Goal: Task Accomplishment & Management: Manage account settings

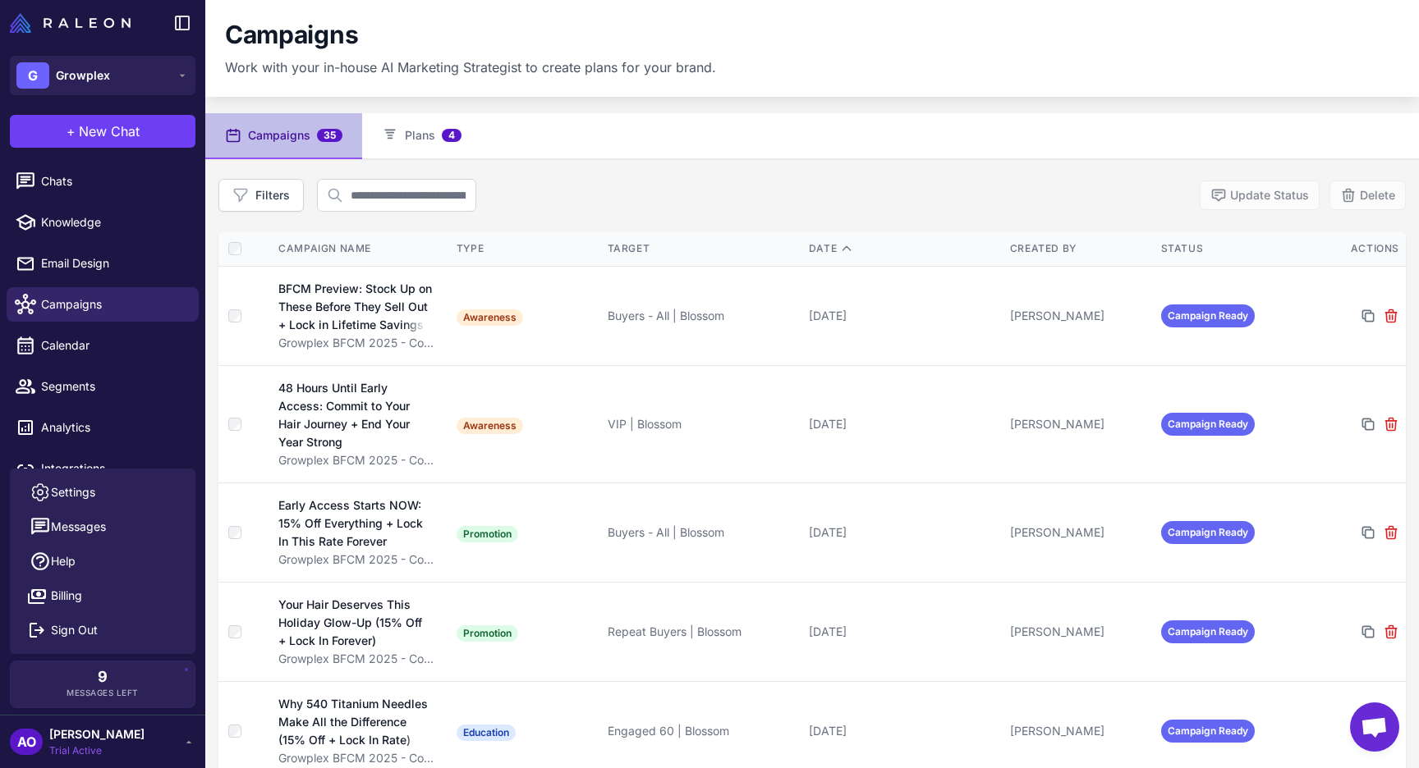
click at [644, 204] on div "Filters Update Status Delete" at bounding box center [811, 195] width 1187 height 33
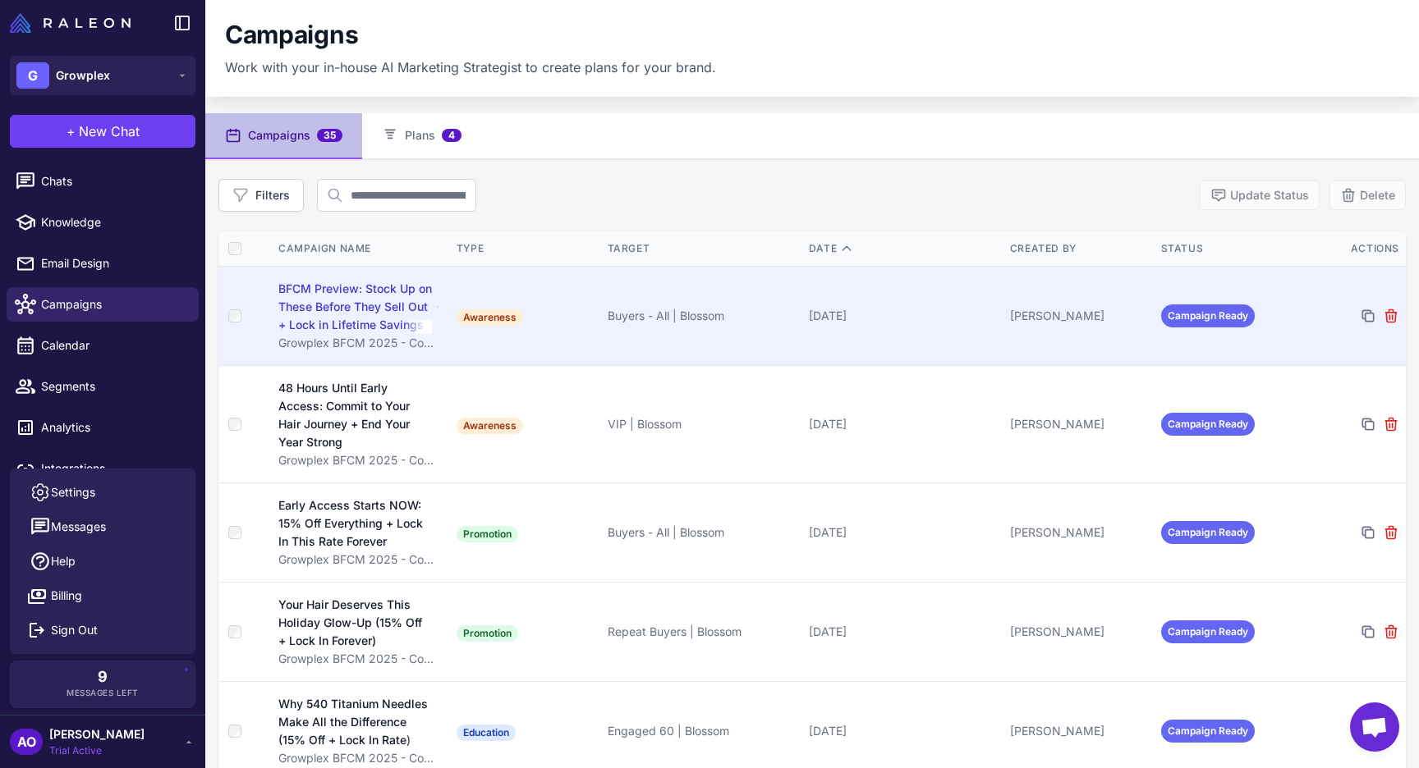
click at [557, 295] on td "Awareness" at bounding box center [525, 315] width 151 height 99
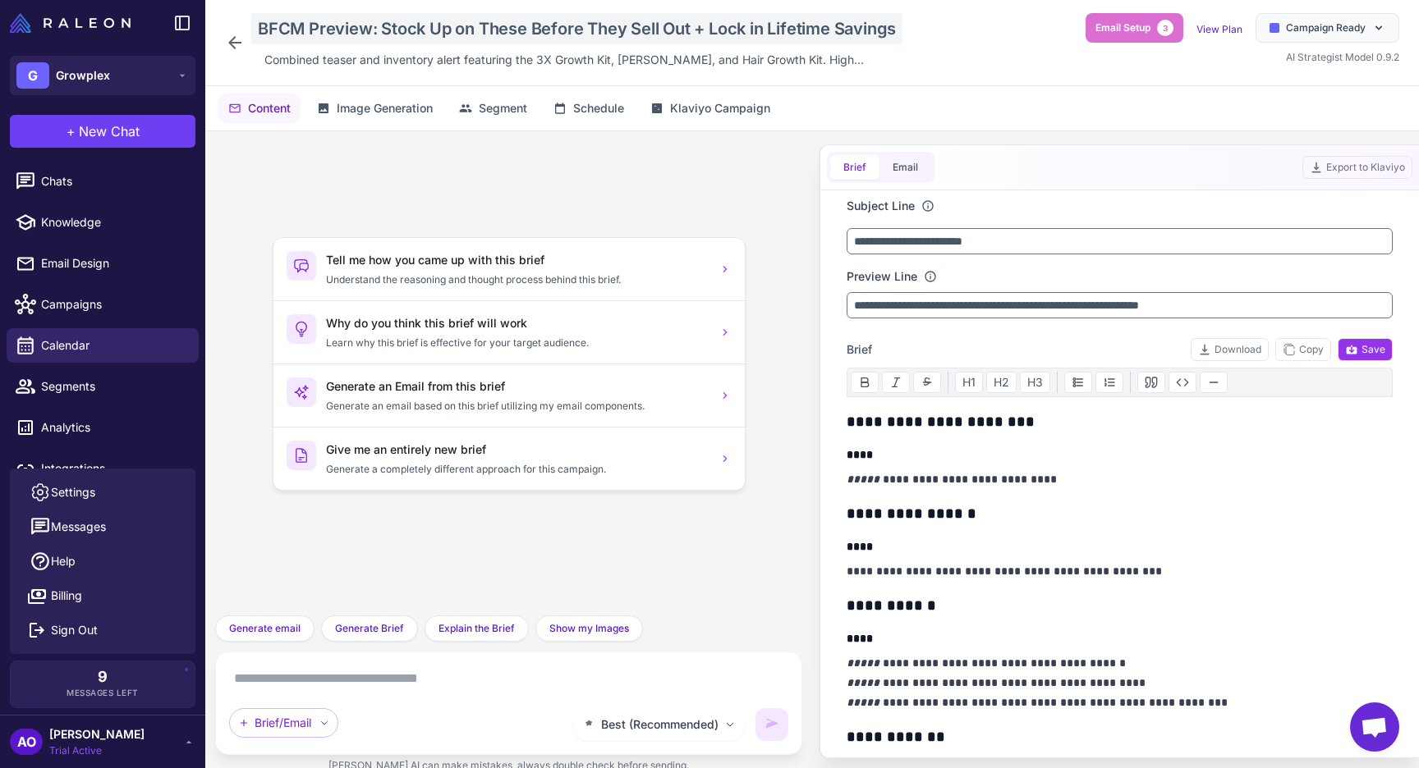
click at [484, 34] on div "BFCM Preview: Stock Up on These Before They Sell Out + Lock in Lifetime Savings" at bounding box center [576, 28] width 651 height 31
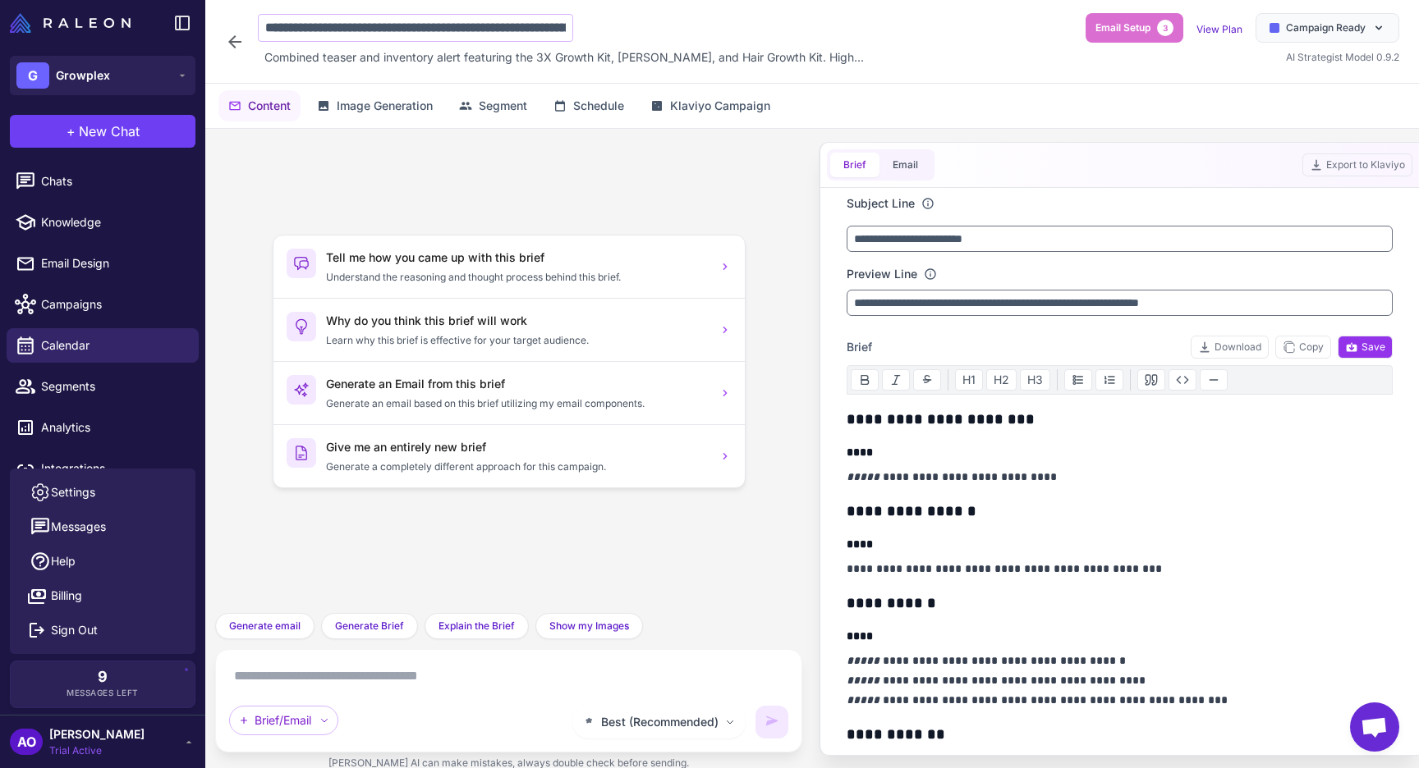
scroll to position [0, 221]
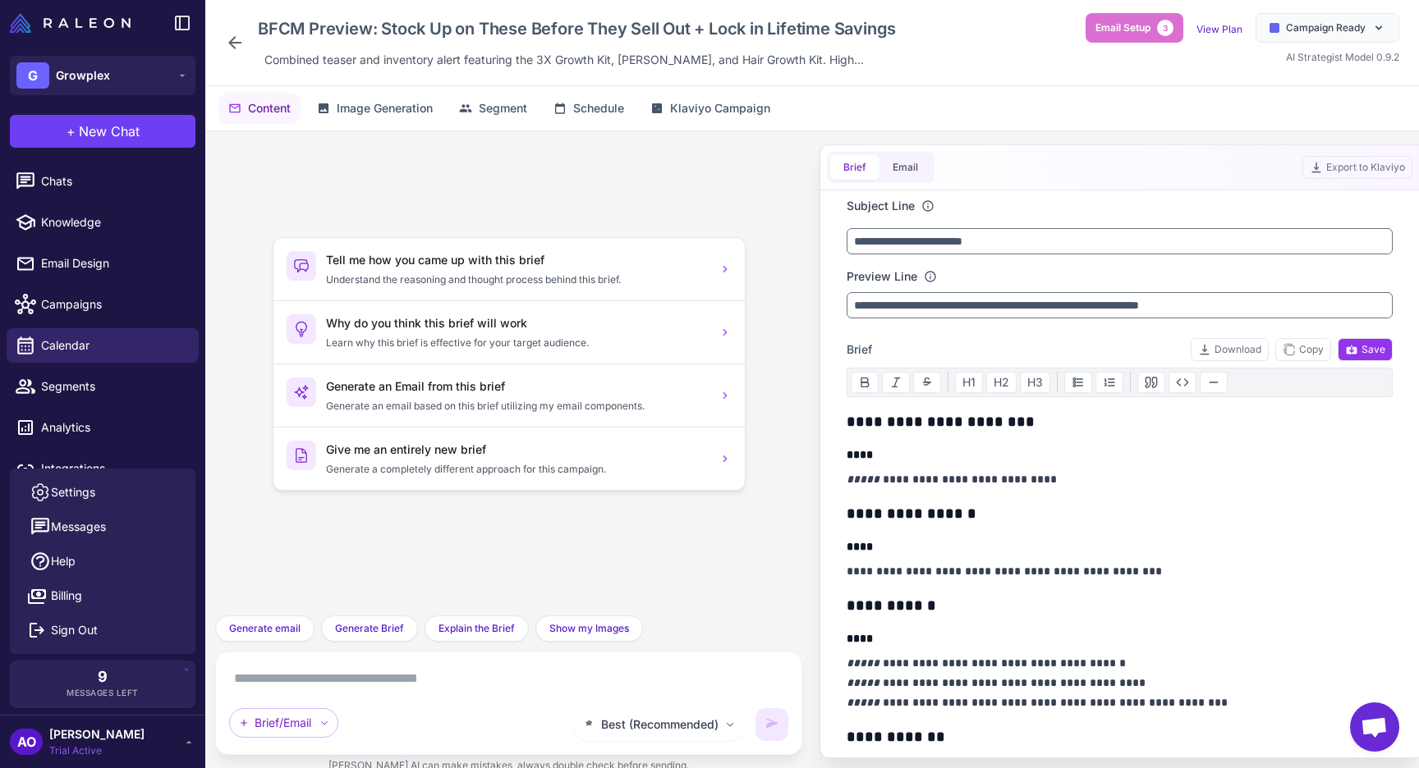
click at [712, 31] on h1 "BFCM Preview: Stock Up on These Before They Sell Out + Lock in Lifetime Savings" at bounding box center [580, 28] width 644 height 31
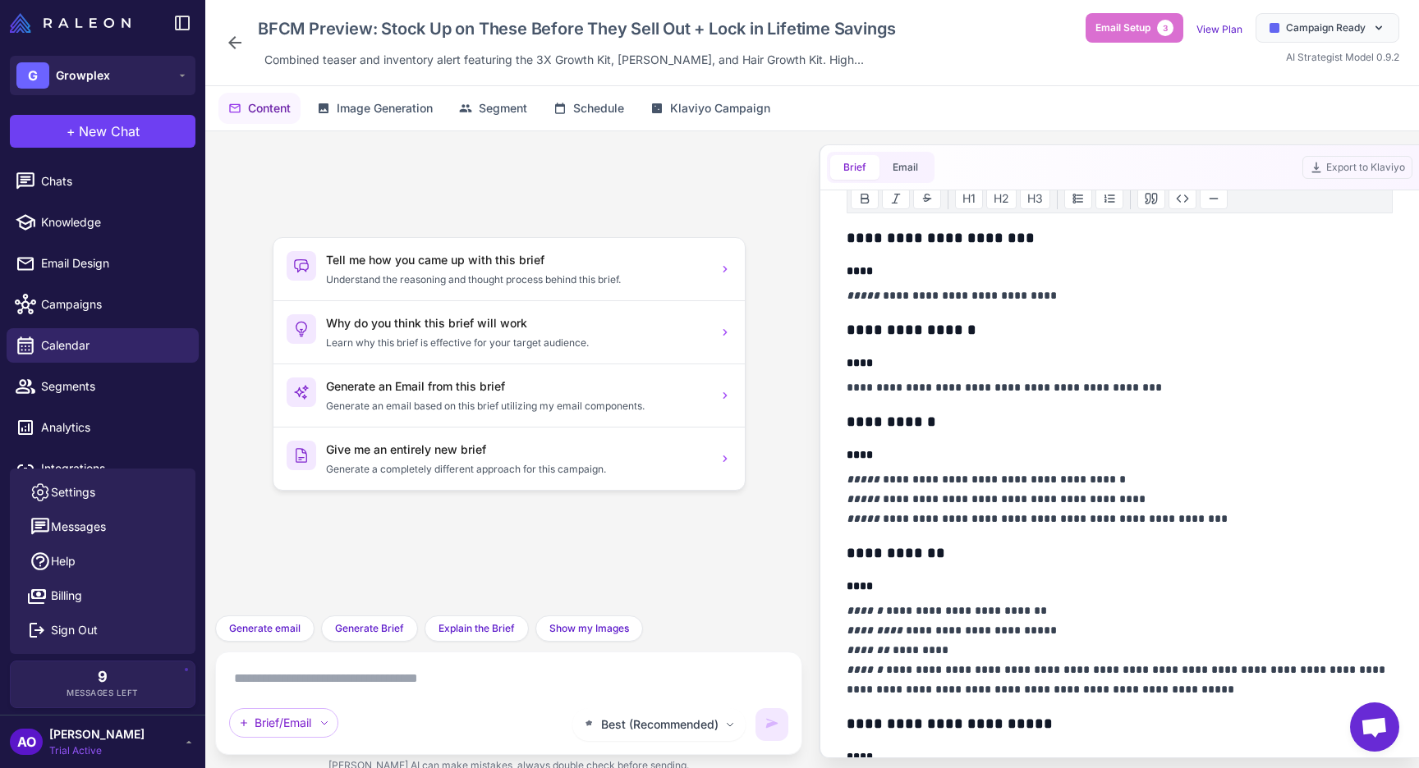
scroll to position [0, 0]
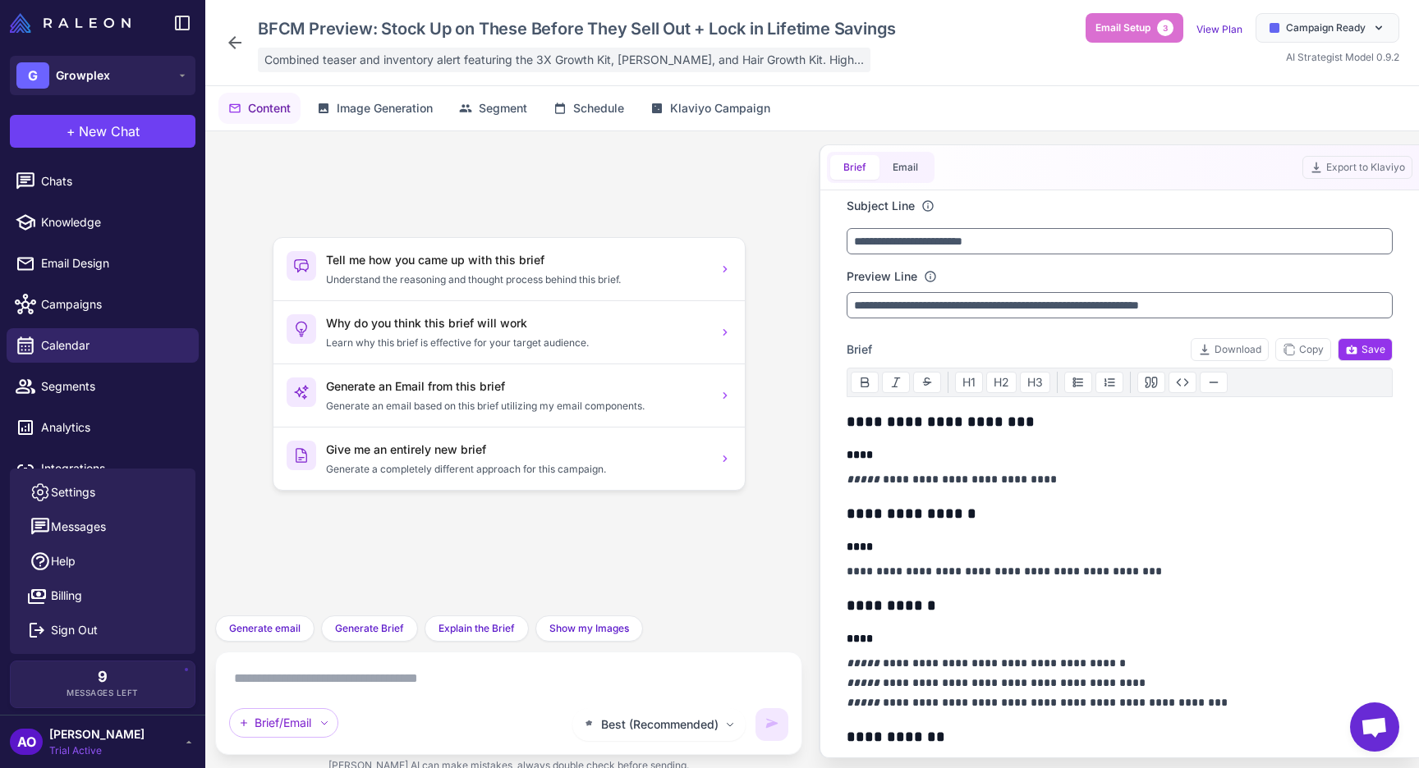
click at [405, 66] on span "Combined teaser and inventory alert featuring the 3X Growth Kit, [PERSON_NAME],…" at bounding box center [563, 60] width 599 height 18
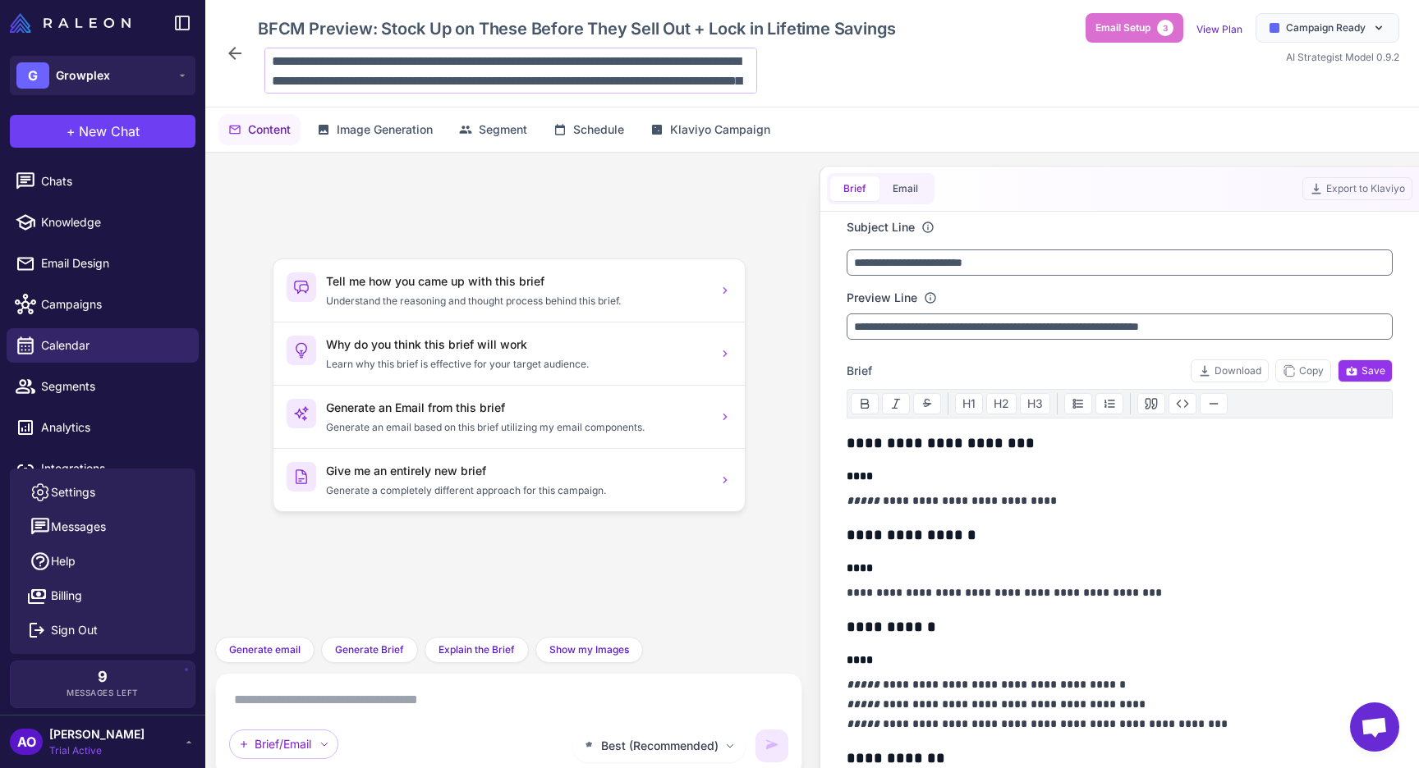
scroll to position [80, 0]
click at [684, 71] on textarea "**********" at bounding box center [510, 71] width 493 height 46
click at [234, 50] on icon at bounding box center [235, 54] width 20 height 20
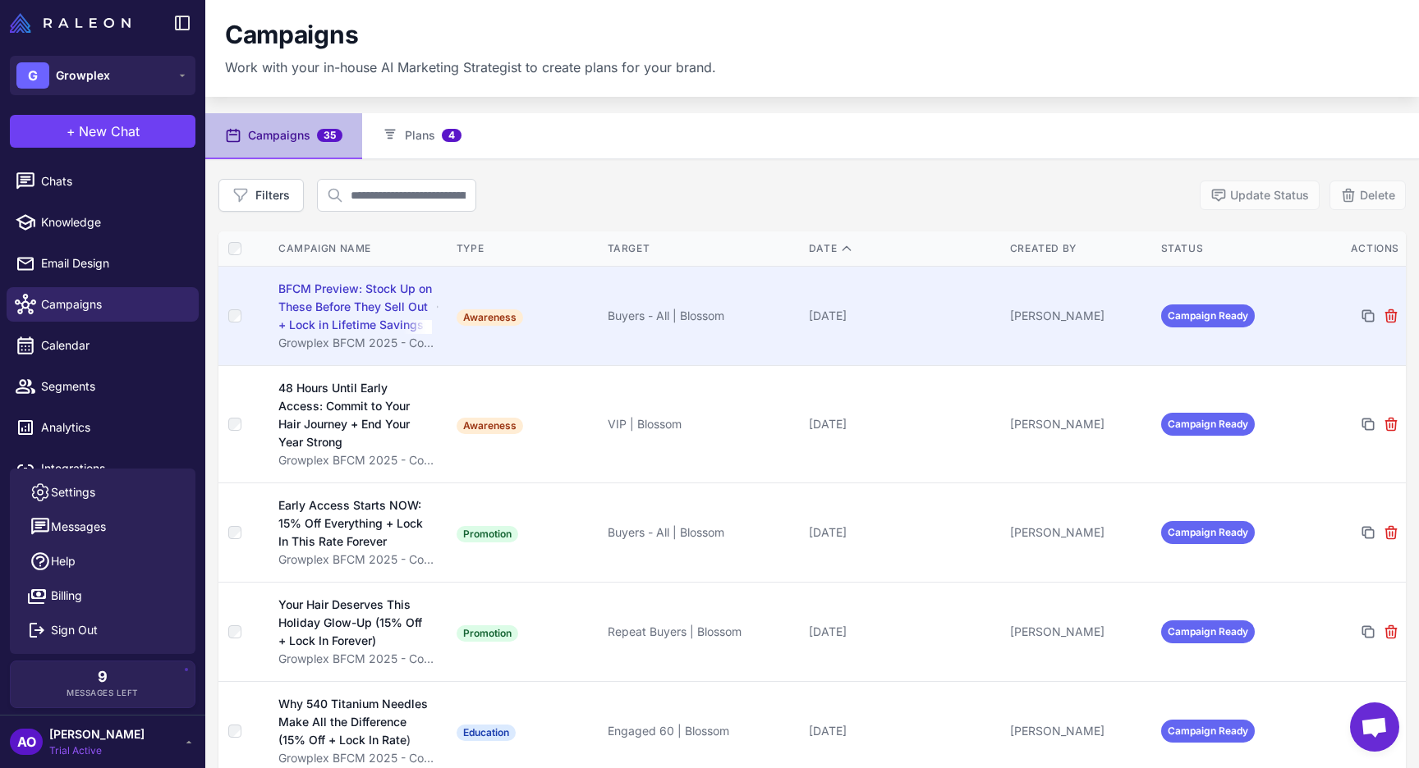
click at [413, 302] on div "BFCM Preview: Stock Up on These Before They Sell Out + Lock in Lifetime Savings" at bounding box center [355, 307] width 154 height 54
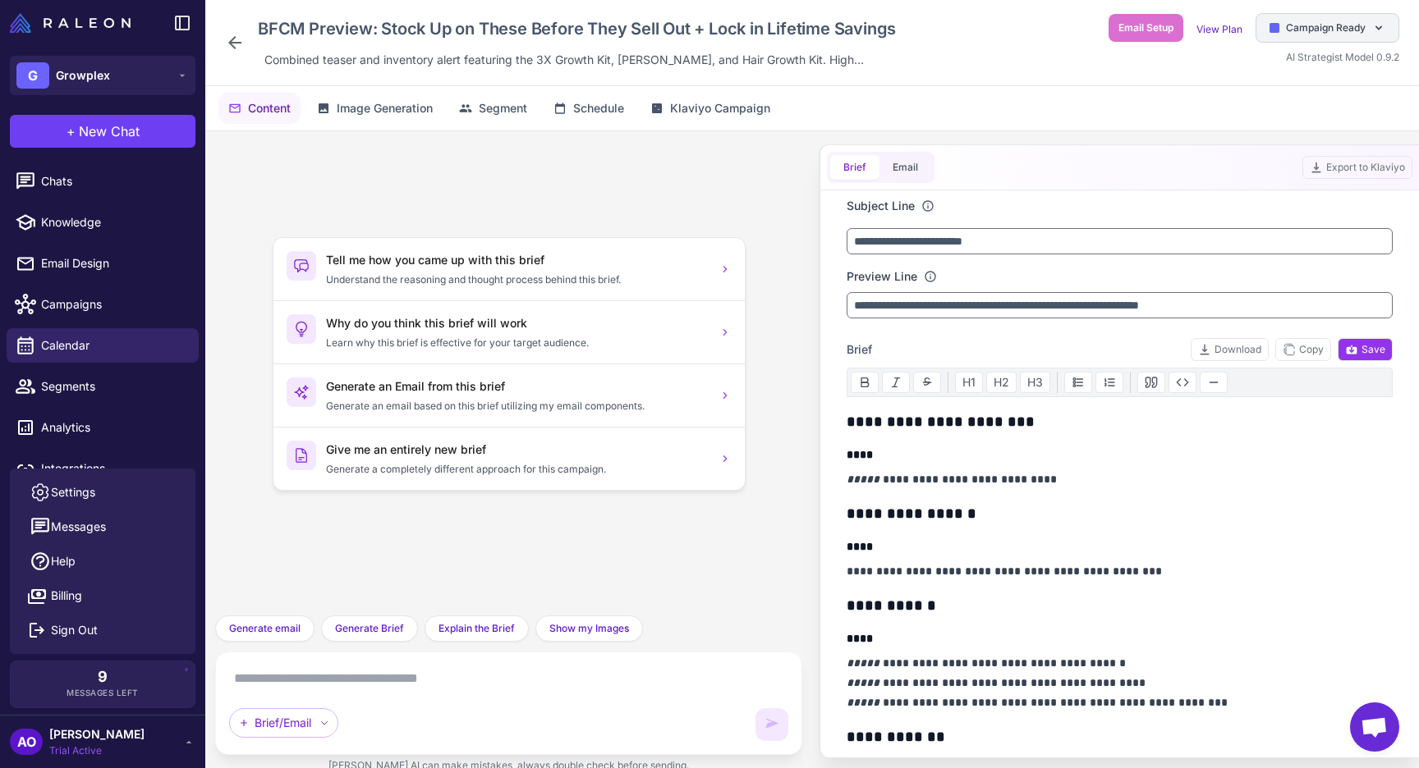
click at [1320, 29] on span "Campaign Ready" at bounding box center [1326, 28] width 80 height 15
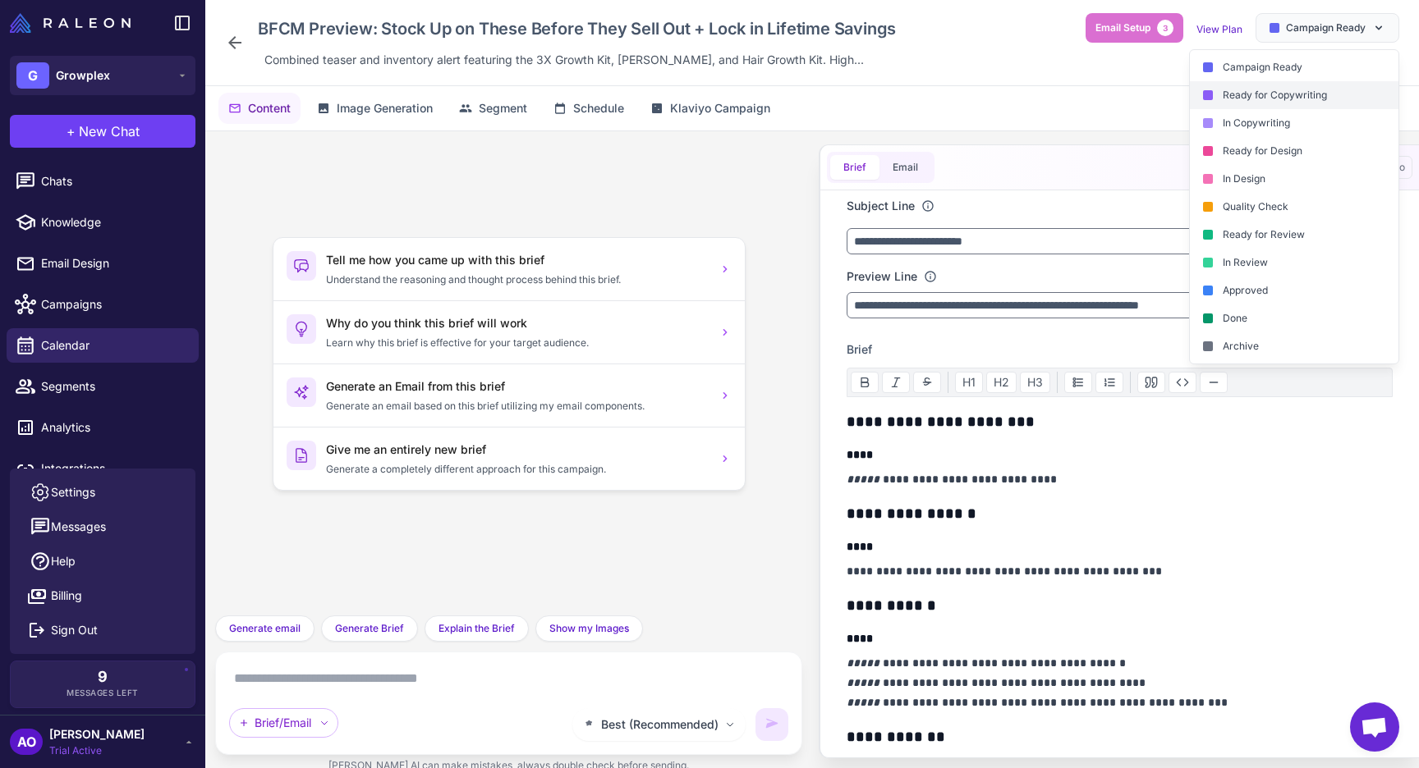
click at [1259, 91] on div "Ready for Copywriting" at bounding box center [1294, 95] width 209 height 28
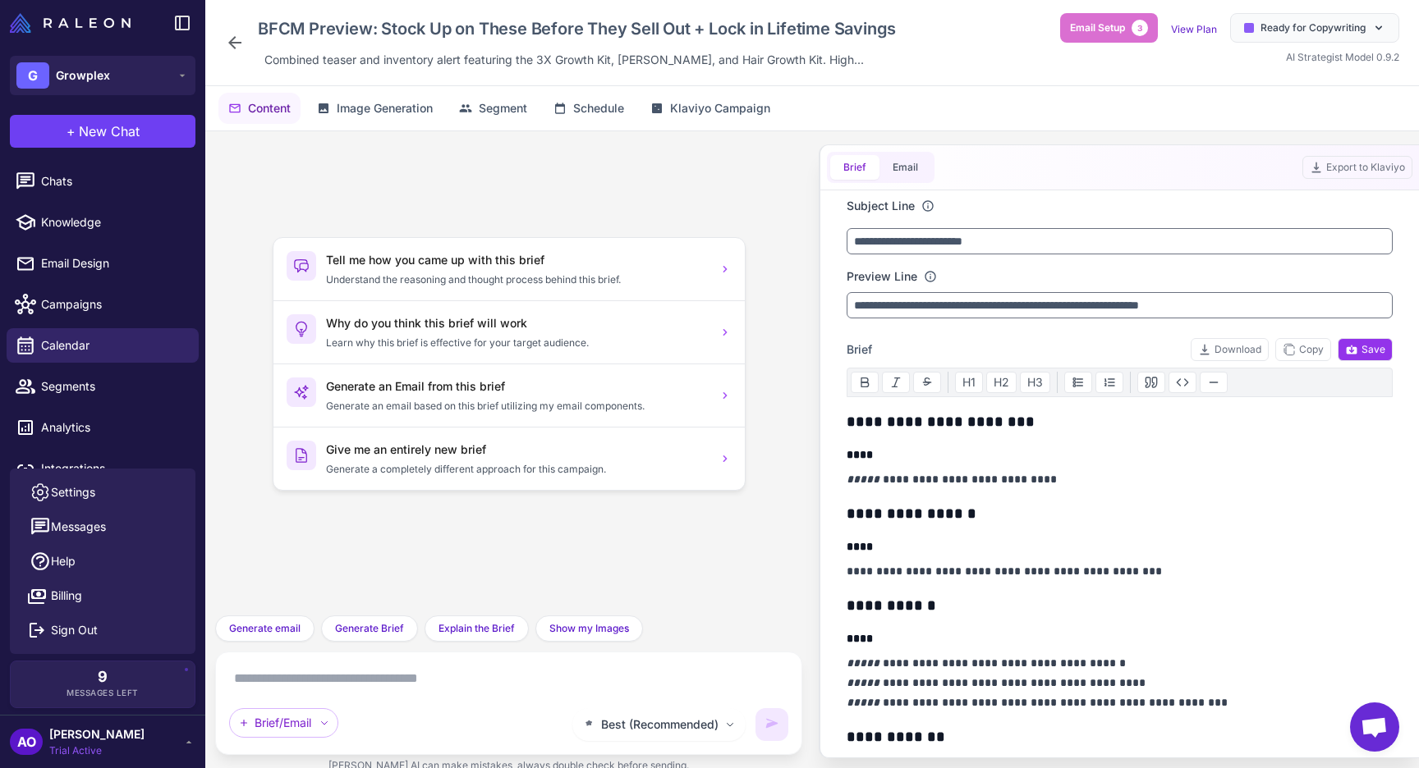
click at [245, 43] on div "BFCM Preview: Stock Up on These Before They Sell Out + Lock in Lifetime Savings…" at bounding box center [563, 42] width 677 height 59
click at [227, 43] on icon at bounding box center [235, 43] width 20 height 20
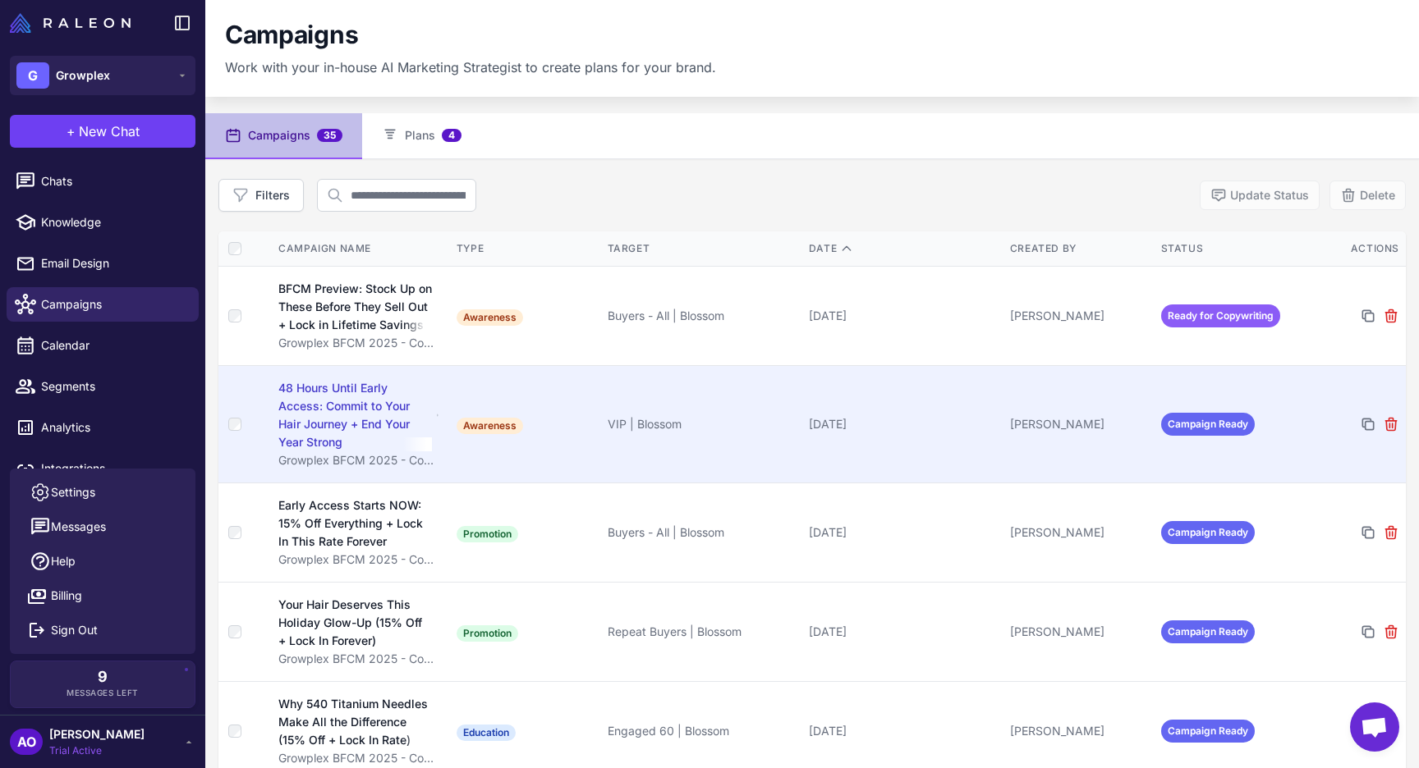
click at [548, 398] on td "Awareness" at bounding box center [525, 423] width 151 height 117
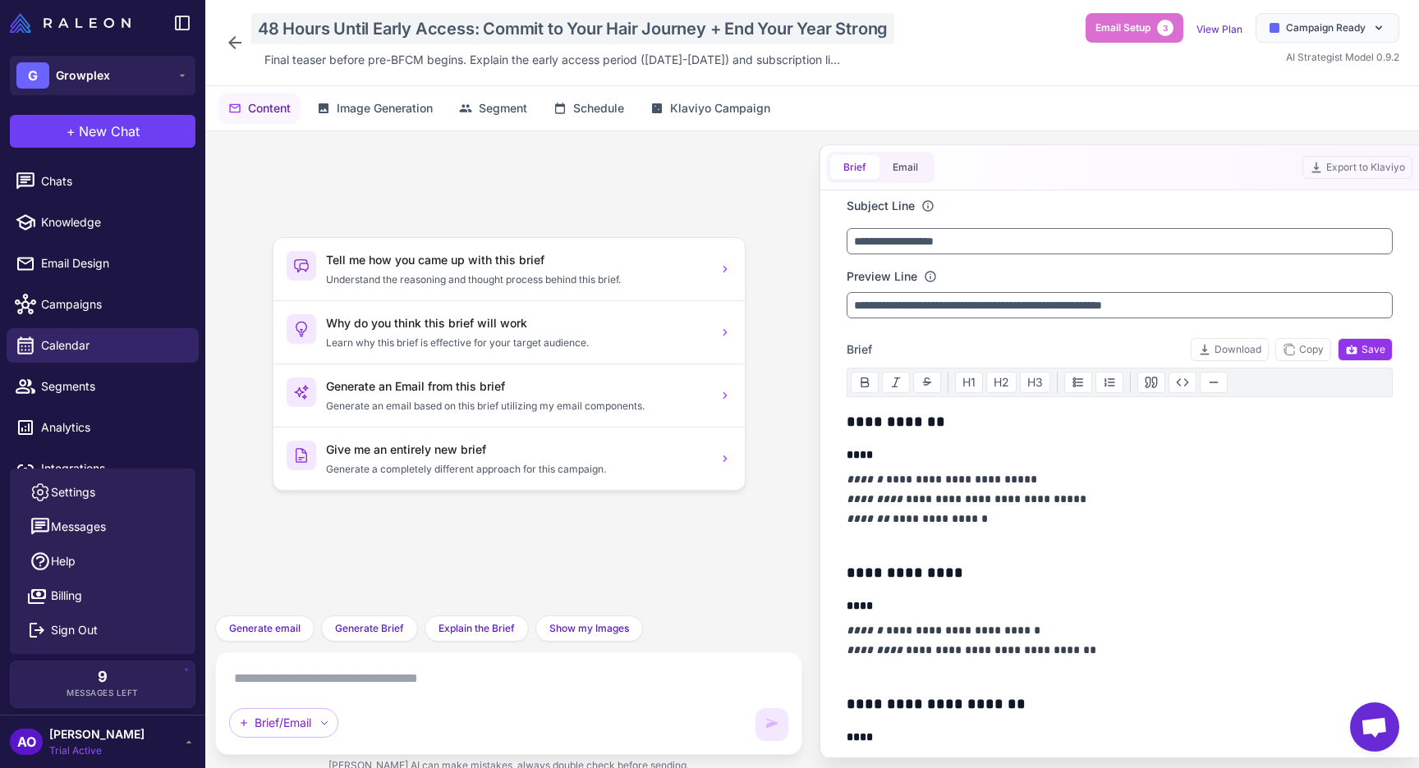
click at [460, 24] on div "48 Hours Until Early Access: Commit to Your Hair Journey + End Your Year Strong" at bounding box center [572, 28] width 643 height 31
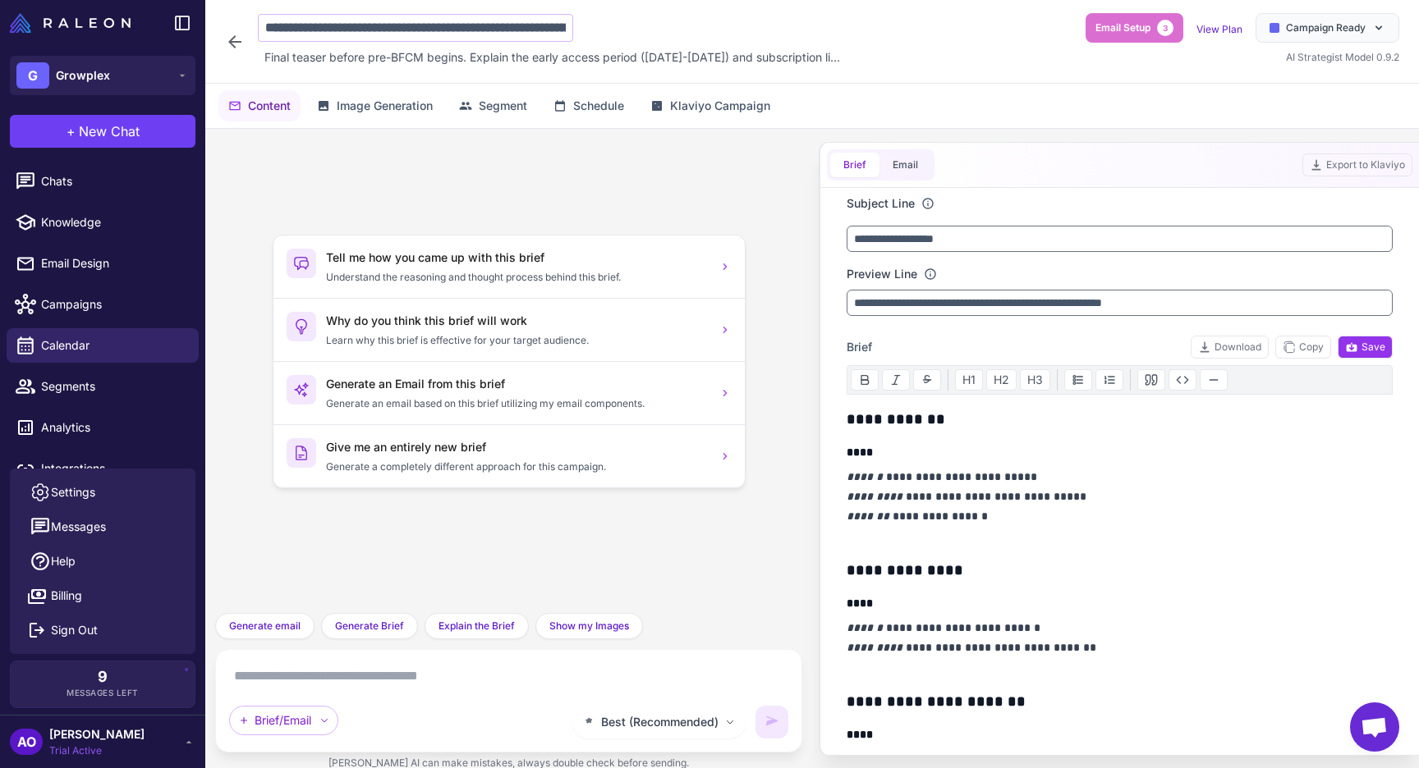
scroll to position [0, 217]
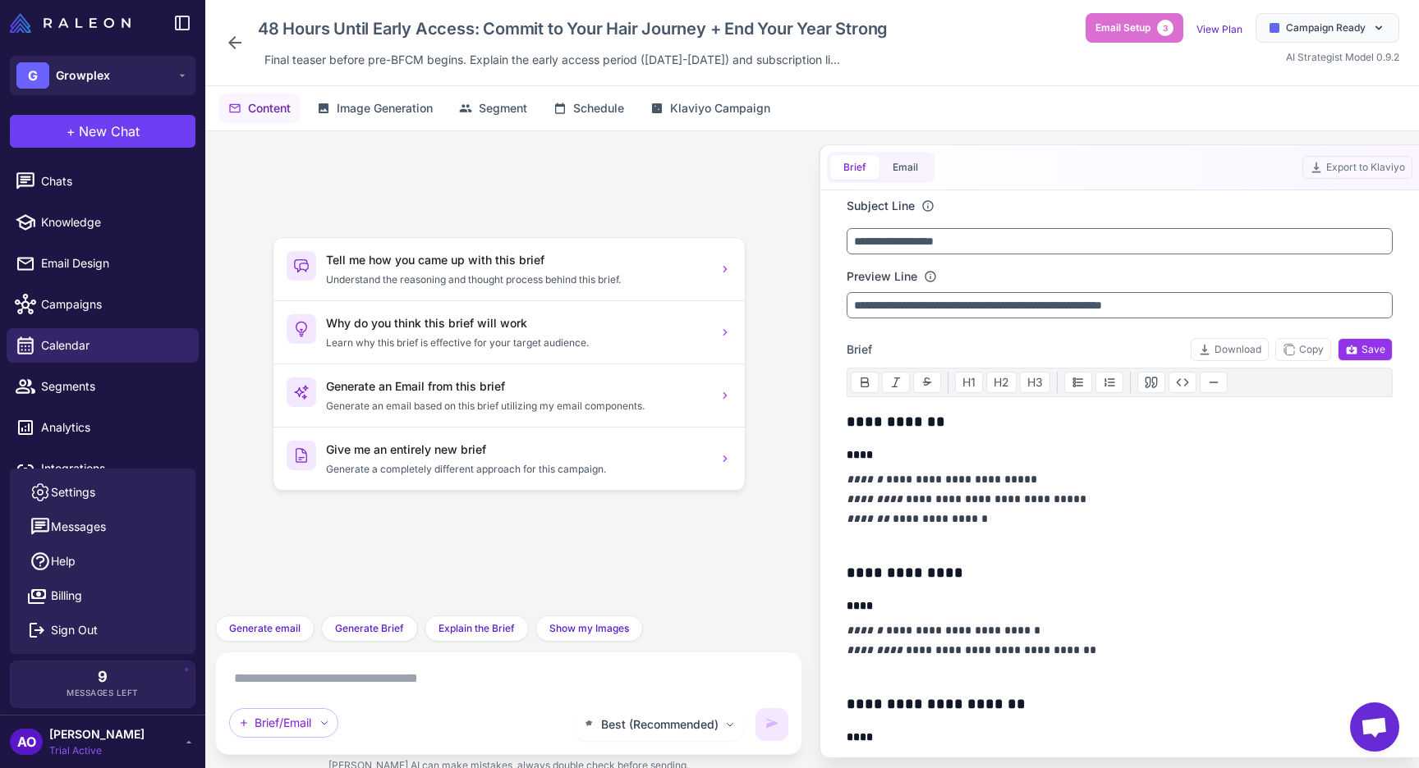
click at [236, 42] on icon at bounding box center [234, 42] width 13 height 13
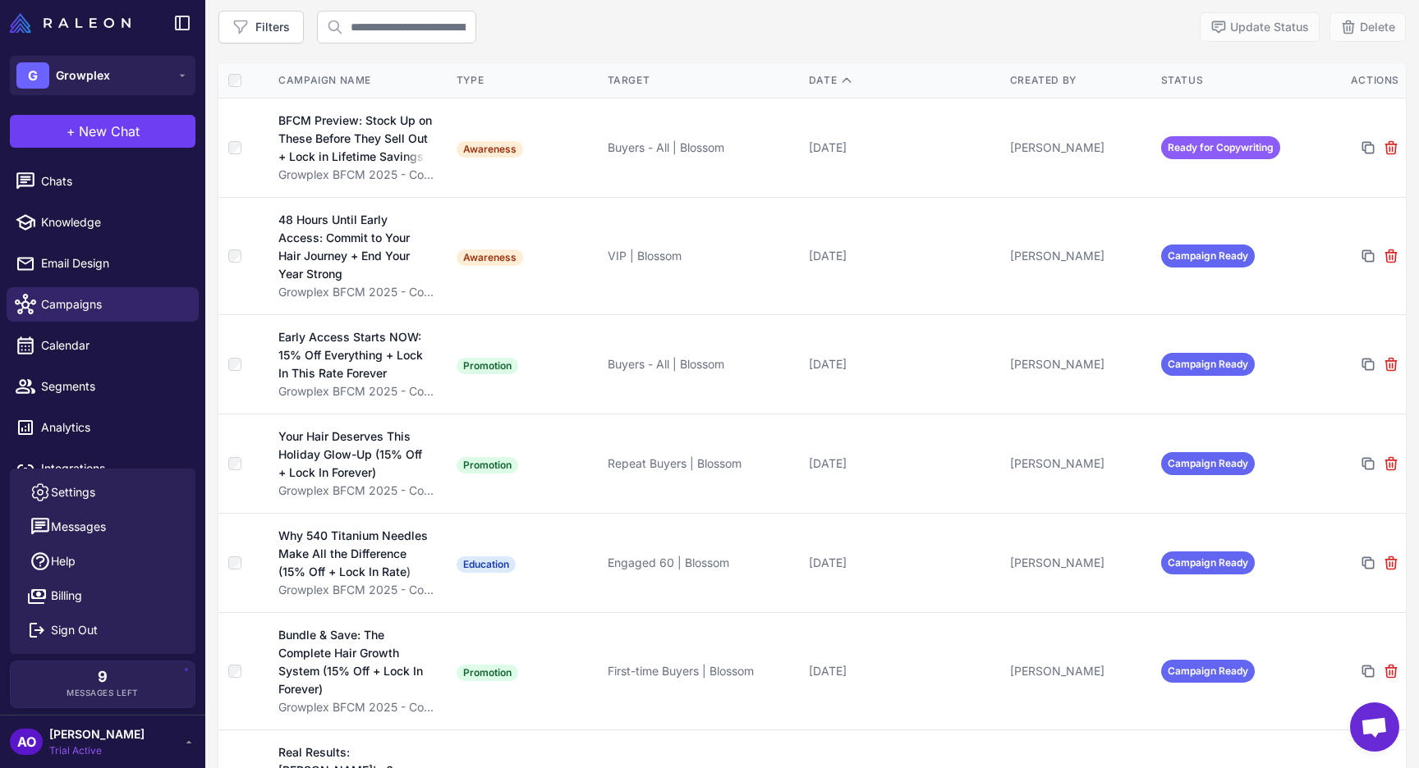
scroll to position [169, 0]
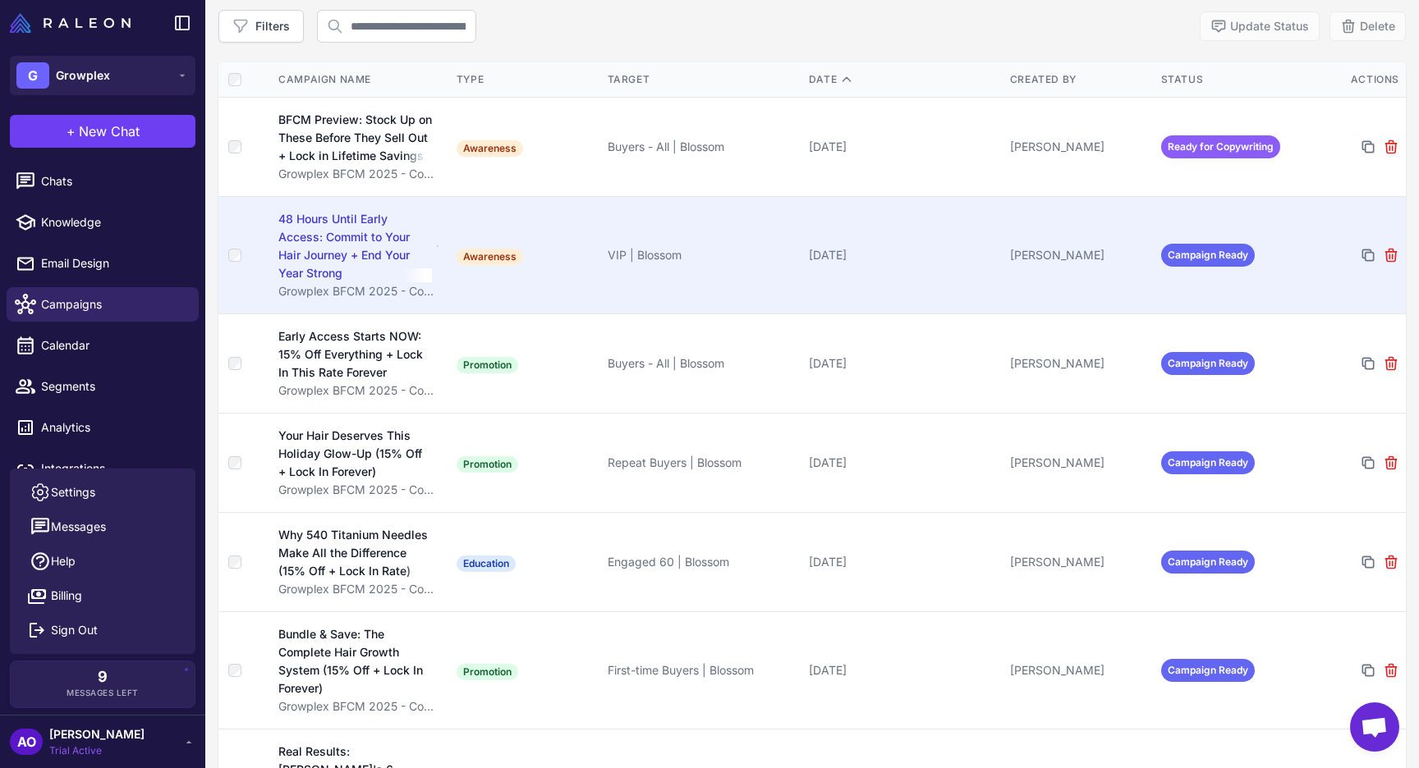
click at [834, 266] on td "[DATE]" at bounding box center [902, 254] width 201 height 117
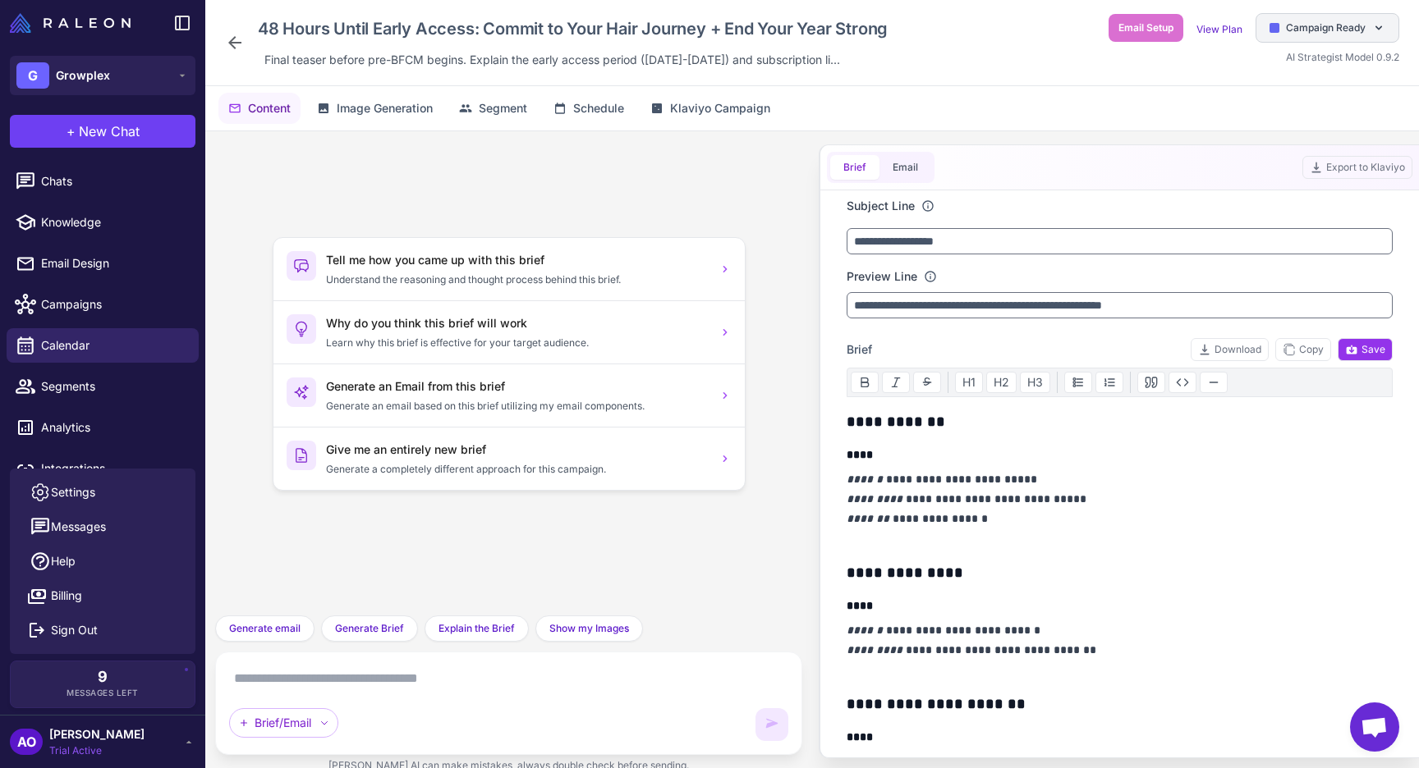
click at [1328, 35] on div "Campaign Ready" at bounding box center [1327, 28] width 144 height 30
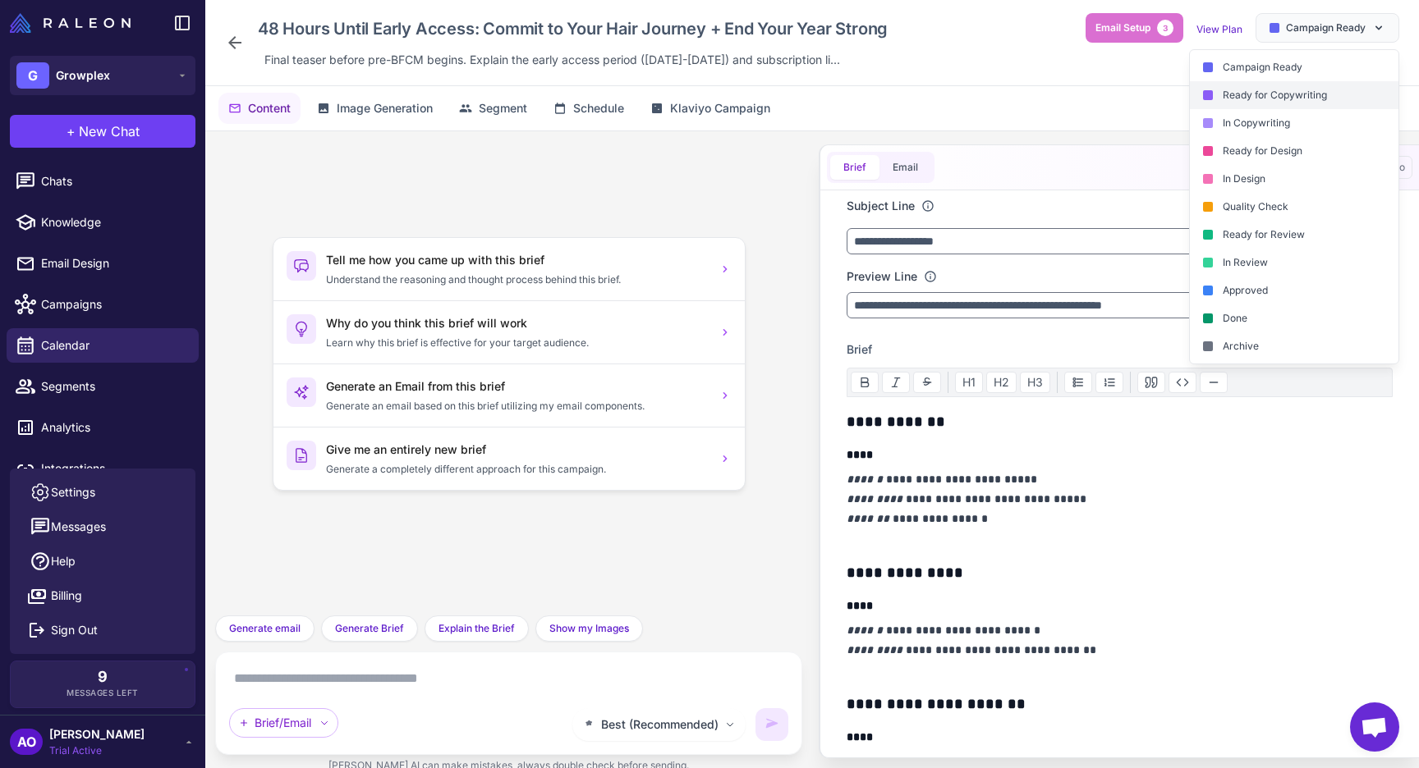
click at [1276, 100] on div "Ready for Copywriting" at bounding box center [1294, 95] width 209 height 28
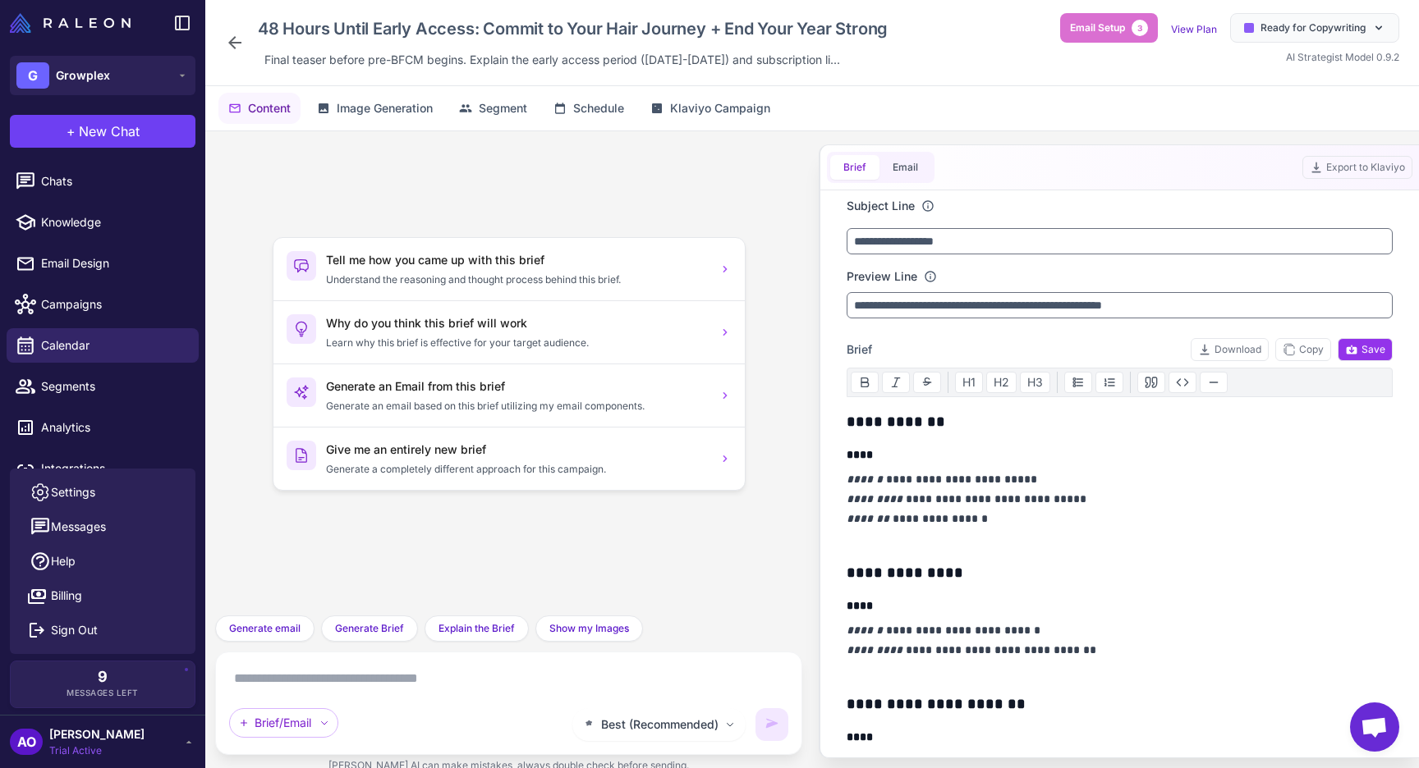
click at [227, 47] on icon at bounding box center [235, 43] width 20 height 20
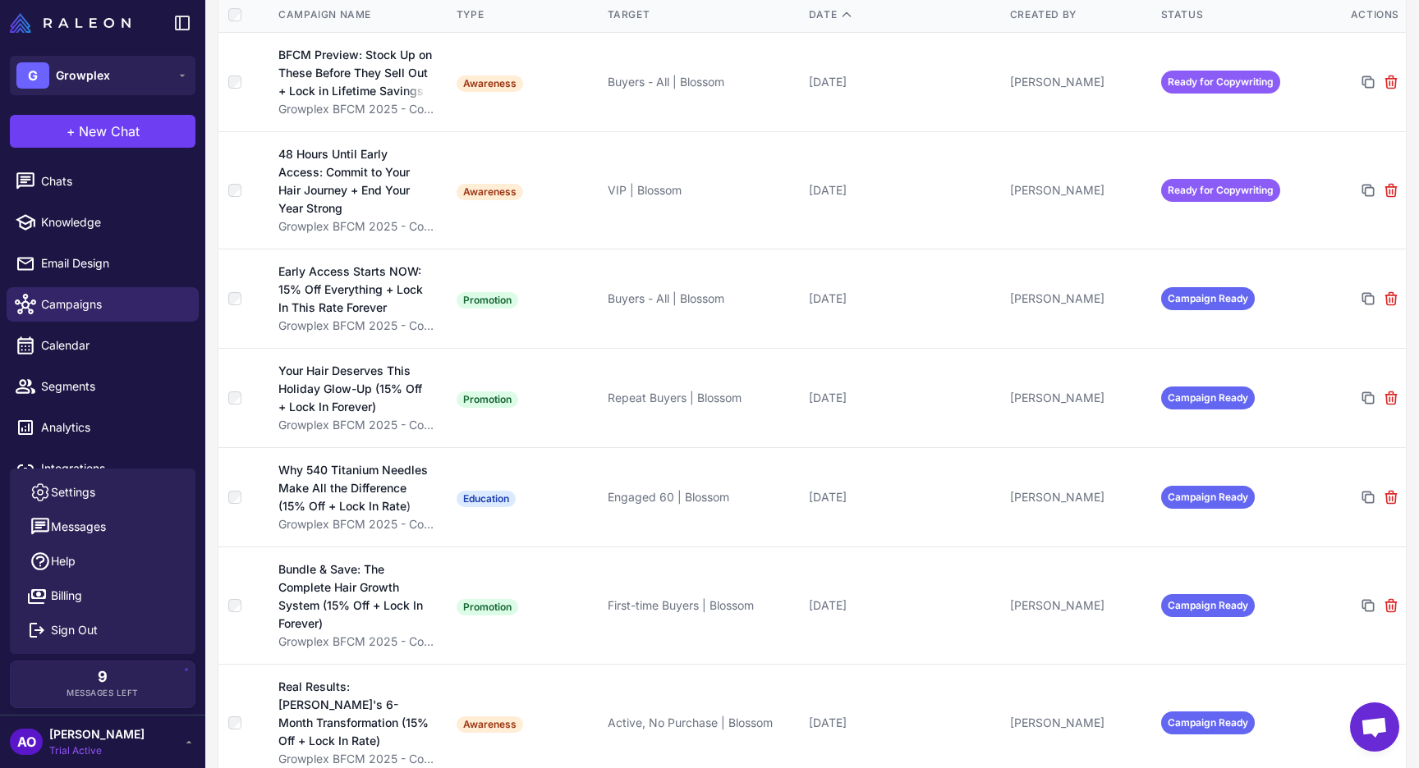
scroll to position [312, 0]
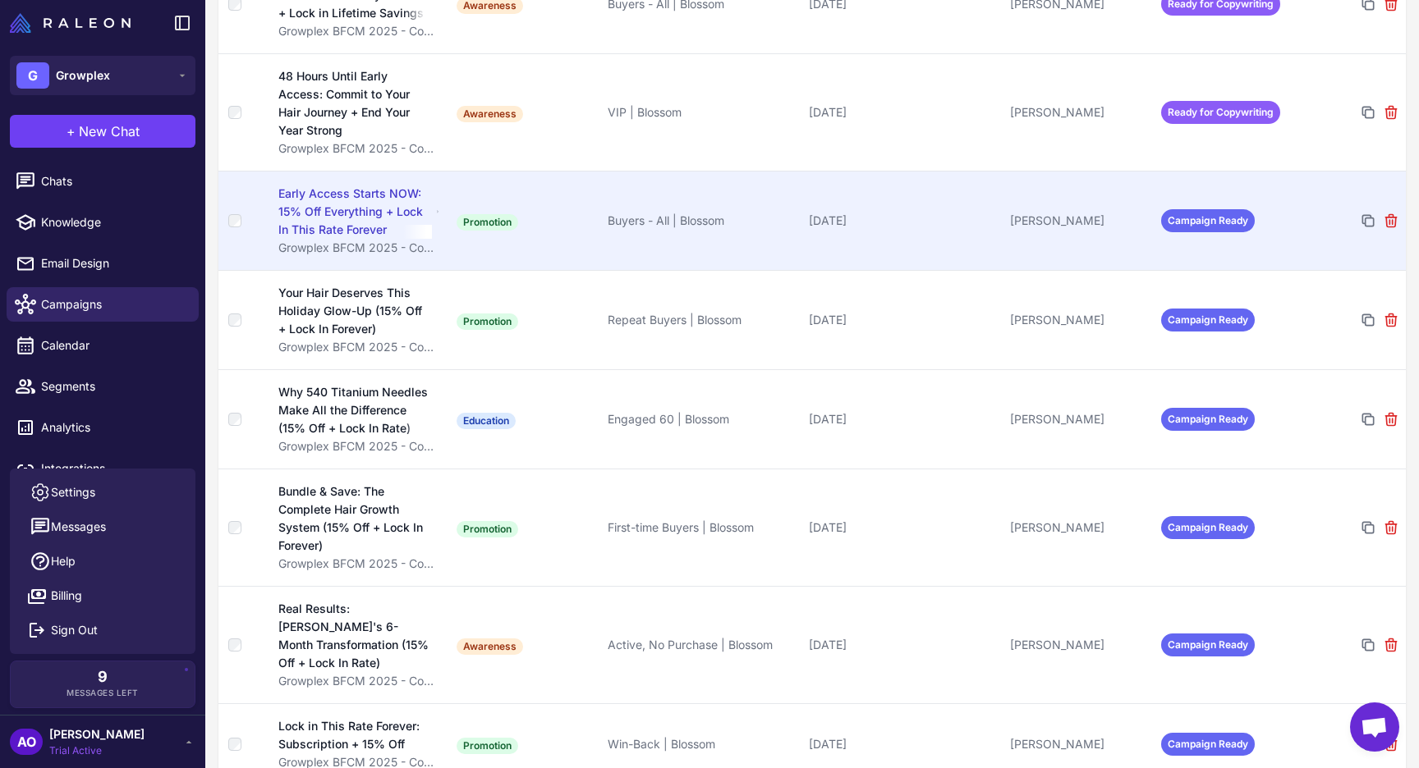
click at [975, 244] on td "[DATE]" at bounding box center [902, 220] width 201 height 99
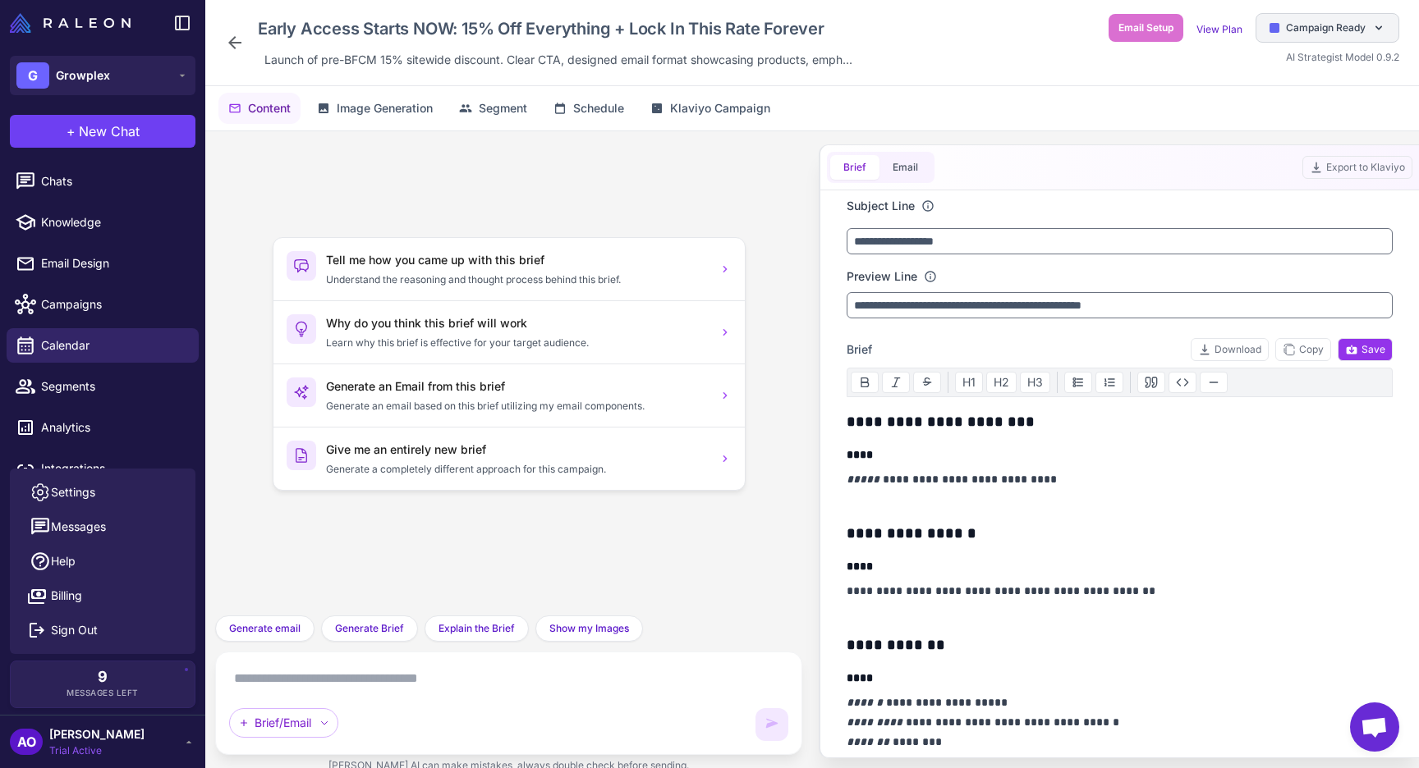
click at [1327, 25] on span "Campaign Ready" at bounding box center [1326, 28] width 80 height 15
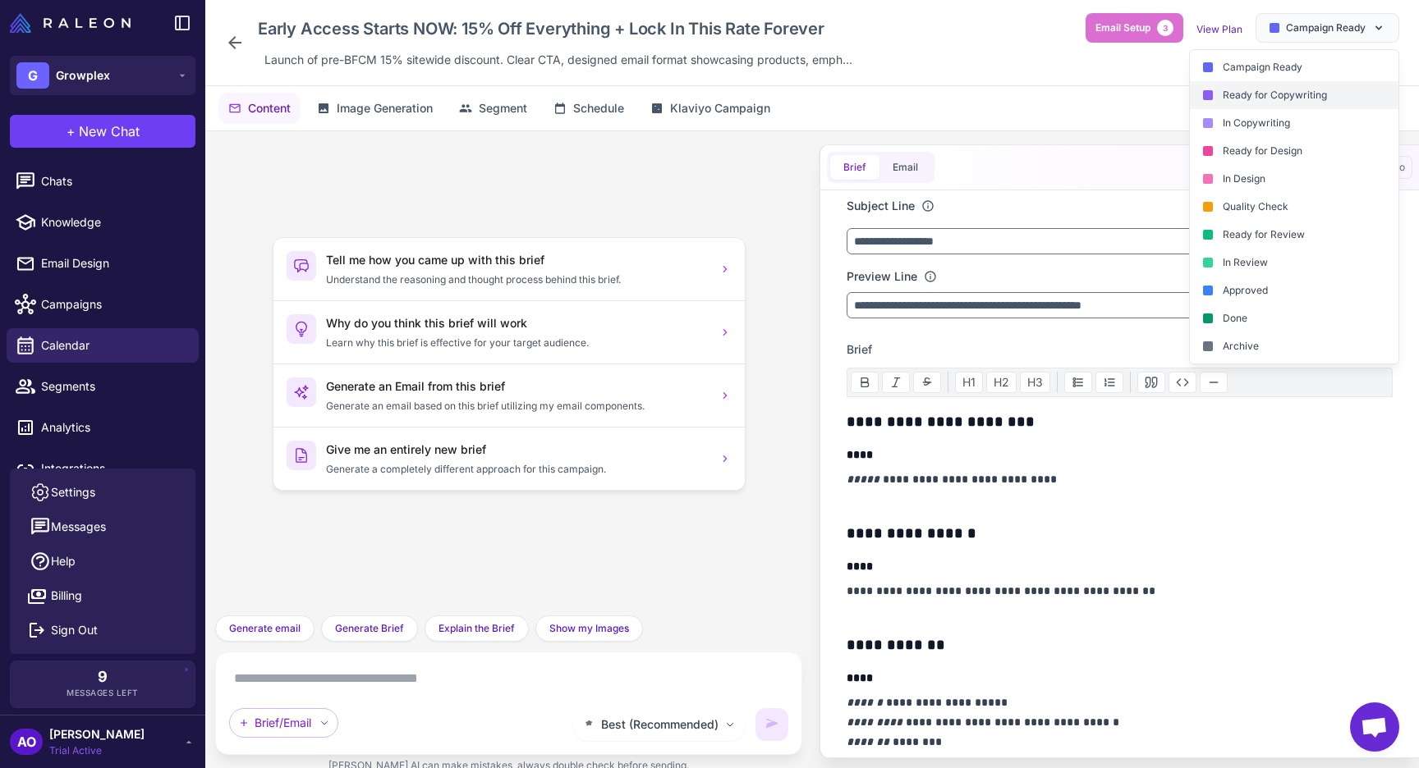
click at [1268, 105] on div "Ready for Copywriting" at bounding box center [1294, 95] width 209 height 28
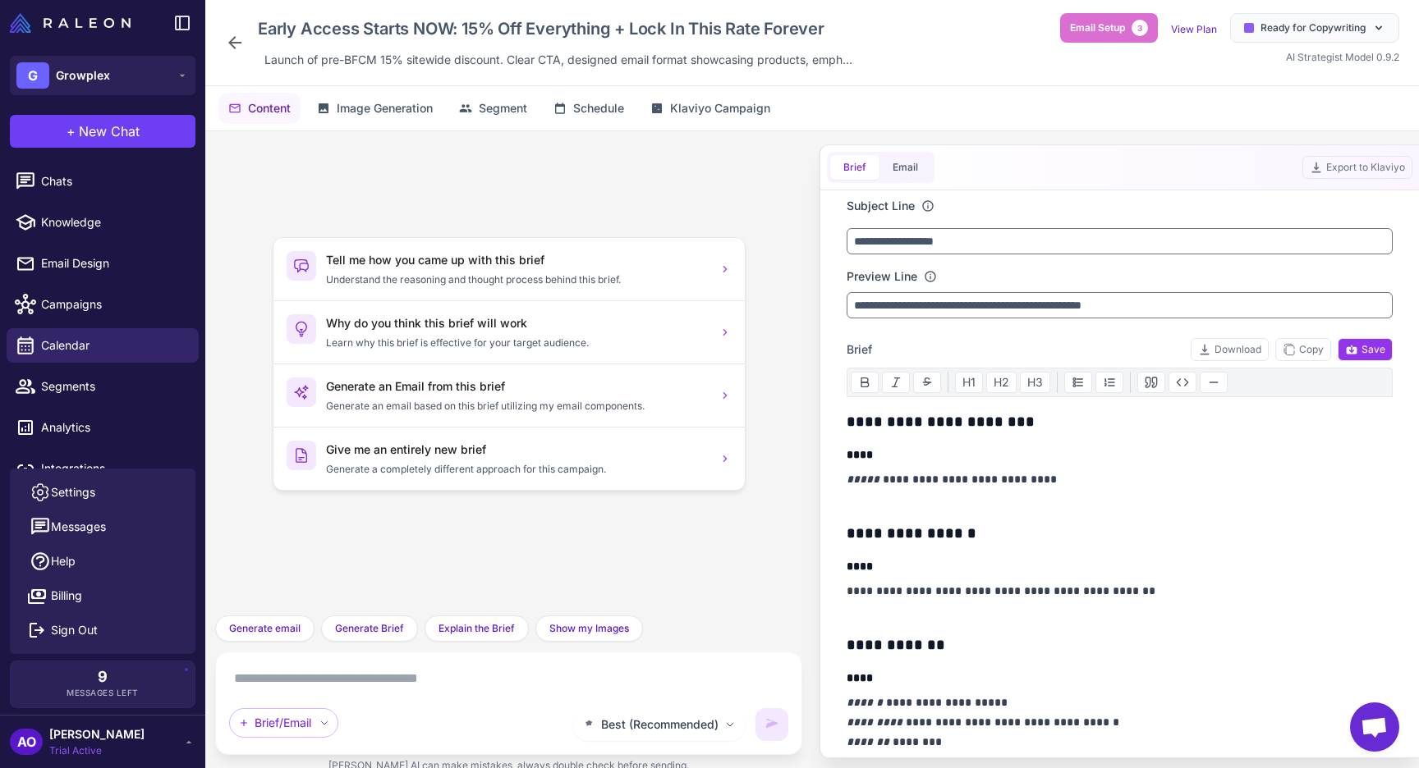
click at [218, 55] on div "Early Access Starts NOW: 15% Off Everything + Lock In This Rate Forever Launch …" at bounding box center [811, 43] width 1213 height 86
click at [238, 44] on icon at bounding box center [235, 43] width 20 height 20
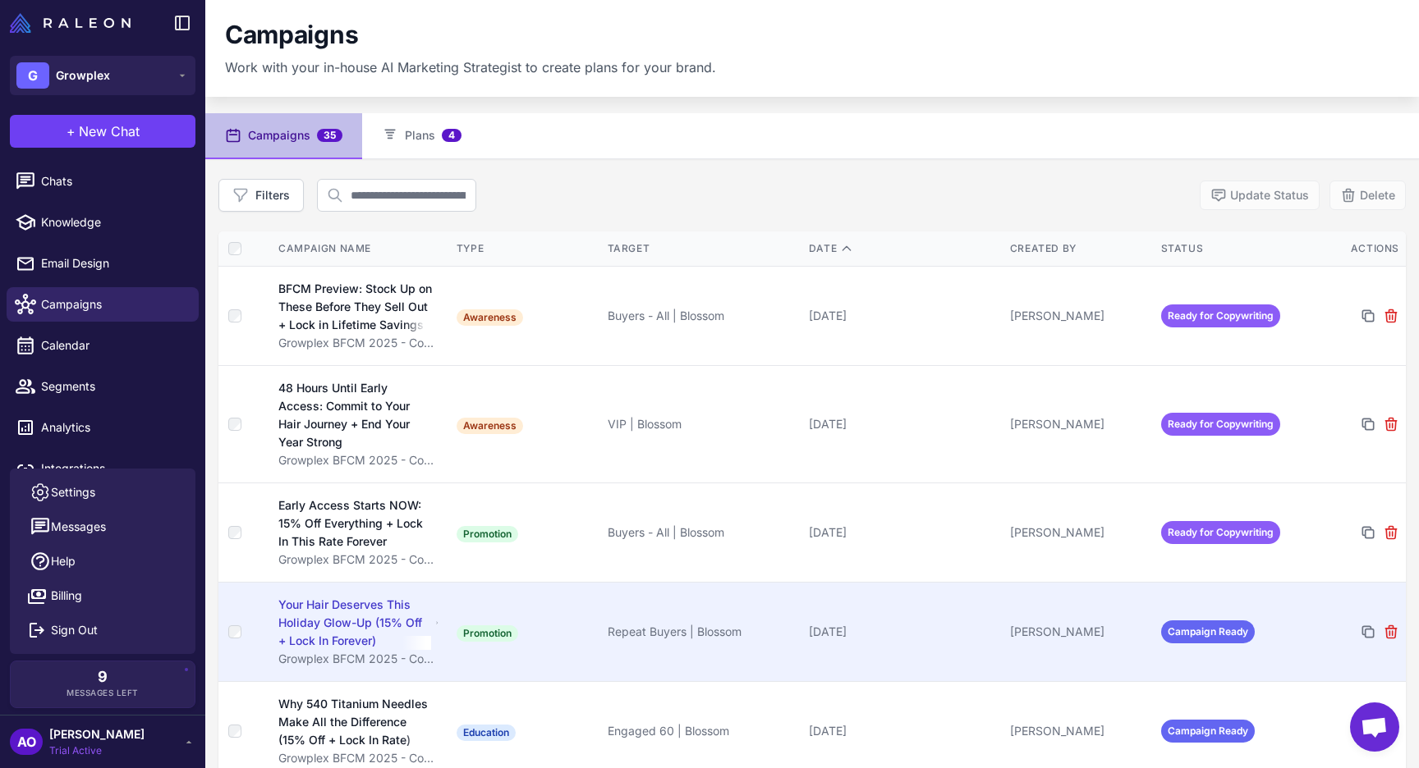
click at [1011, 620] on td "[PERSON_NAME]" at bounding box center [1078, 631] width 151 height 99
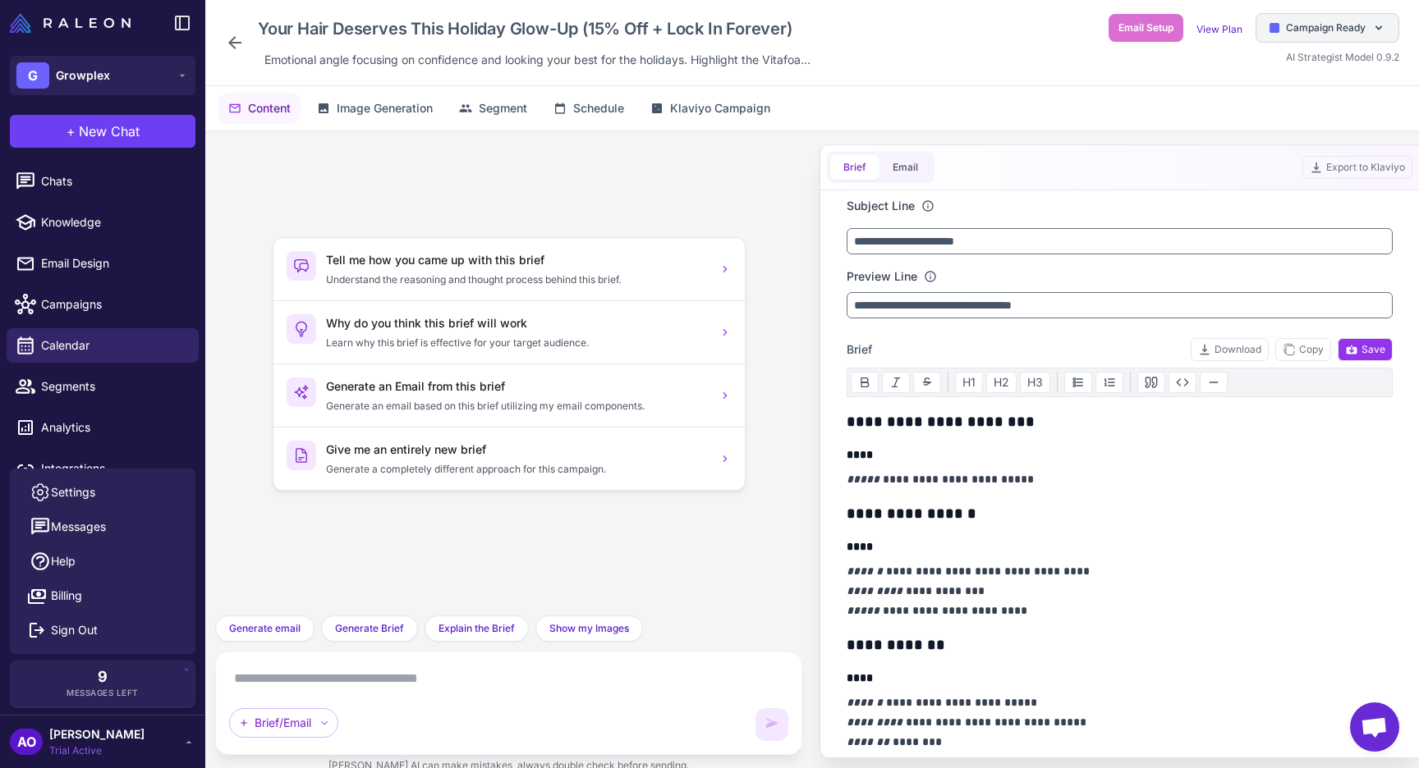
click at [1313, 16] on div "Campaign Ready" at bounding box center [1327, 28] width 144 height 30
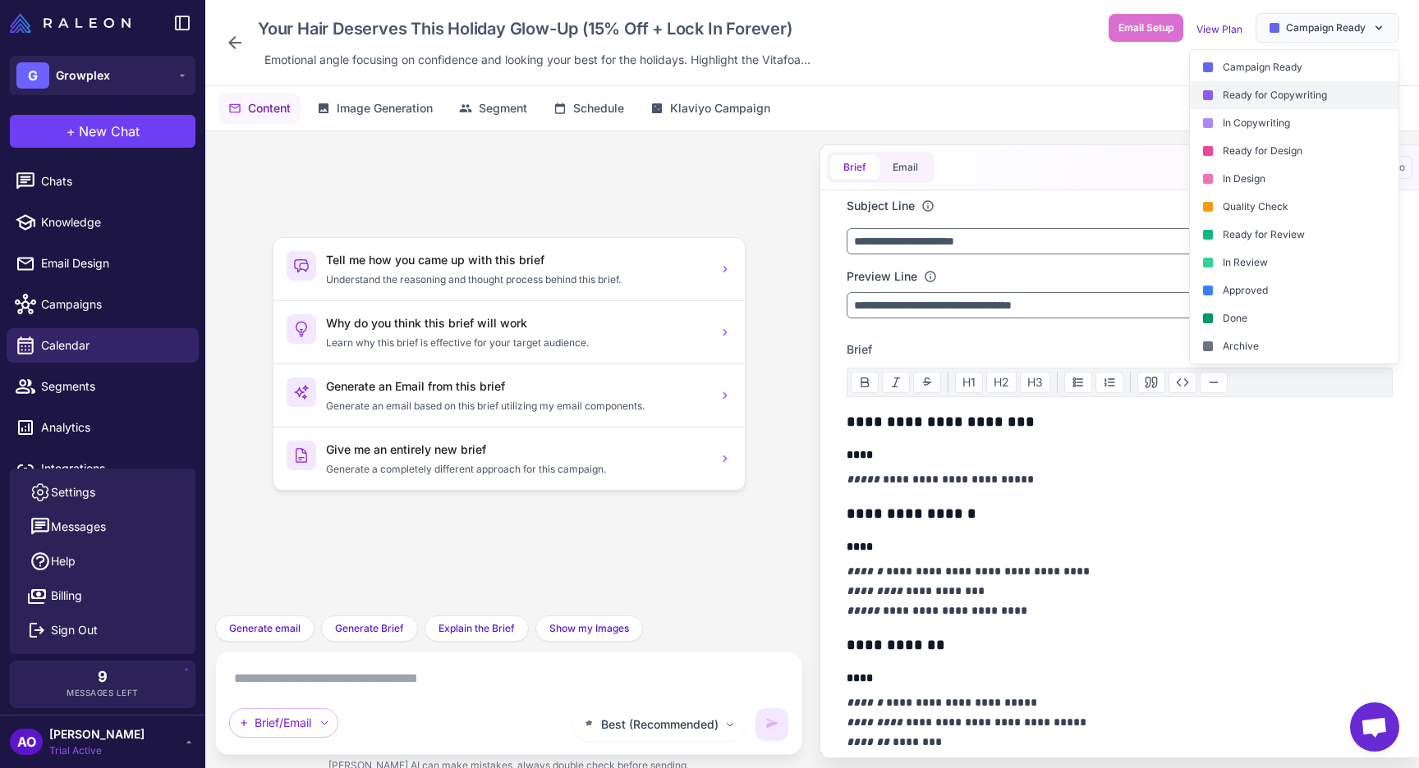
click at [1283, 102] on div "Ready for Copywriting" at bounding box center [1294, 95] width 209 height 28
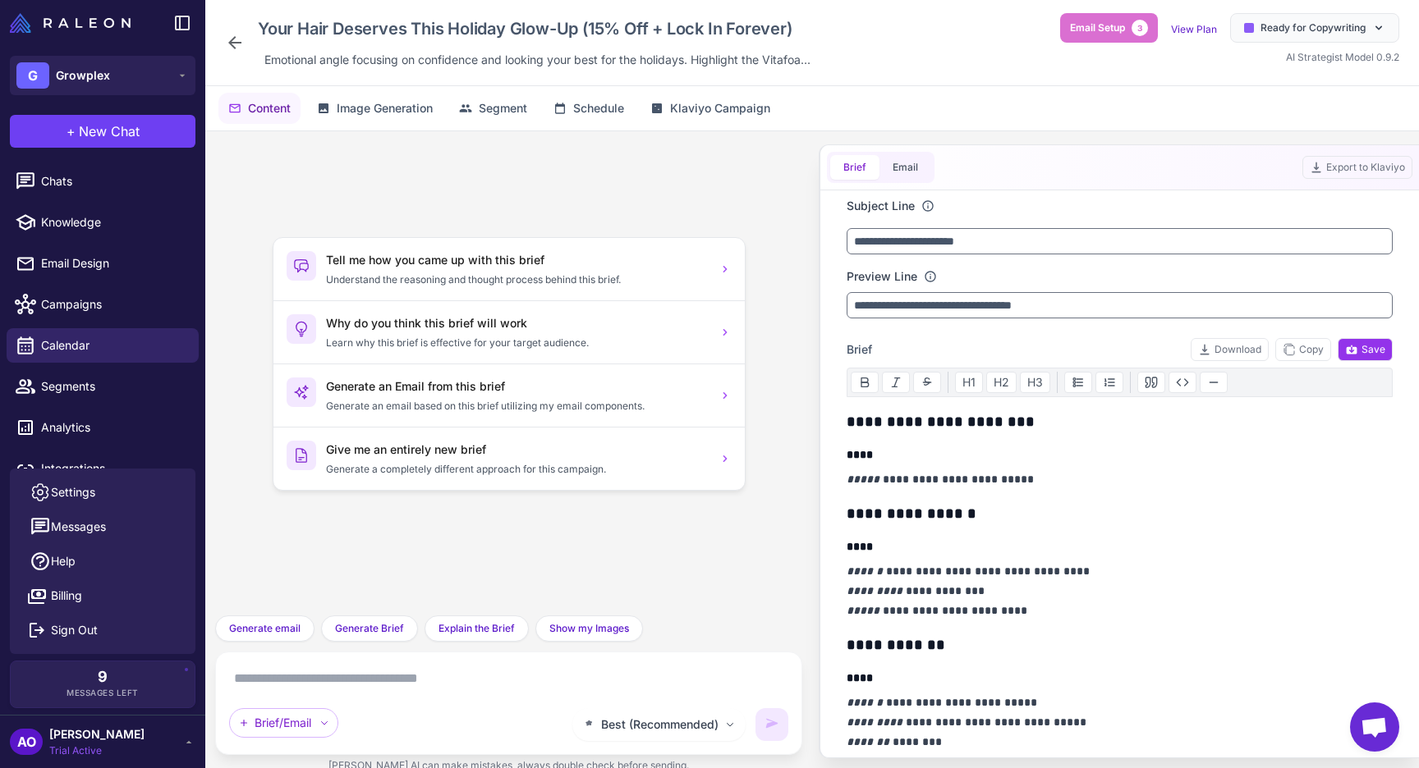
click at [231, 40] on icon at bounding box center [234, 42] width 13 height 13
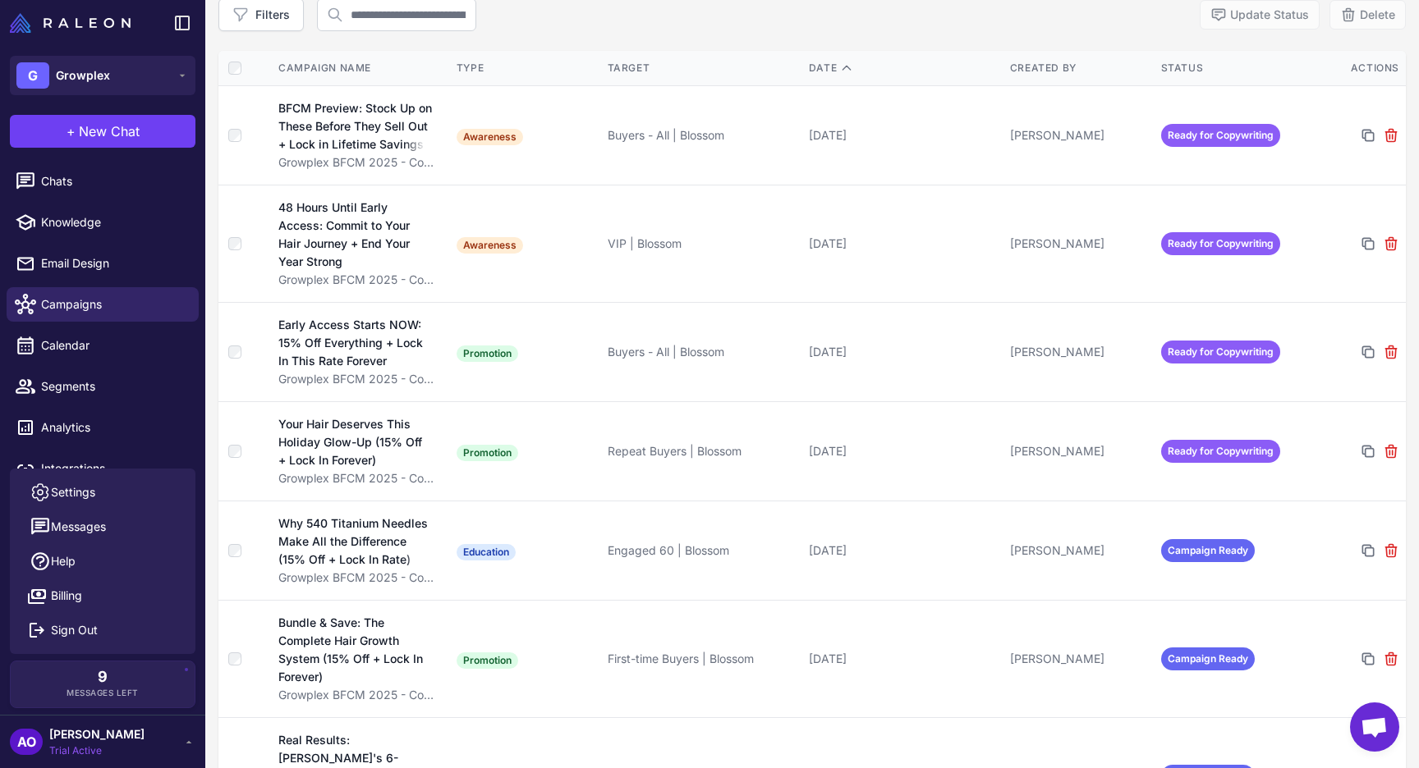
scroll to position [379, 0]
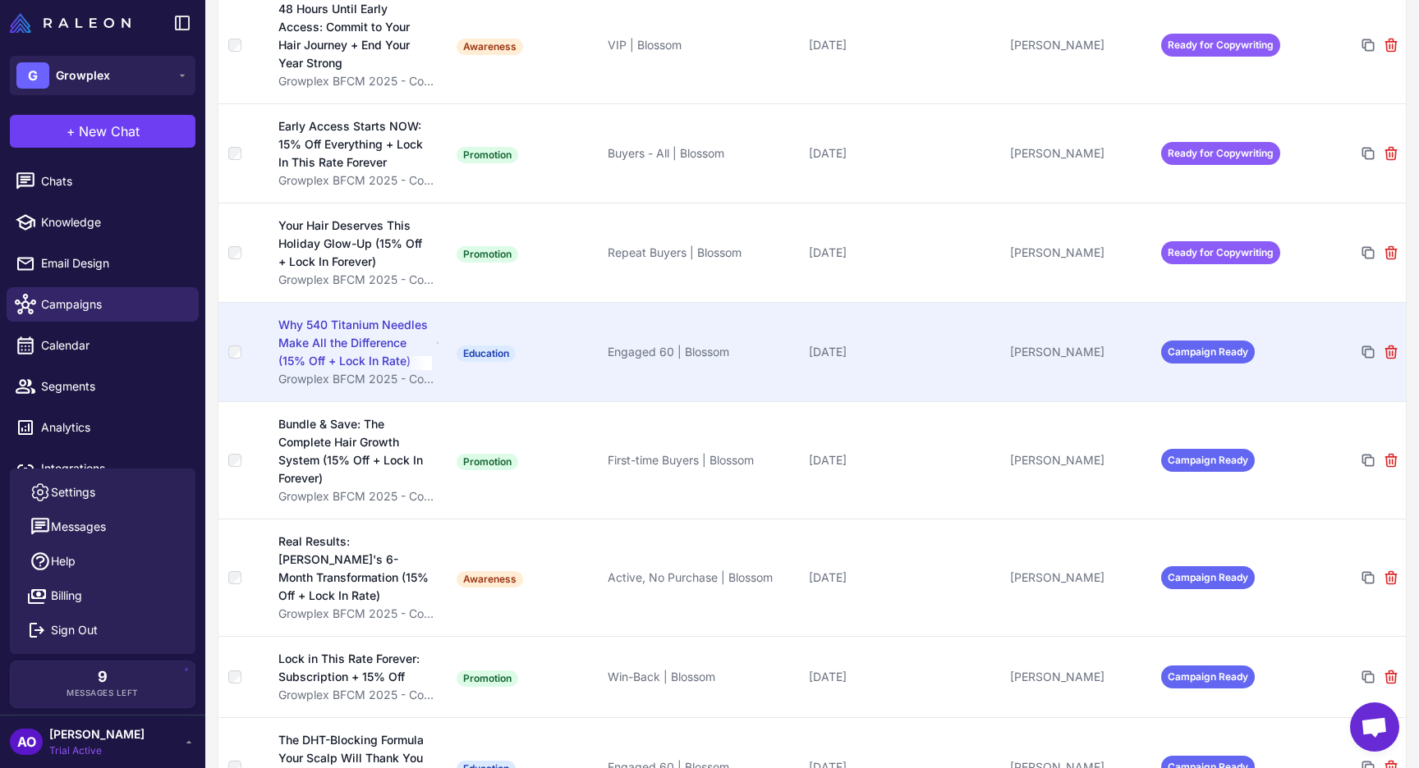
click at [993, 335] on td "[DATE]" at bounding box center [902, 351] width 201 height 99
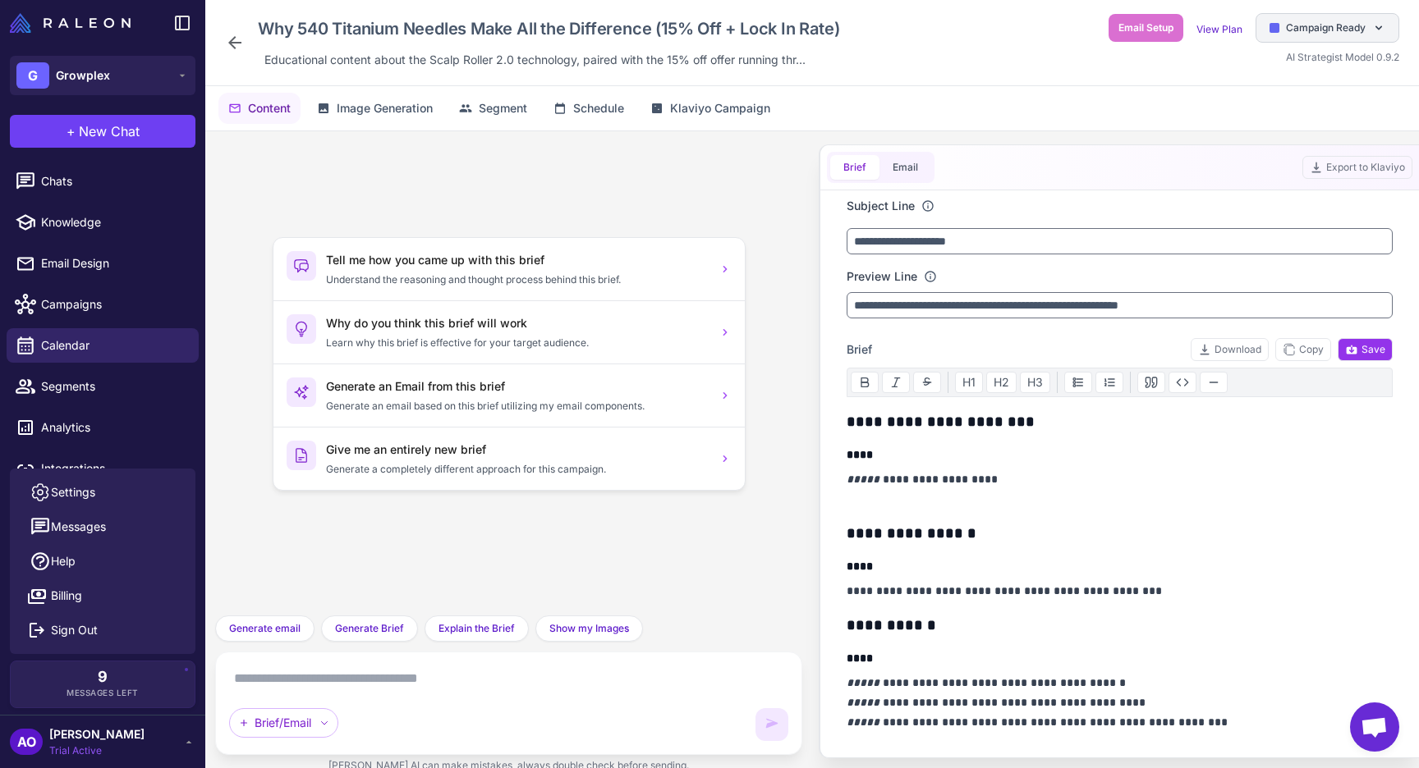
click at [1304, 41] on div "Campaign Ready" at bounding box center [1327, 28] width 144 height 30
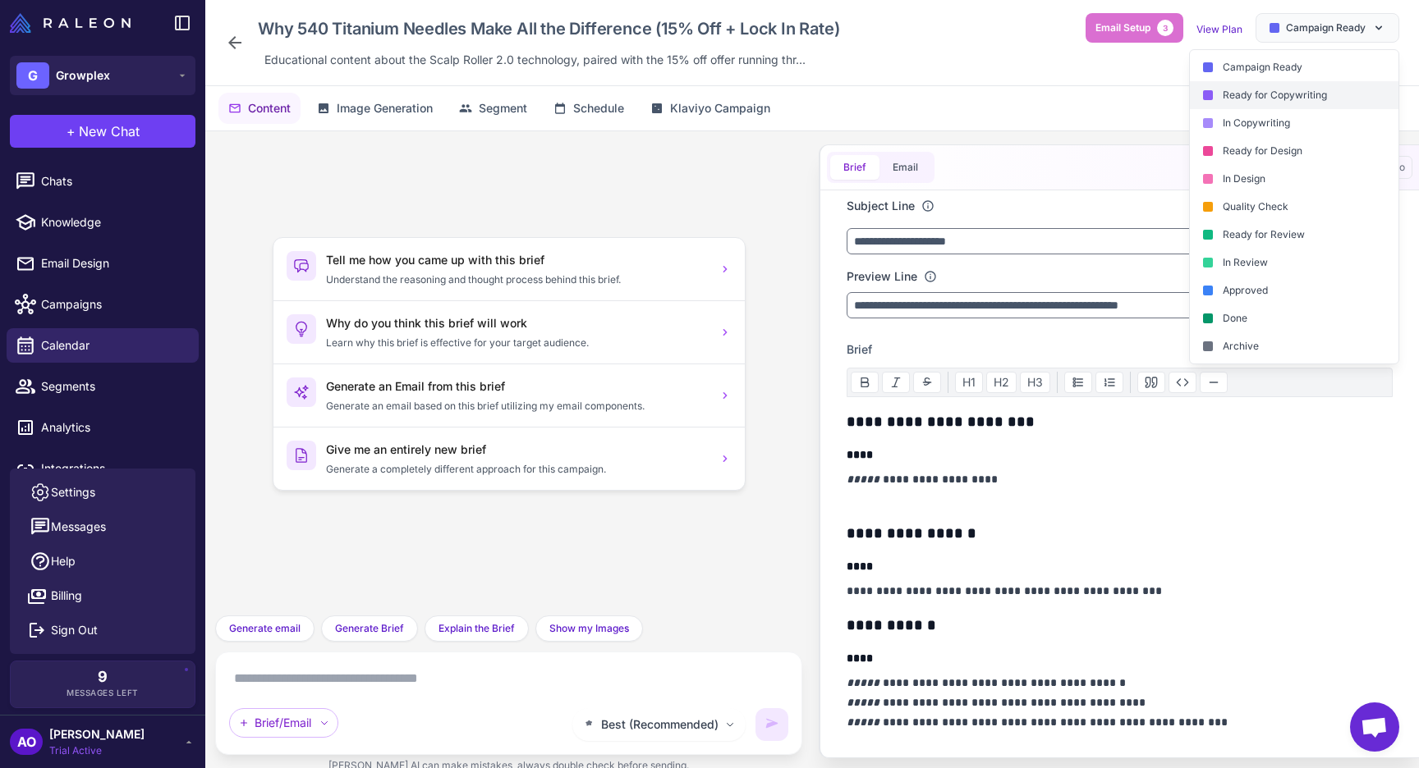
click at [1271, 105] on div "Ready for Copywriting" at bounding box center [1294, 95] width 209 height 28
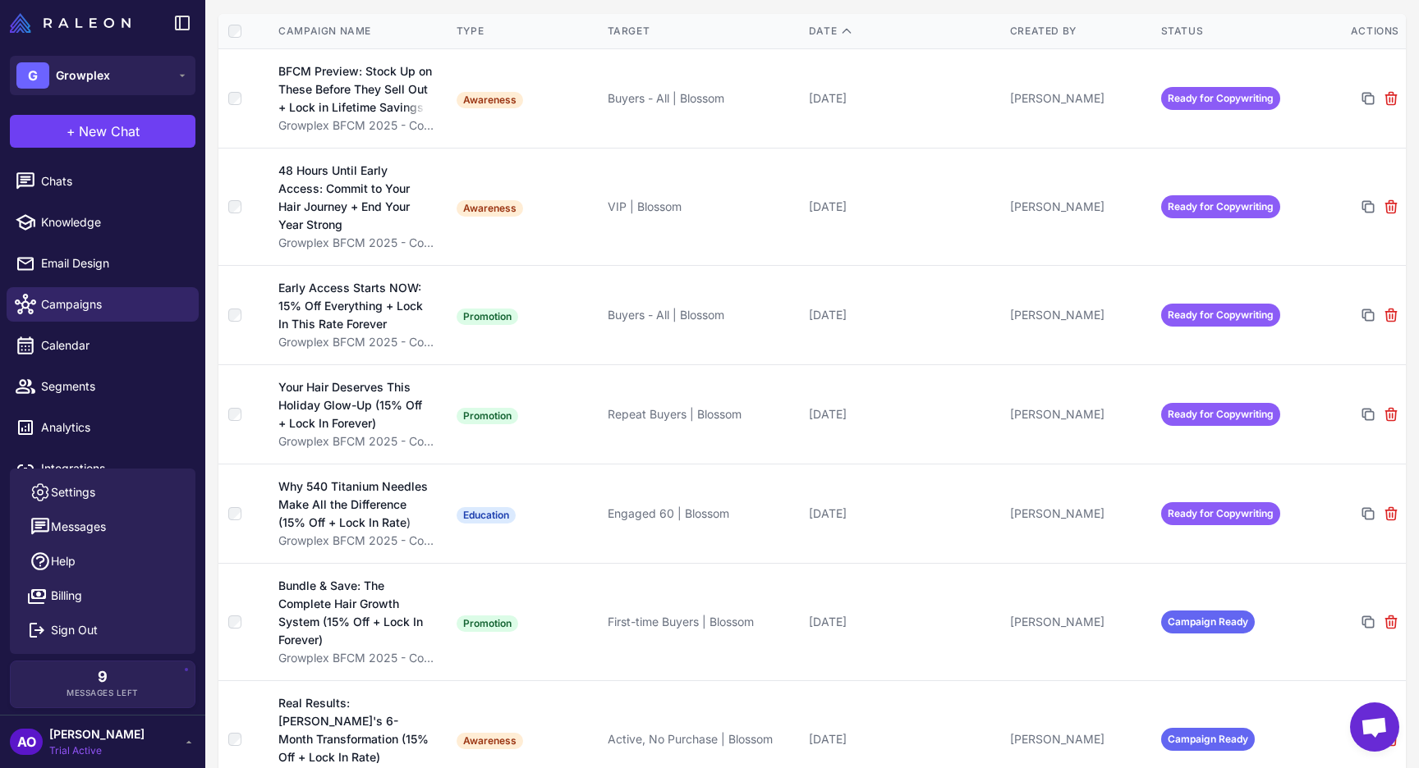
scroll to position [570, 0]
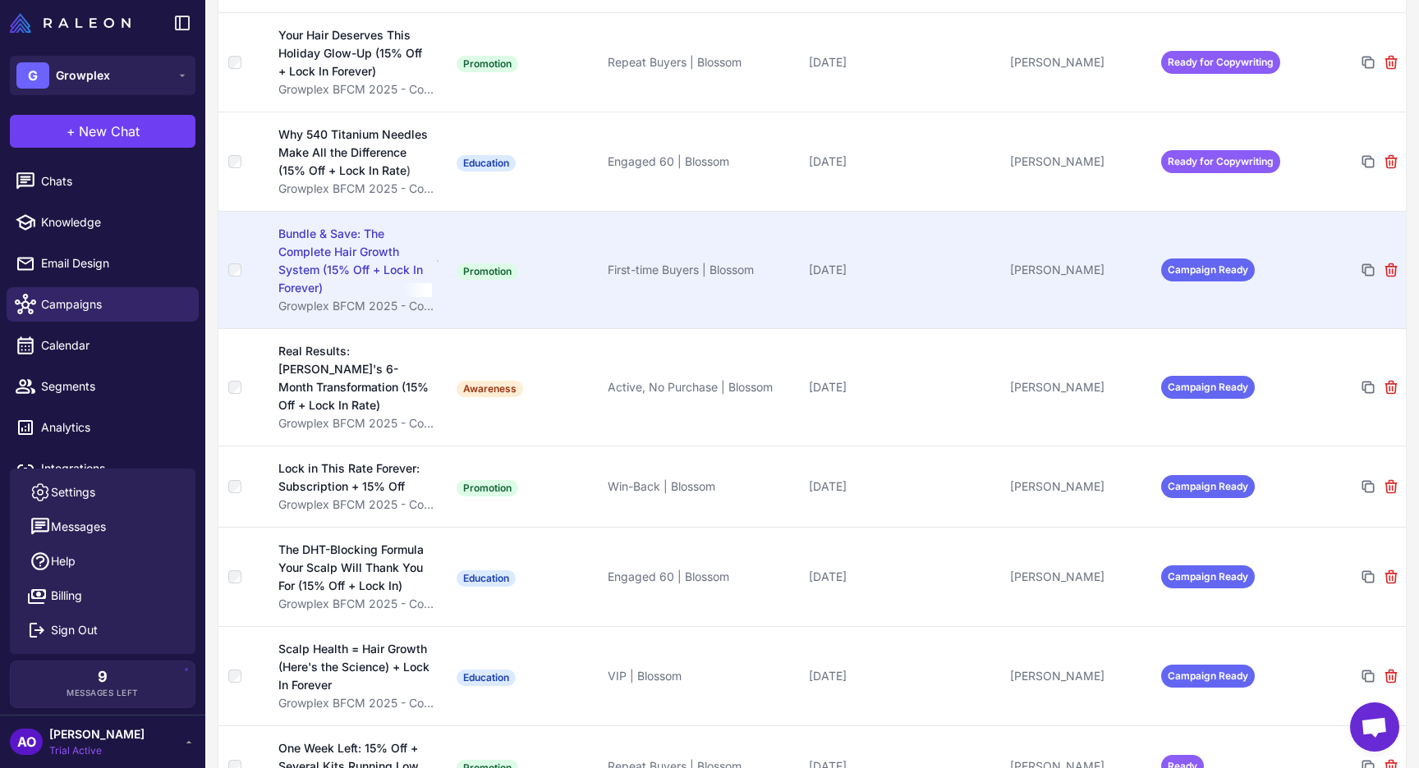
click at [797, 306] on td "First-time Buyers | Blossom" at bounding box center [701, 269] width 201 height 117
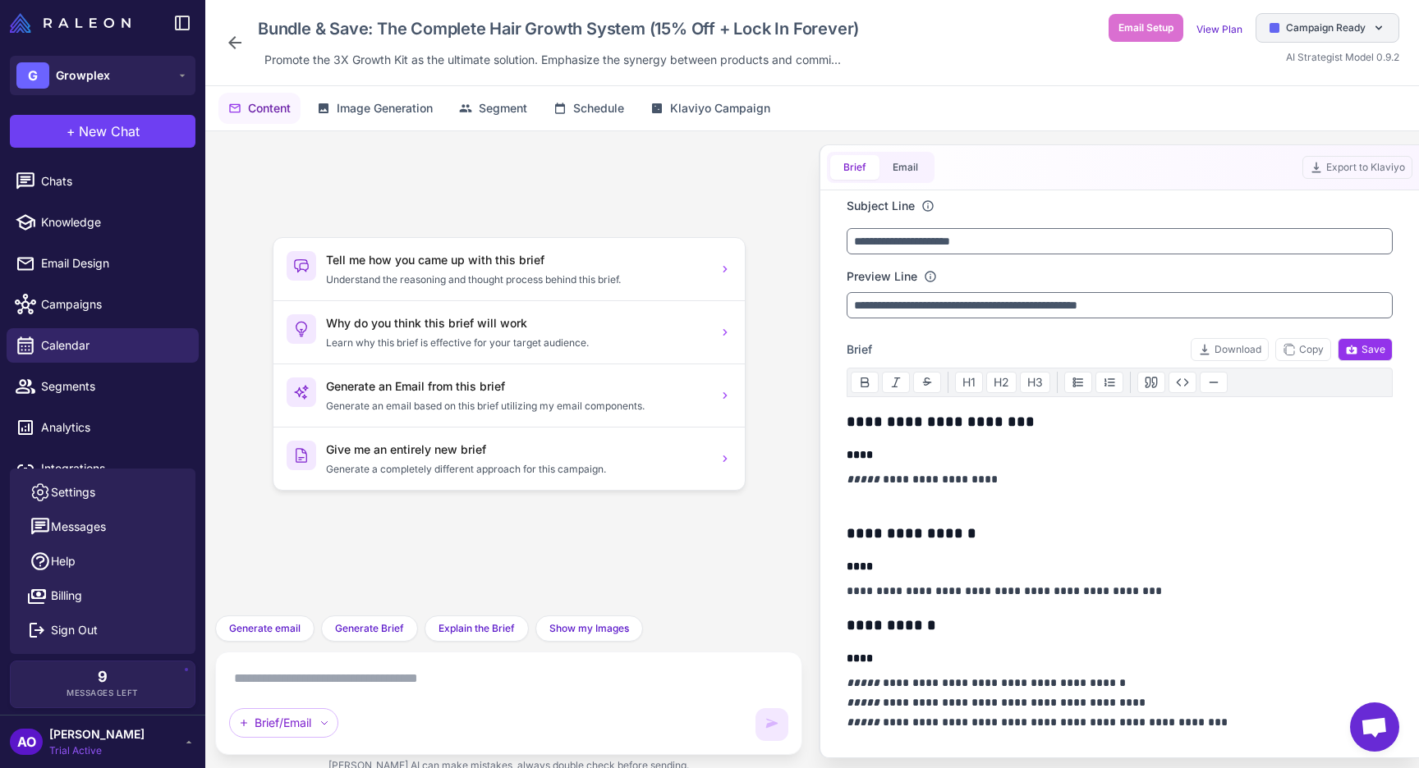
click at [1307, 17] on div "Campaign Ready" at bounding box center [1327, 28] width 144 height 30
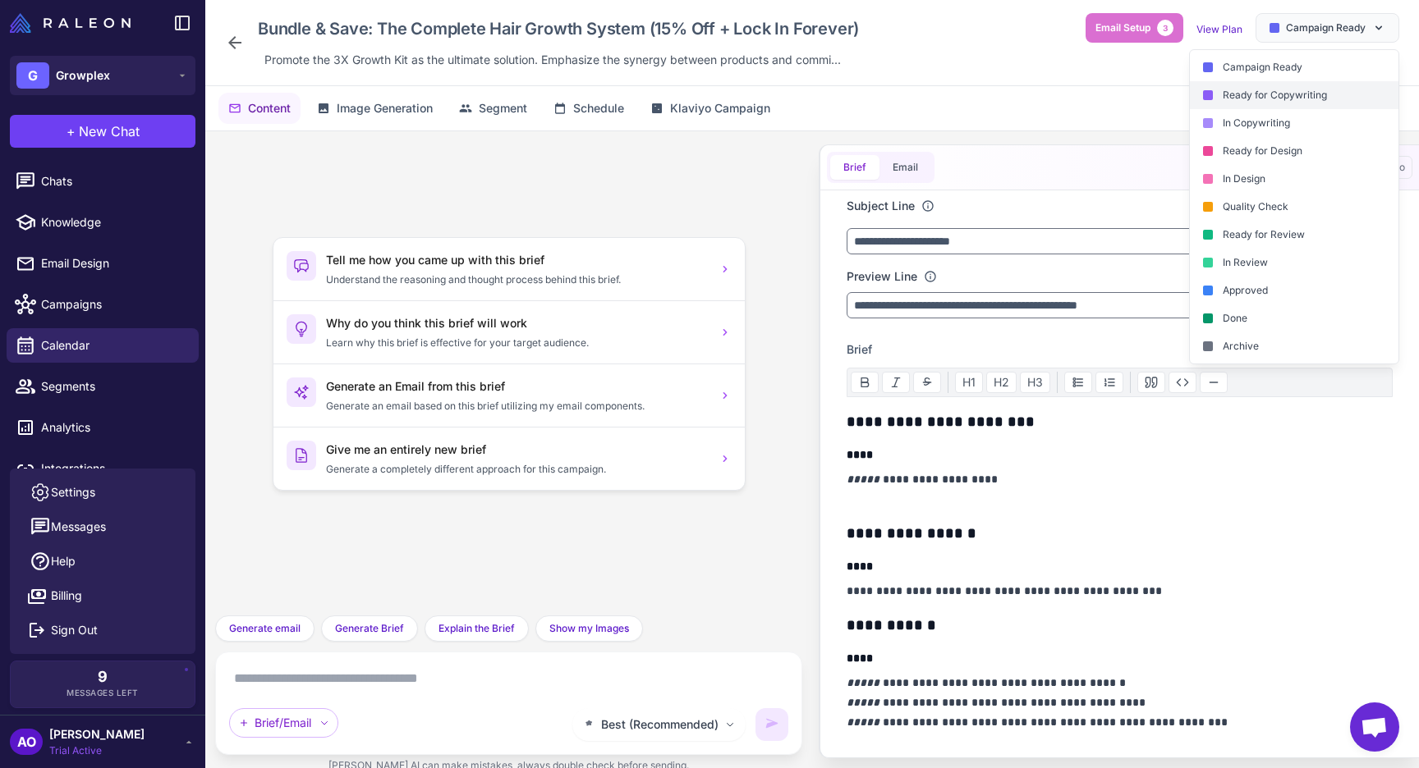
click at [1279, 101] on div "Ready for Copywriting" at bounding box center [1294, 95] width 209 height 28
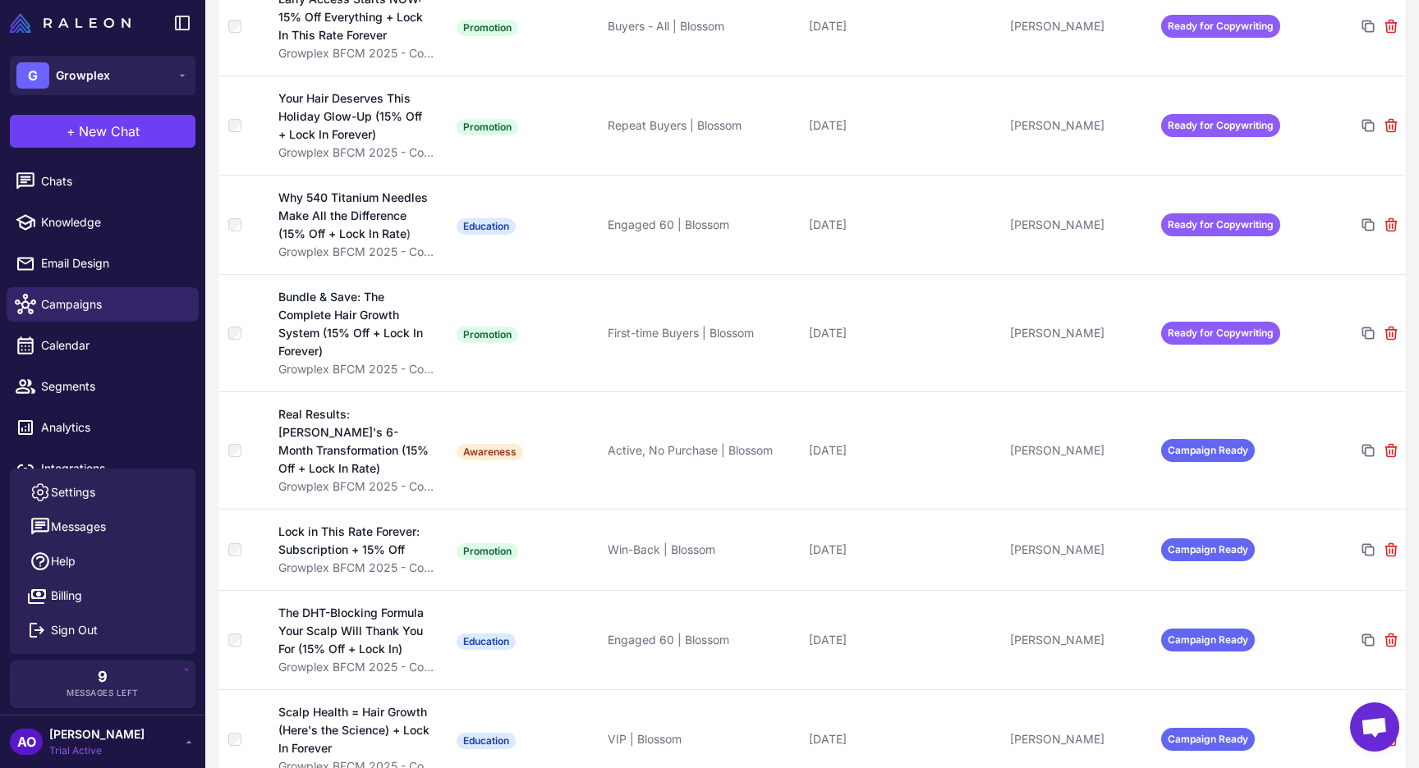
scroll to position [597, 0]
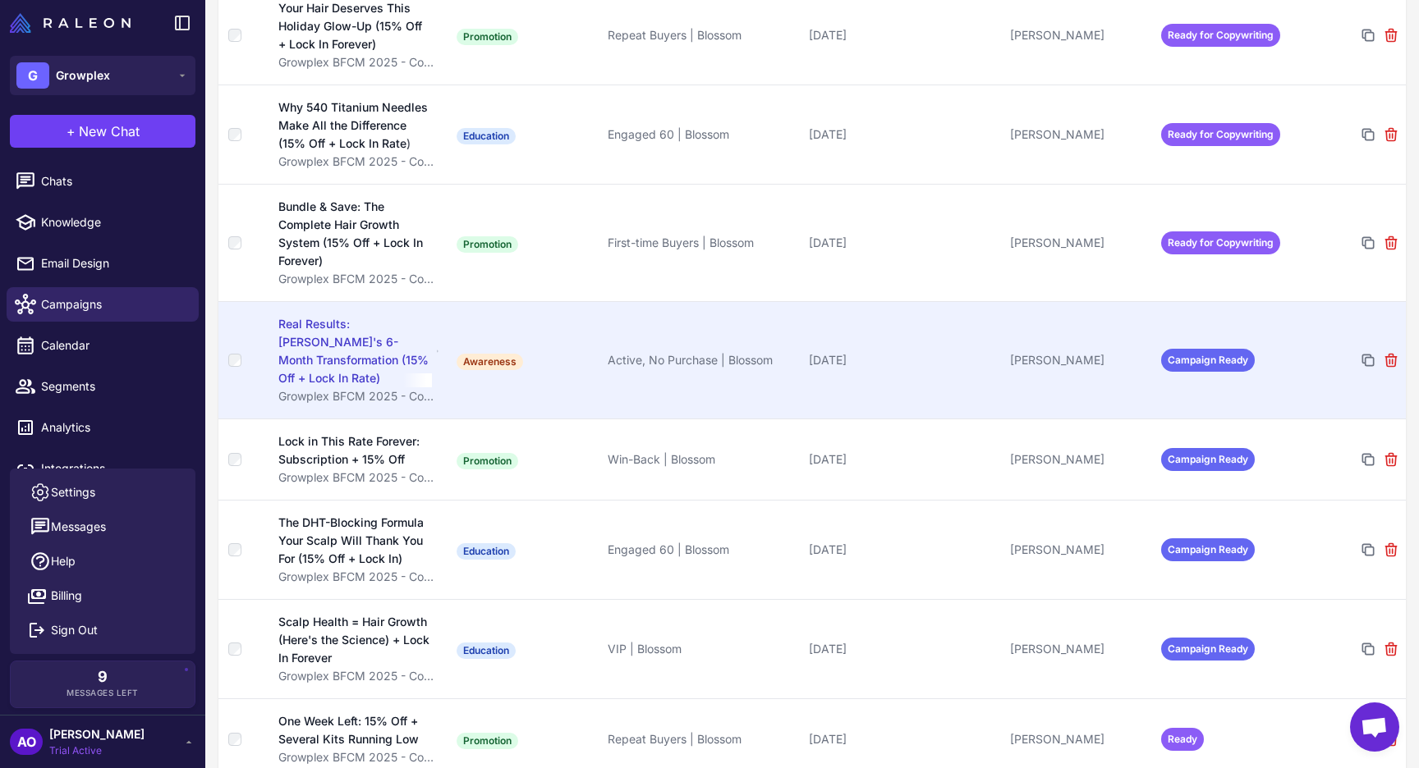
click at [1040, 330] on td "[PERSON_NAME]" at bounding box center [1078, 359] width 151 height 117
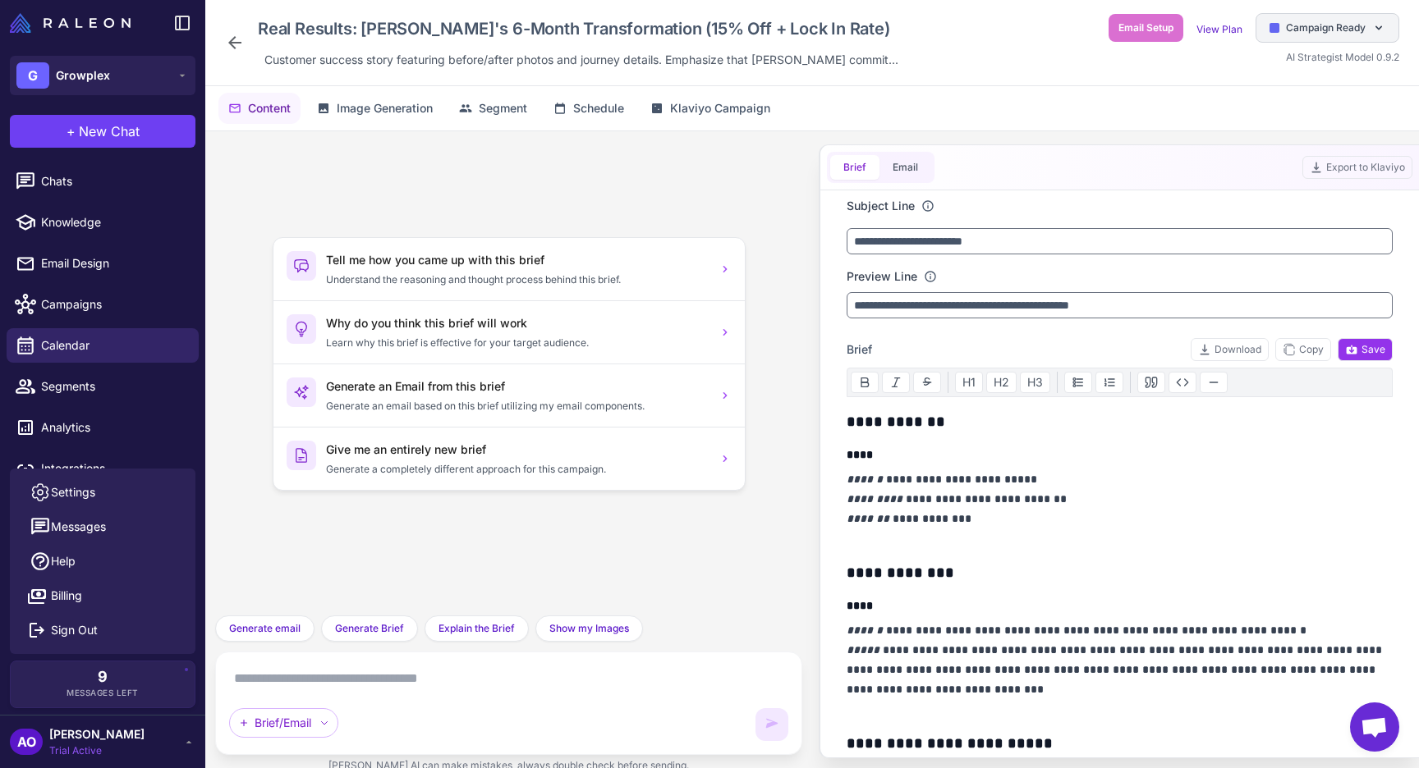
click at [1300, 36] on div "Campaign Ready" at bounding box center [1327, 28] width 144 height 30
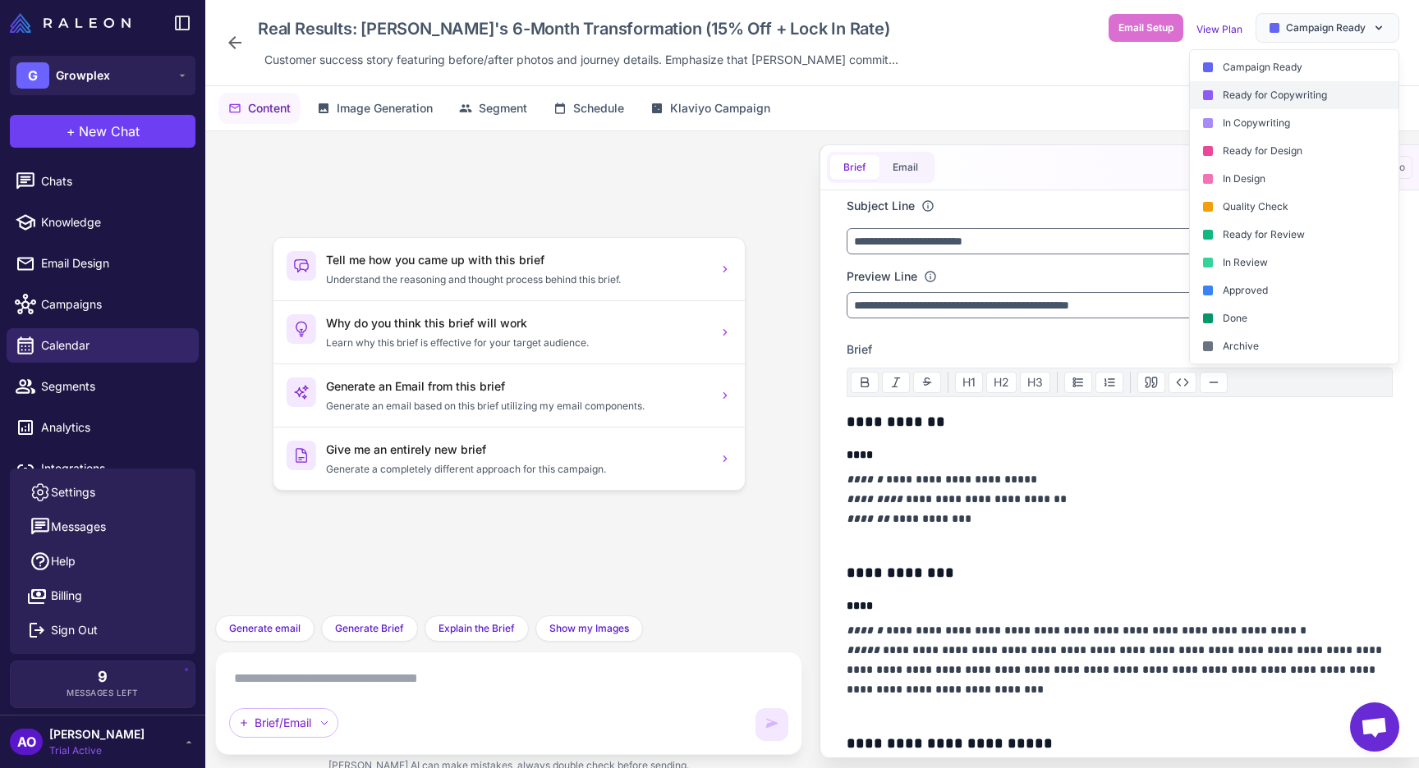
click at [1291, 98] on div "Ready for Copywriting" at bounding box center [1294, 95] width 209 height 28
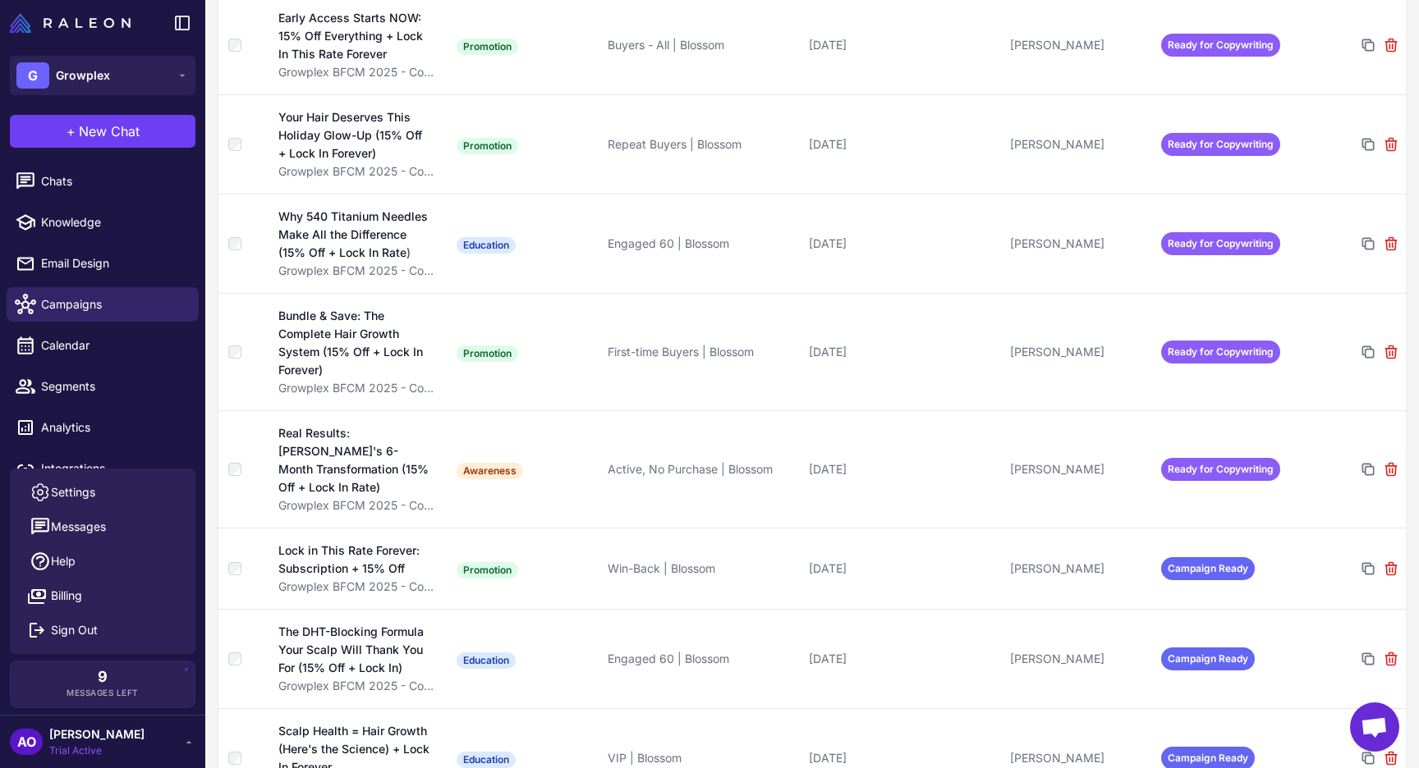
scroll to position [502, 0]
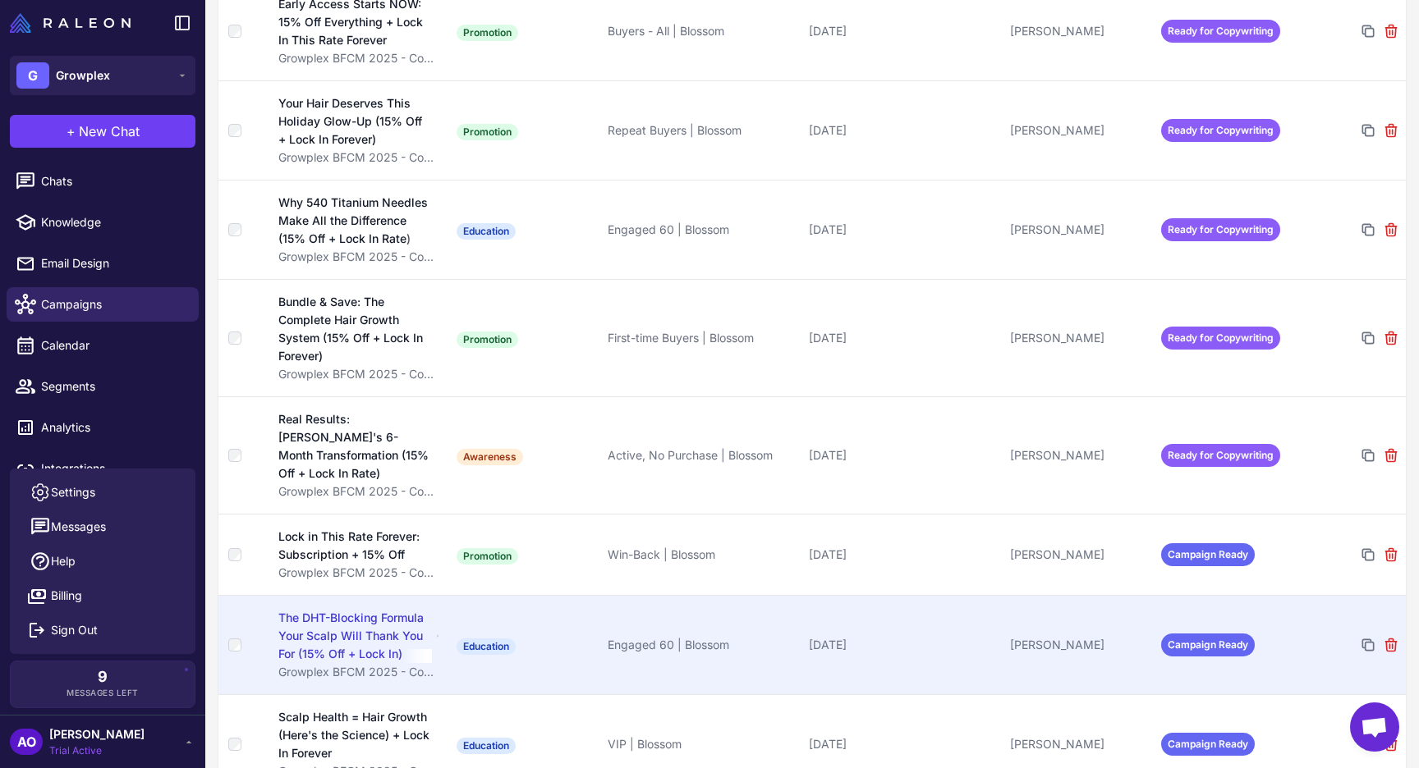
click at [1039, 595] on td "[PERSON_NAME]" at bounding box center [1078, 644] width 151 height 99
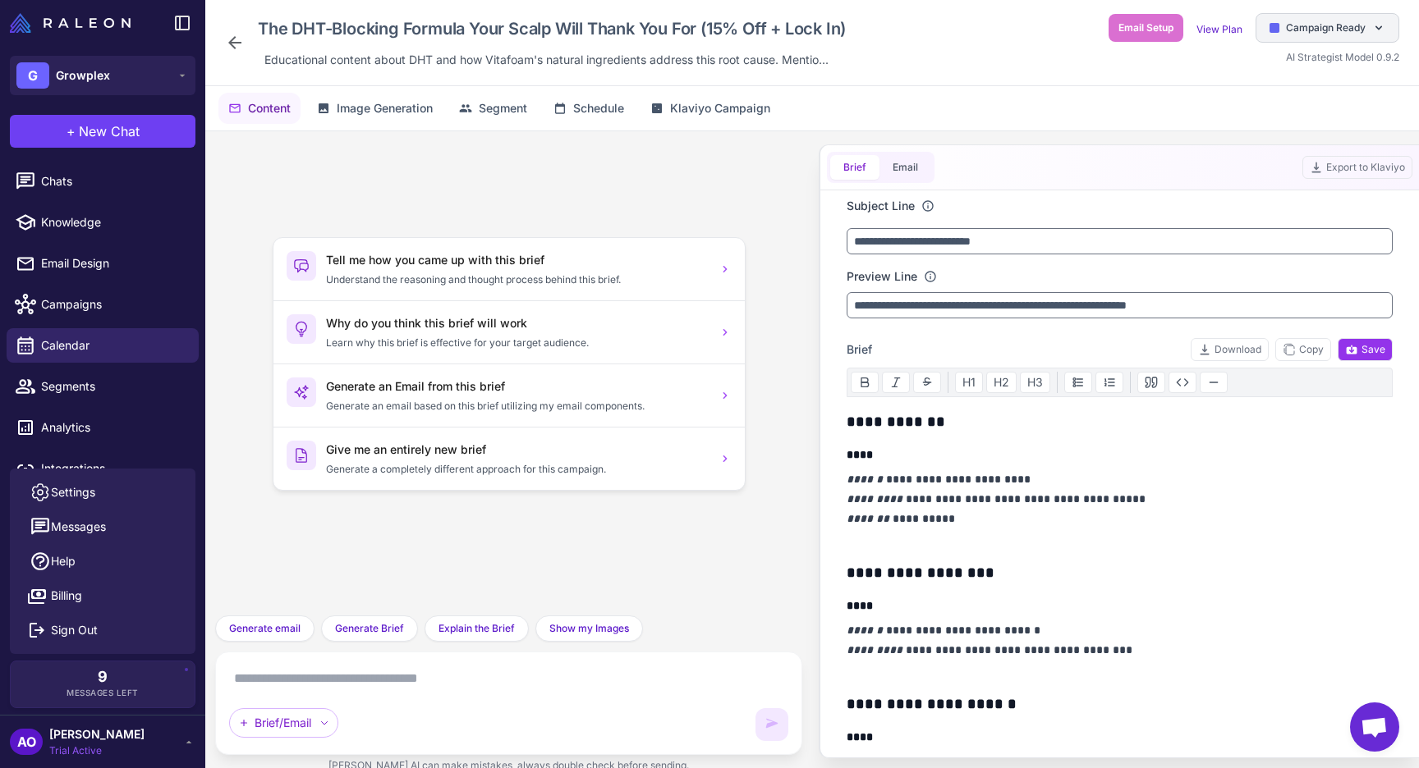
click at [1292, 42] on div "Campaign Ready" at bounding box center [1327, 28] width 144 height 30
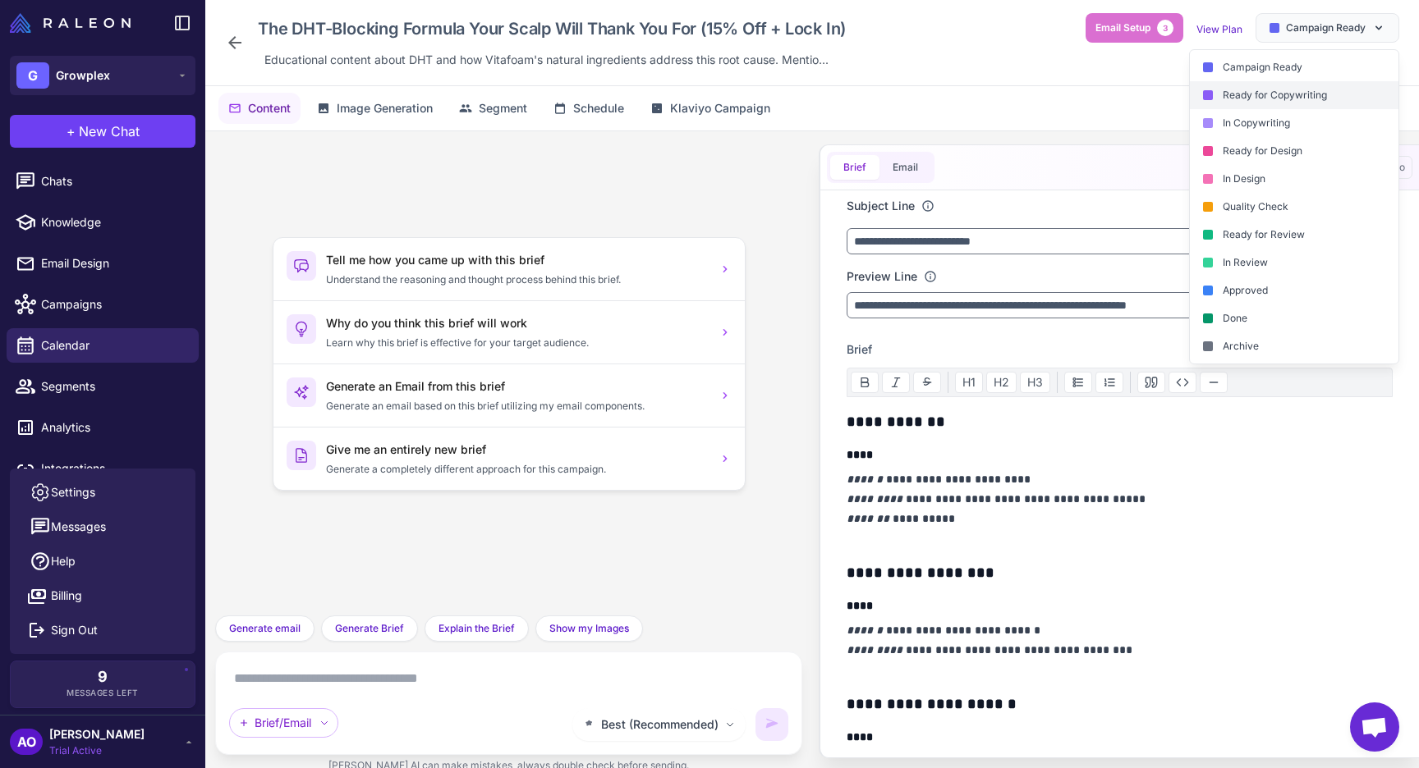
click at [1268, 102] on div "Ready for Copywriting" at bounding box center [1294, 95] width 209 height 28
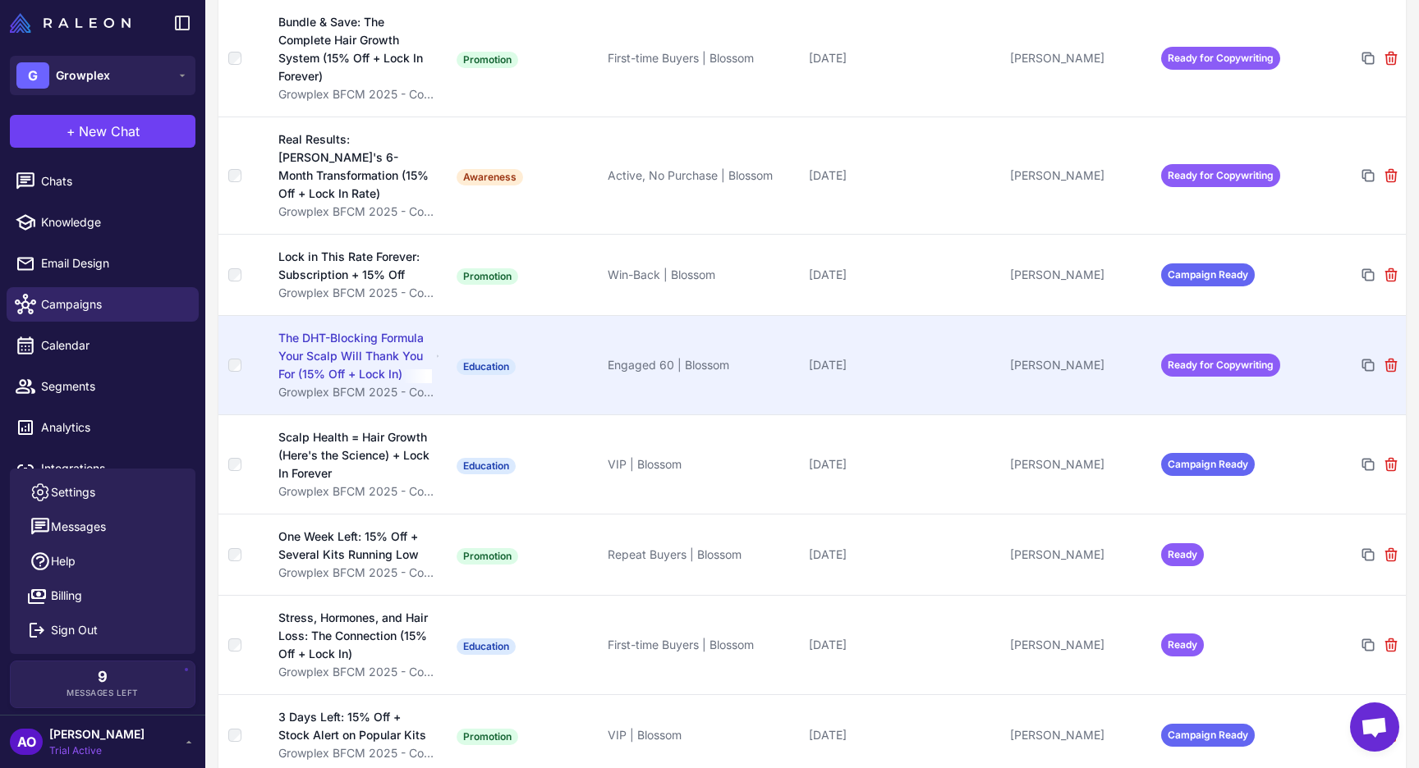
scroll to position [784, 0]
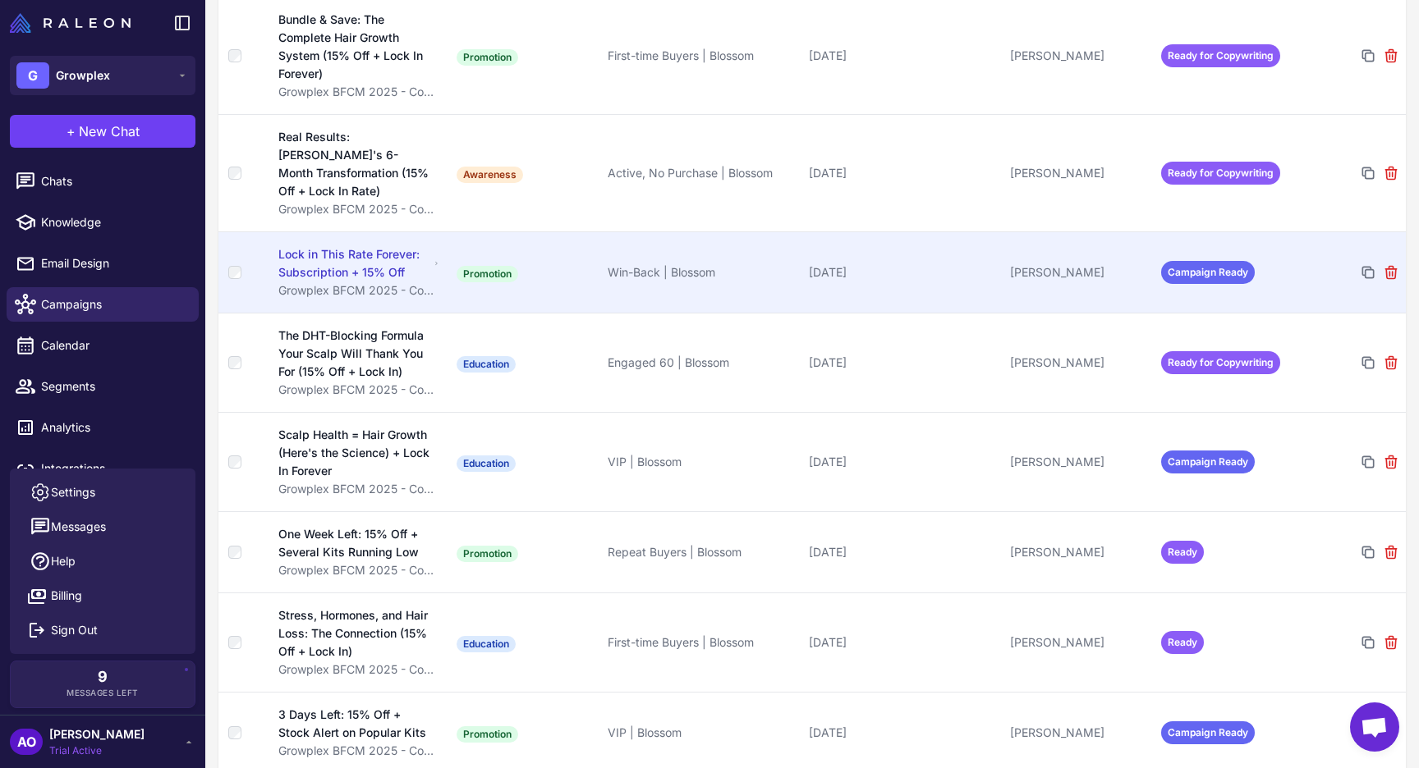
click at [927, 273] on td "[DATE]" at bounding box center [902, 272] width 201 height 81
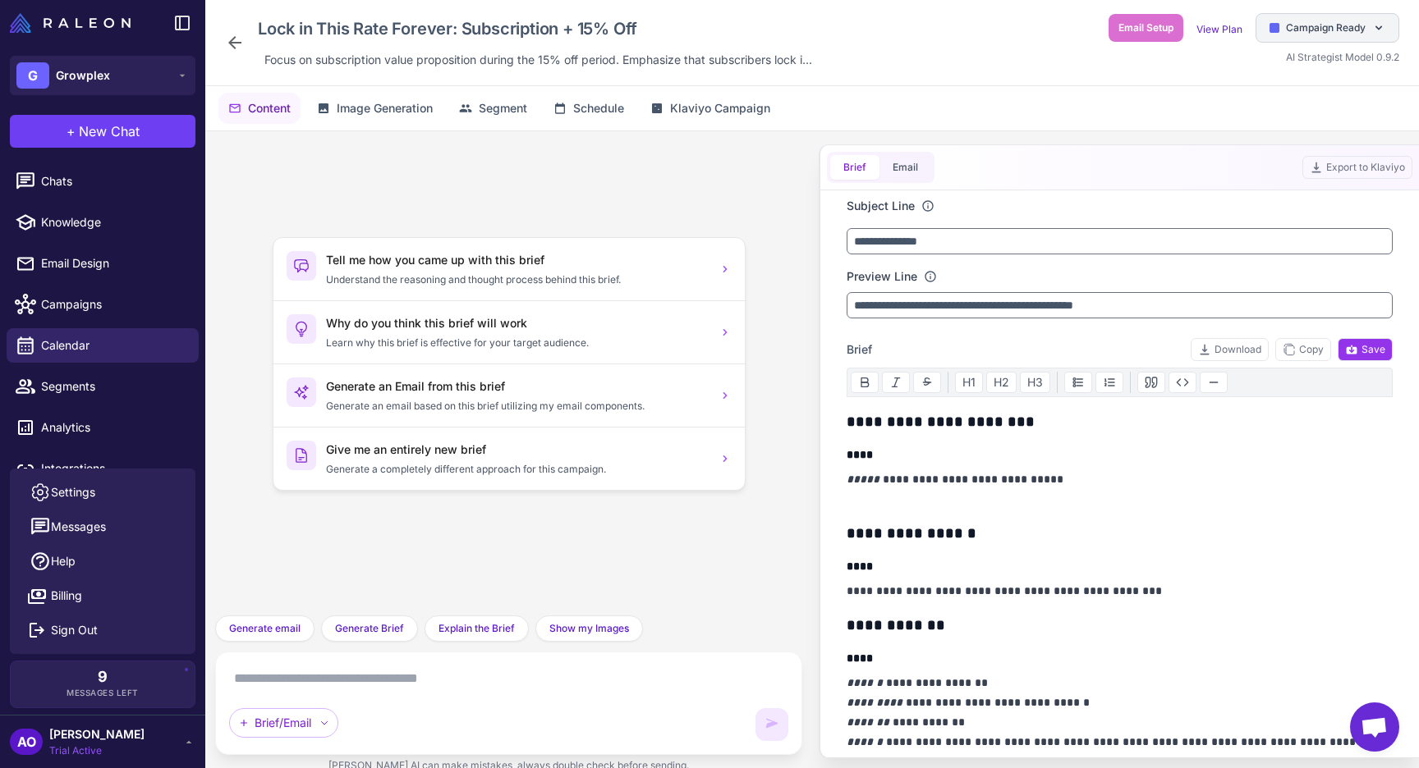
click at [1300, 38] on div "Campaign Ready" at bounding box center [1327, 28] width 144 height 30
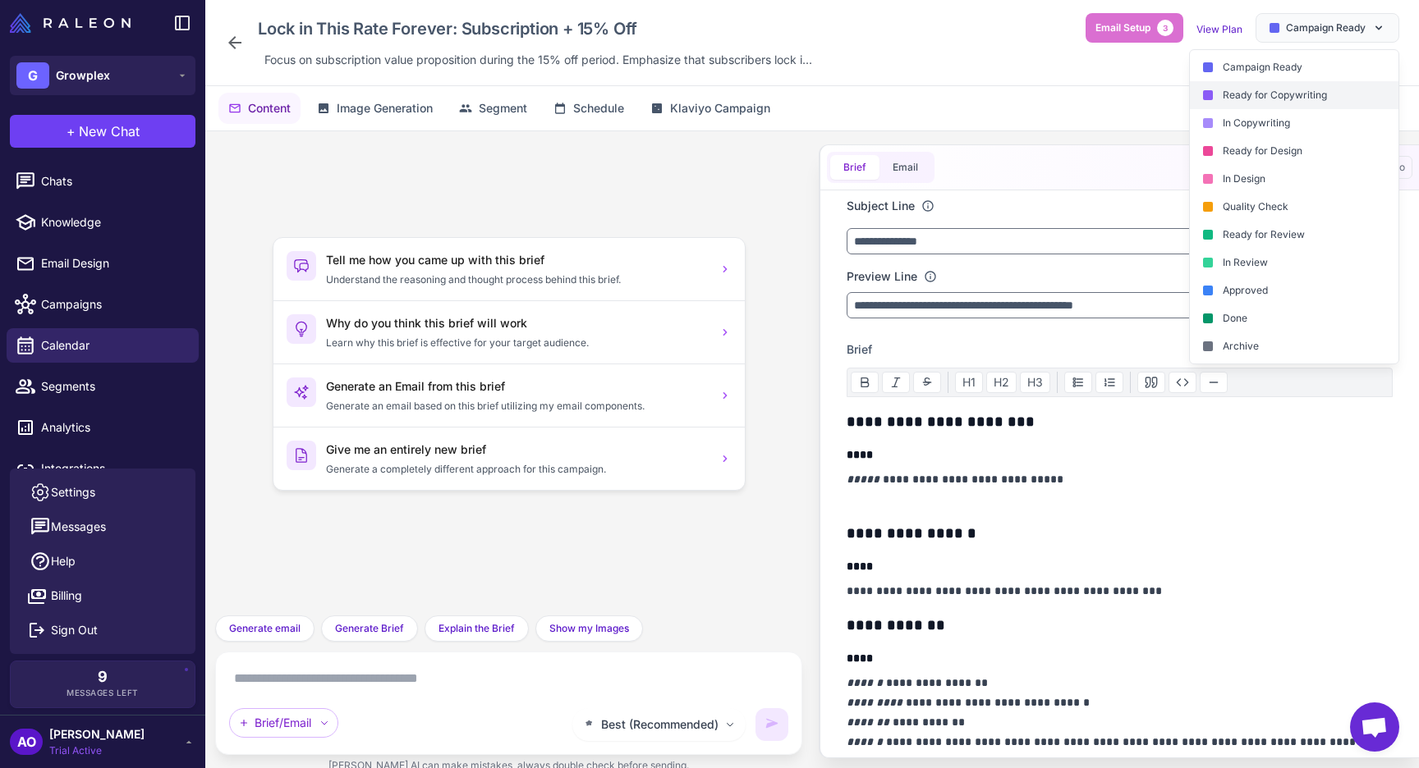
click at [1288, 103] on div "Ready for Copywriting" at bounding box center [1294, 95] width 209 height 28
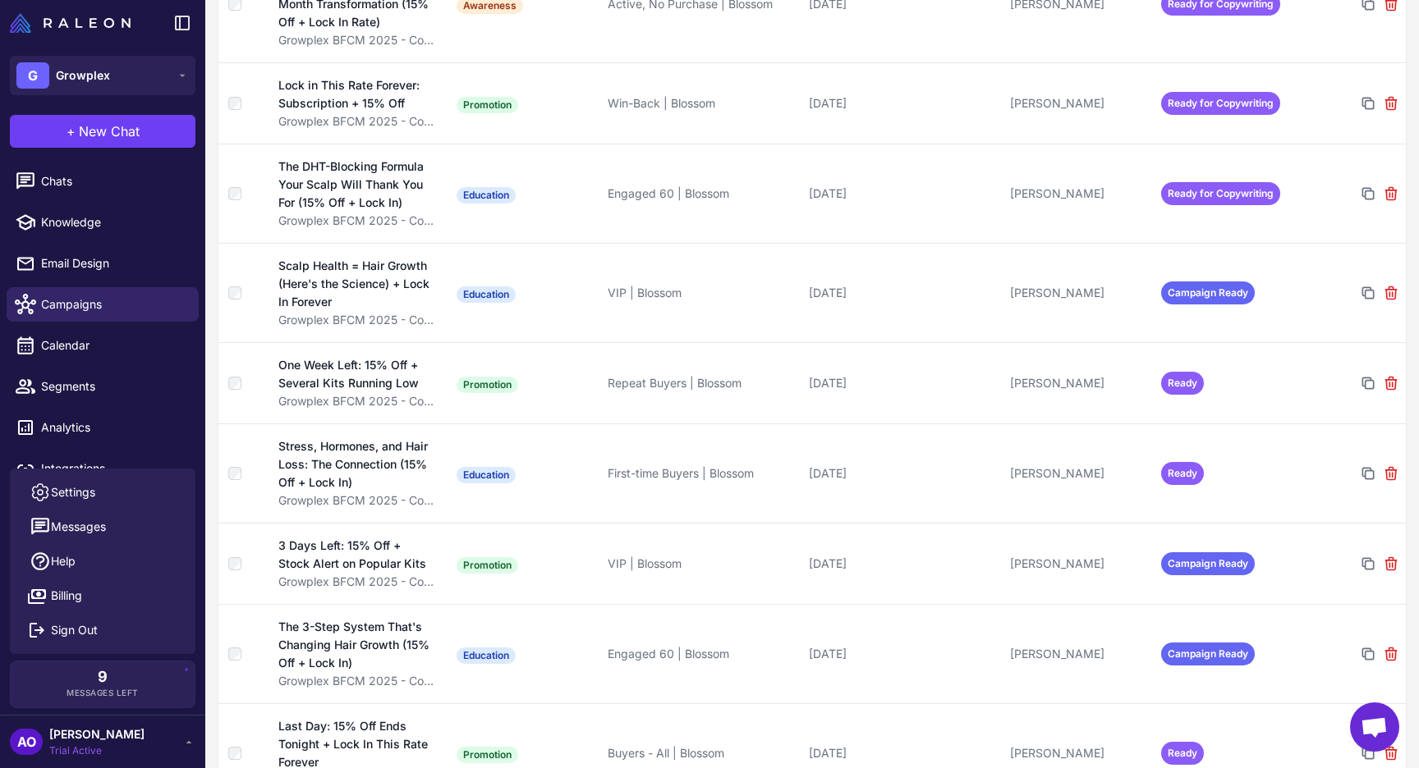
scroll to position [997, 0]
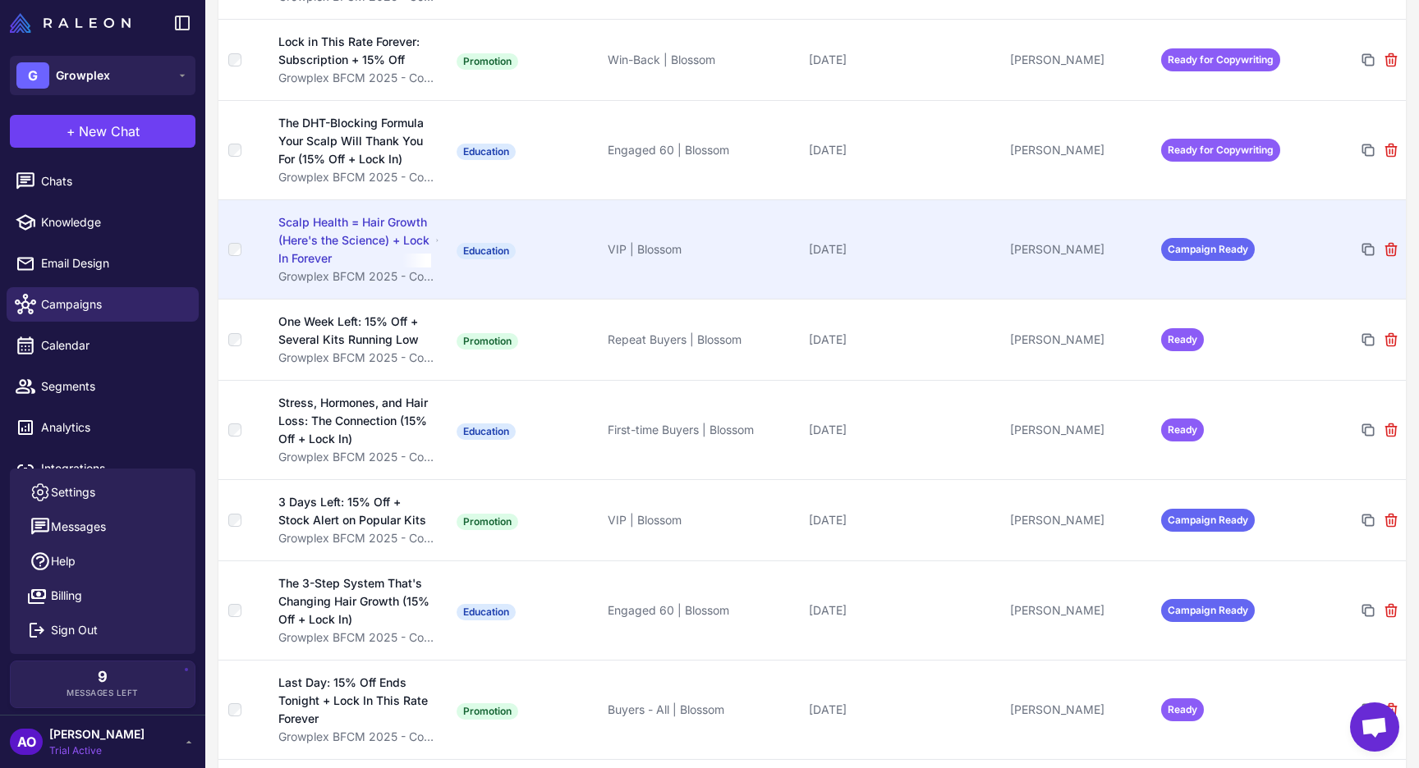
click at [1099, 241] on div "[PERSON_NAME]" at bounding box center [1079, 250] width 138 height 18
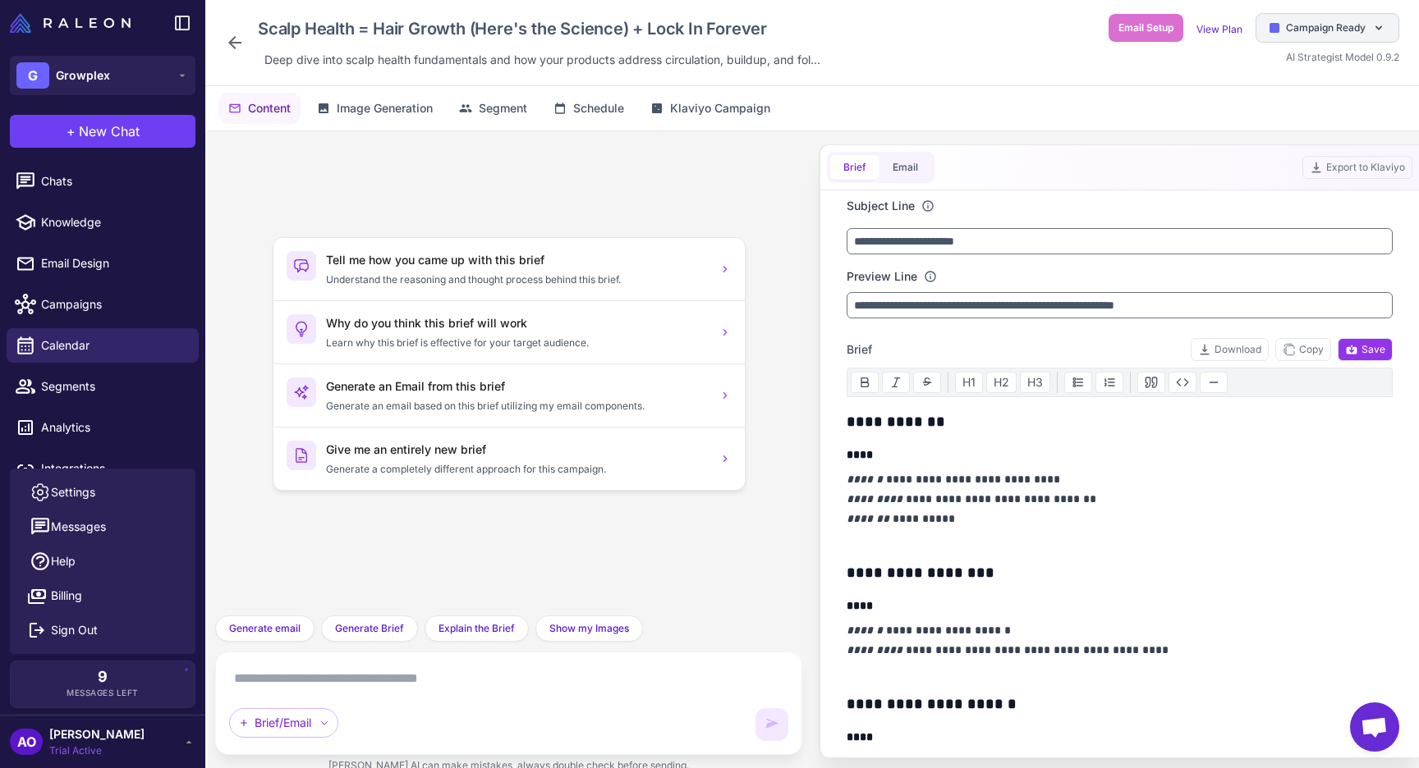
click at [1349, 35] on div "Campaign Ready" at bounding box center [1327, 28] width 144 height 30
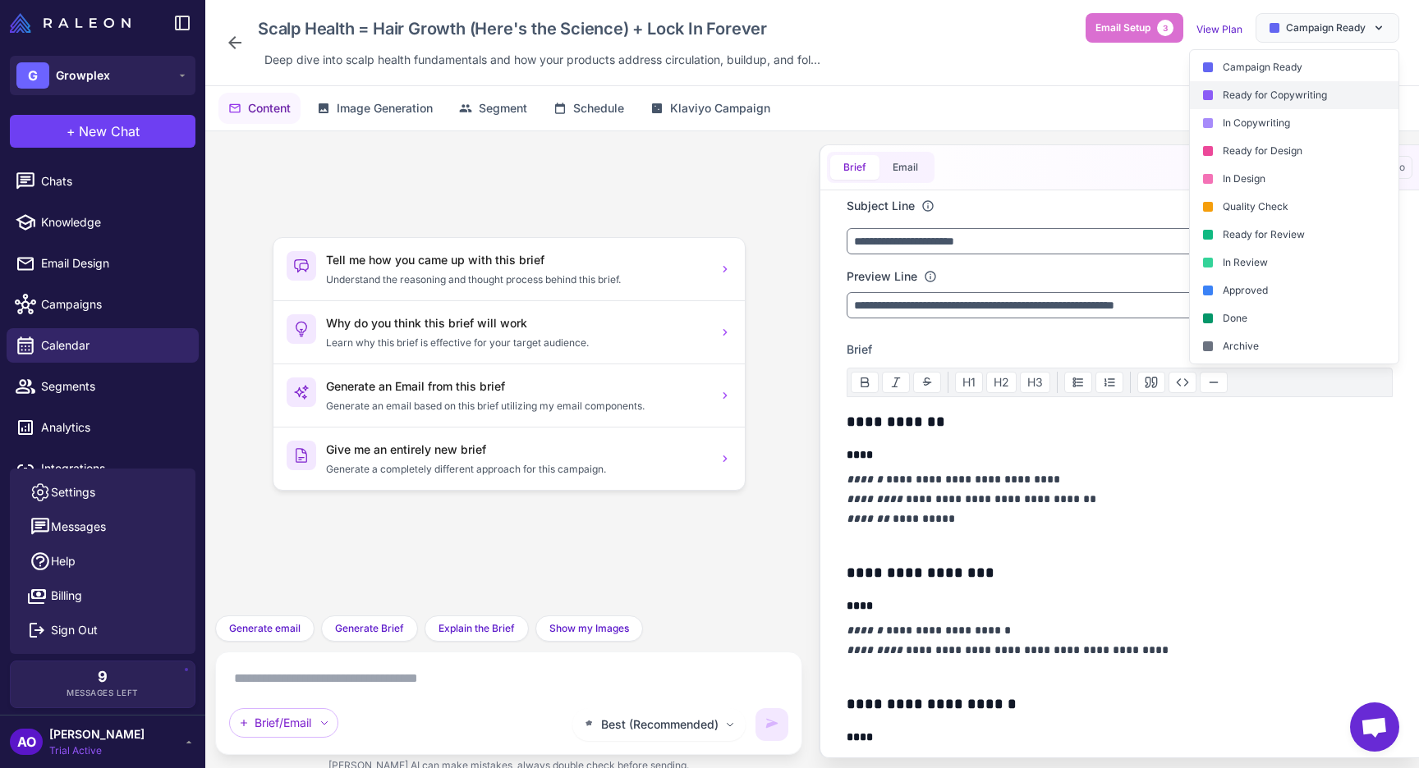
click at [1286, 89] on div "Ready for Copywriting" at bounding box center [1294, 95] width 209 height 28
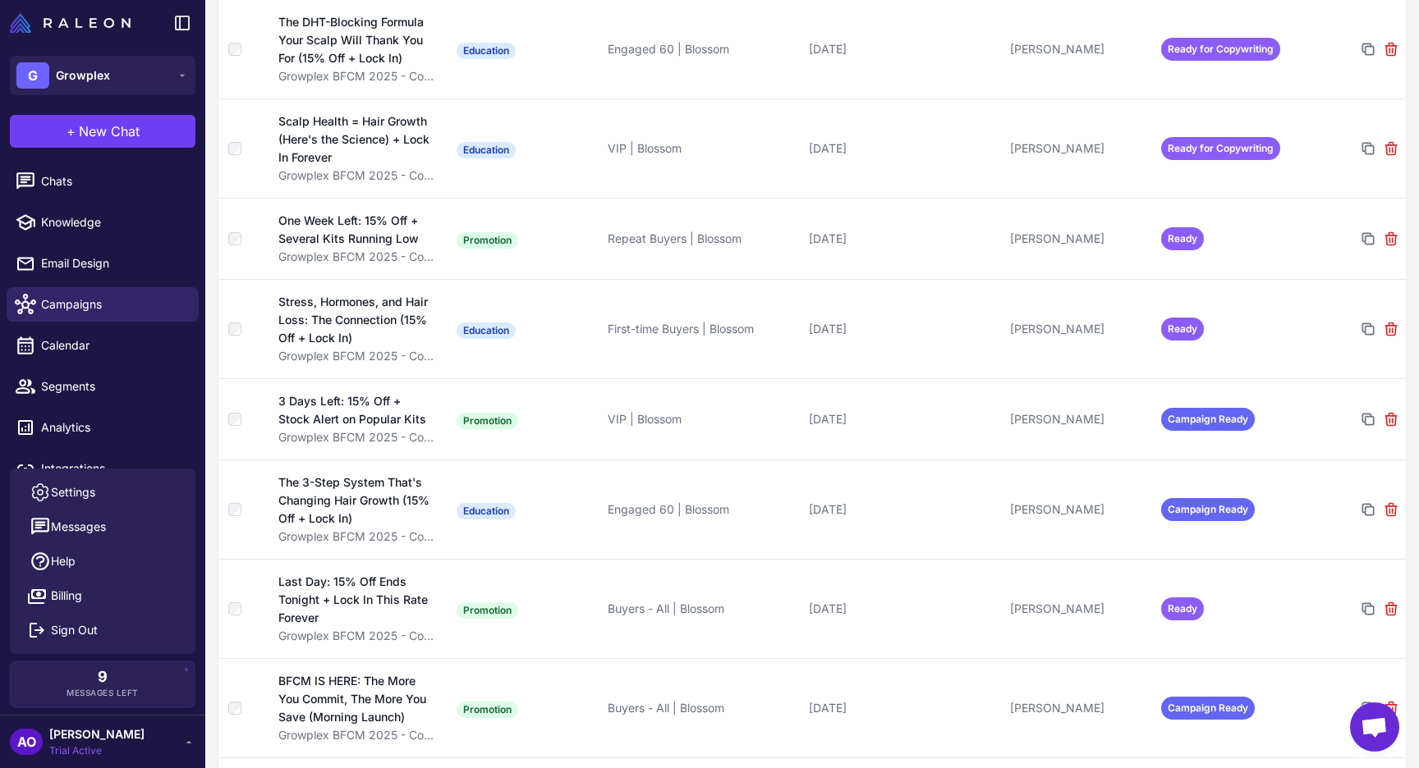
scroll to position [1112, 0]
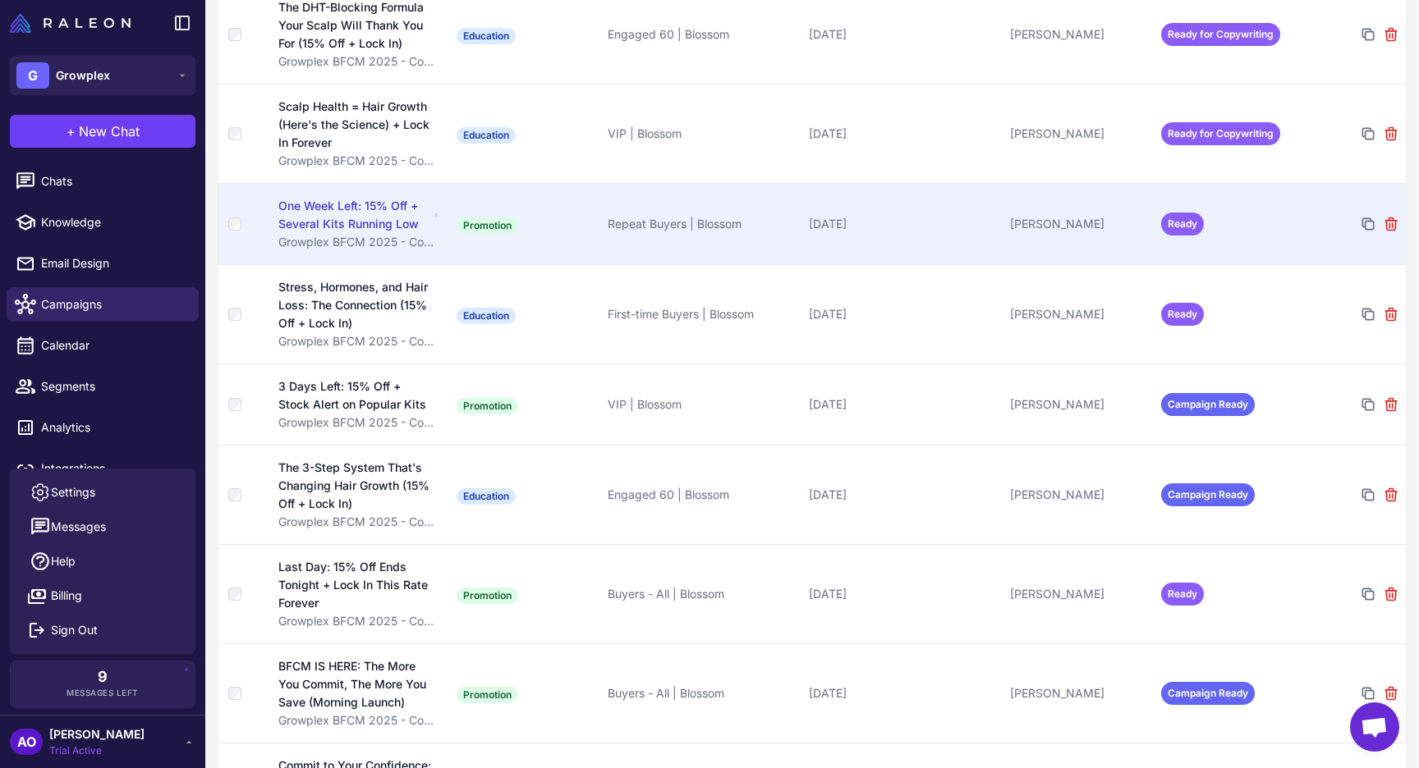
click at [934, 183] on td "[DATE]" at bounding box center [902, 223] width 201 height 81
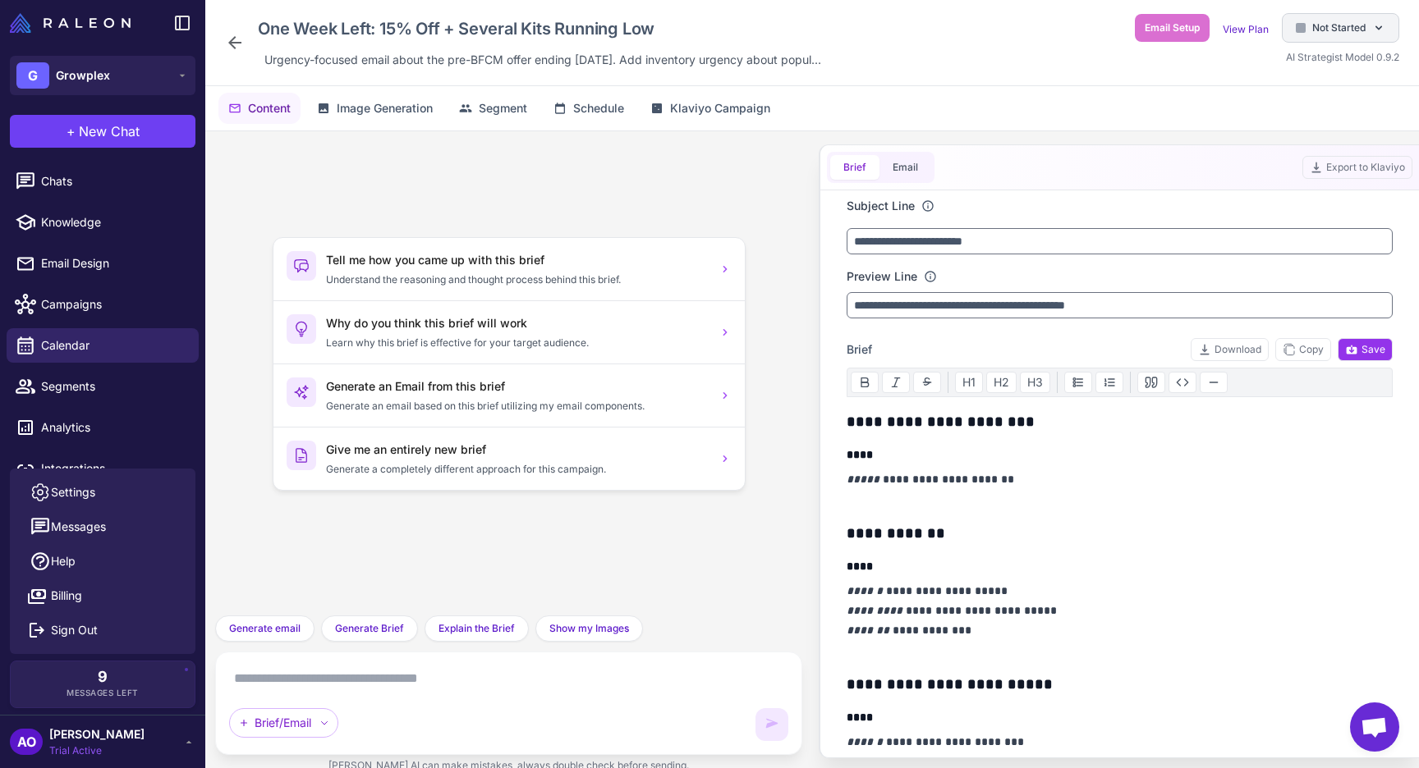
click at [1341, 34] on span "Not Started" at bounding box center [1338, 28] width 53 height 15
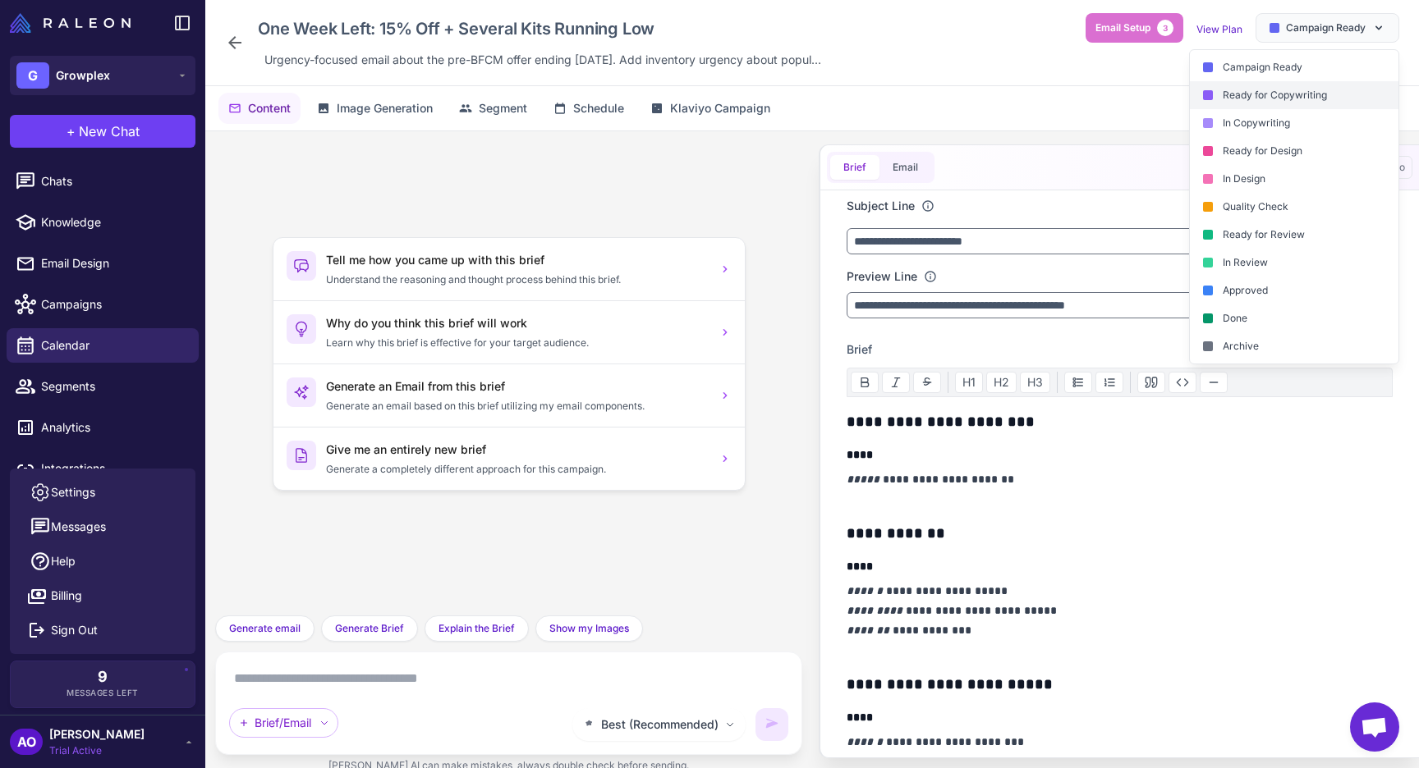
click at [1260, 99] on div "Ready for Copywriting" at bounding box center [1294, 95] width 209 height 28
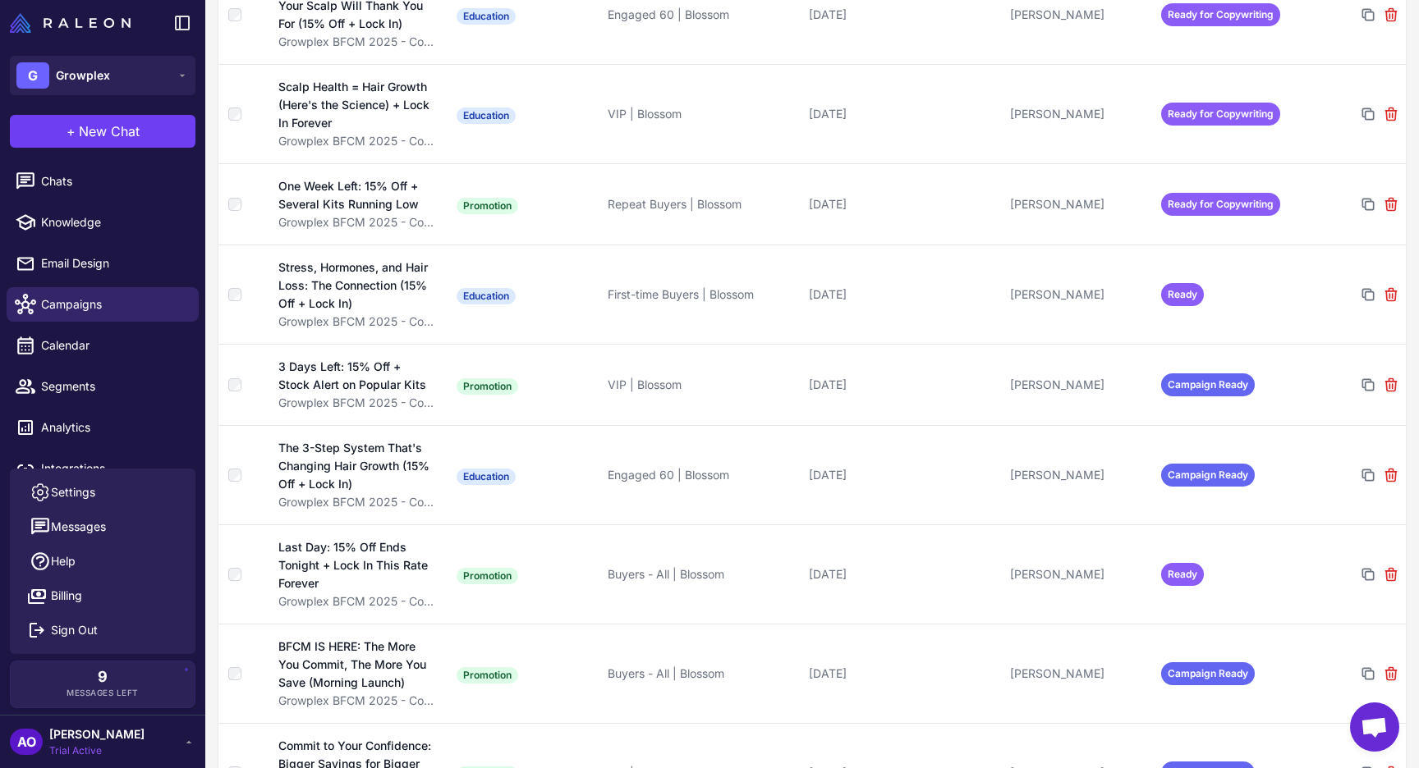
scroll to position [1297, 0]
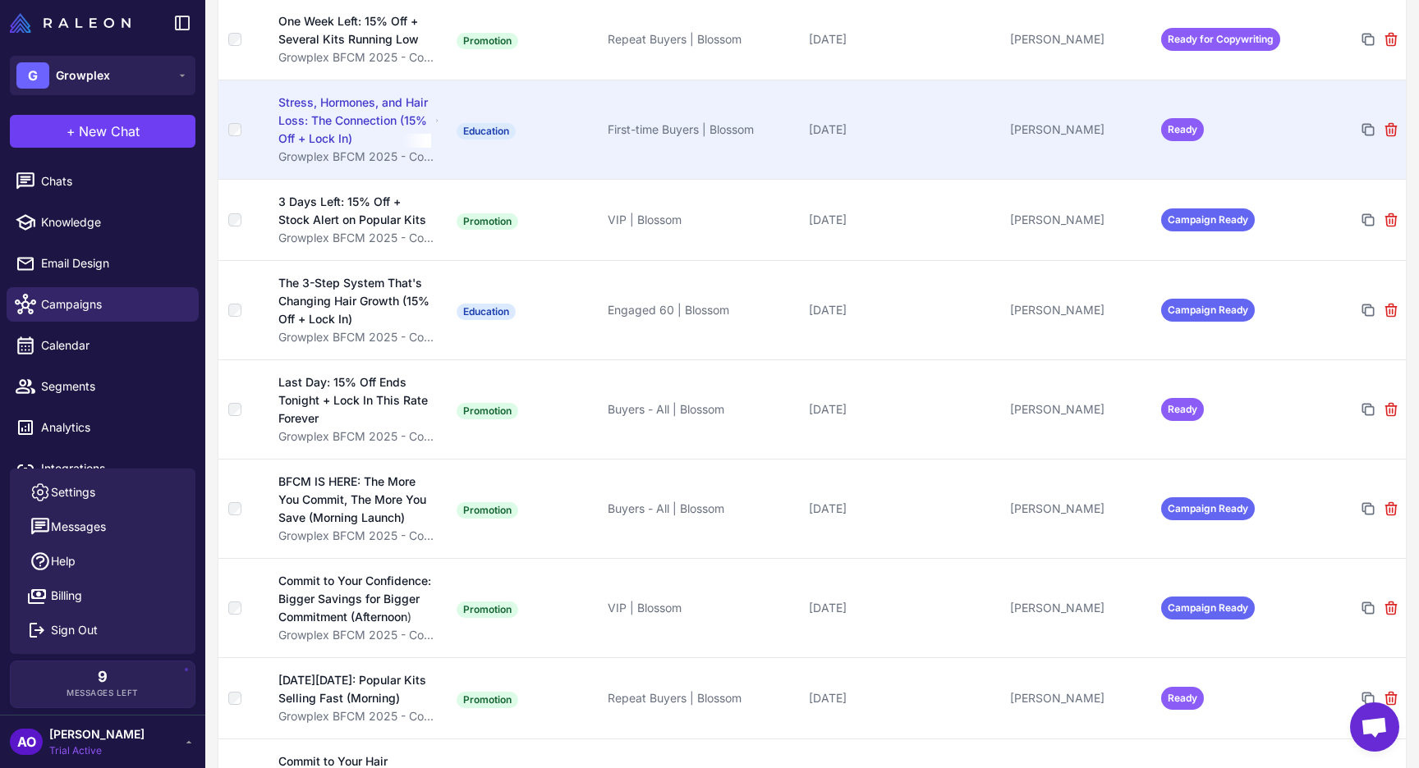
click at [1094, 94] on td "[PERSON_NAME]" at bounding box center [1078, 129] width 151 height 99
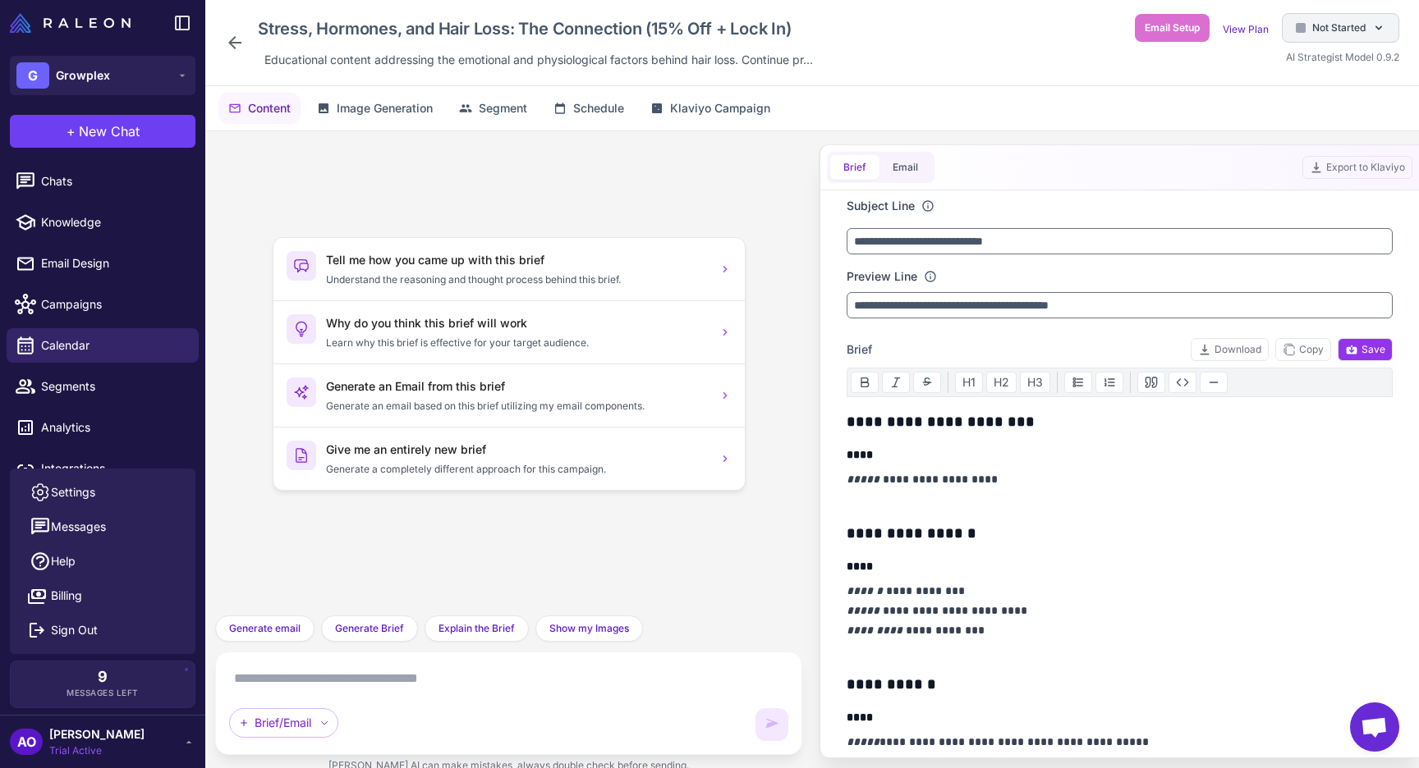
click at [1349, 37] on div "Not Started" at bounding box center [1340, 28] width 117 height 30
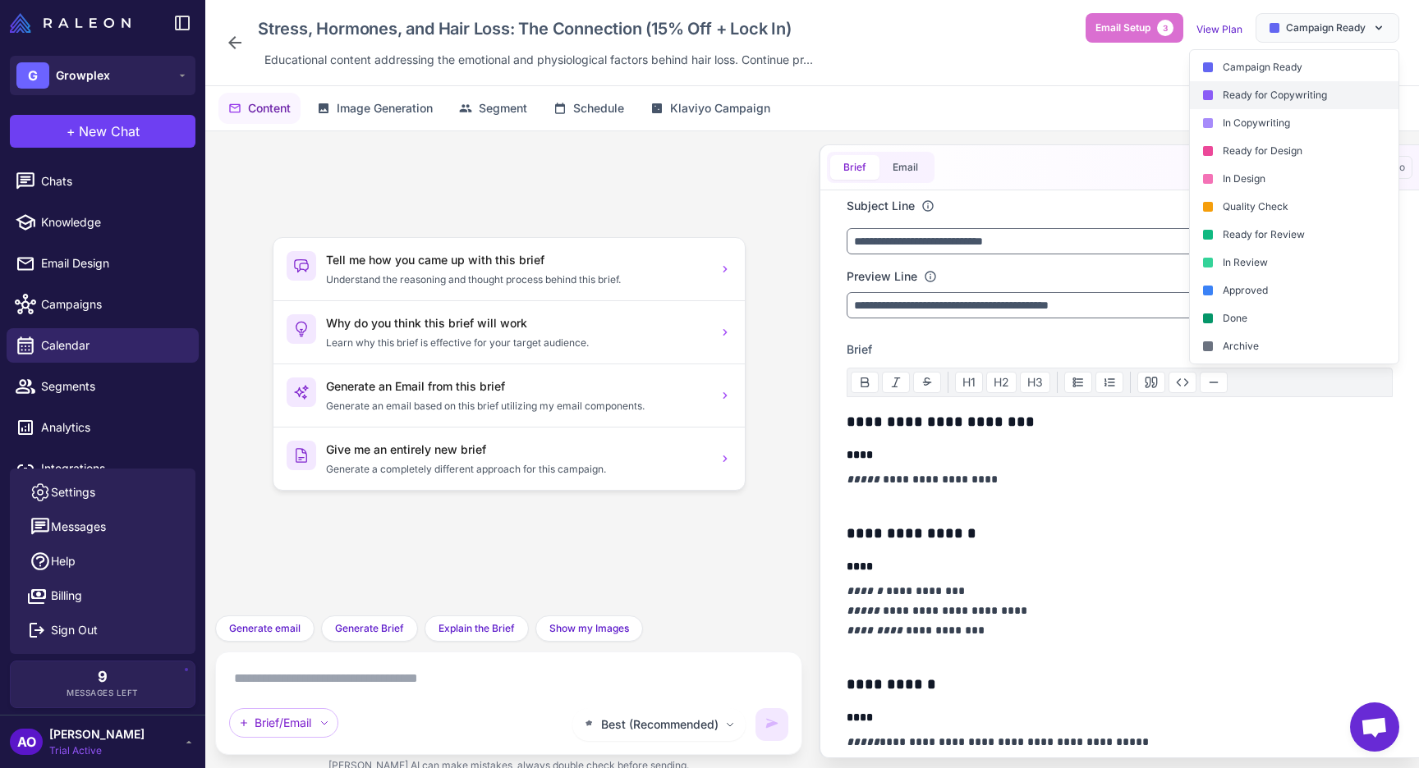
click at [1254, 88] on div "Ready for Copywriting" at bounding box center [1294, 95] width 209 height 28
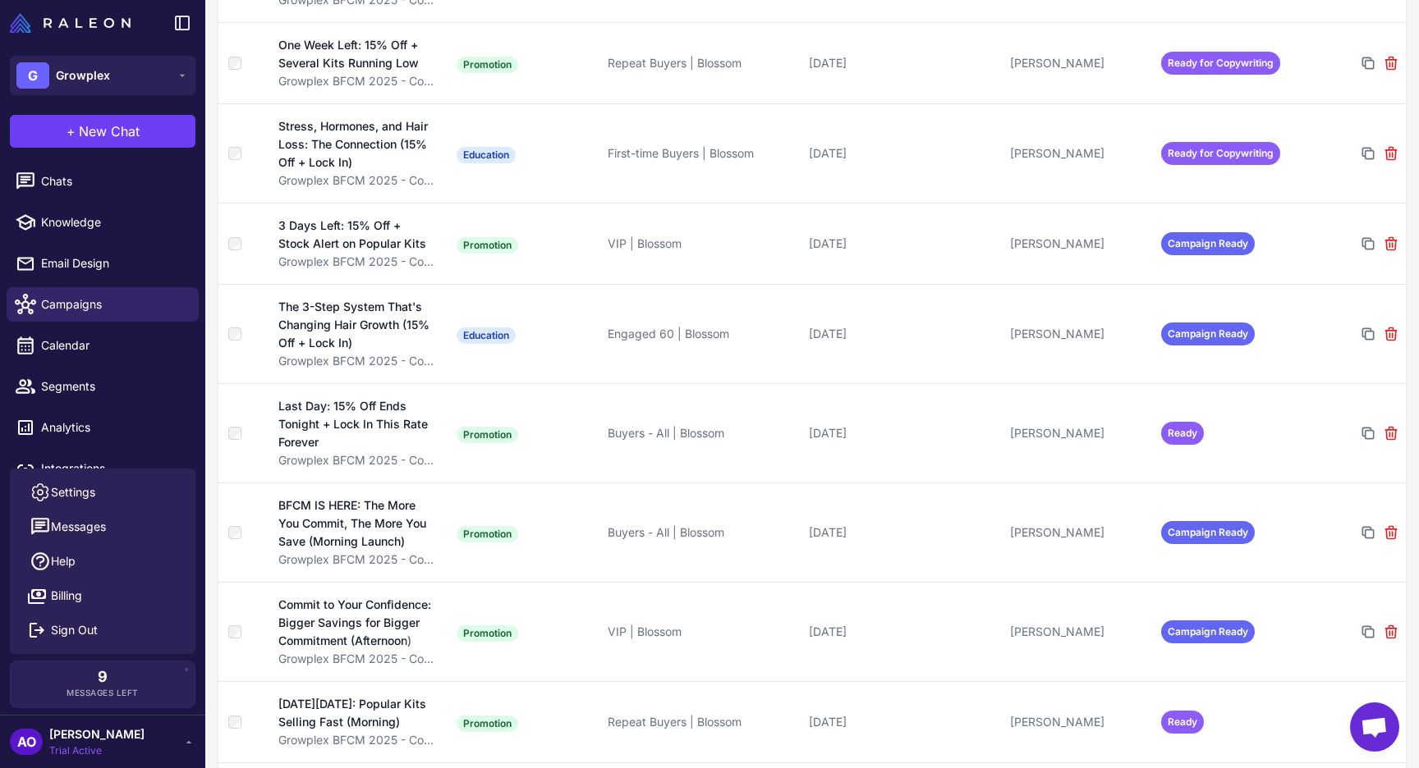
scroll to position [1318, 0]
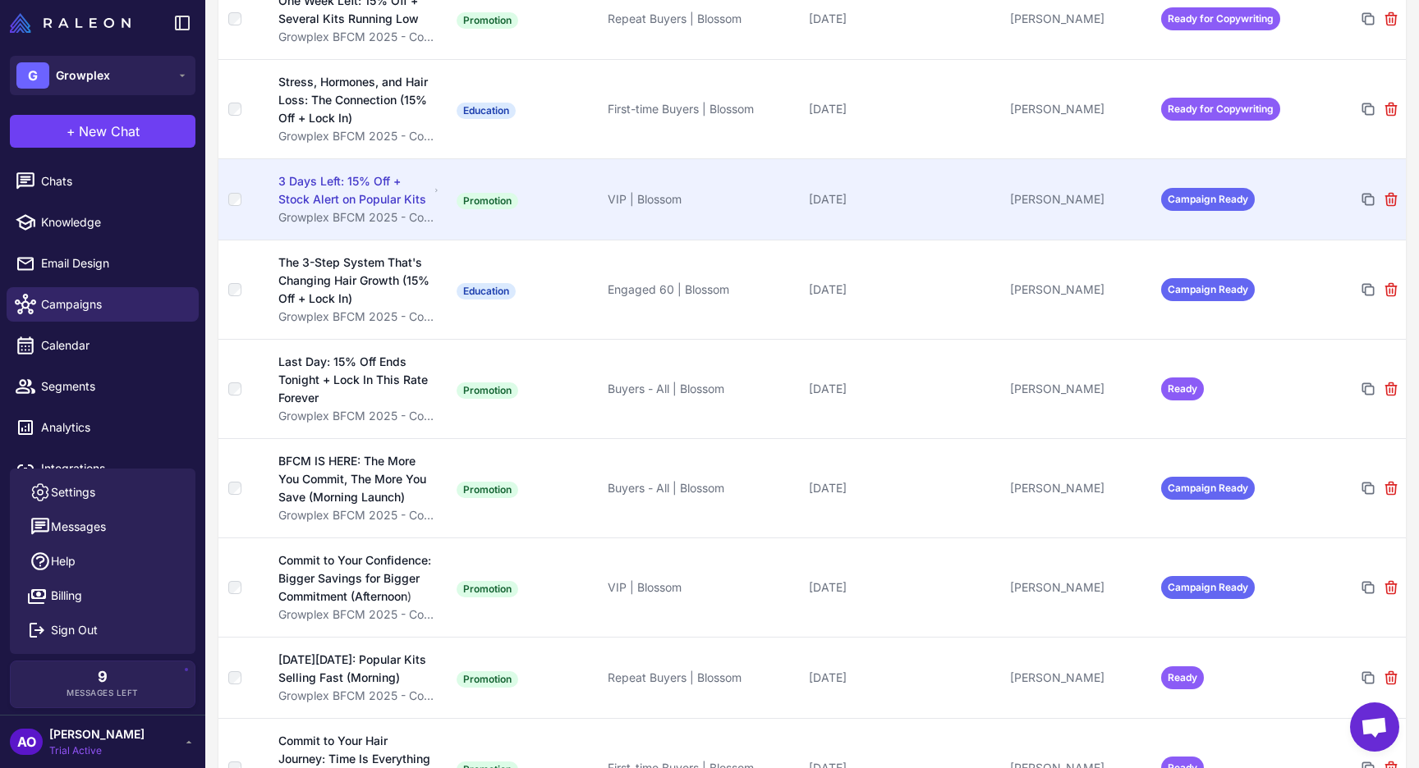
click at [1158, 191] on td "Campaign Ready" at bounding box center [1229, 198] width 151 height 81
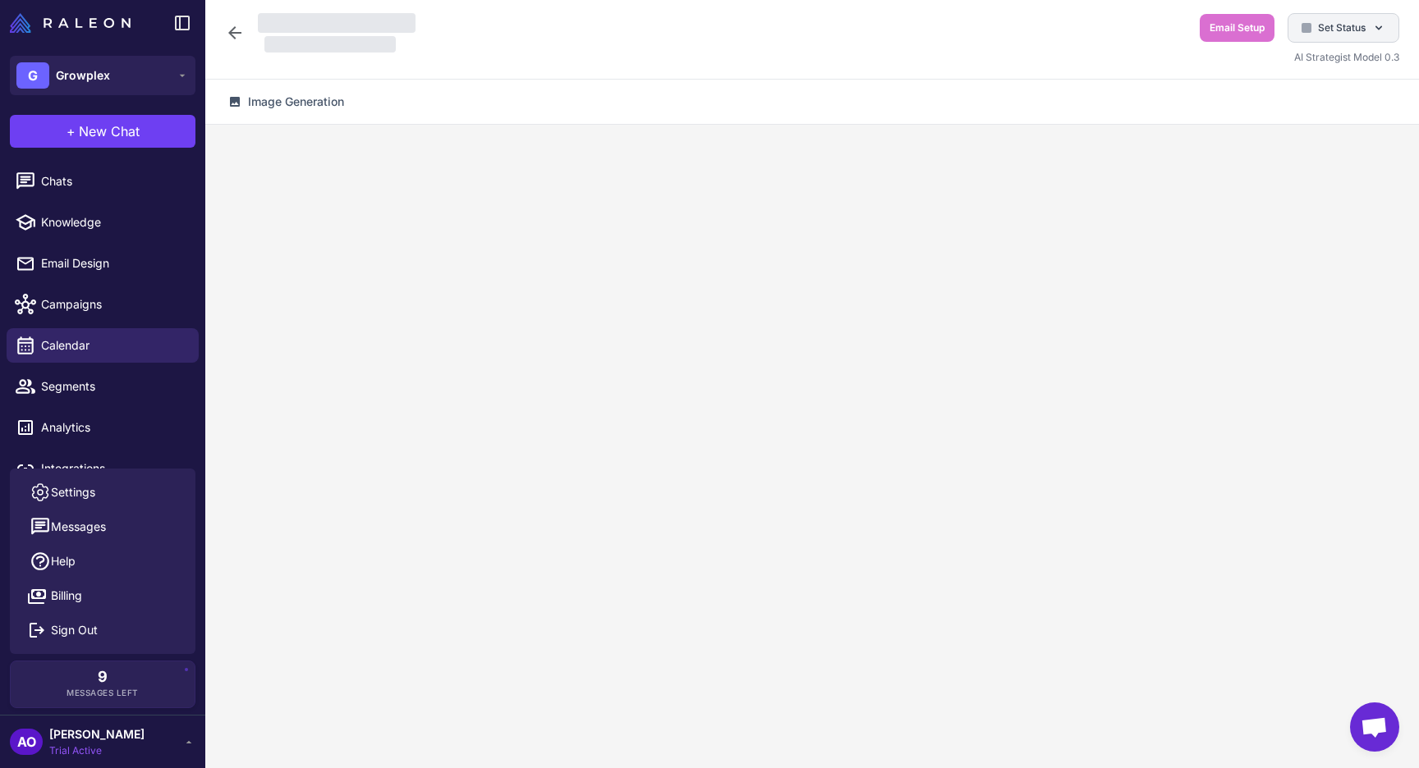
click at [1340, 17] on div "Set Status" at bounding box center [1343, 28] width 112 height 30
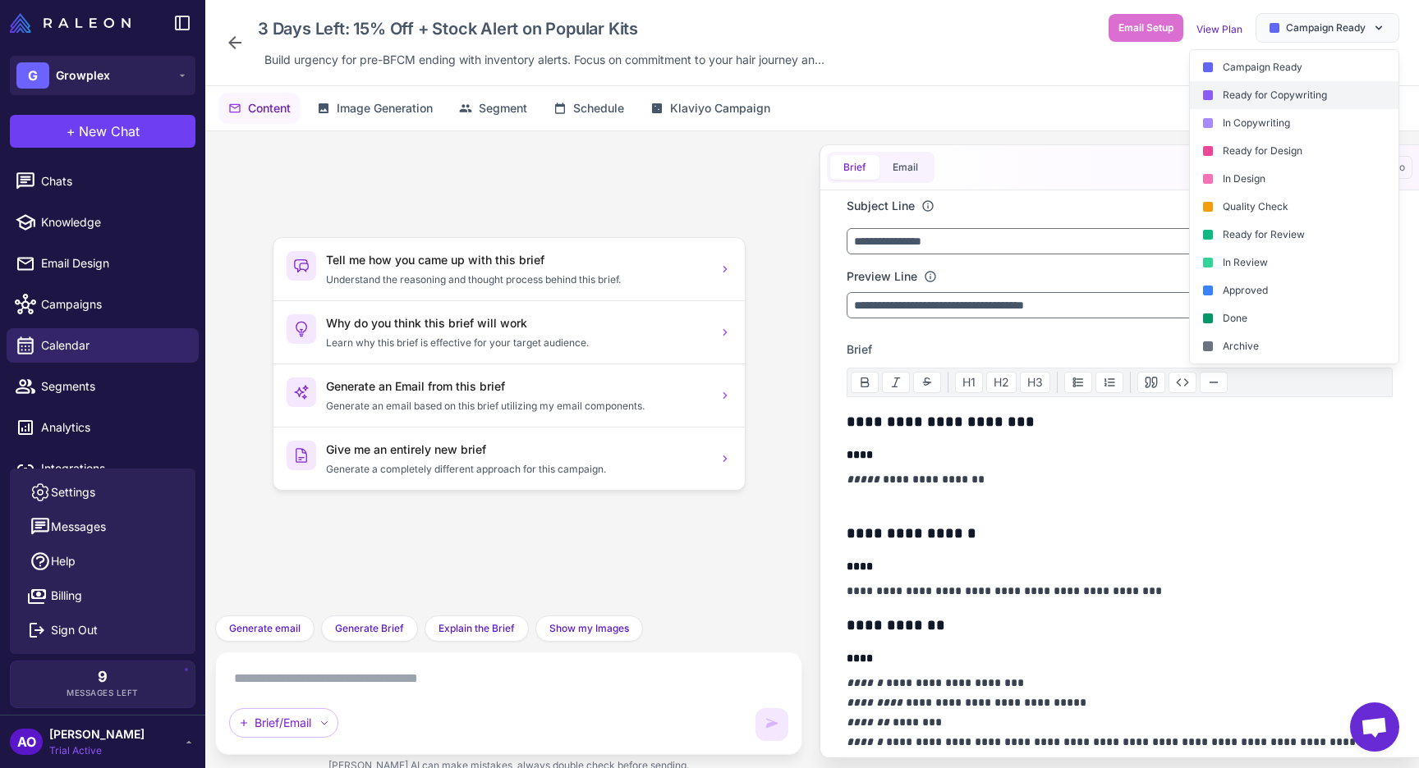
click at [1263, 95] on div "Ready for Copywriting" at bounding box center [1294, 95] width 209 height 28
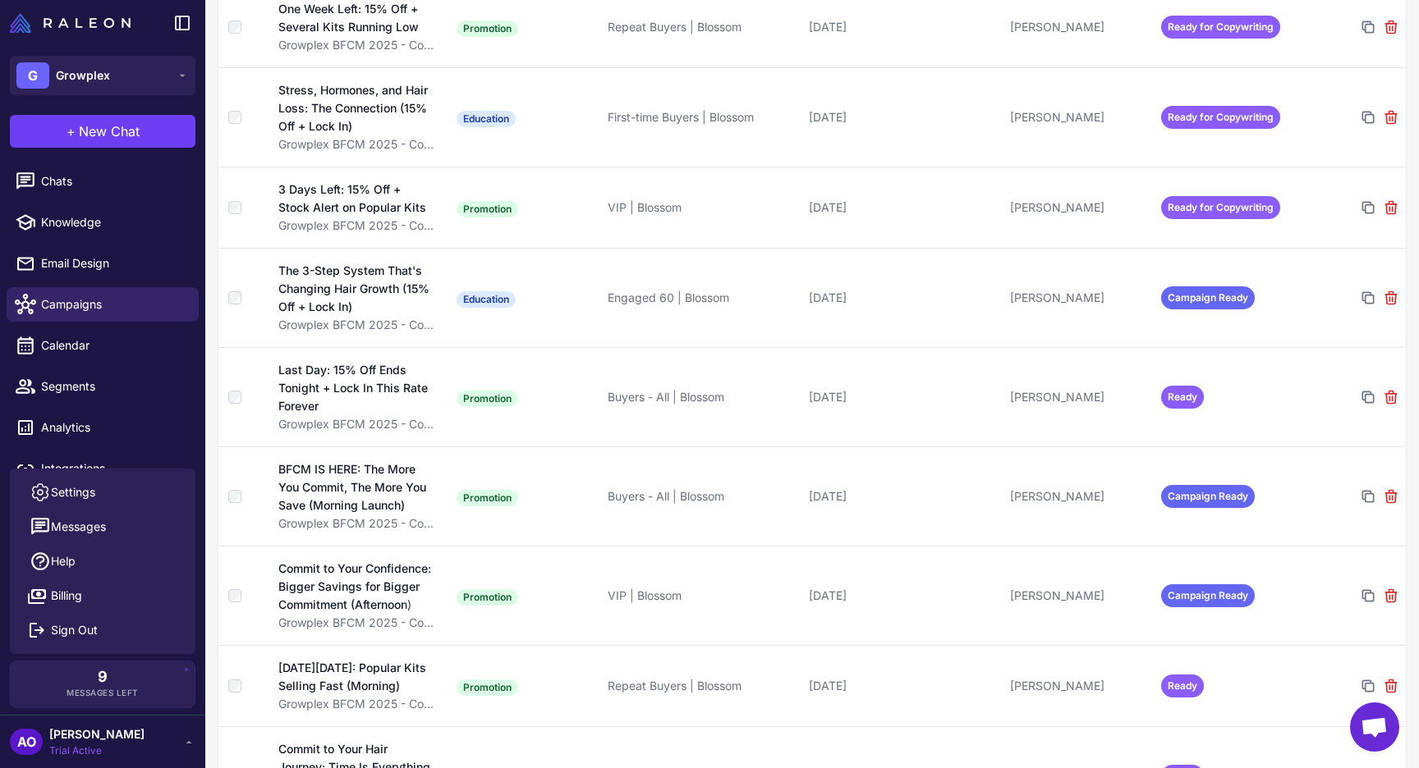
scroll to position [1353, 0]
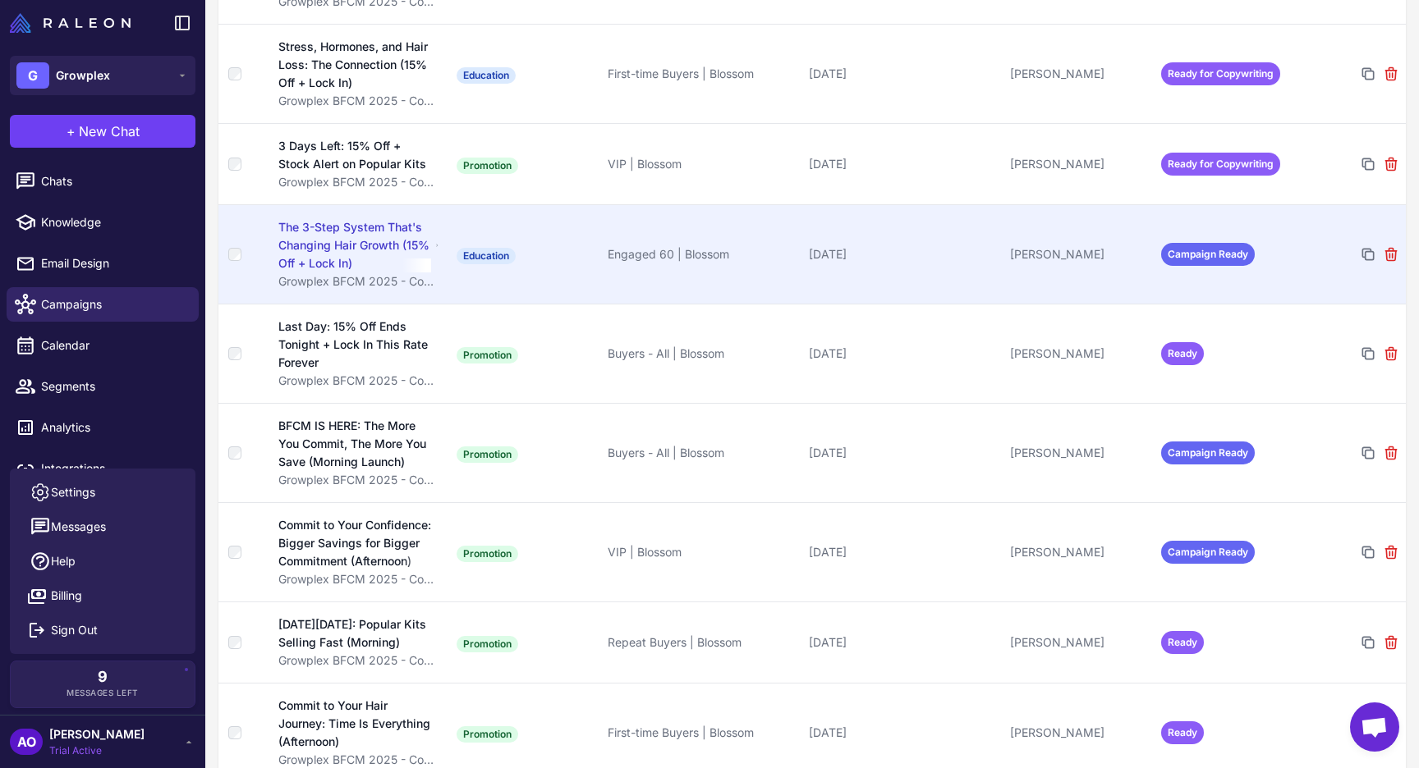
click at [1181, 243] on span "Campaign Ready" at bounding box center [1208, 254] width 94 height 23
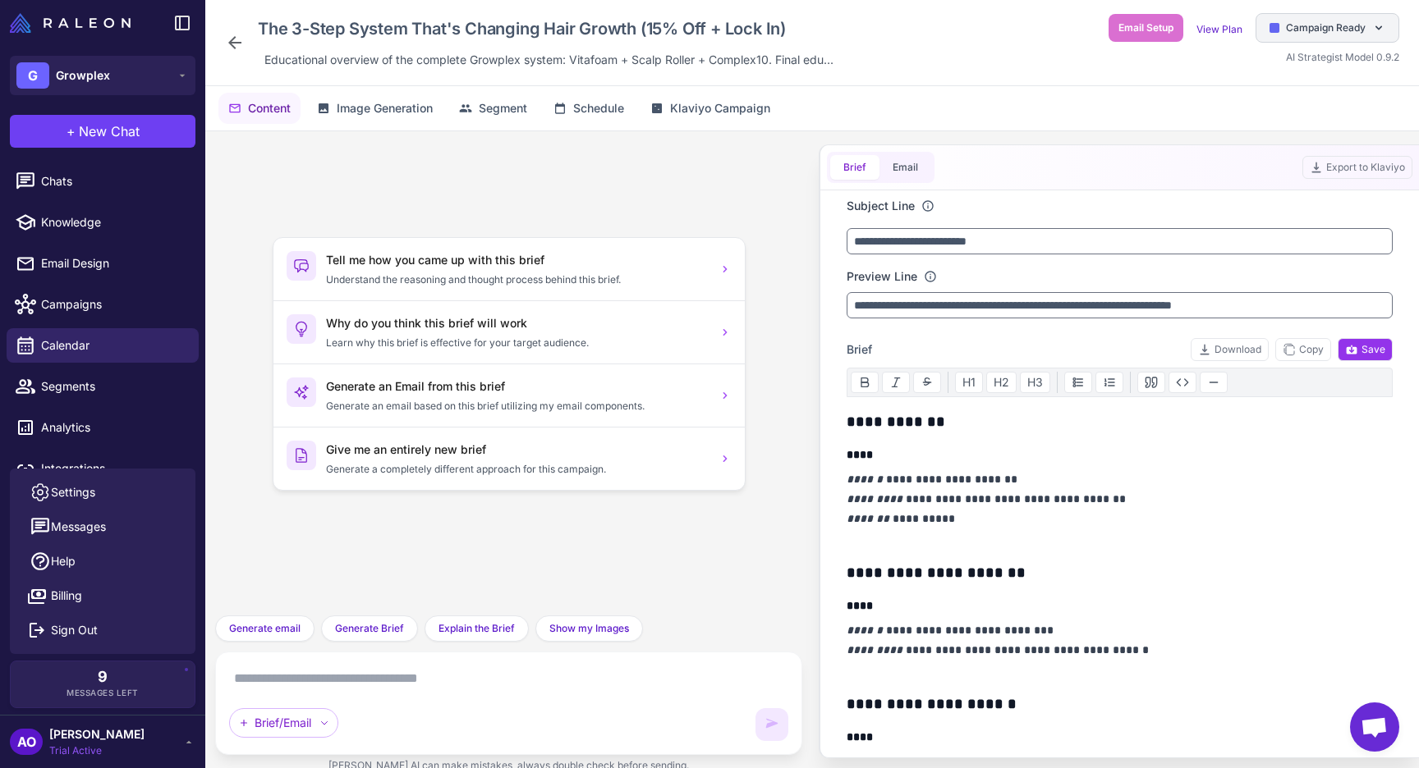
click at [1362, 28] on span "Campaign Ready" at bounding box center [1326, 28] width 80 height 15
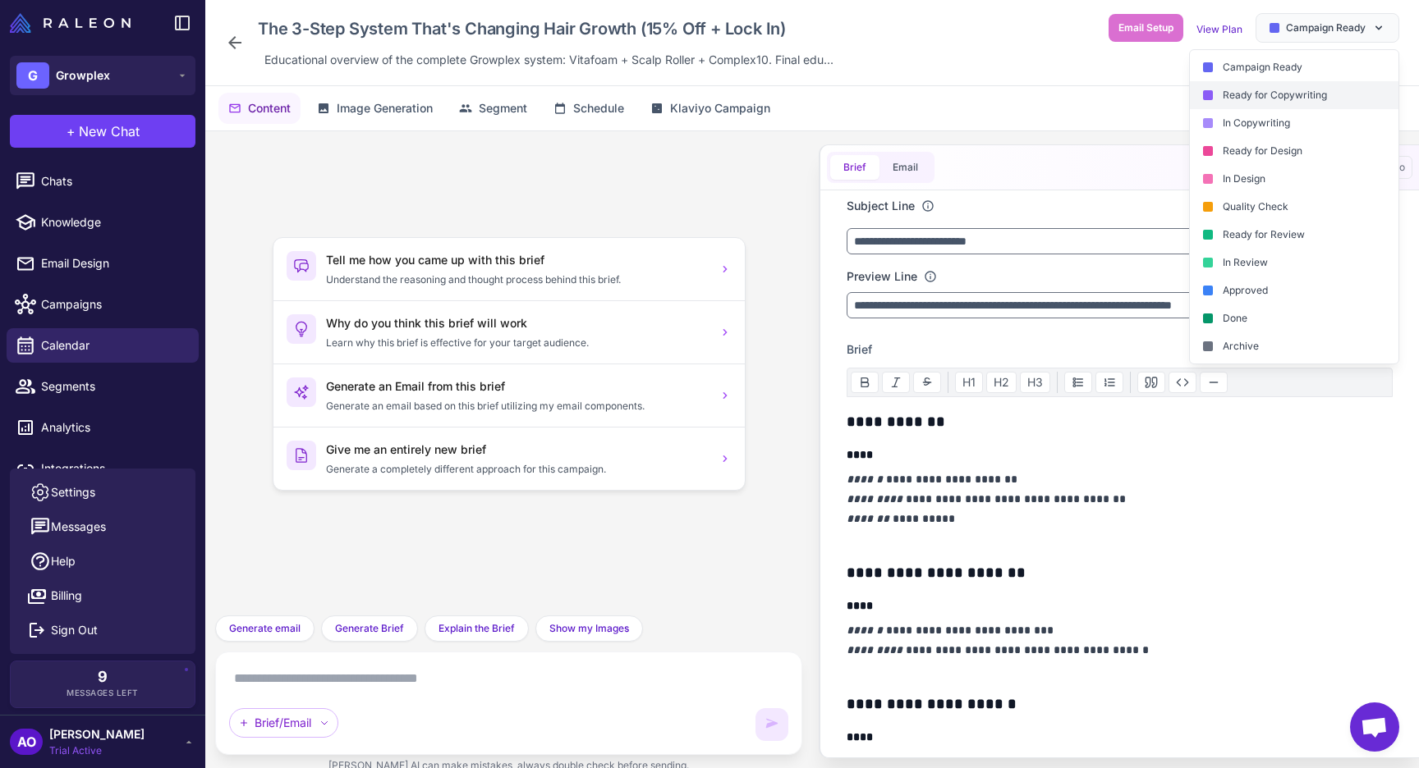
click at [1280, 93] on div "Ready for Copywriting" at bounding box center [1294, 95] width 209 height 28
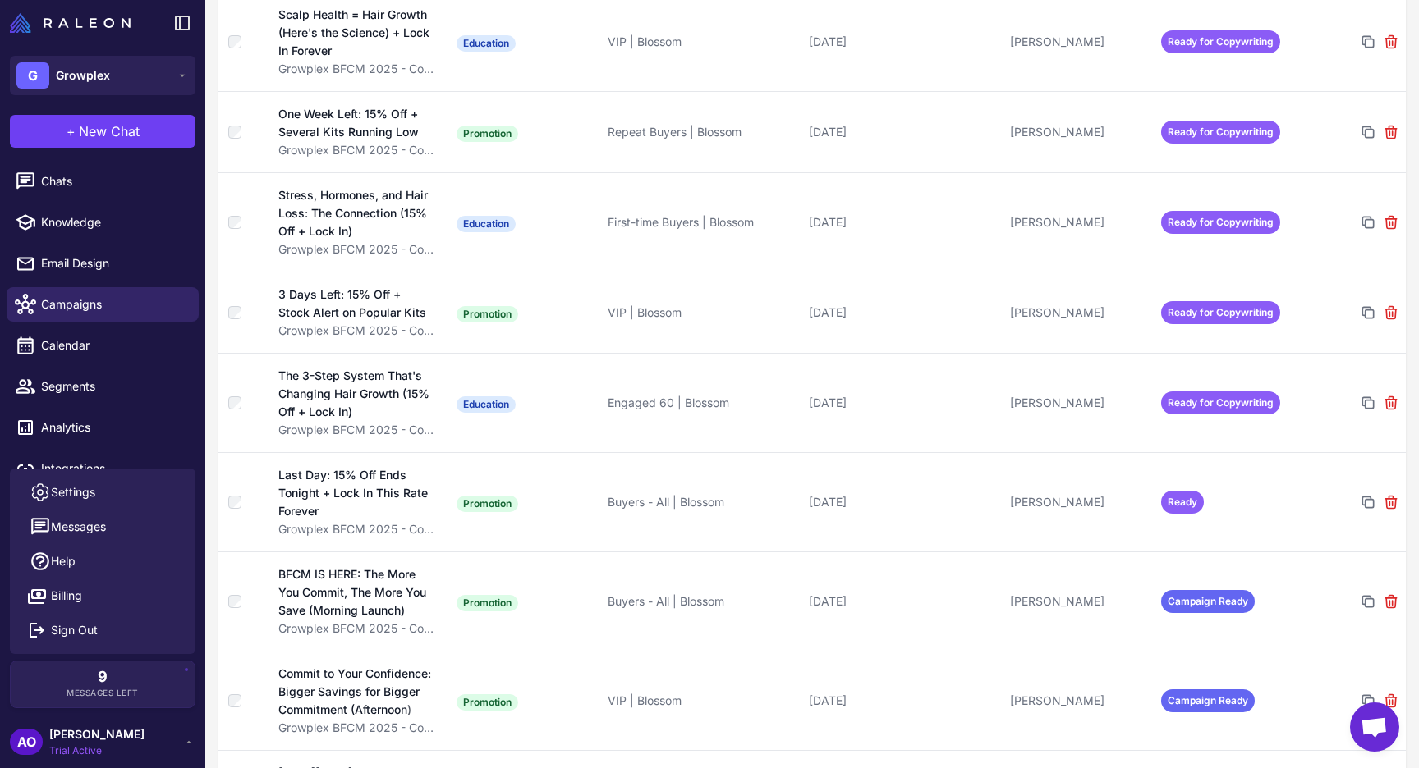
scroll to position [1309, 0]
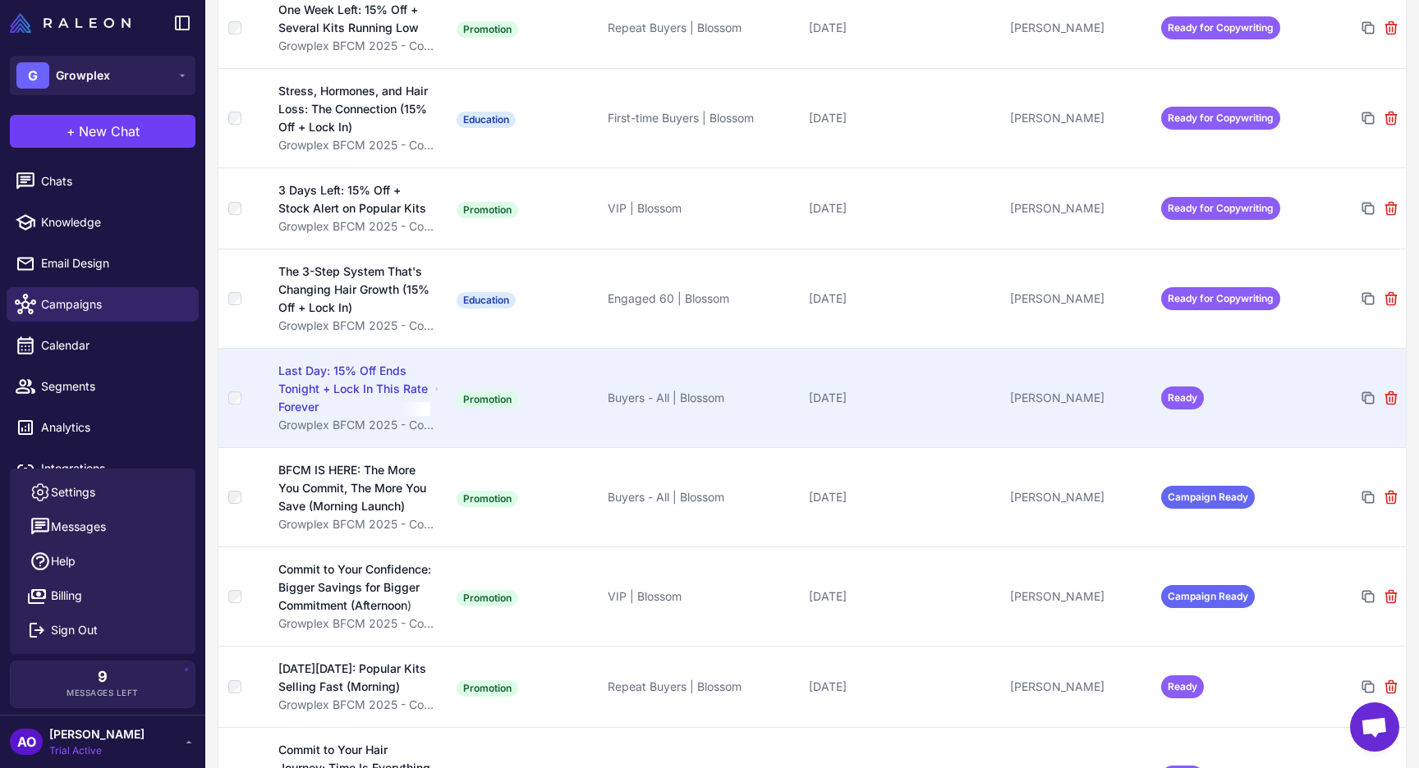
click at [1190, 387] on span "Ready" at bounding box center [1182, 398] width 43 height 23
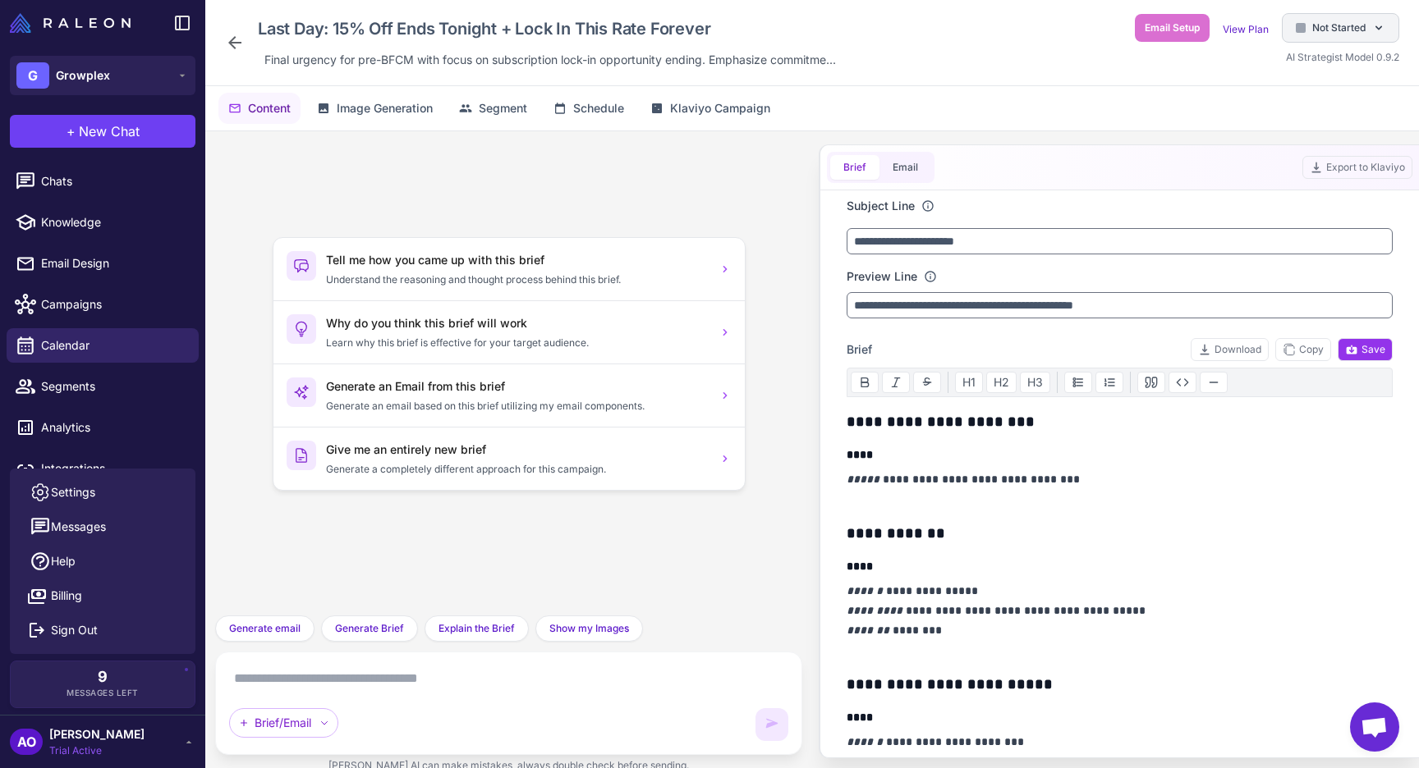
click at [1282, 29] on div "Not Started" at bounding box center [1340, 28] width 117 height 30
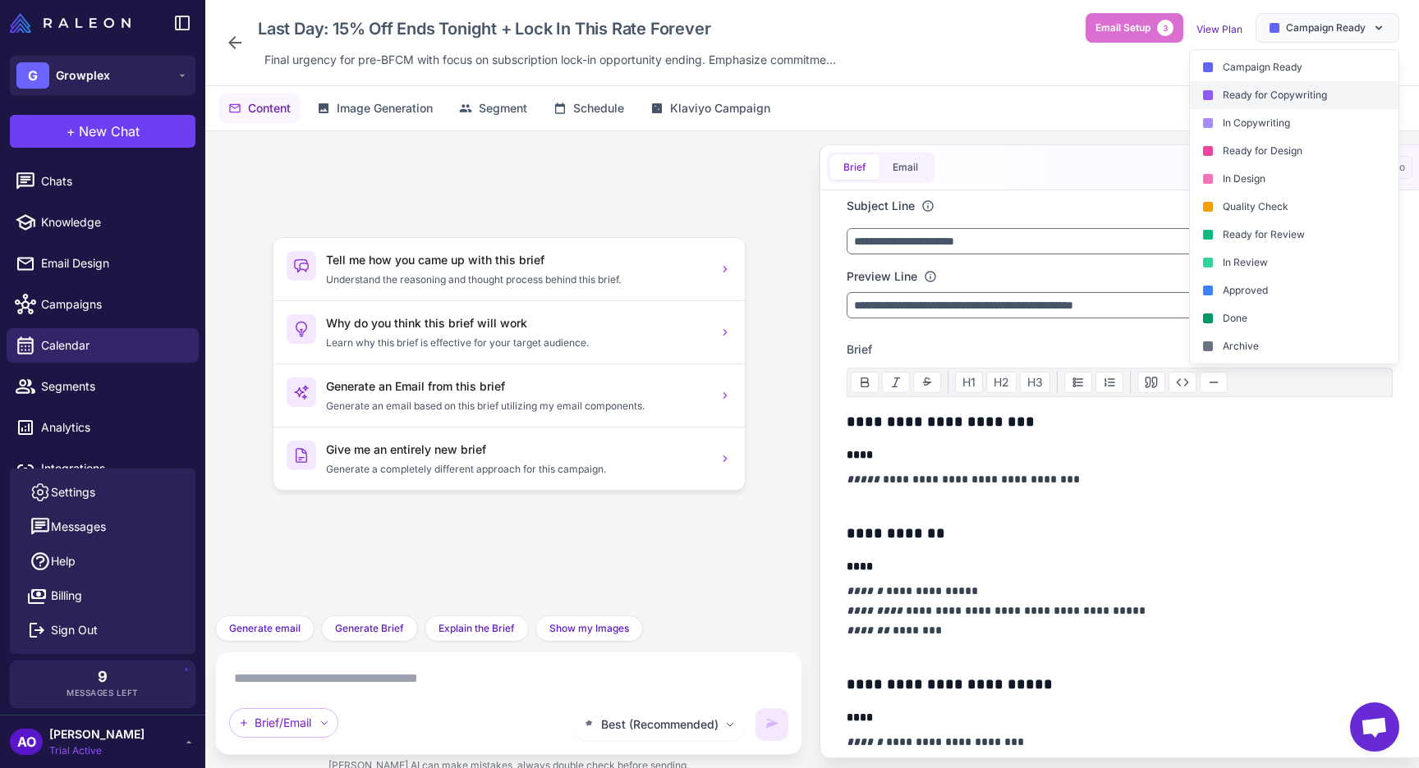
click at [1266, 98] on div "Ready for Copywriting" at bounding box center [1294, 95] width 209 height 28
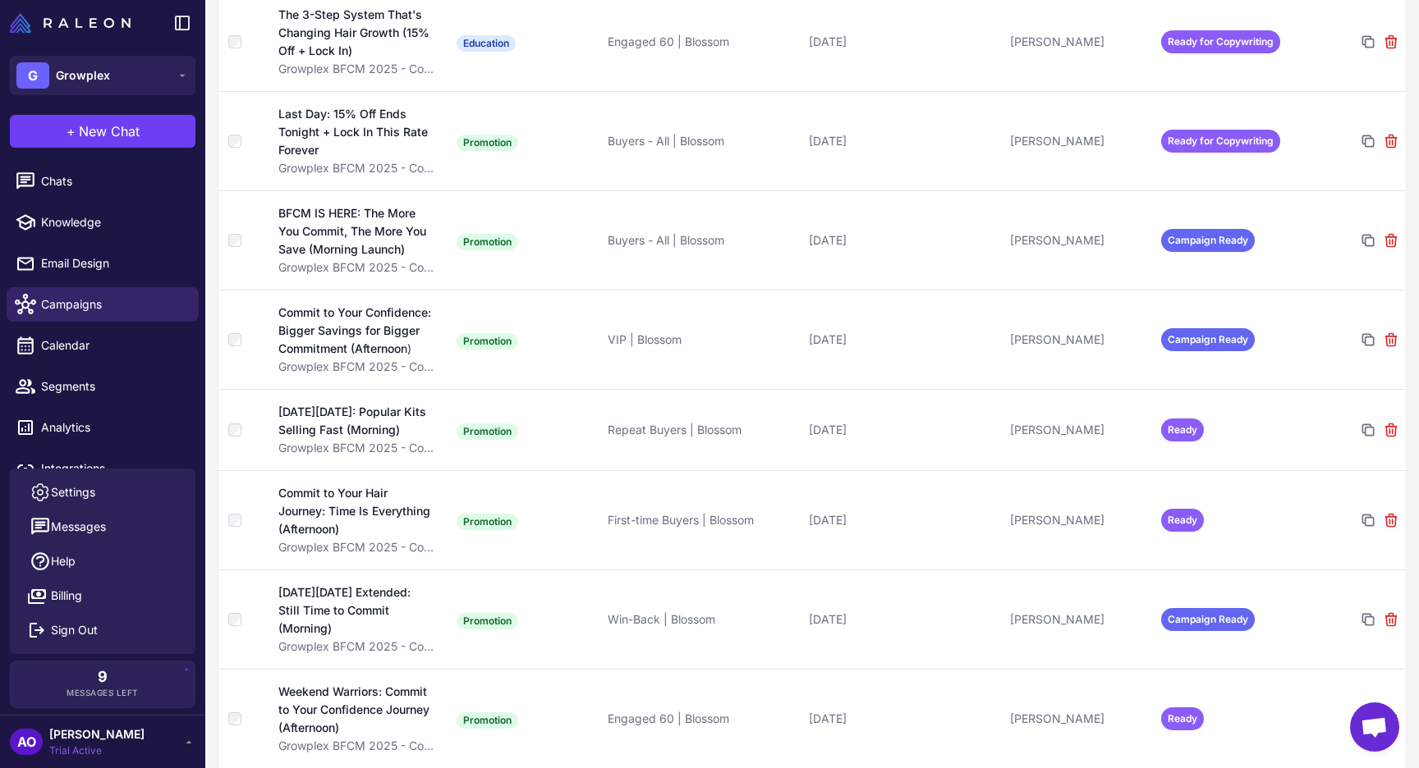
scroll to position [1582, 0]
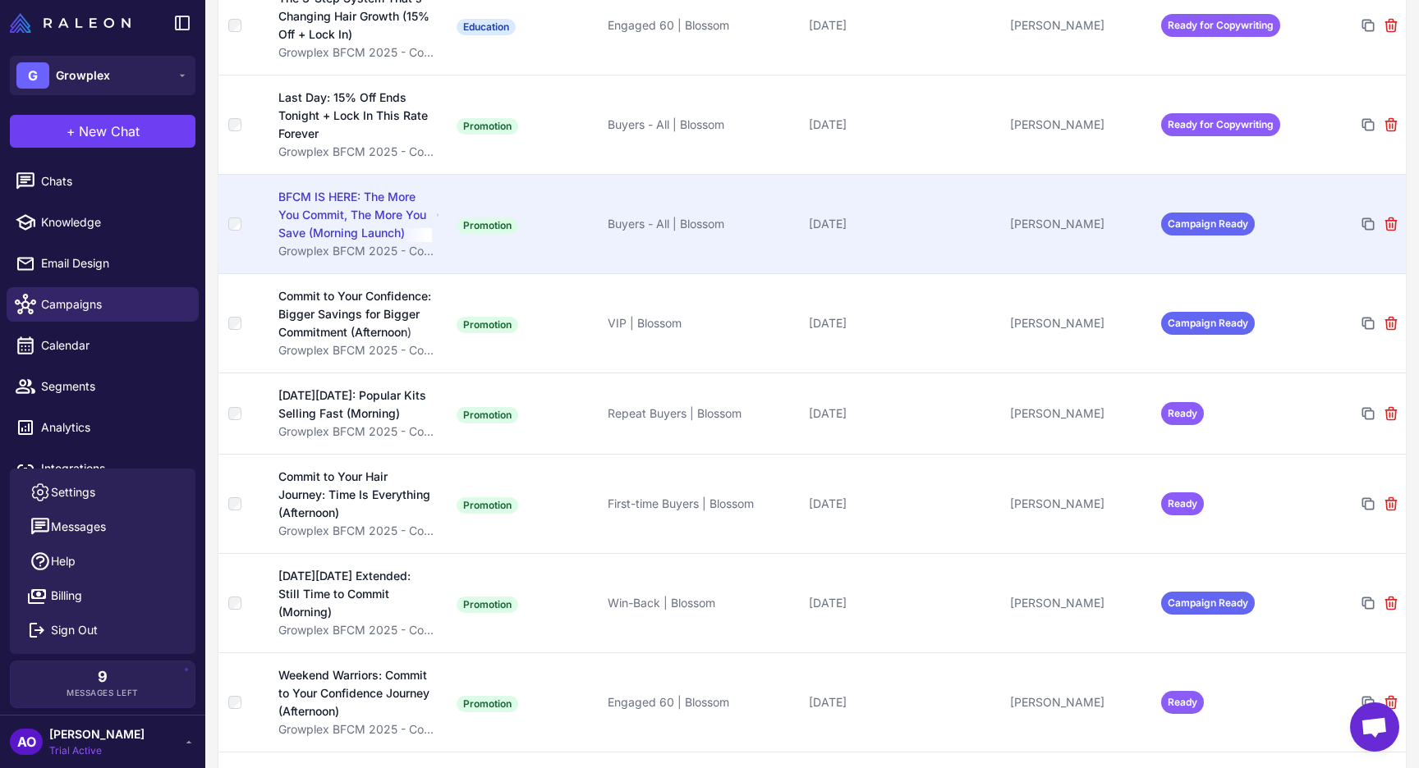
click at [1200, 213] on span "Campaign Ready" at bounding box center [1208, 224] width 94 height 23
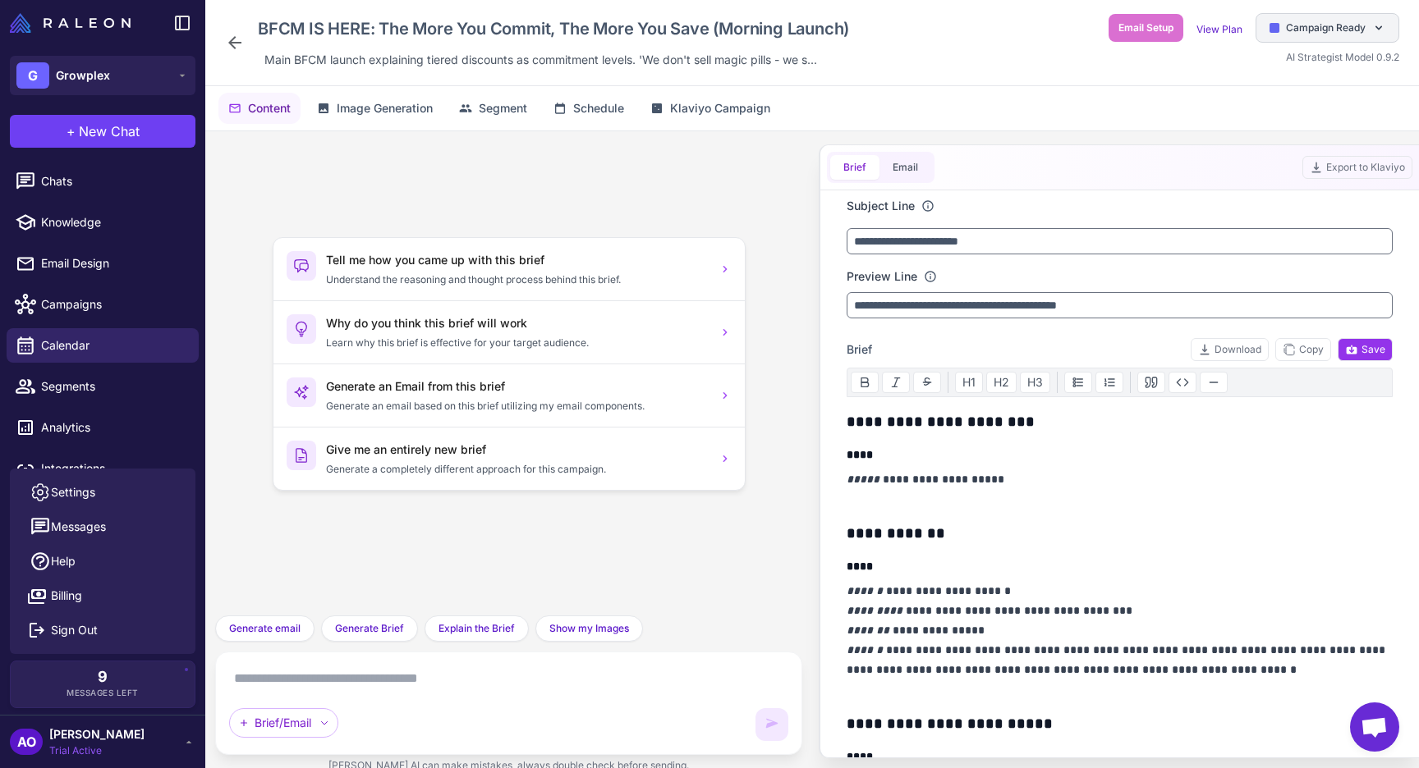
click at [1327, 17] on div "Campaign Ready" at bounding box center [1327, 28] width 144 height 30
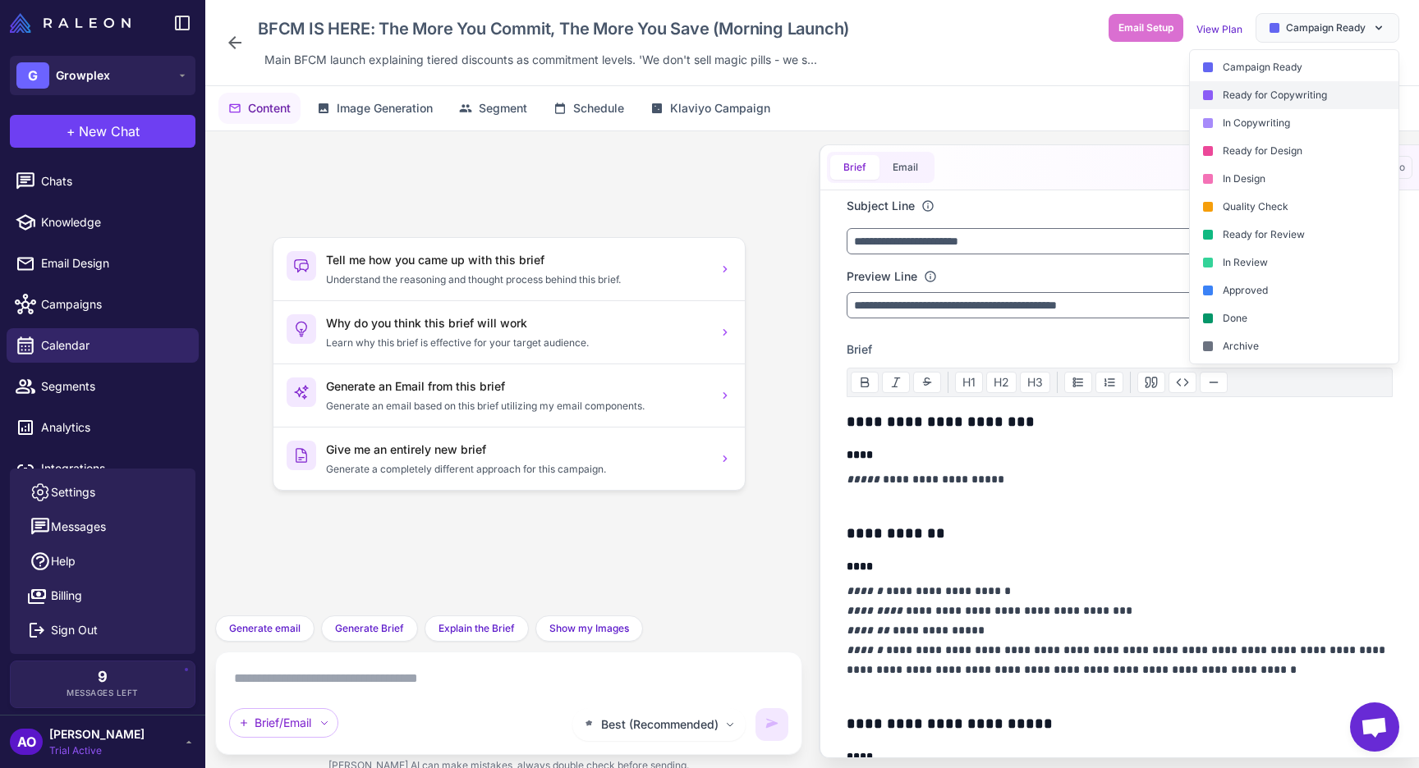
click at [1270, 96] on div "Ready for Copywriting" at bounding box center [1294, 95] width 209 height 28
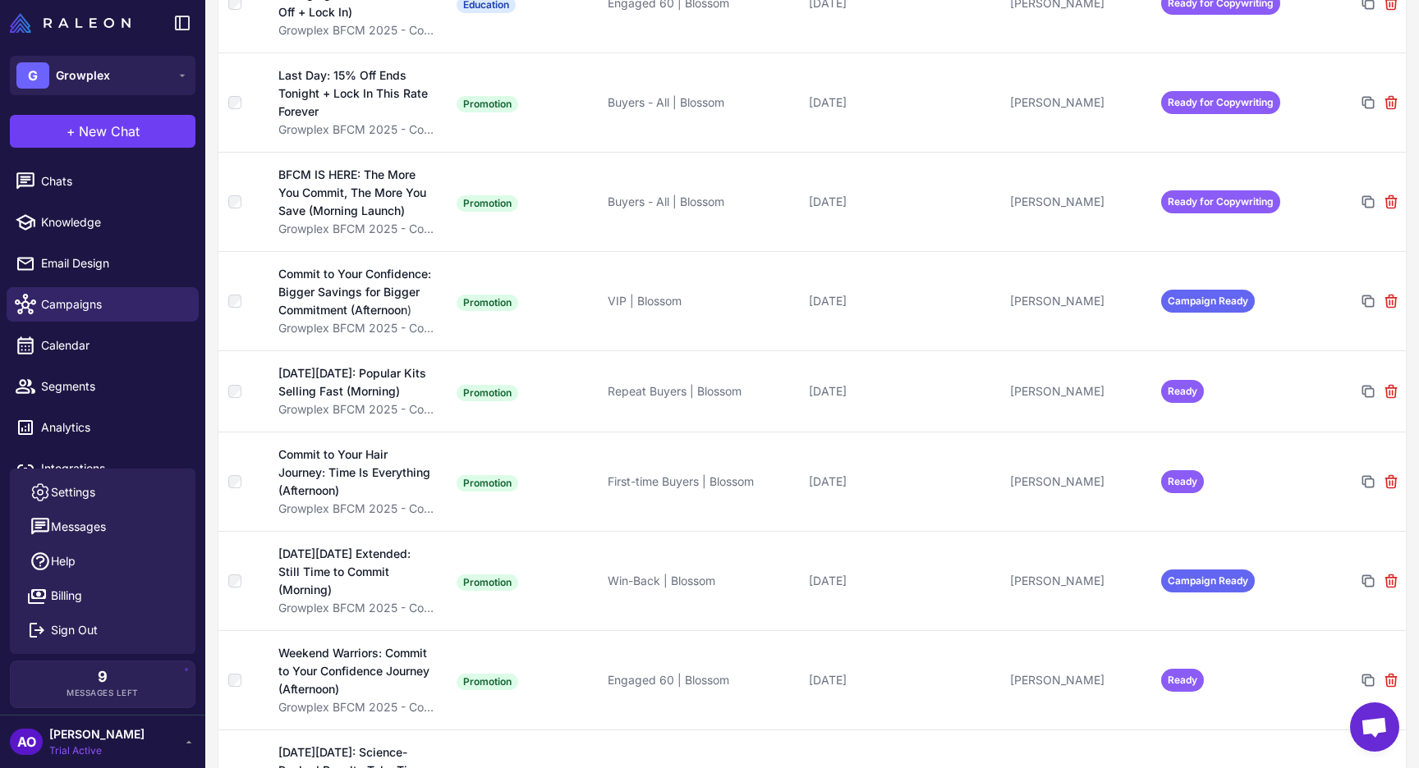
scroll to position [1452, 0]
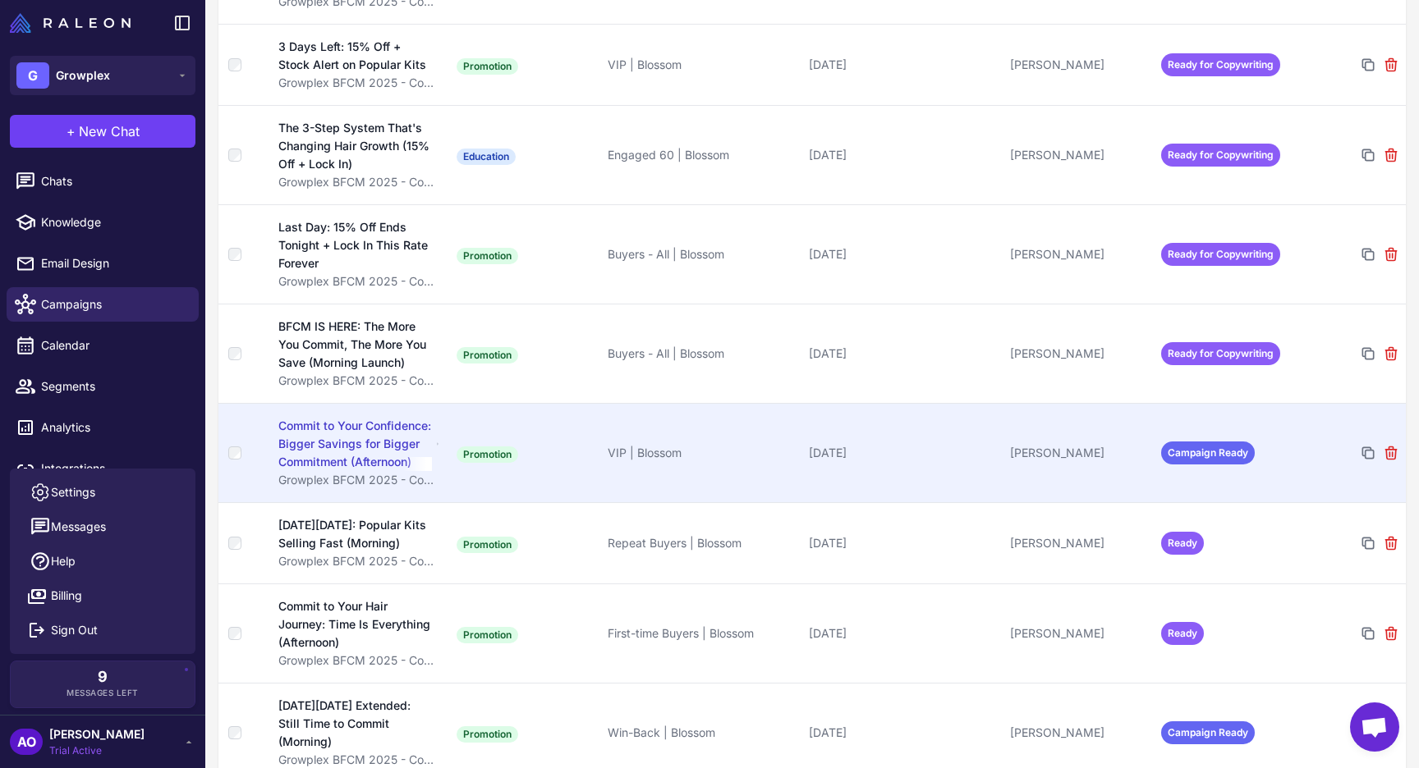
click at [1227, 442] on span "Campaign Ready" at bounding box center [1208, 453] width 94 height 23
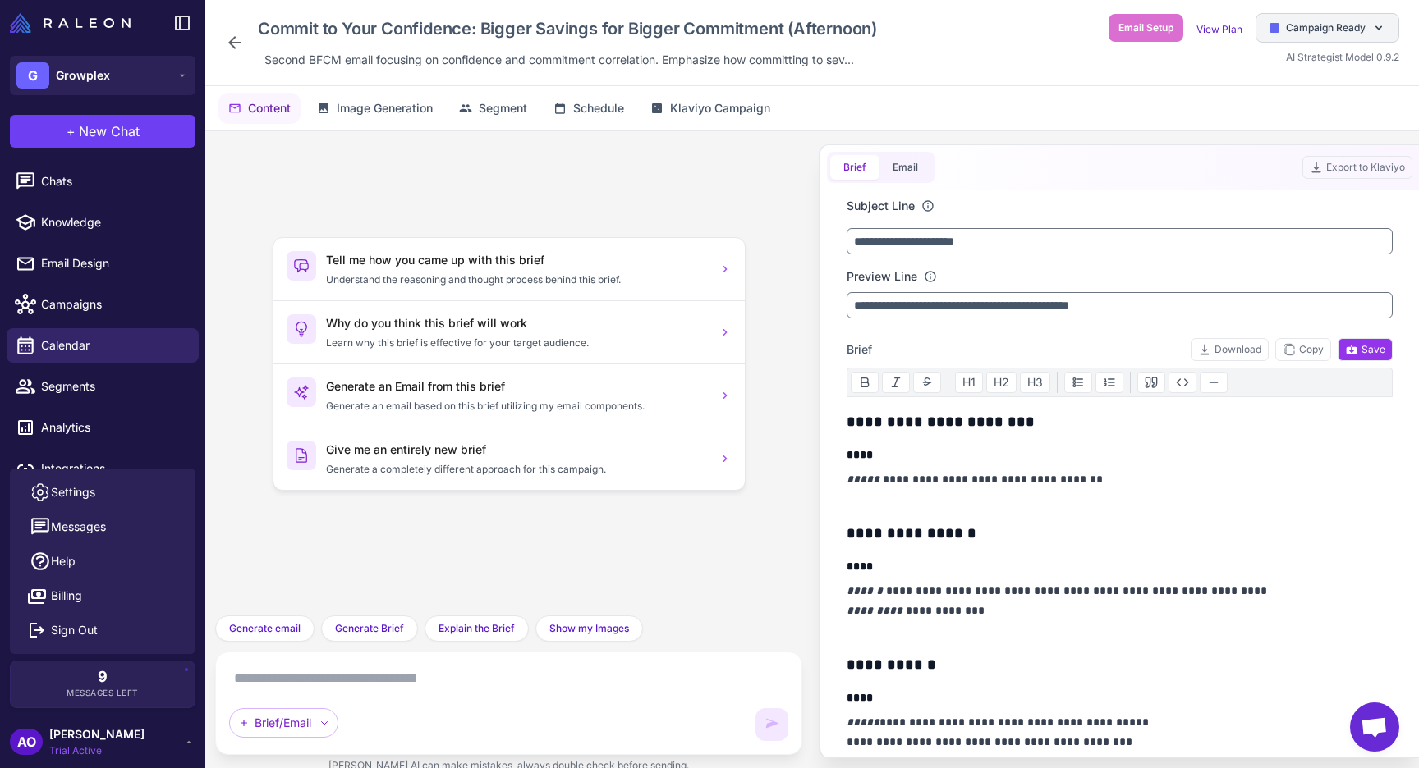
click at [1323, 30] on span "Campaign Ready" at bounding box center [1326, 28] width 80 height 15
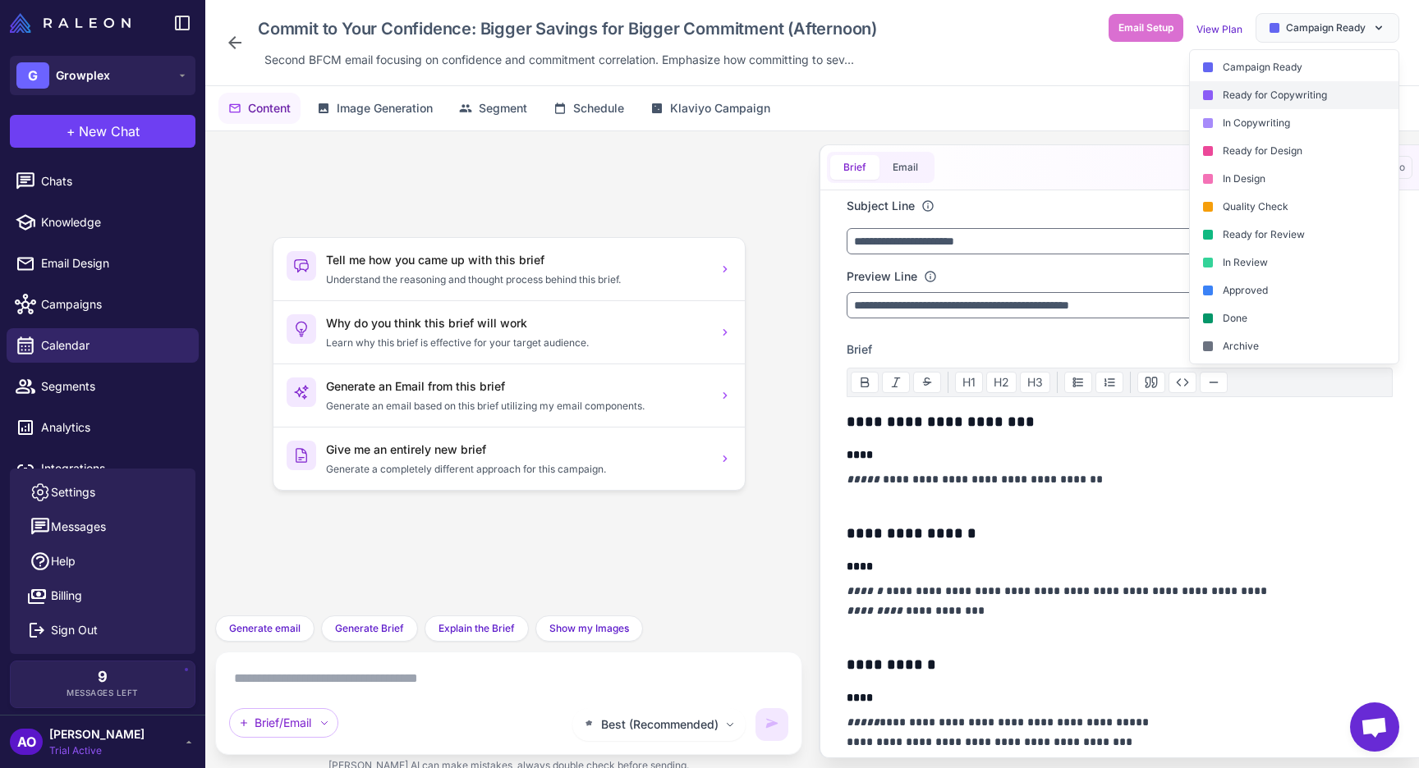
click at [1286, 84] on div "Ready for Copywriting" at bounding box center [1294, 95] width 209 height 28
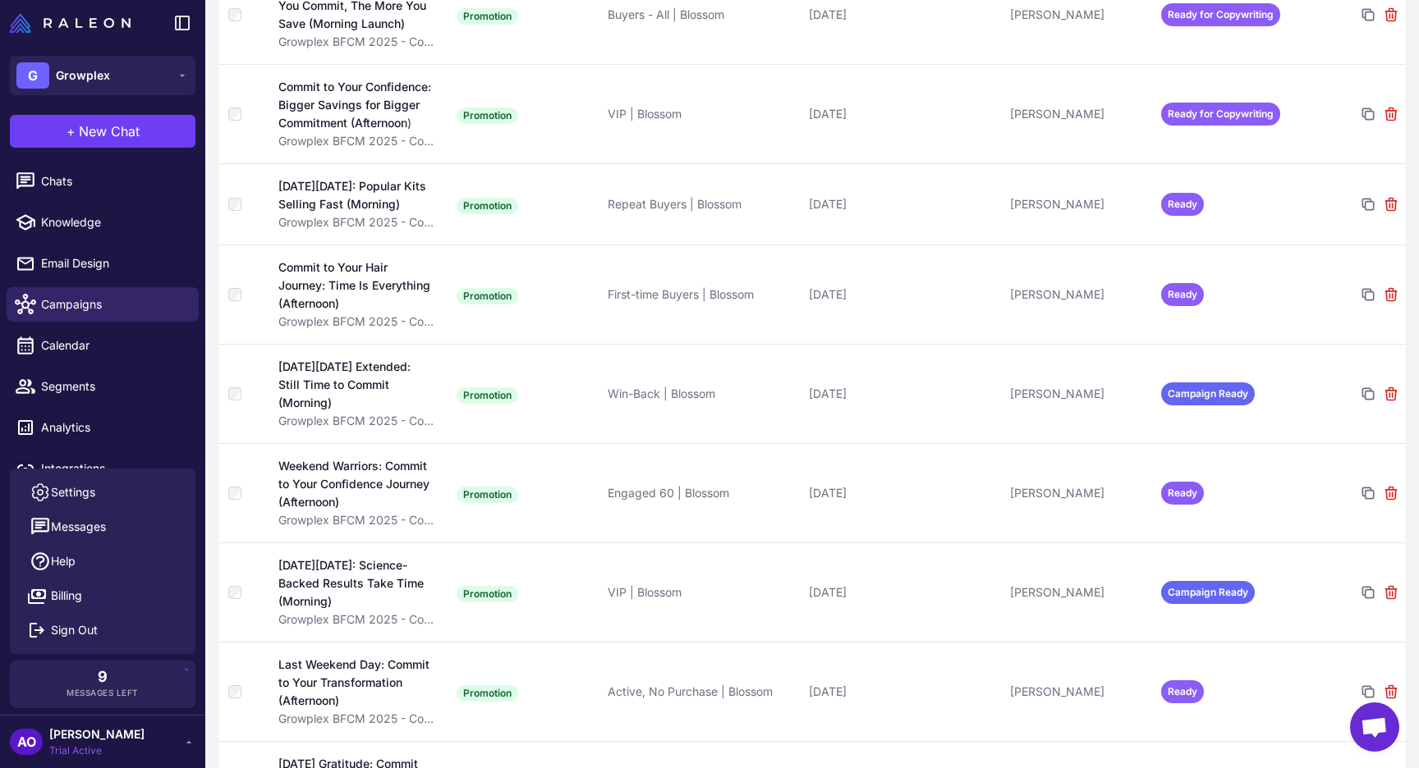
scroll to position [1808, 0]
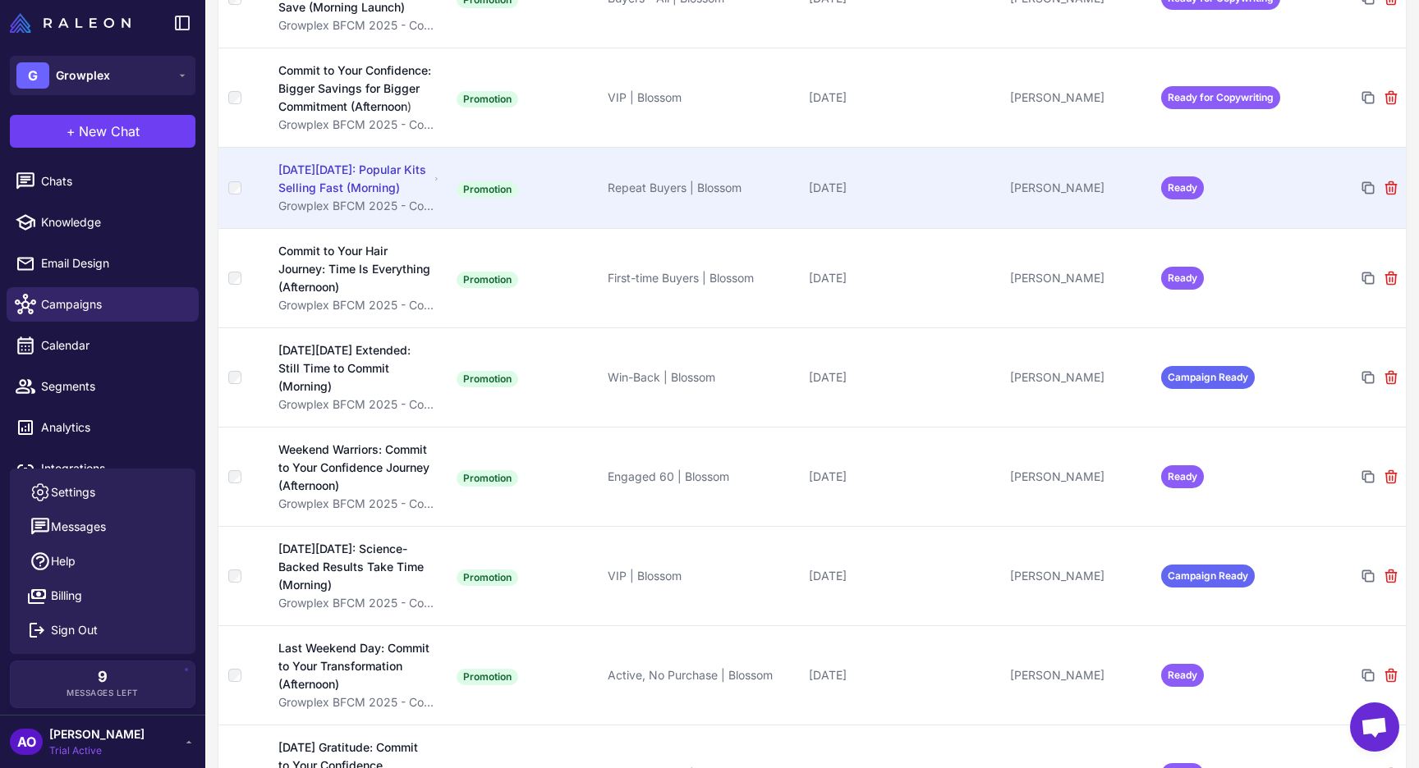
click at [1174, 200] on td "Ready" at bounding box center [1229, 187] width 151 height 81
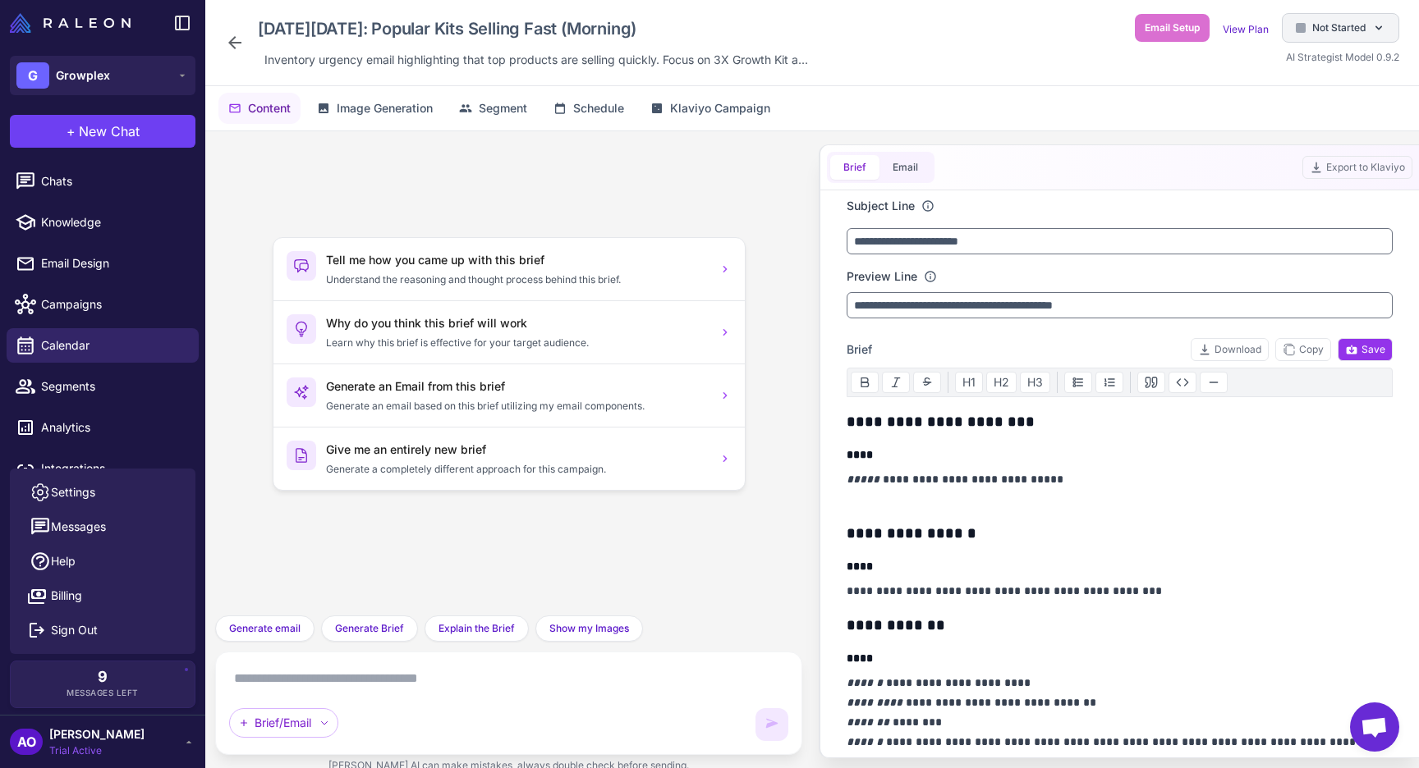
click at [1318, 30] on span "Not Started" at bounding box center [1338, 28] width 53 height 15
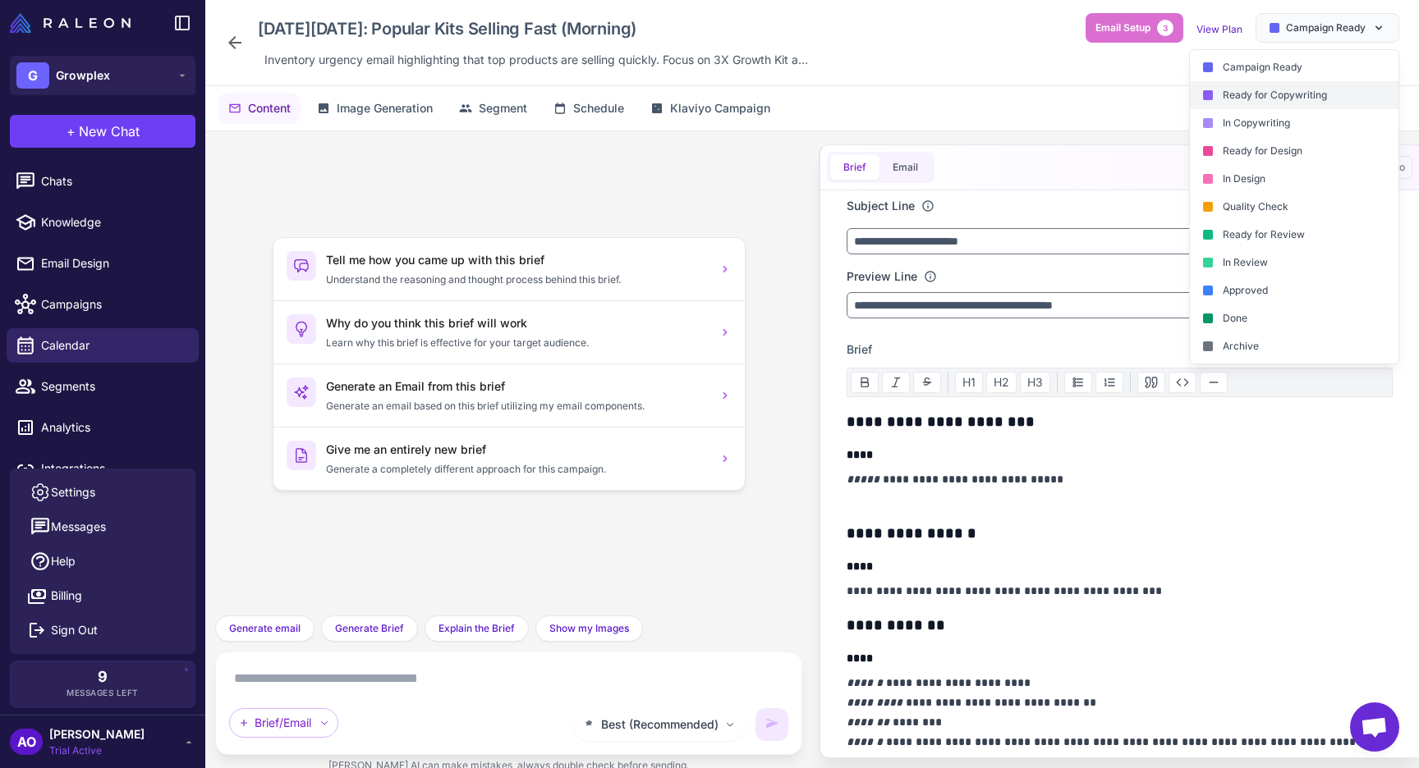
click at [1296, 97] on div "Ready for Copywriting" at bounding box center [1294, 95] width 209 height 28
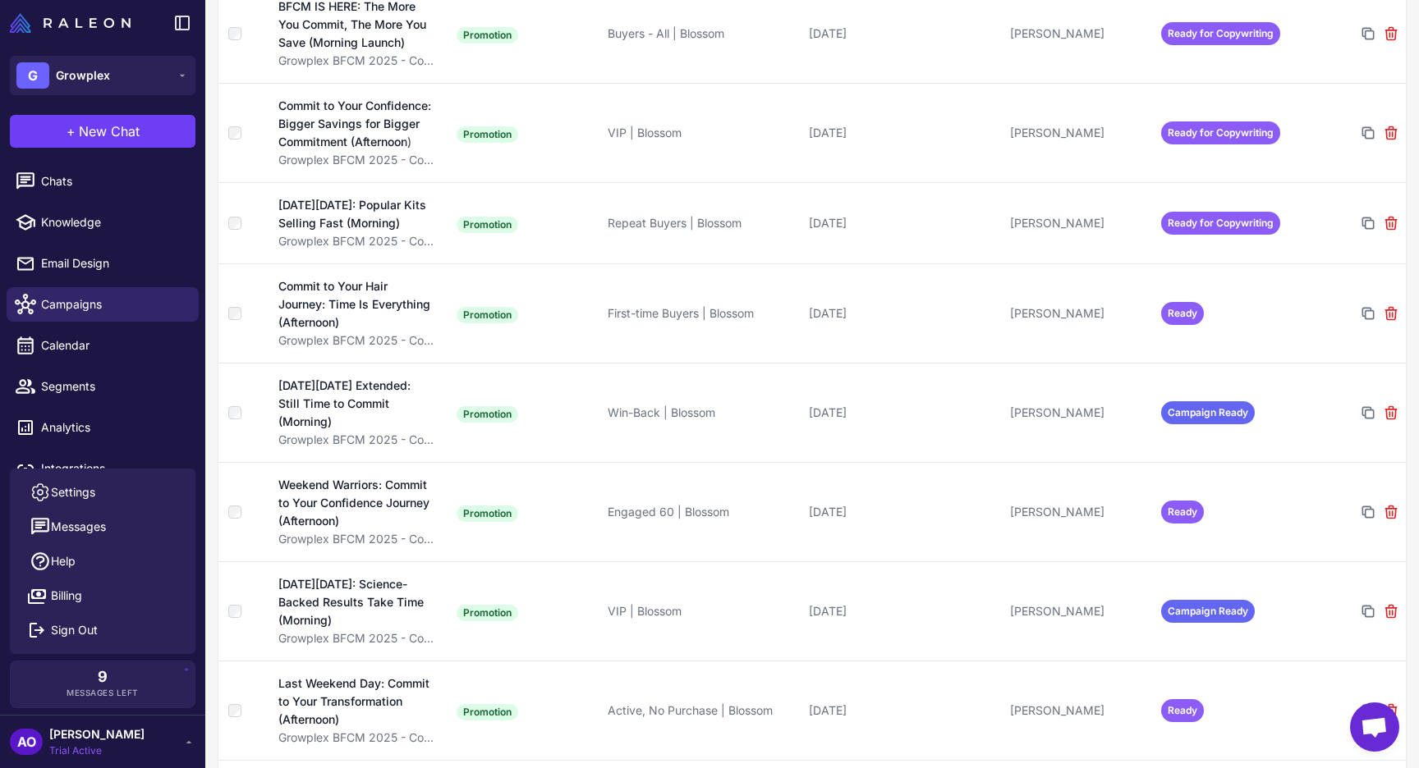
scroll to position [1800, 0]
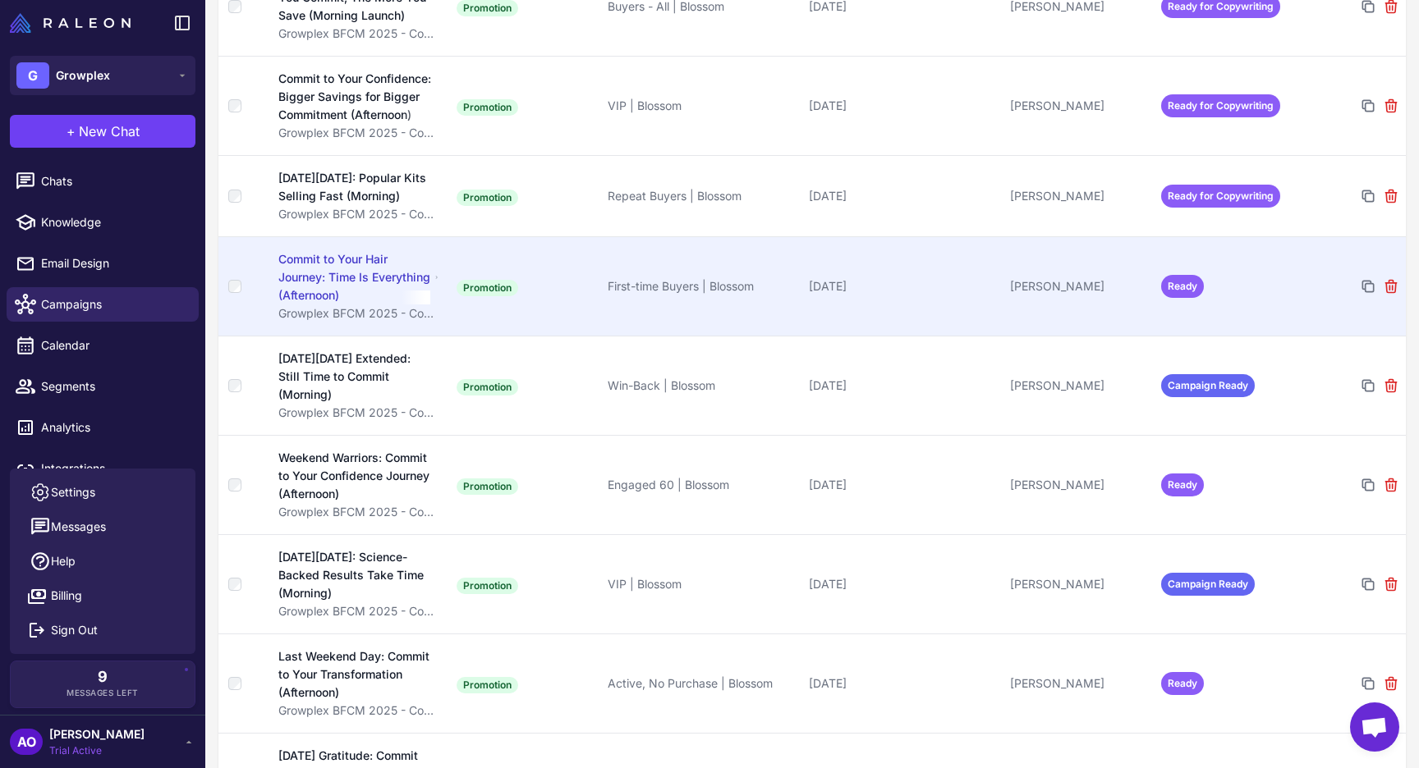
click at [1250, 310] on td "Ready" at bounding box center [1229, 285] width 151 height 99
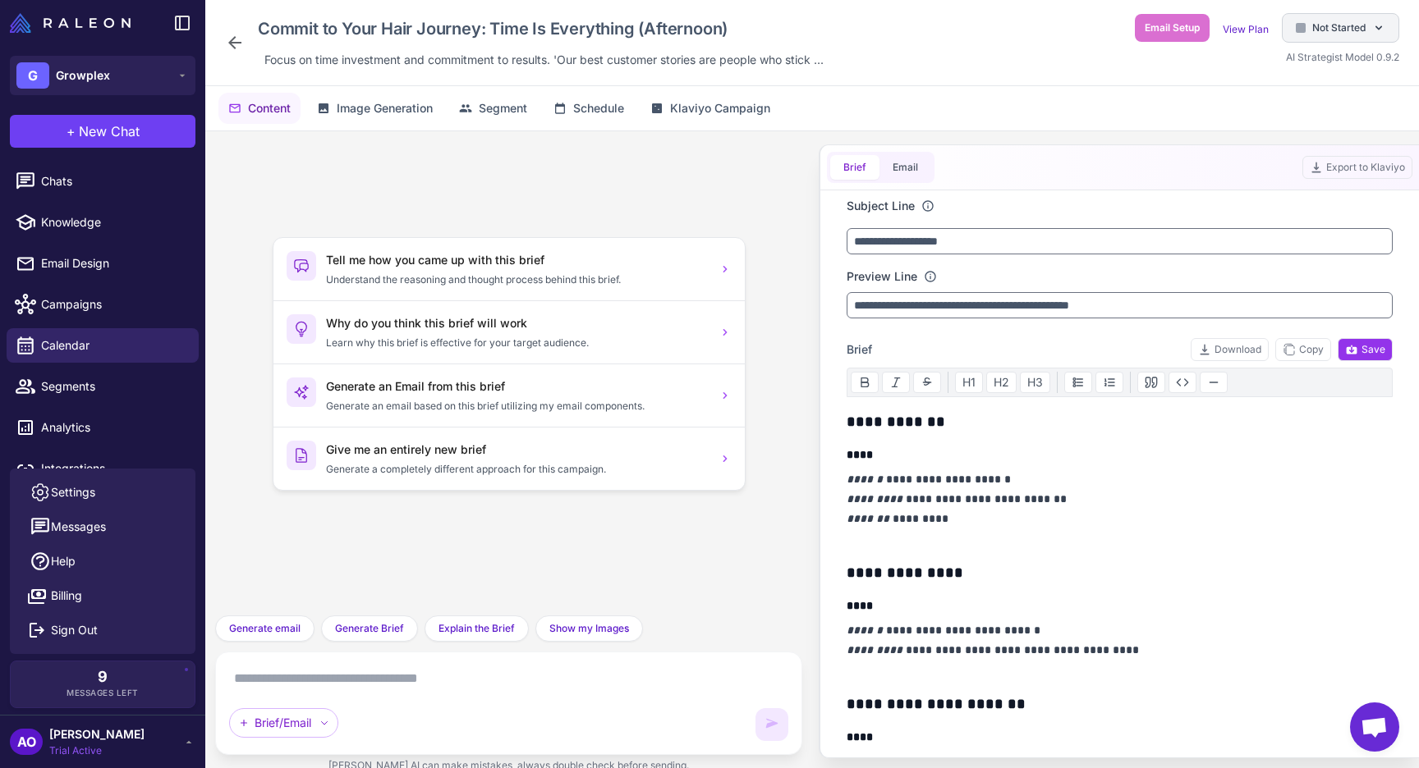
click at [1329, 34] on span "Not Started" at bounding box center [1338, 28] width 53 height 15
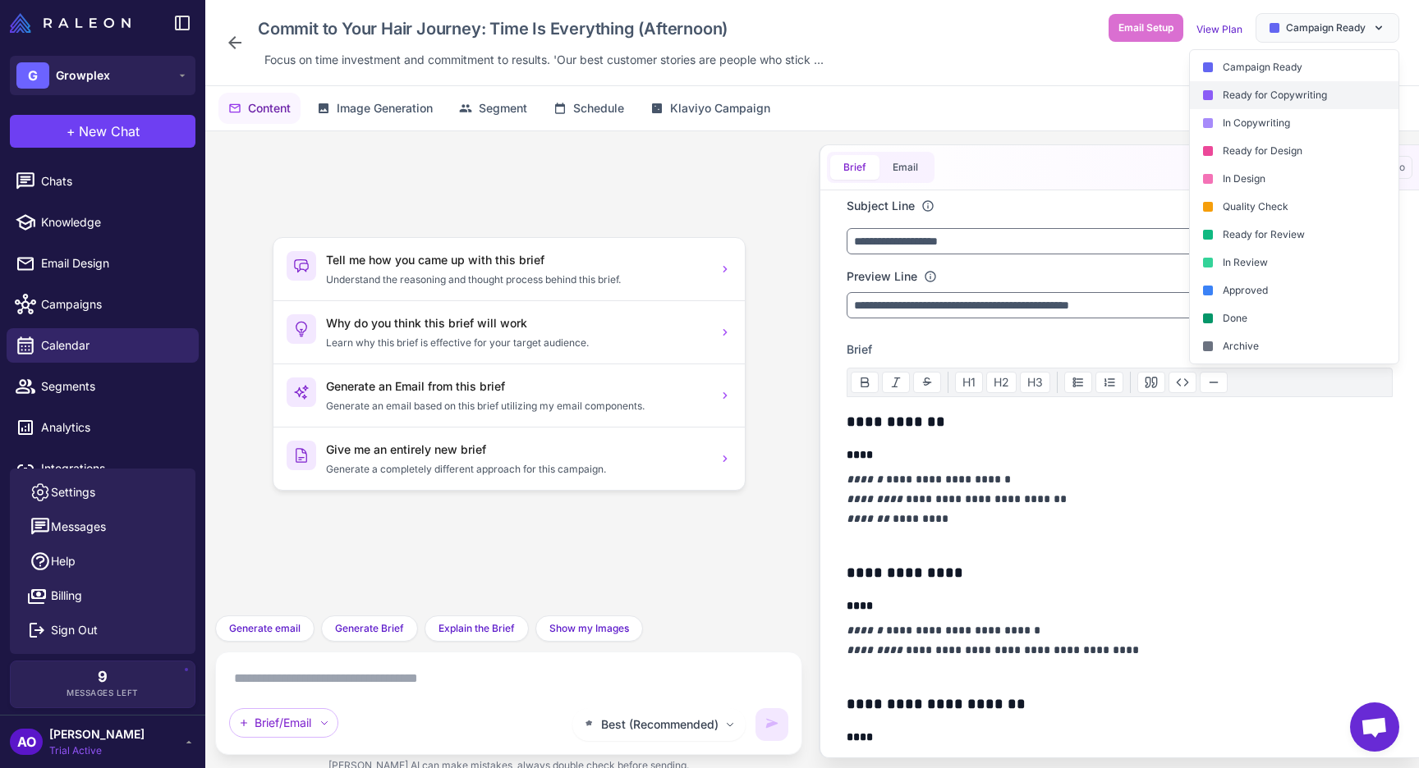
click at [1286, 96] on div "Ready for Copywriting" at bounding box center [1294, 95] width 209 height 28
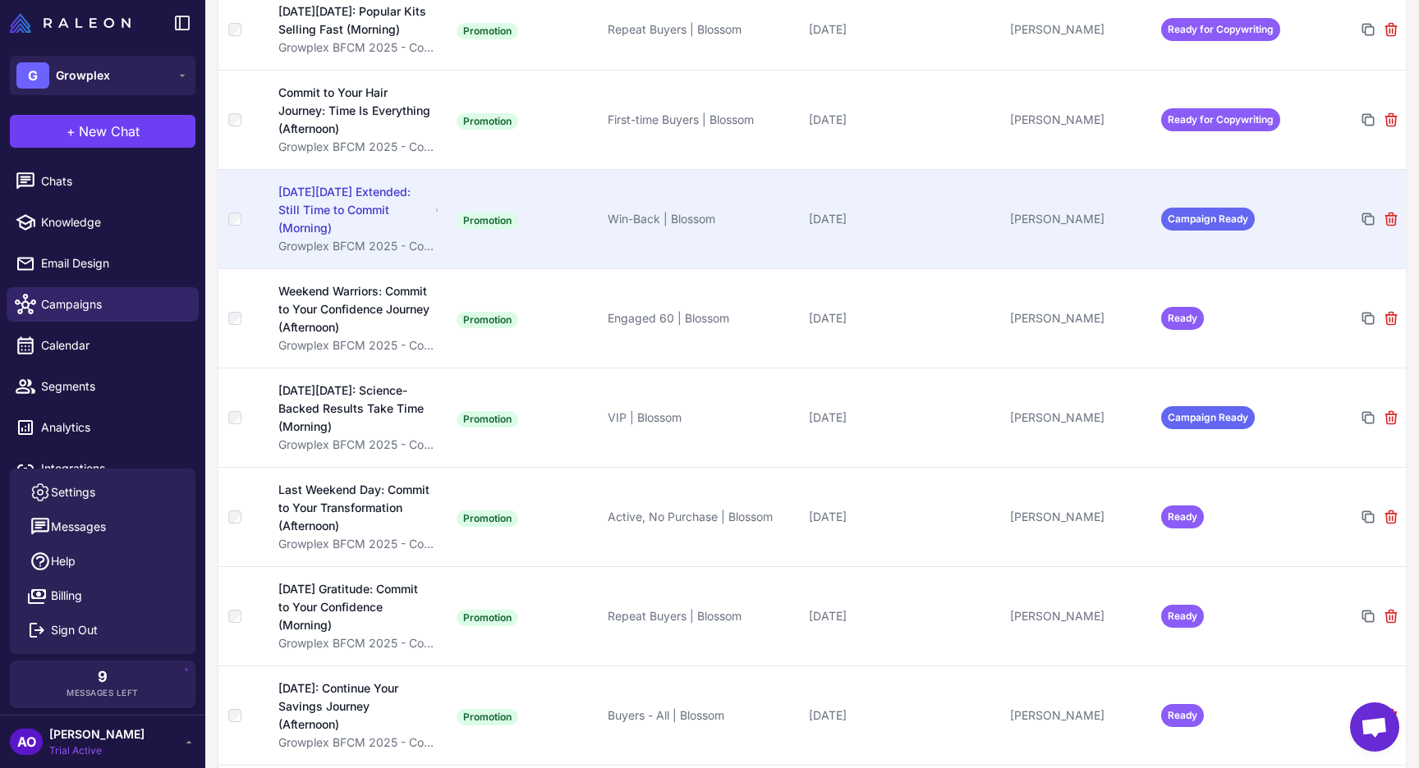
scroll to position [2011, 0]
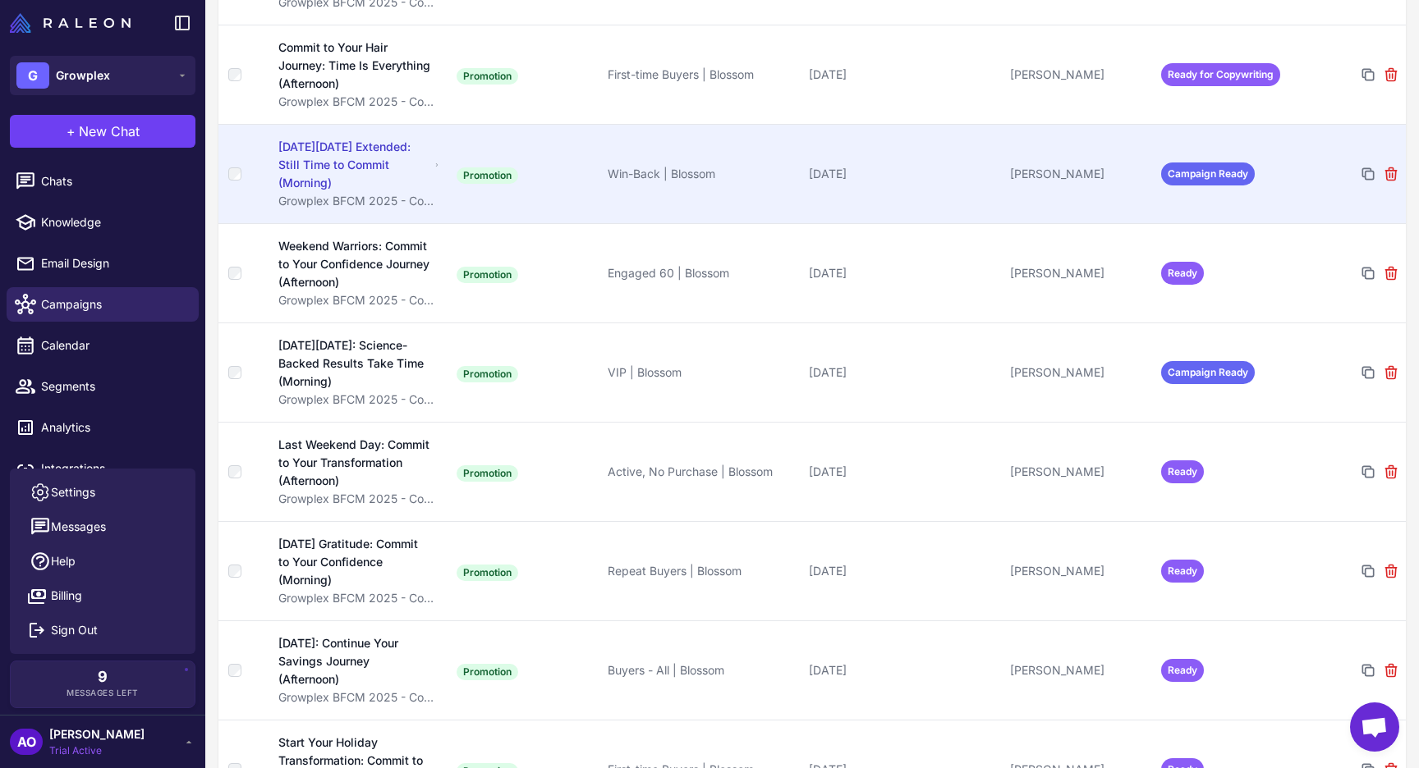
click at [1188, 163] on span "Campaign Ready" at bounding box center [1208, 174] width 94 height 23
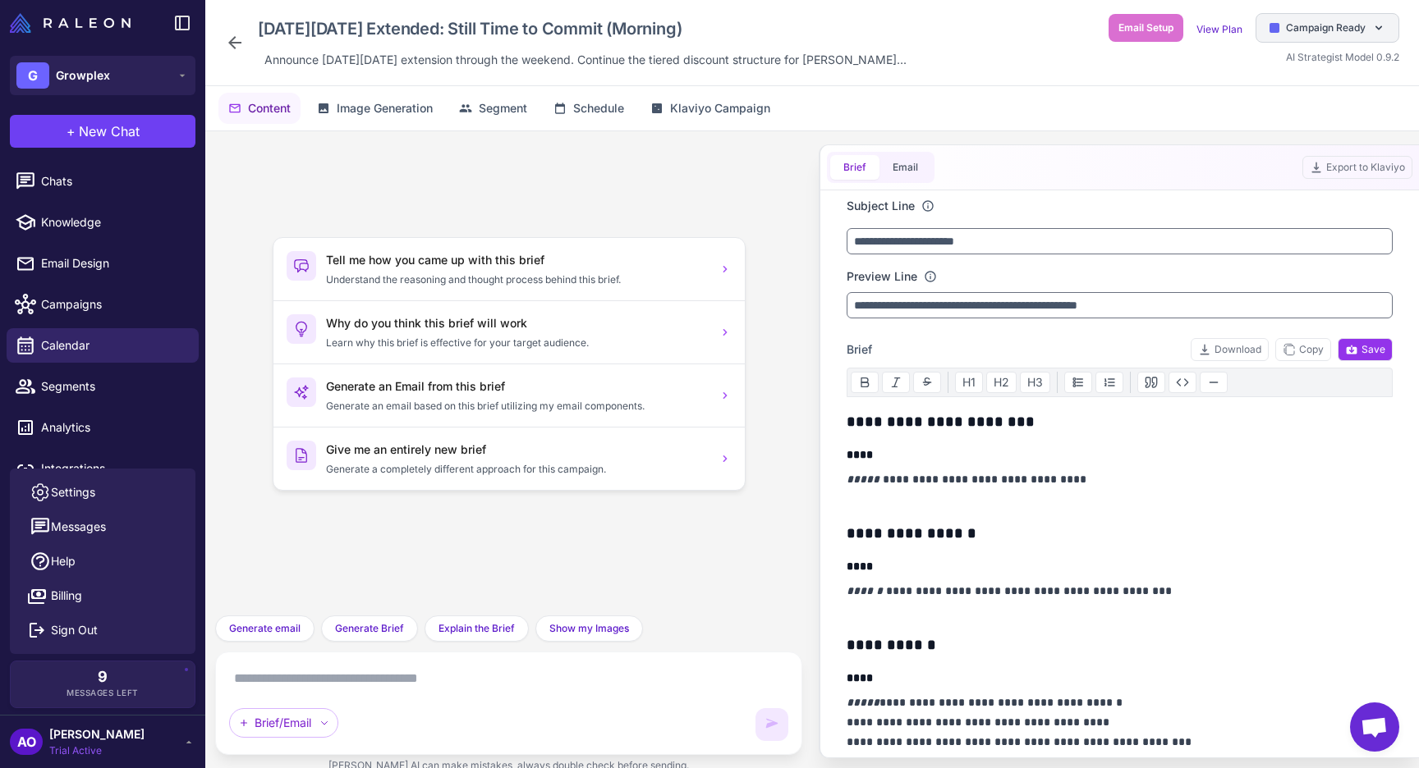
click at [1356, 22] on span "Campaign Ready" at bounding box center [1326, 28] width 80 height 15
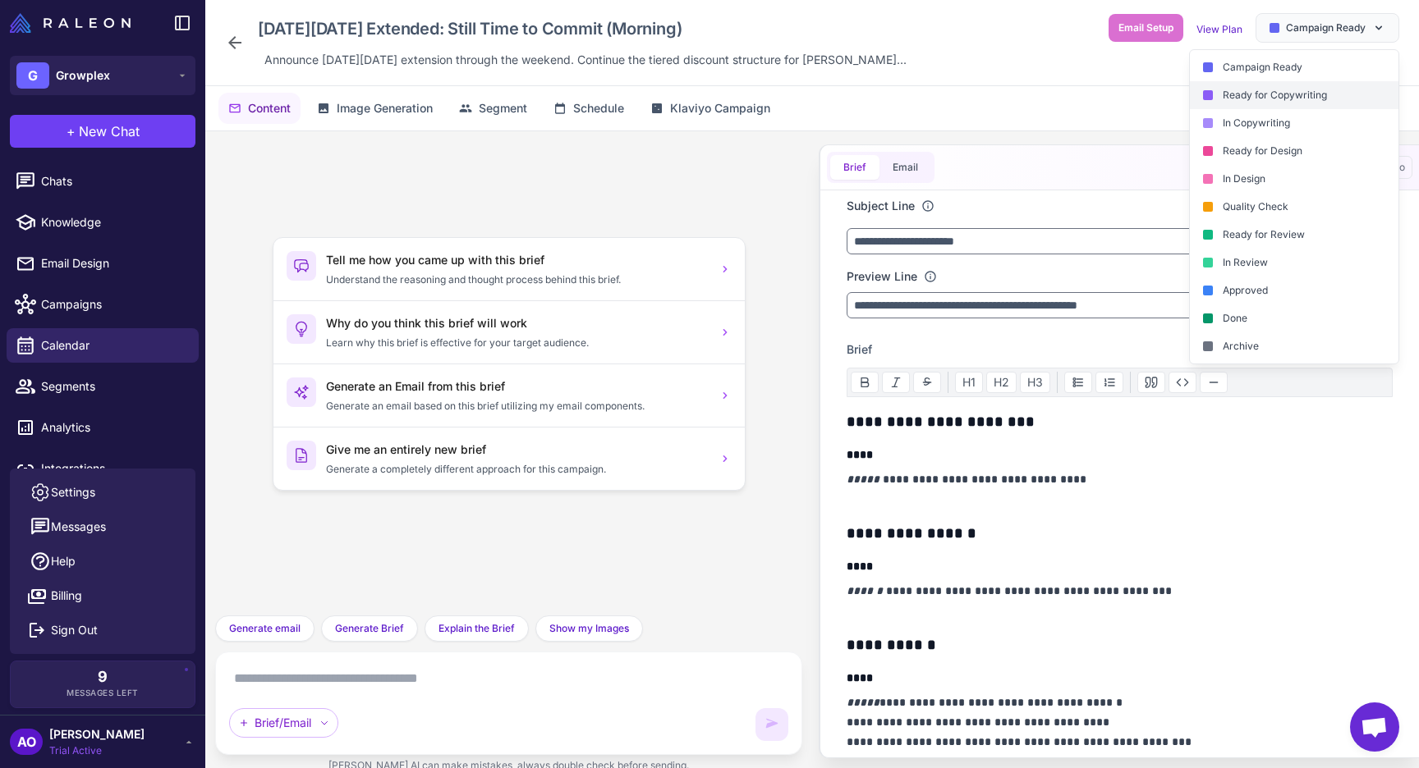
click at [1313, 96] on div "Ready for Copywriting" at bounding box center [1294, 95] width 209 height 28
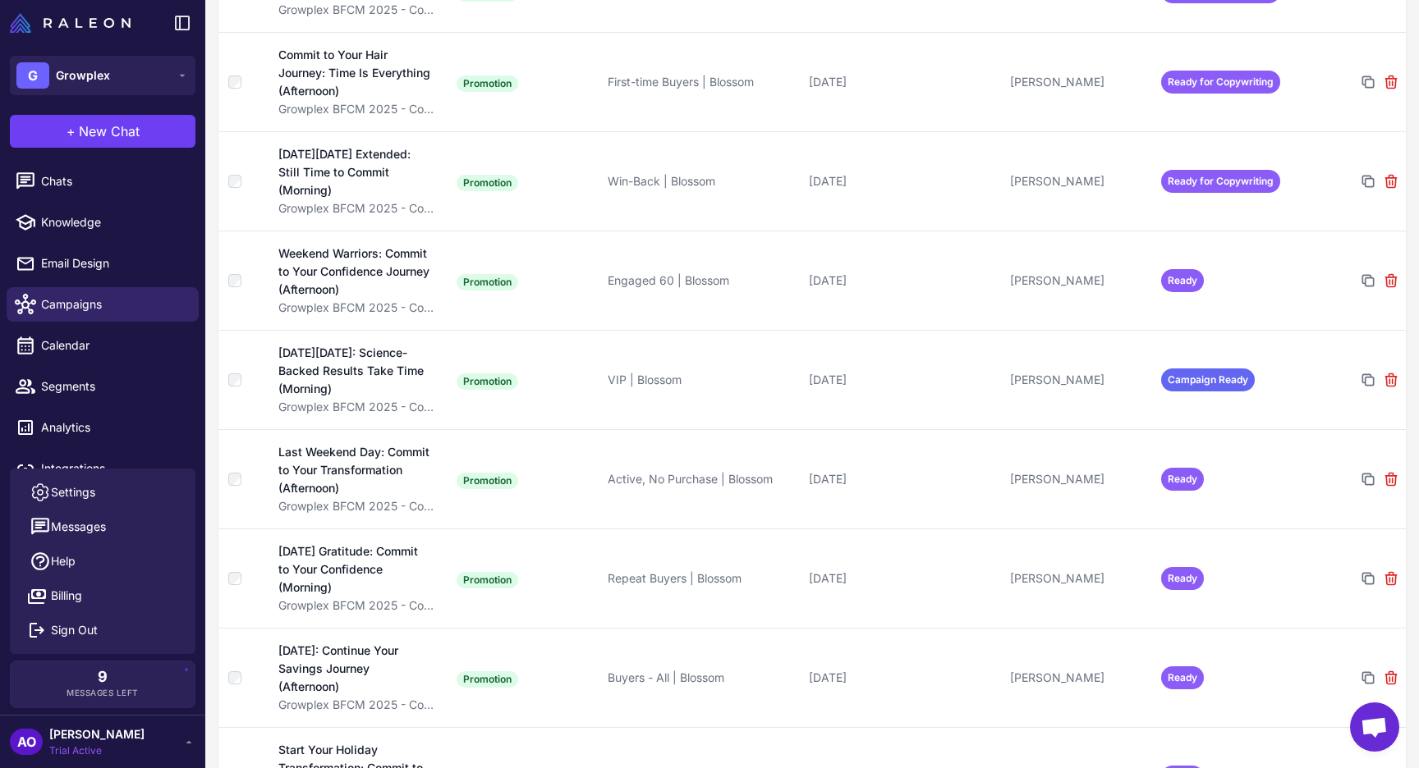
scroll to position [2015, 0]
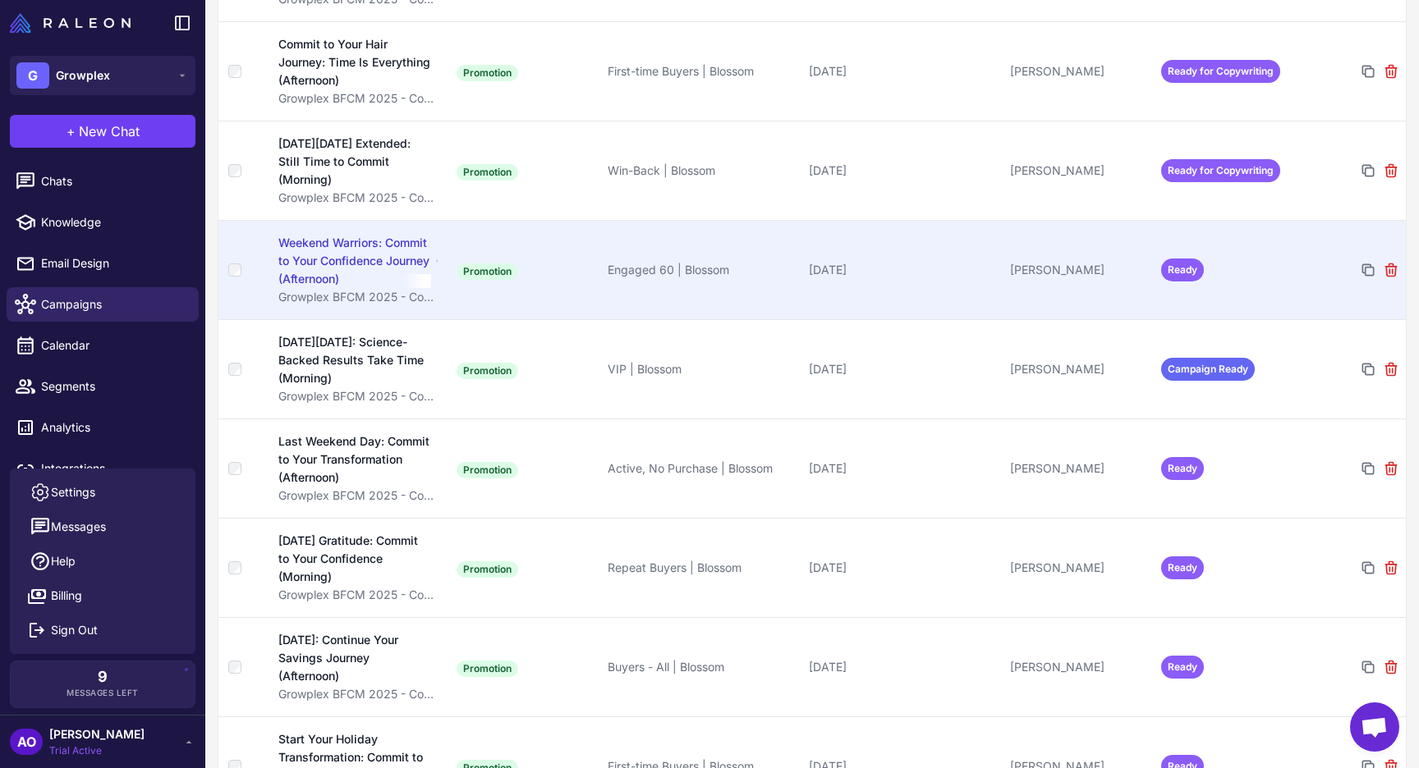
click at [1204, 273] on td "Ready" at bounding box center [1229, 269] width 151 height 99
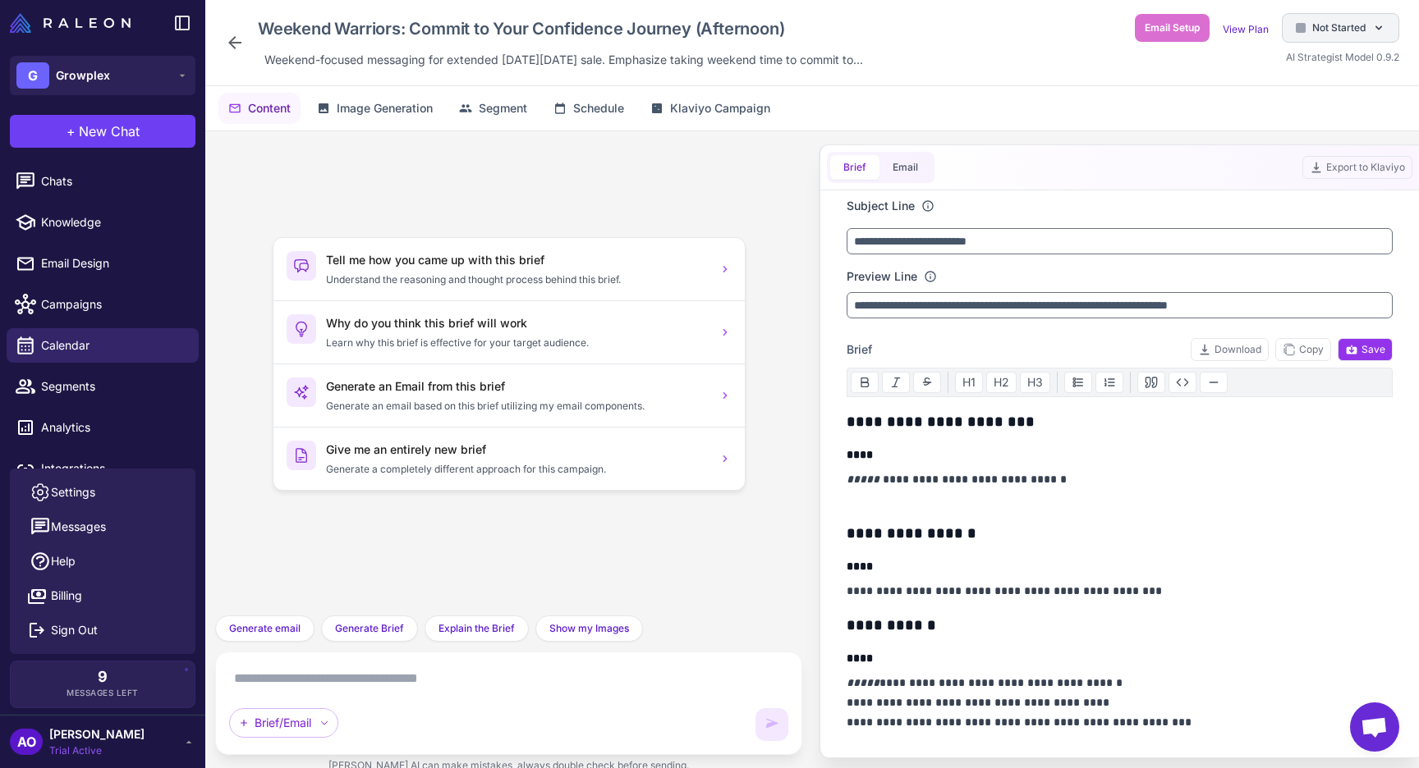
click at [1312, 26] on span "Not Started" at bounding box center [1338, 28] width 53 height 15
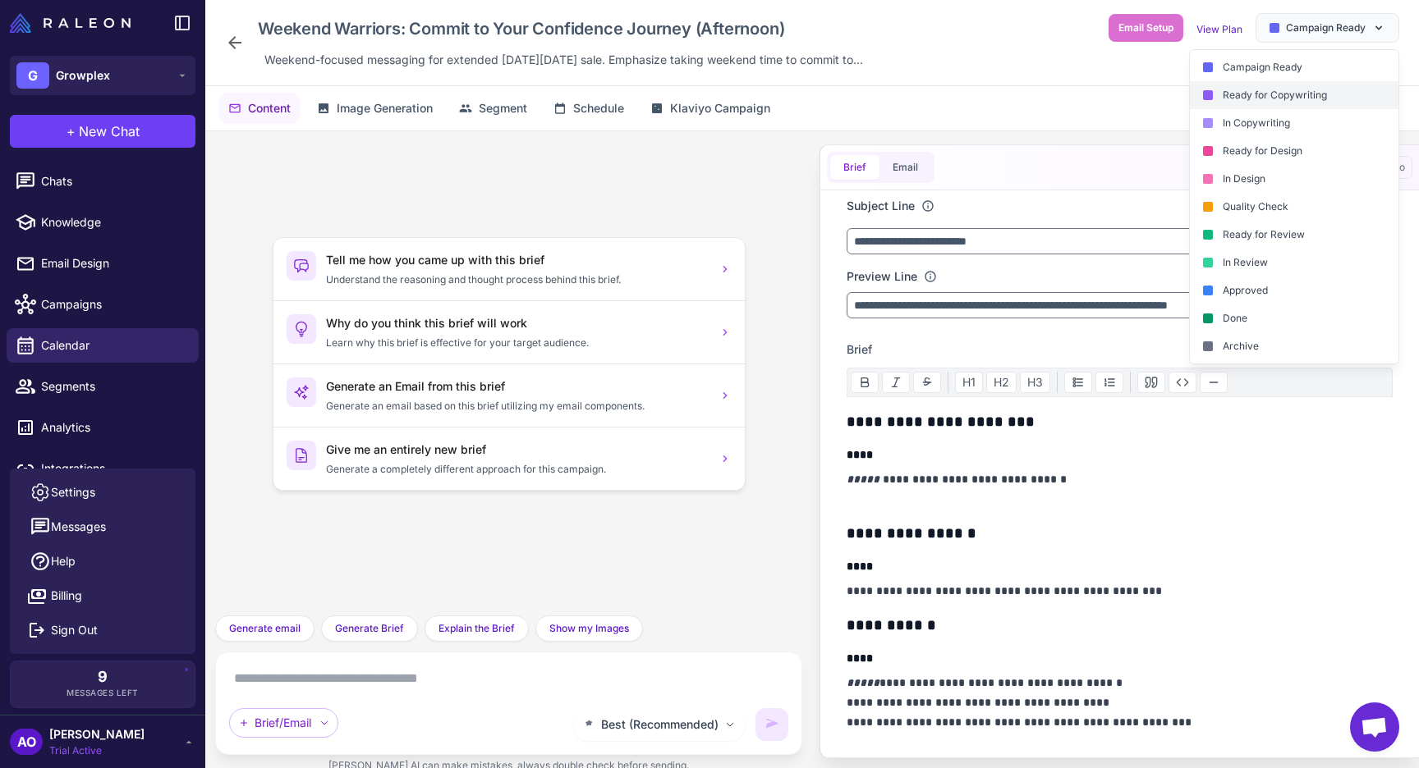
click at [1274, 102] on div "Ready for Copywriting" at bounding box center [1294, 95] width 209 height 28
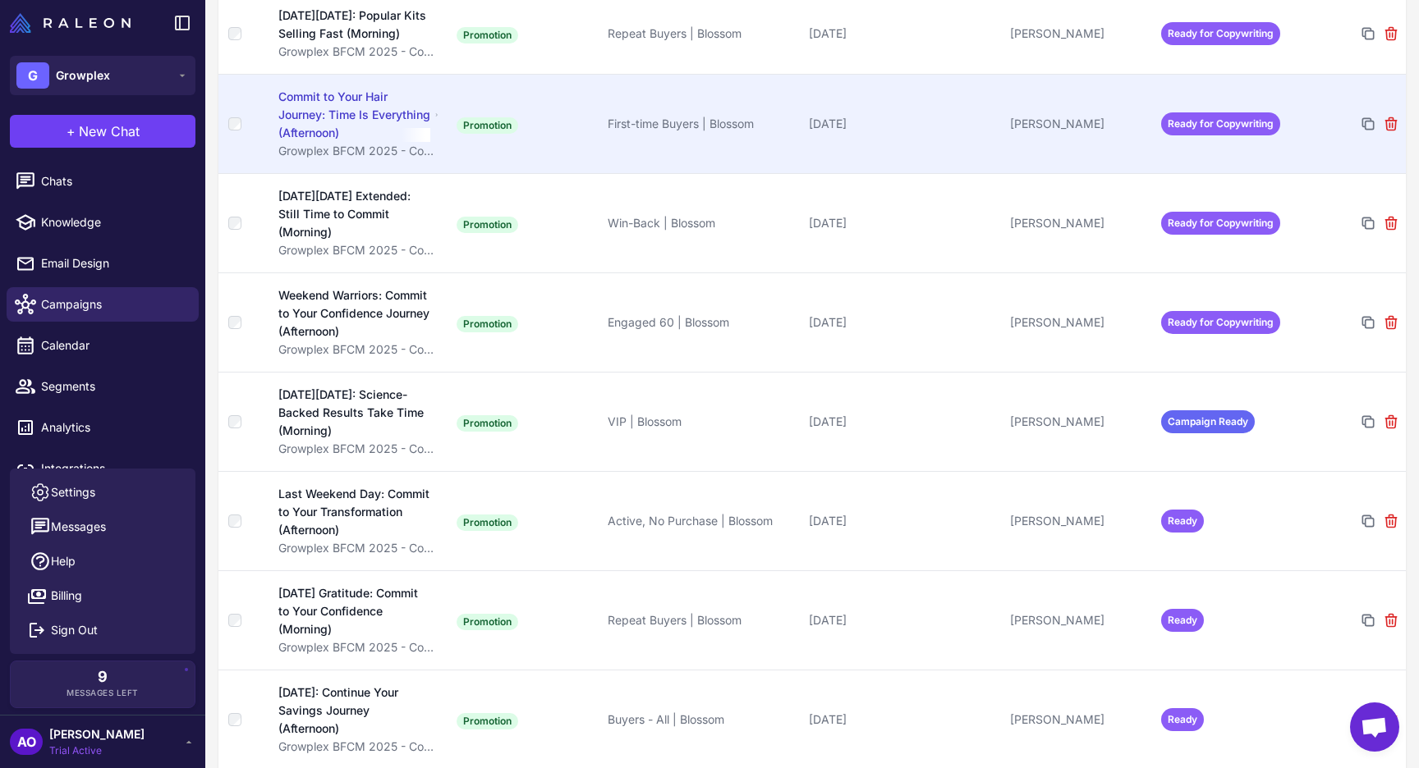
scroll to position [2143, 0]
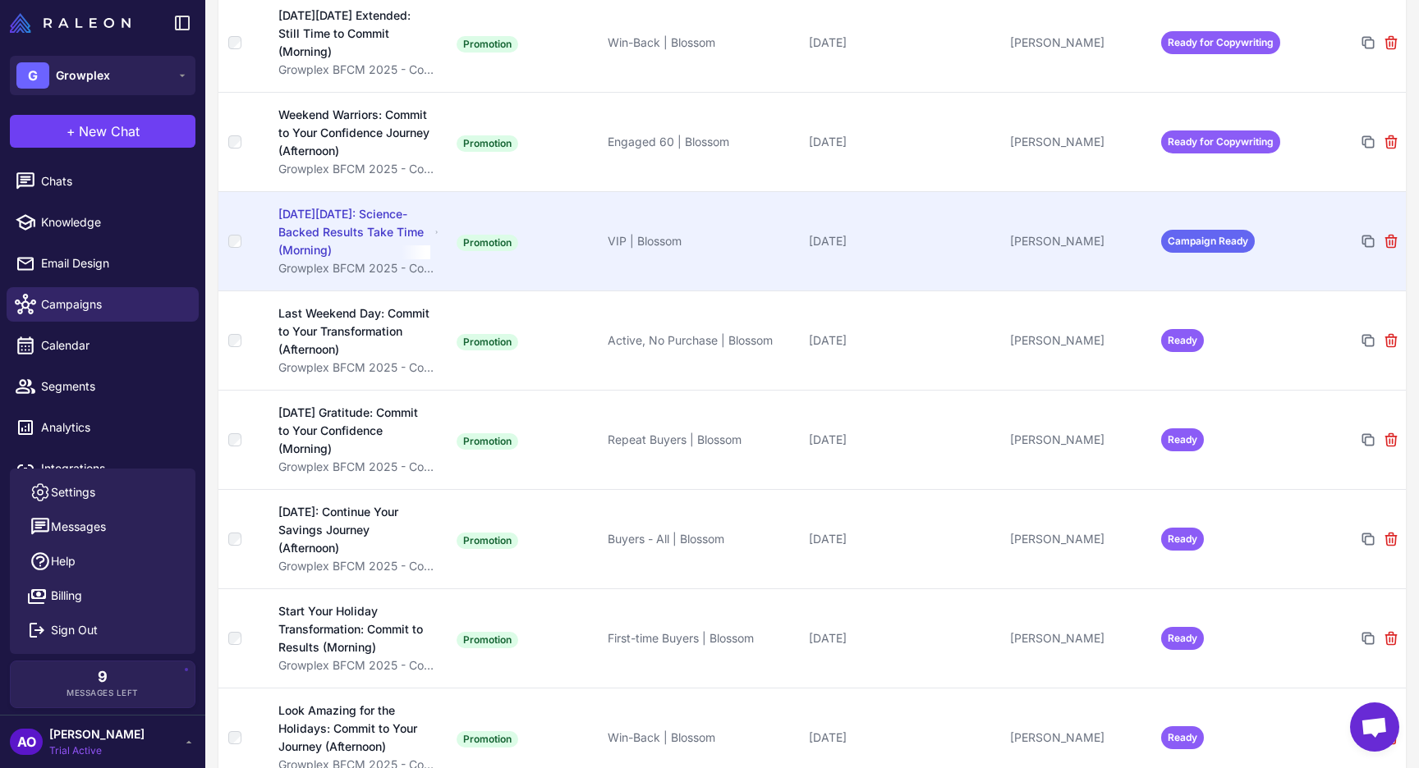
click at [1215, 242] on td "Campaign Ready" at bounding box center [1229, 240] width 151 height 99
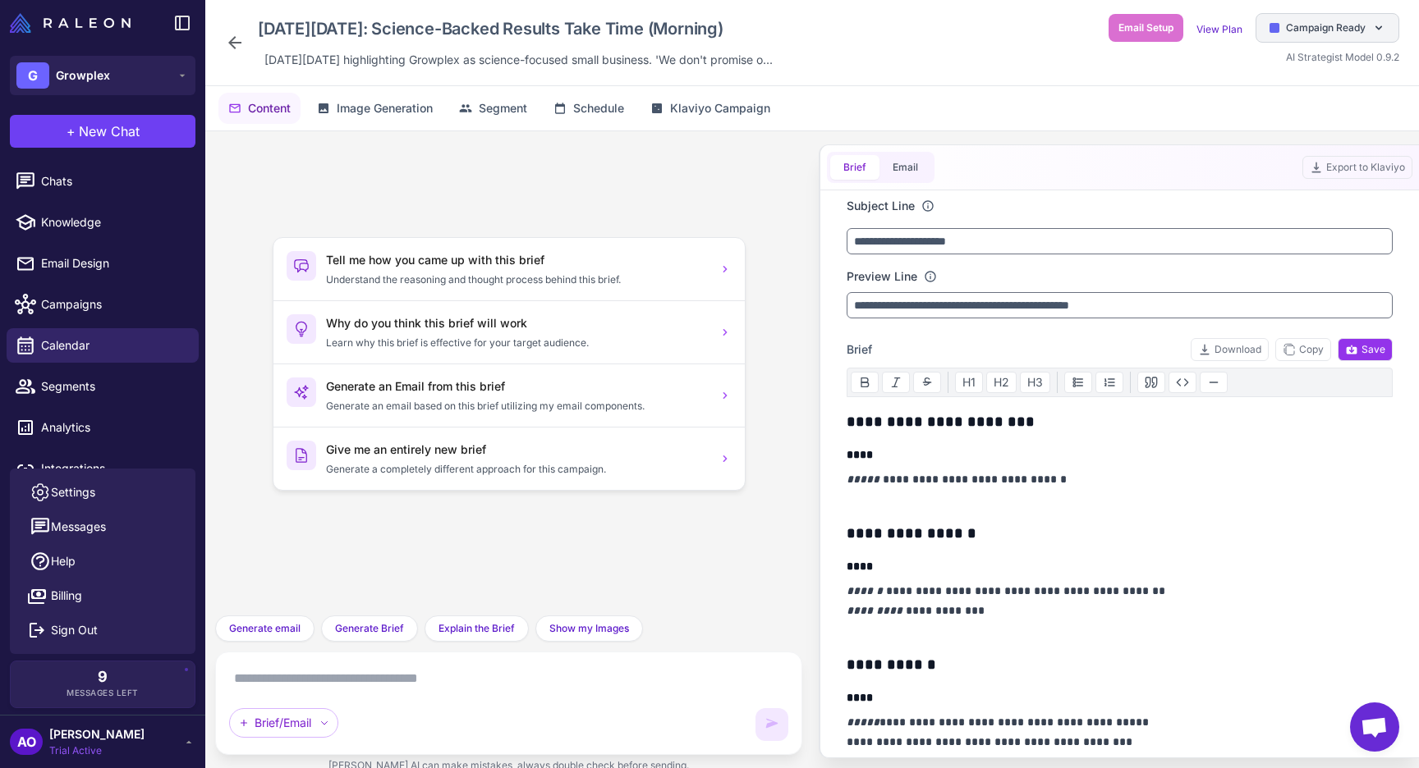
click at [1320, 22] on span "Campaign Ready" at bounding box center [1326, 28] width 80 height 15
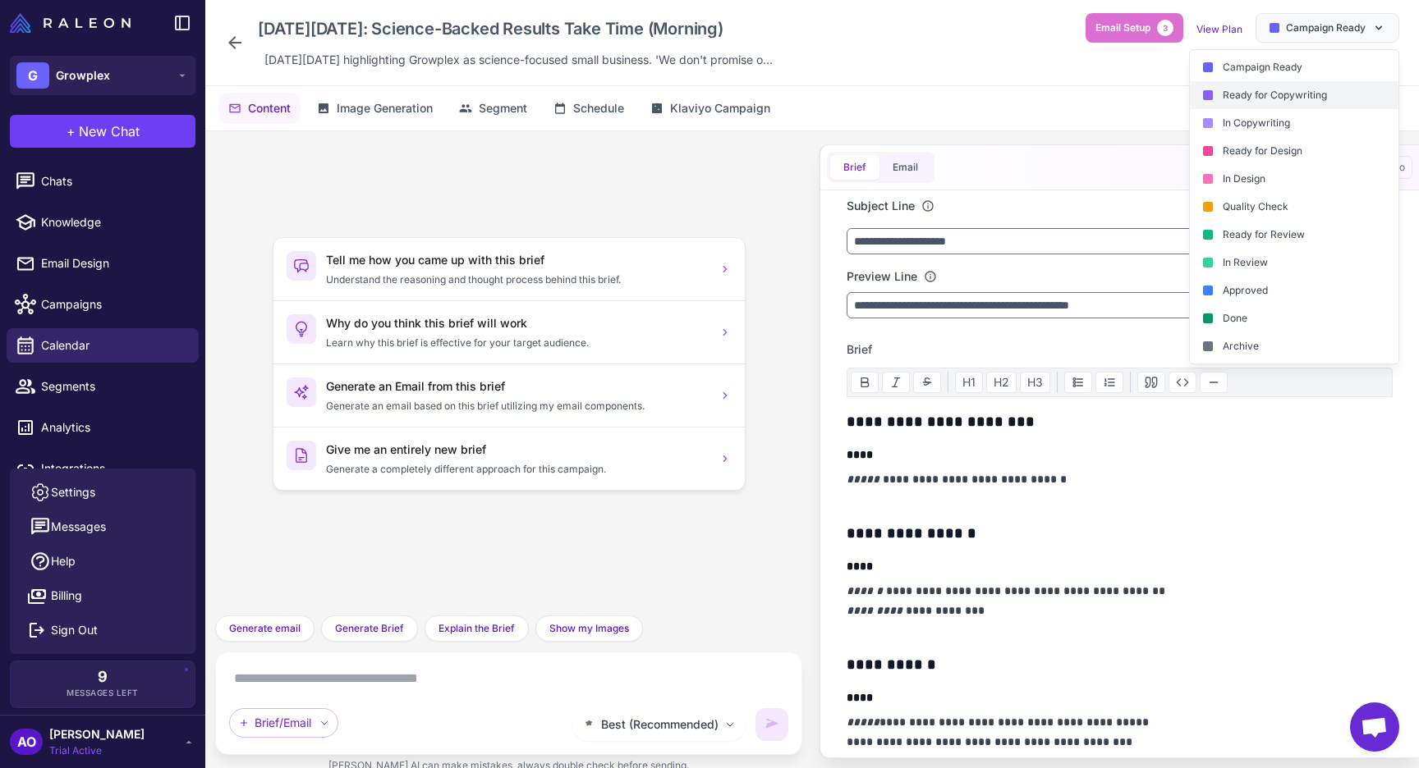
click at [1277, 94] on div "Ready for Copywriting" at bounding box center [1294, 95] width 209 height 28
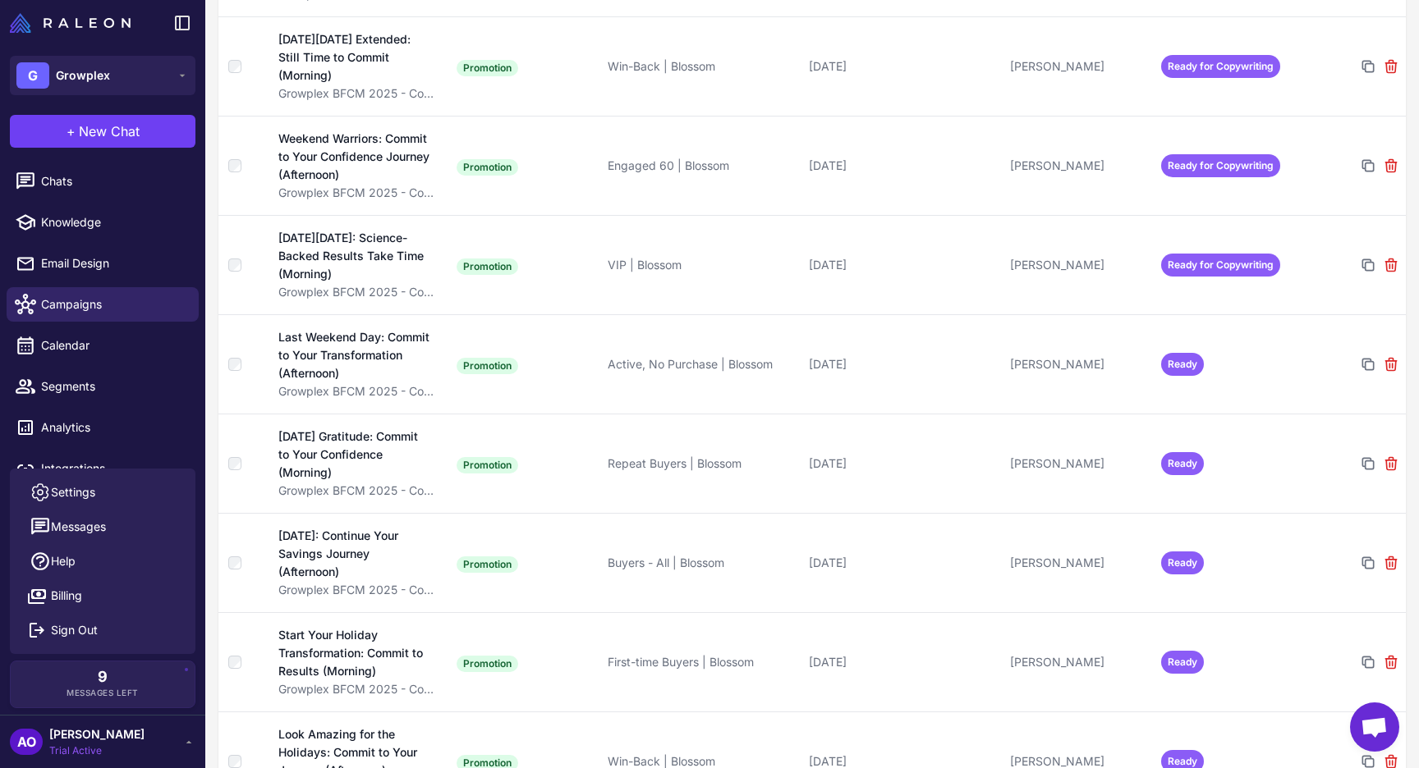
scroll to position [2133, 0]
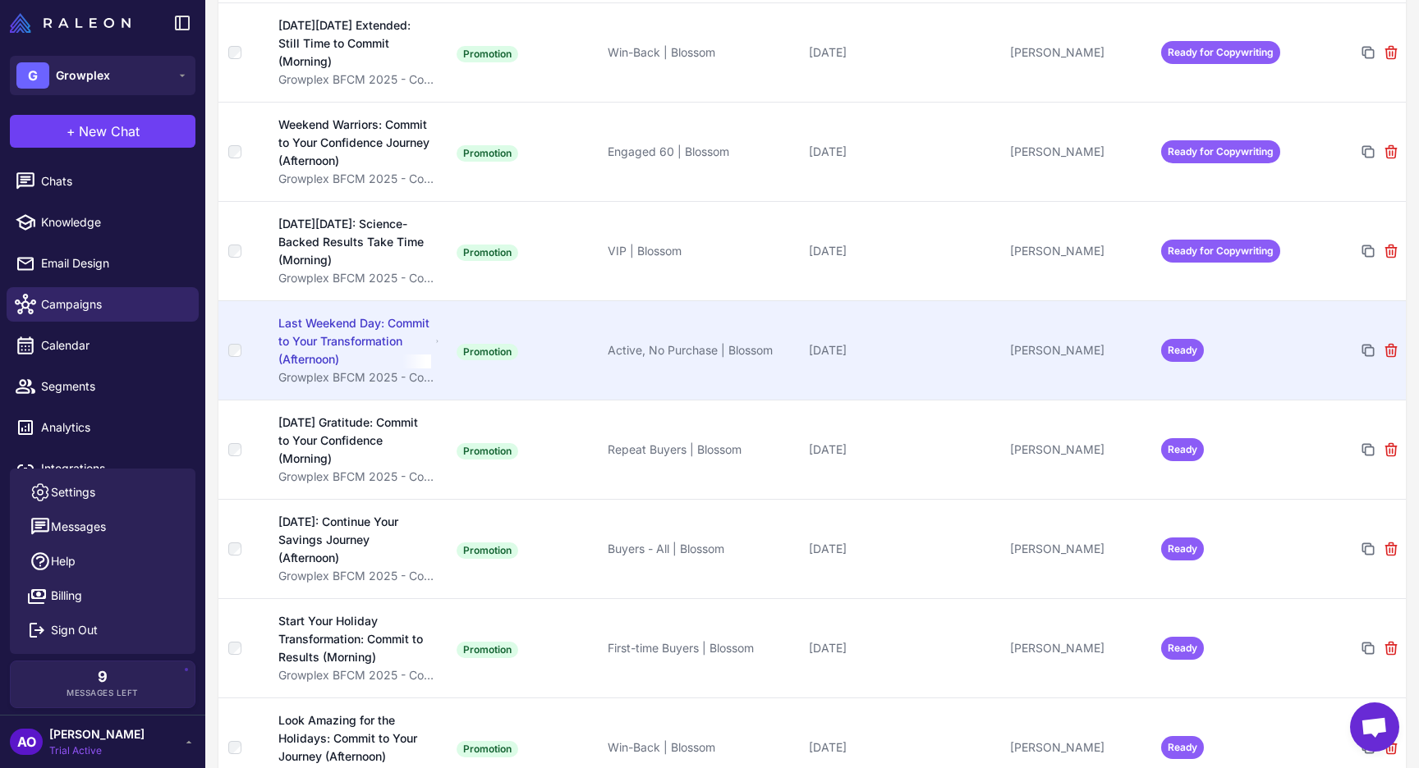
click at [1119, 347] on td "[PERSON_NAME]" at bounding box center [1078, 349] width 151 height 99
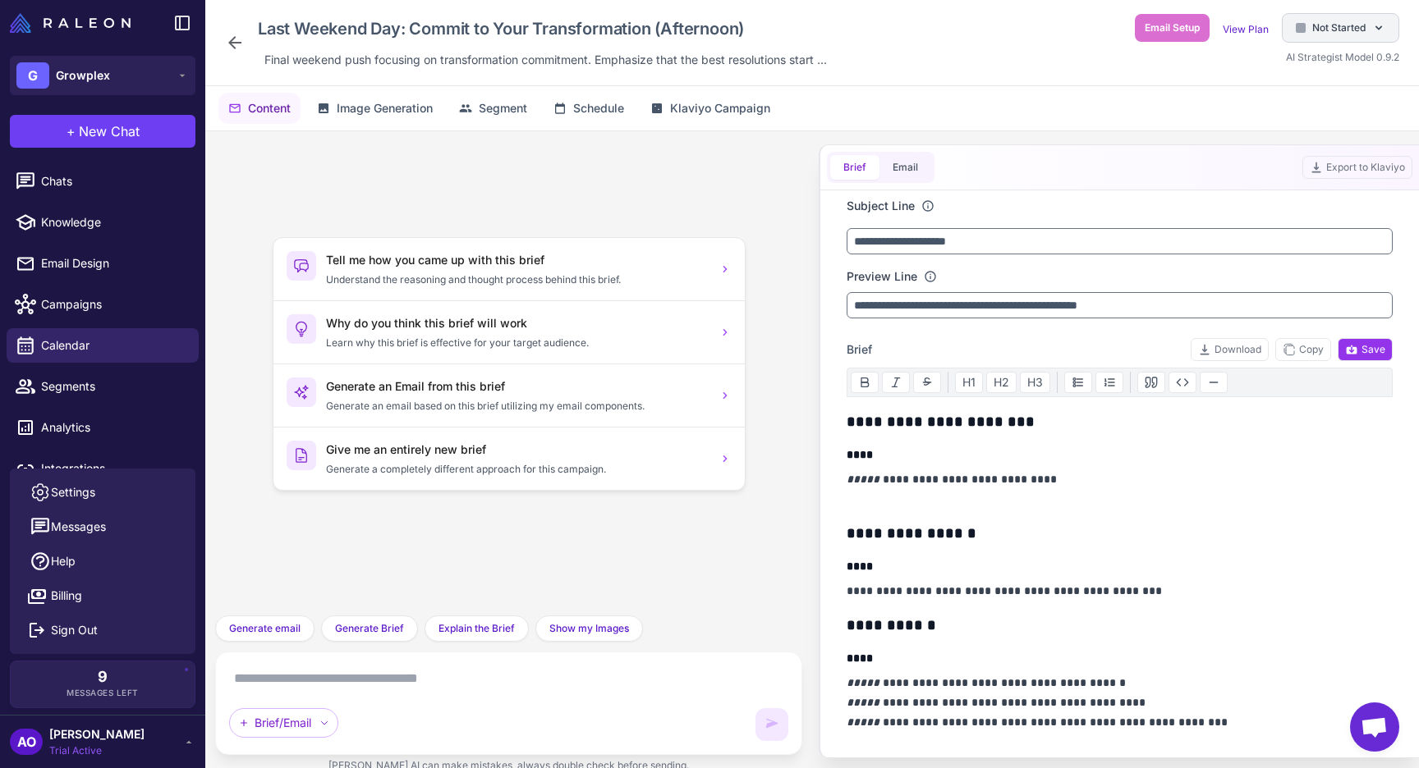
click at [1359, 24] on span "Not Started" at bounding box center [1338, 28] width 53 height 15
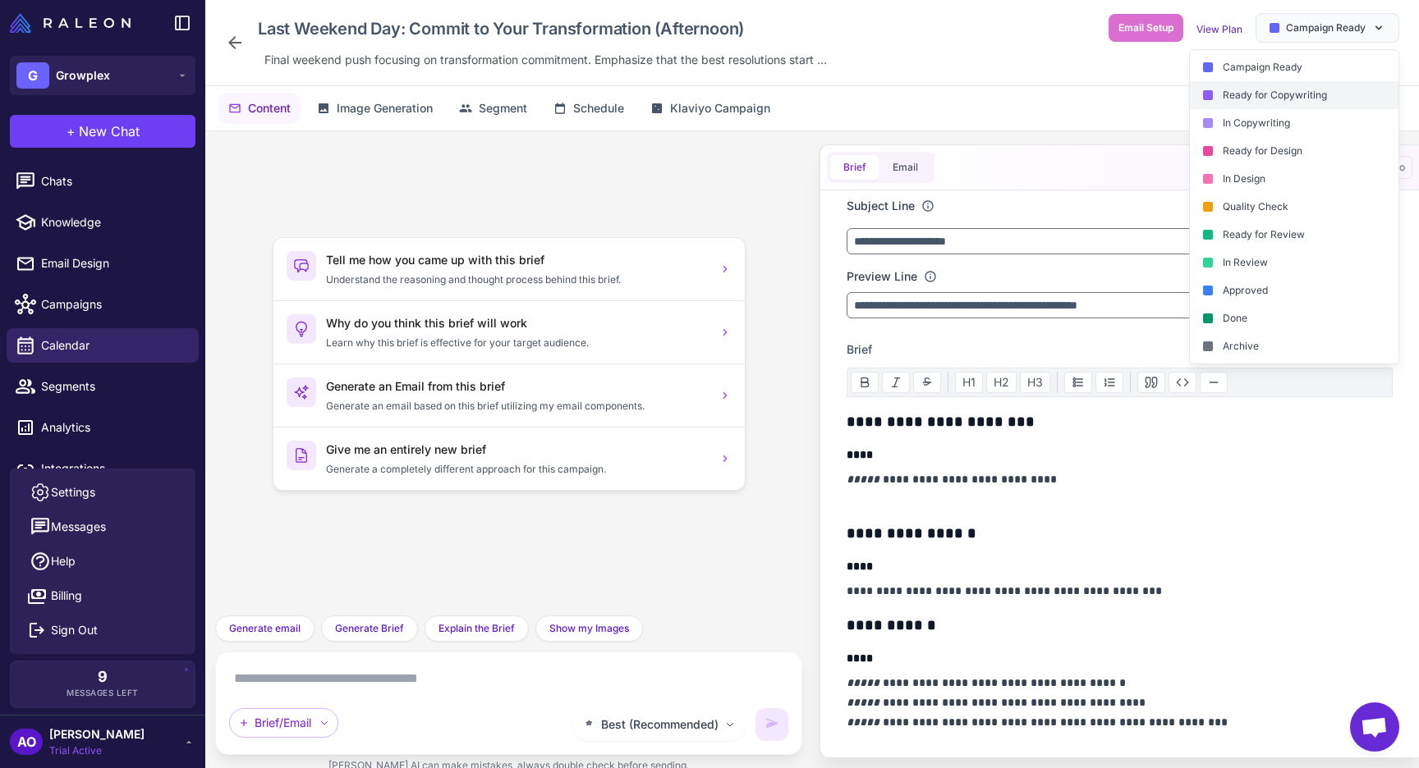
click at [1275, 97] on div "Ready for Copywriting" at bounding box center [1294, 95] width 209 height 28
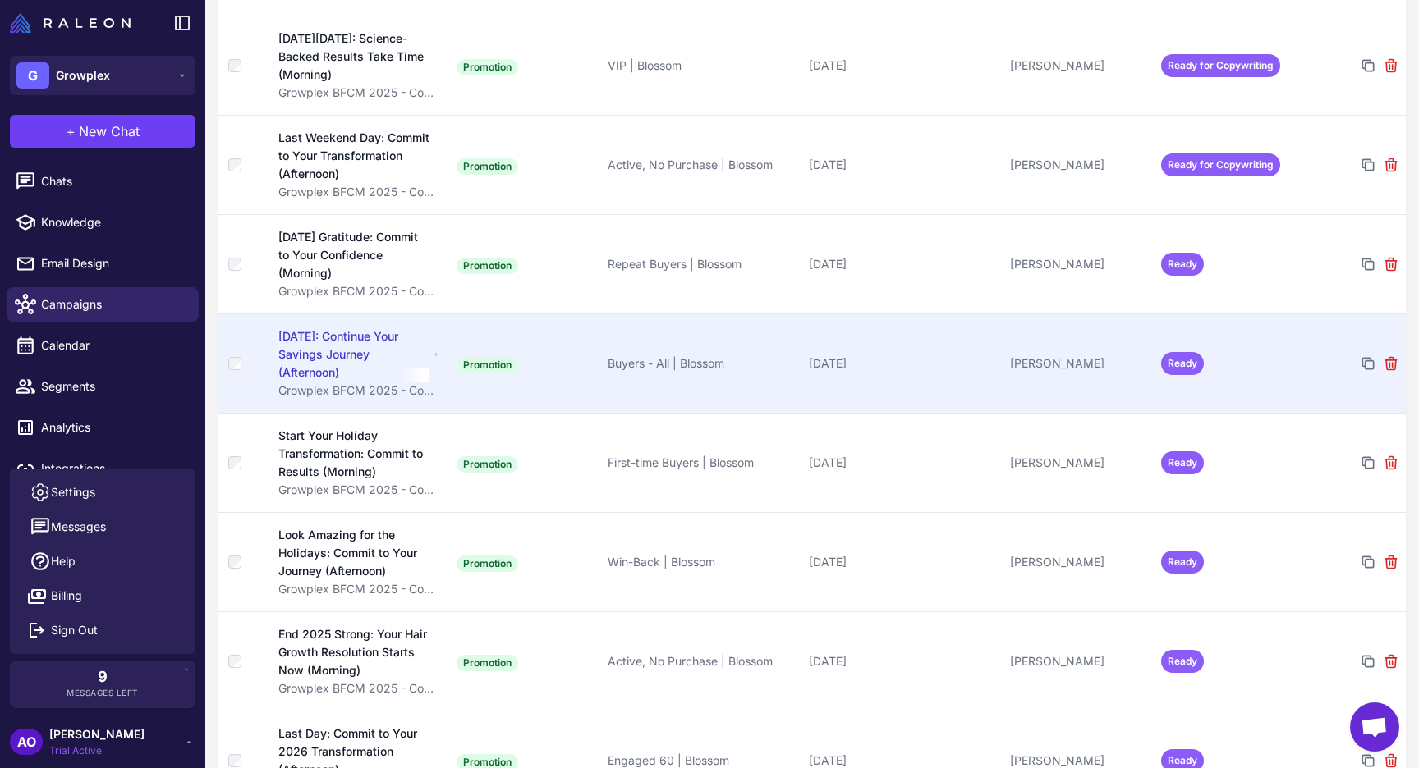
scroll to position [2340, 0]
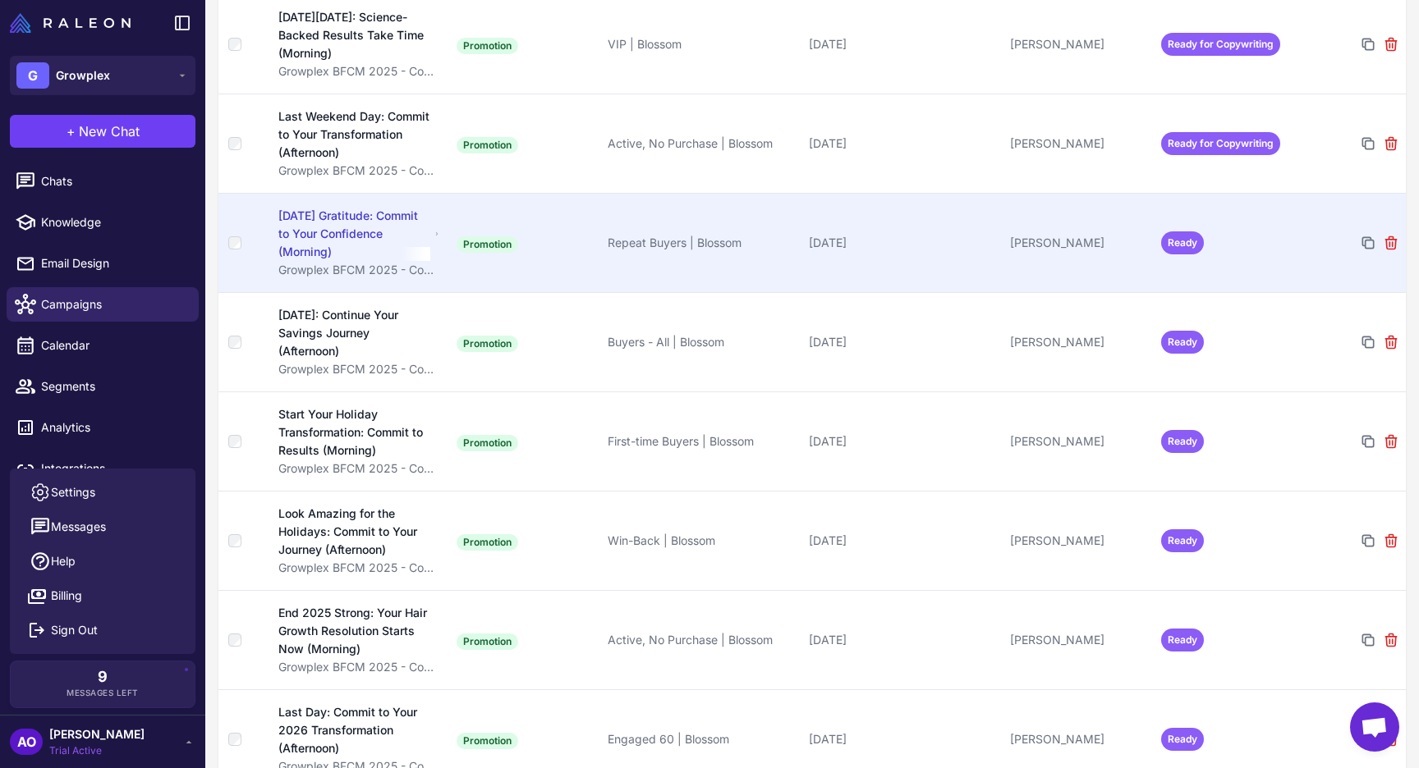
click at [1132, 234] on div "[PERSON_NAME]" at bounding box center [1079, 243] width 138 height 18
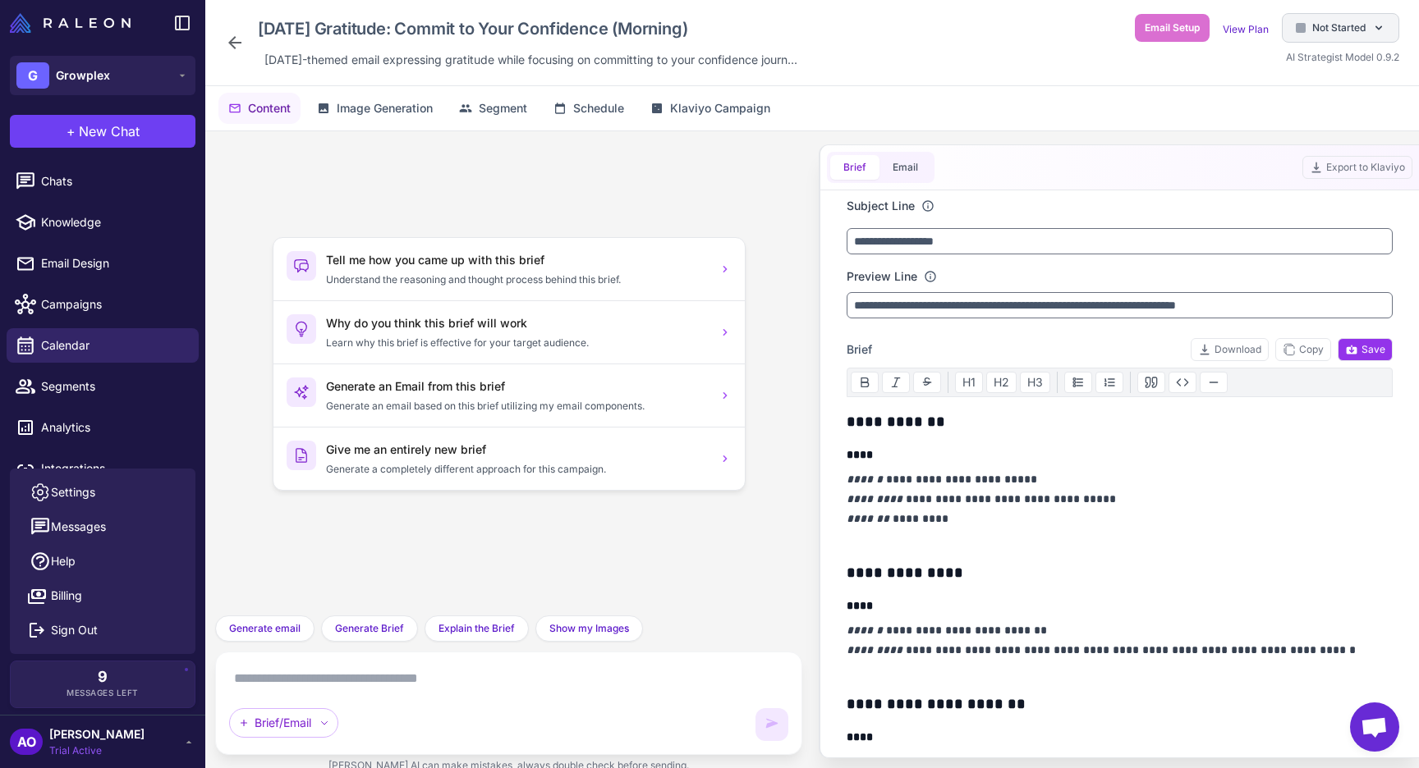
click at [1330, 24] on span "Not Started" at bounding box center [1338, 28] width 53 height 15
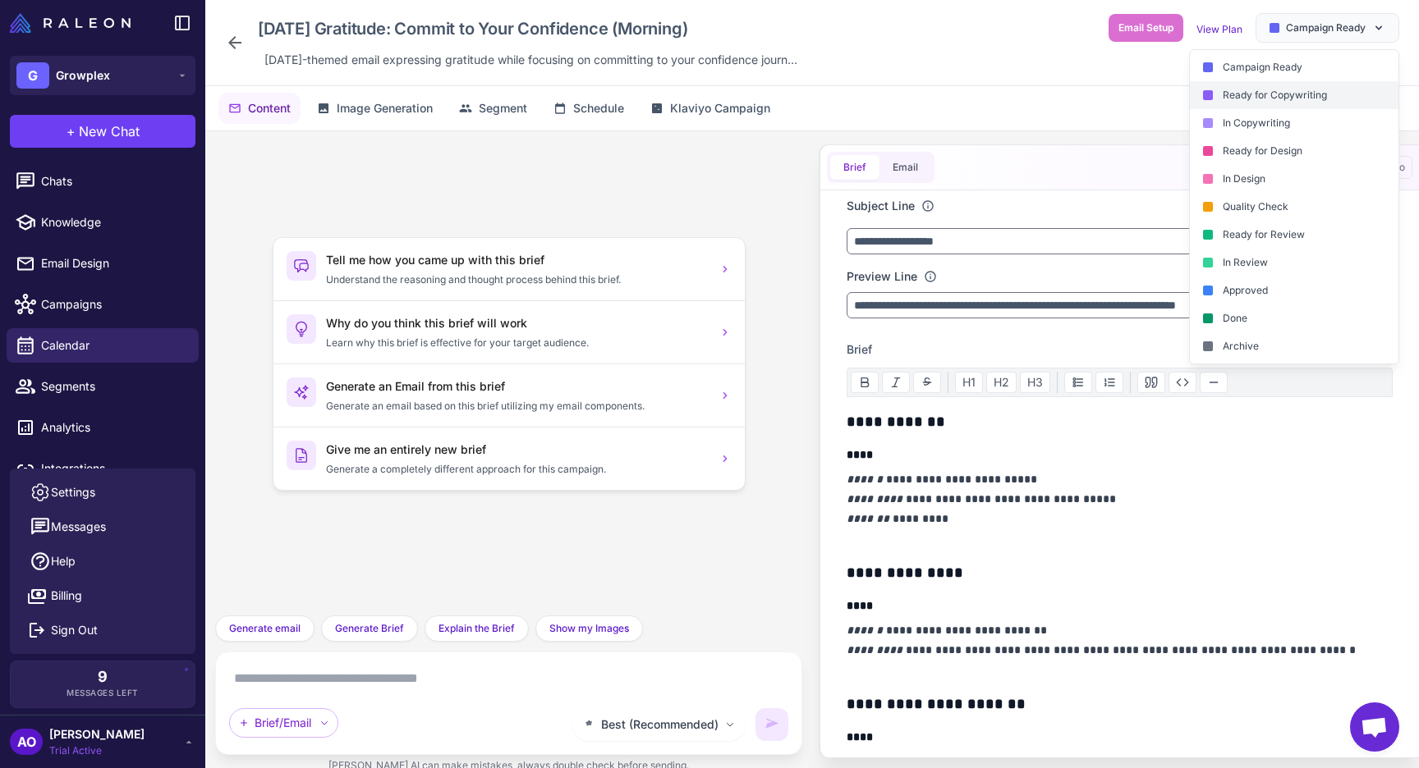
click at [1319, 97] on div "Ready for Copywriting" at bounding box center [1294, 95] width 209 height 28
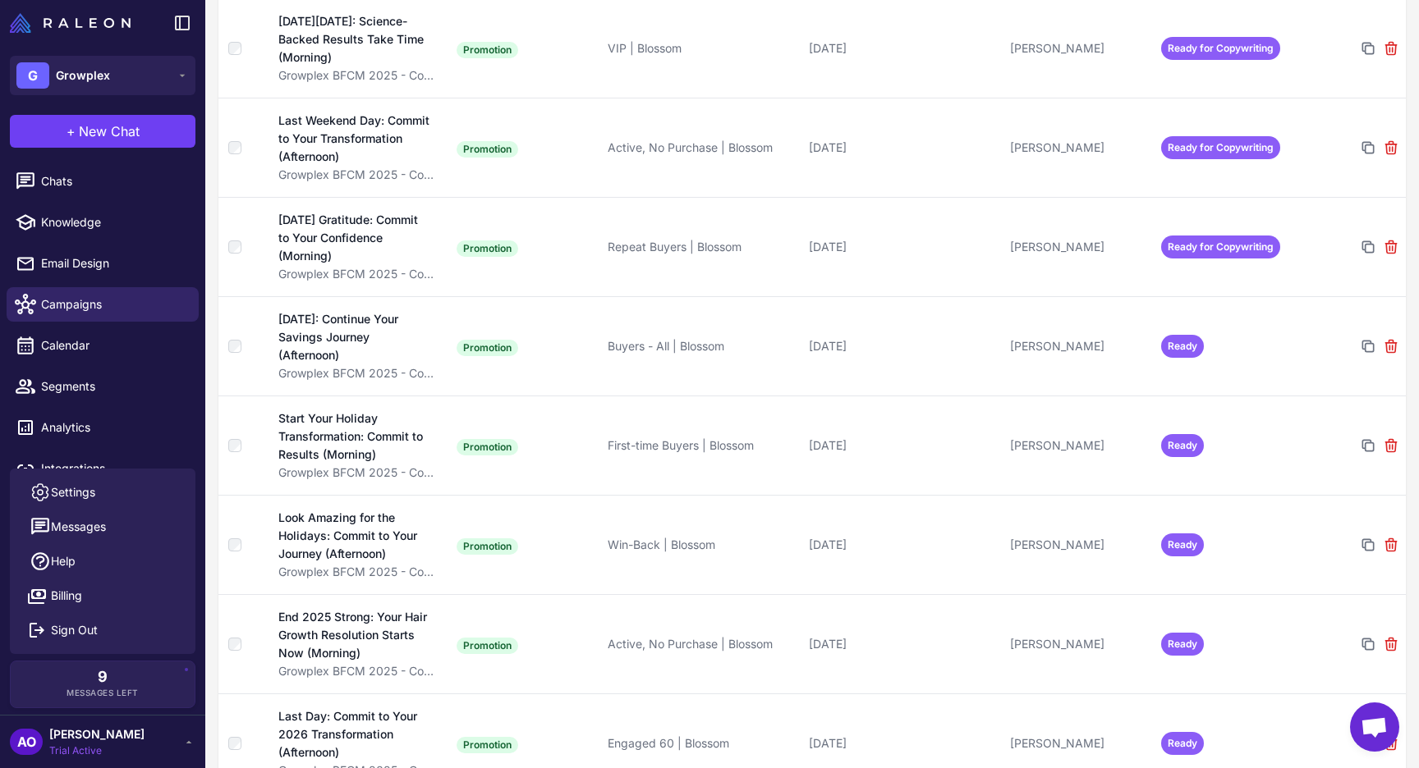
scroll to position [2421, 0]
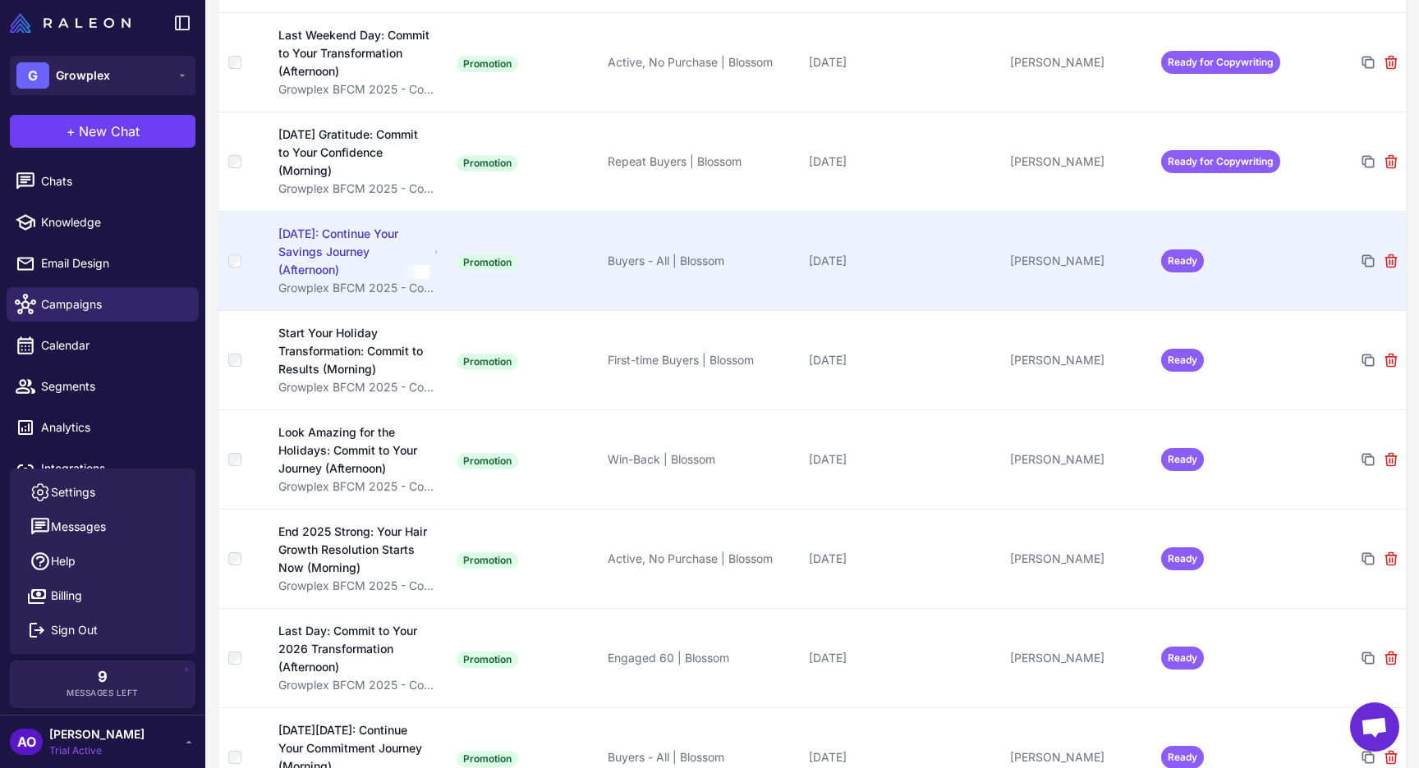
click at [1177, 217] on td "Ready" at bounding box center [1229, 260] width 151 height 99
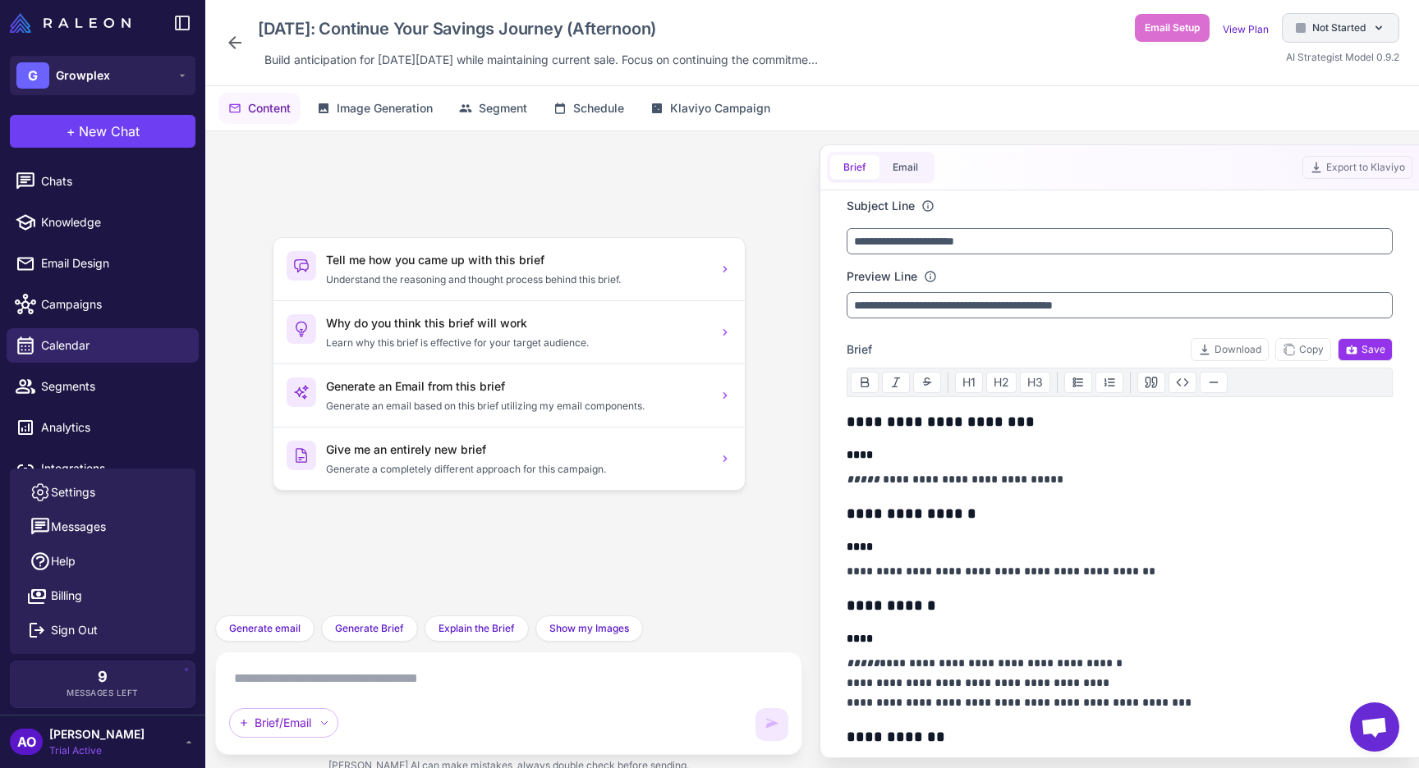
click at [1345, 25] on span "Not Started" at bounding box center [1338, 28] width 53 height 15
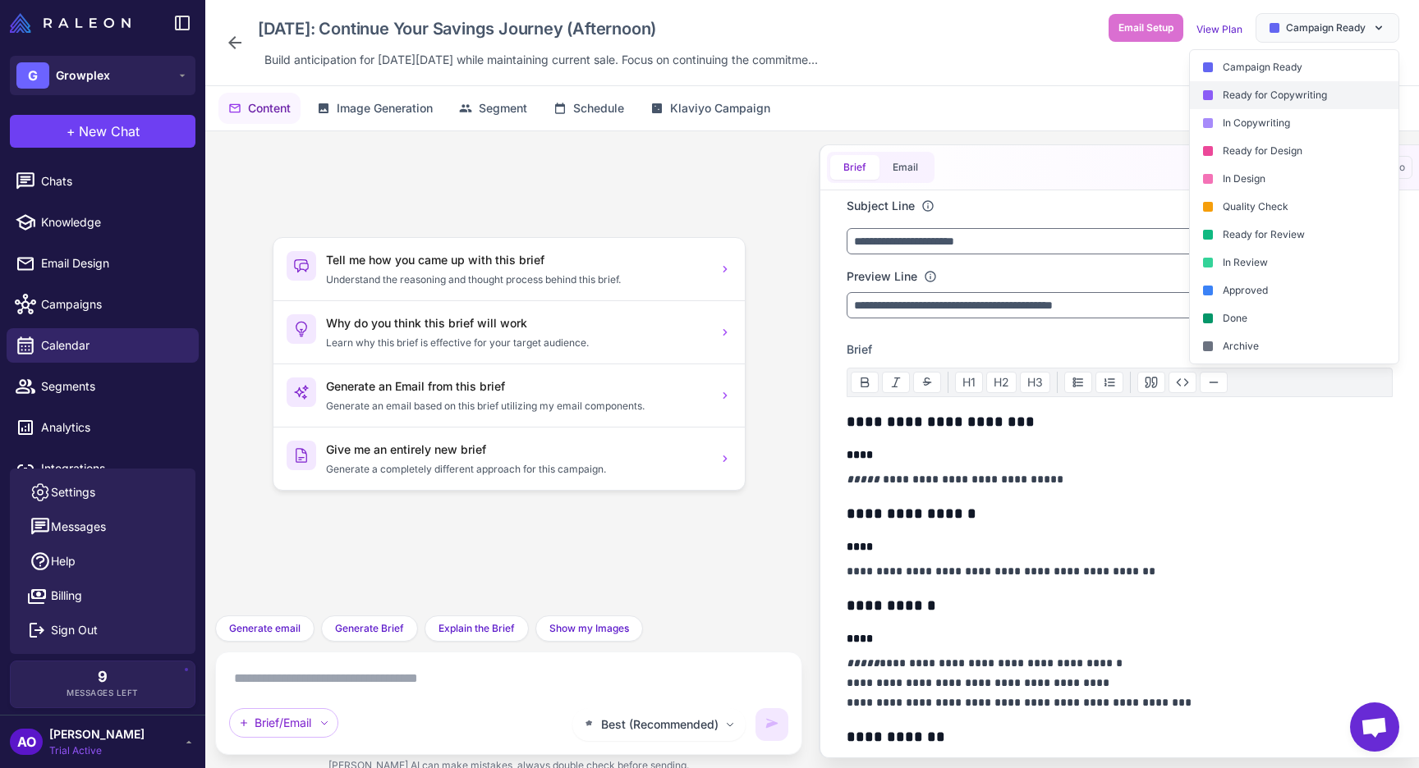
click at [1257, 98] on div "Ready for Copywriting" at bounding box center [1294, 95] width 209 height 28
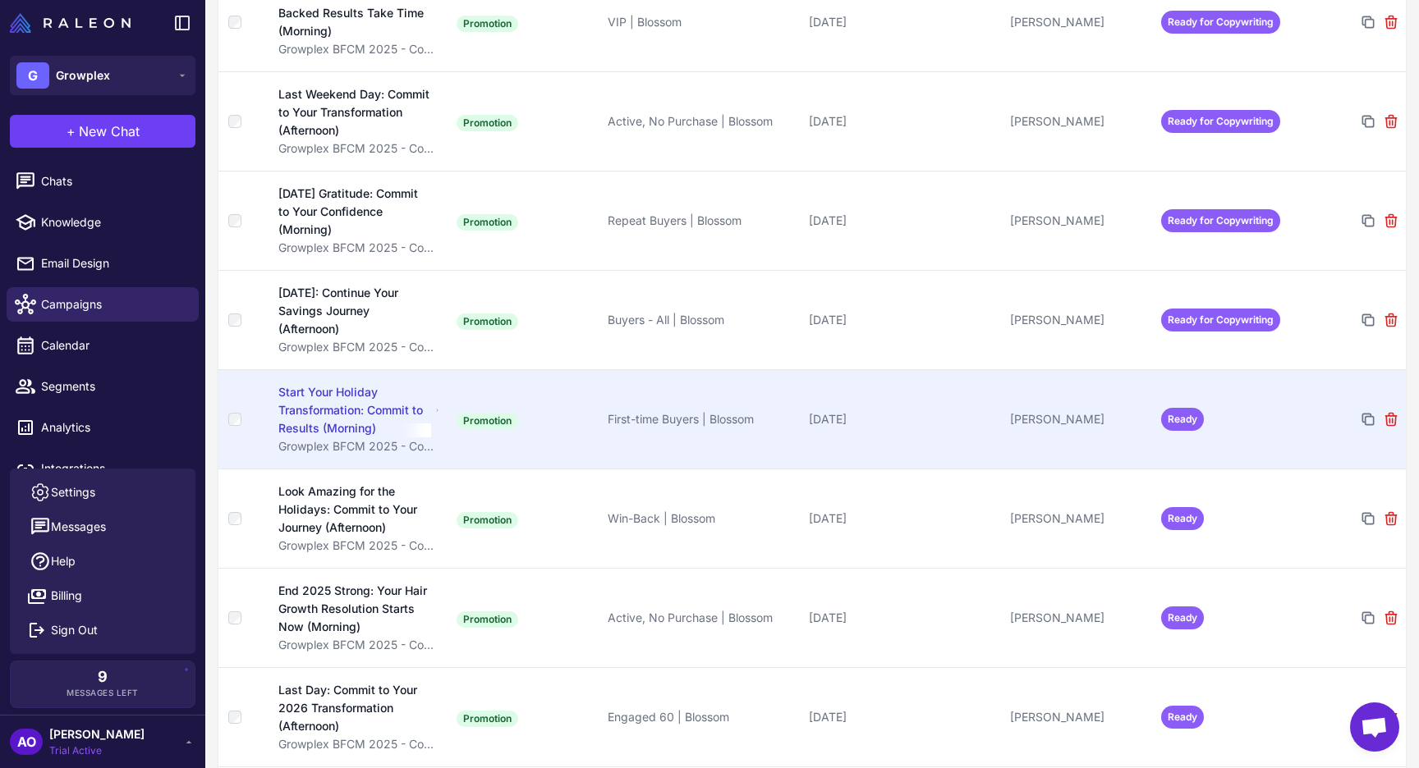
scroll to position [2377, 0]
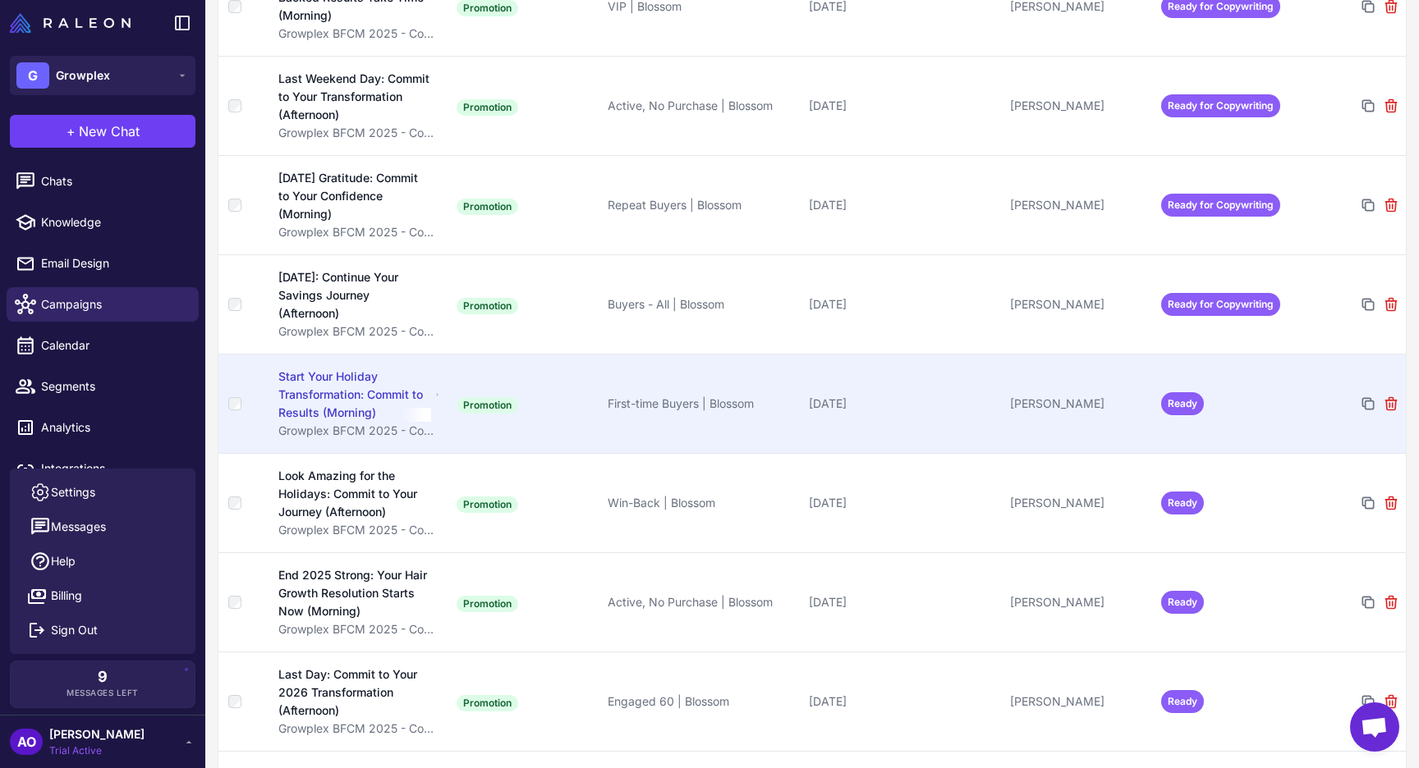
click at [1188, 368] on td "Ready" at bounding box center [1229, 403] width 151 height 99
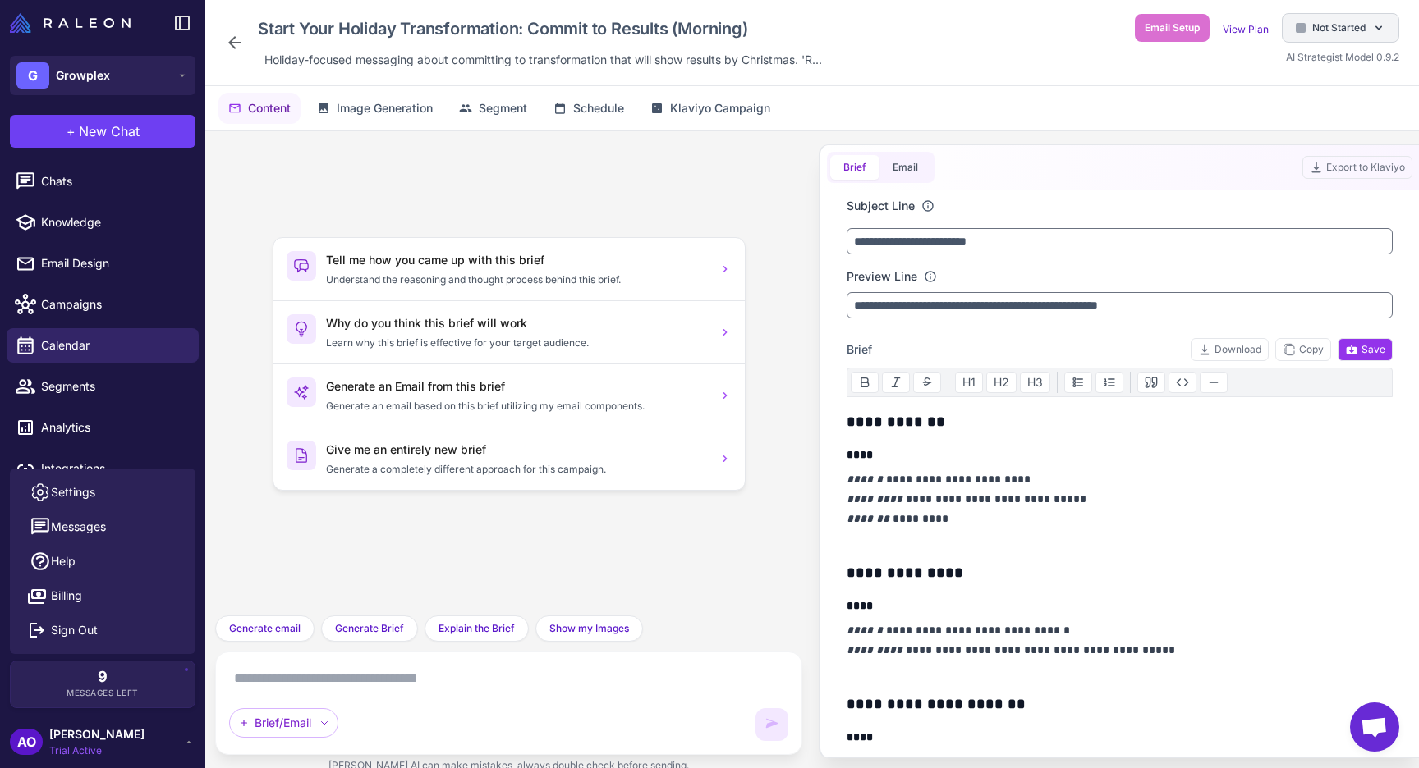
click at [1357, 32] on span "Not Started" at bounding box center [1338, 28] width 53 height 15
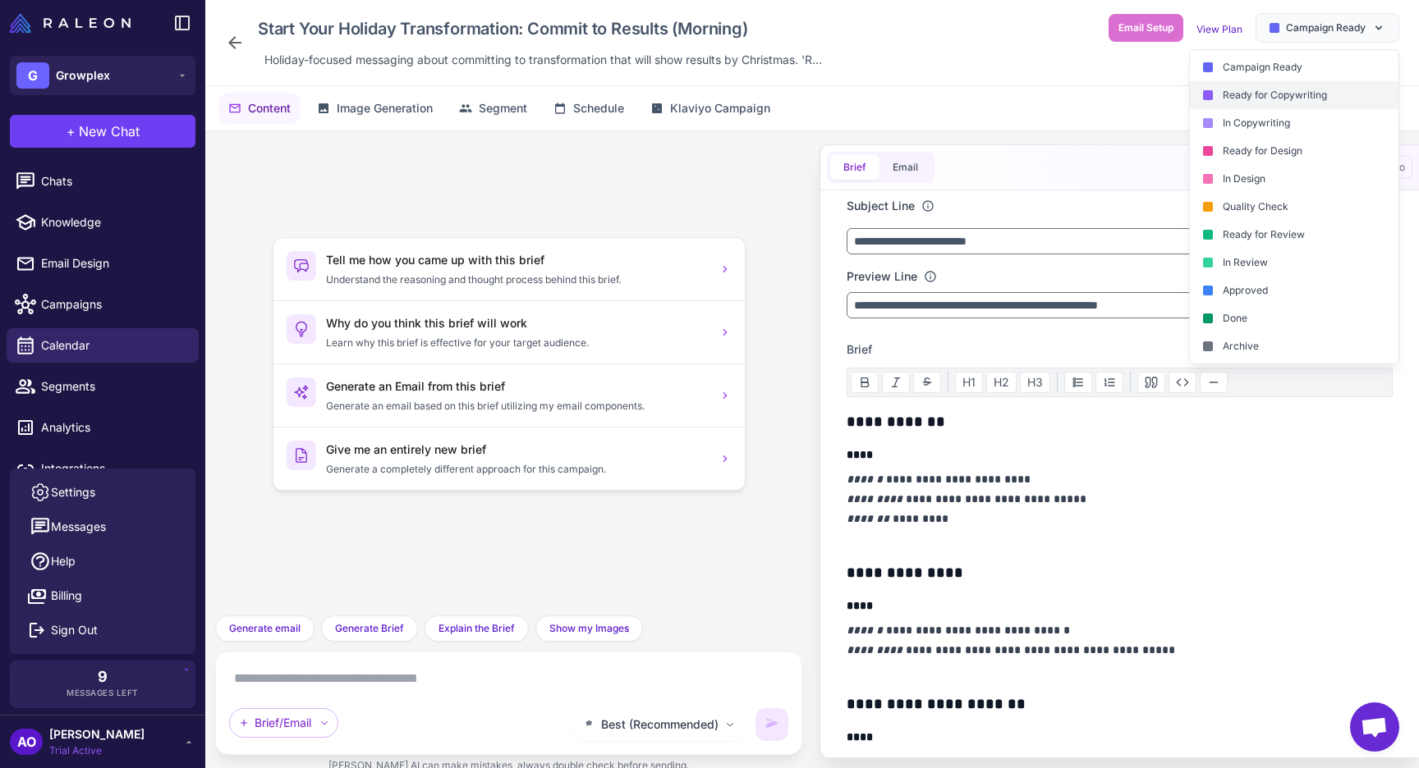
click at [1257, 94] on div "Ready for Copywriting" at bounding box center [1294, 95] width 209 height 28
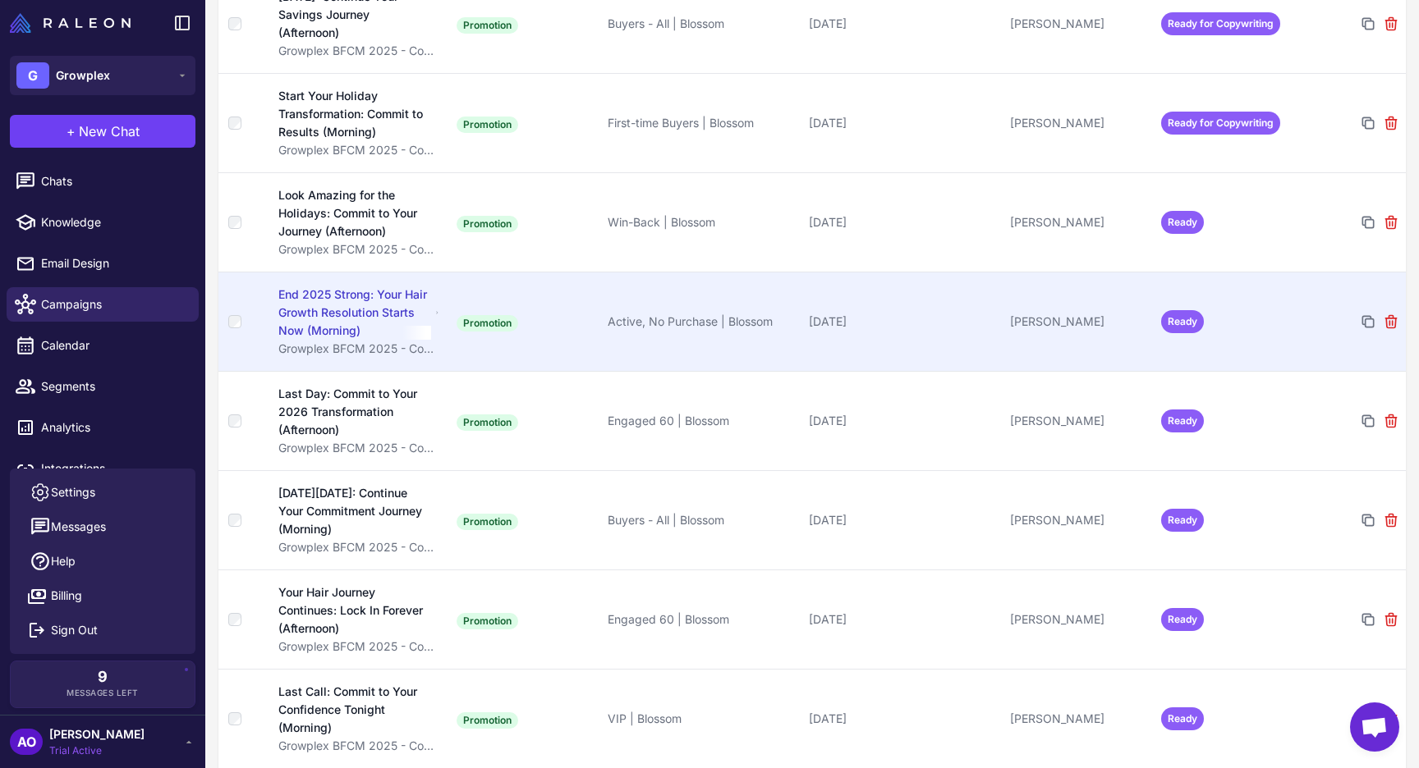
scroll to position [2634, 0]
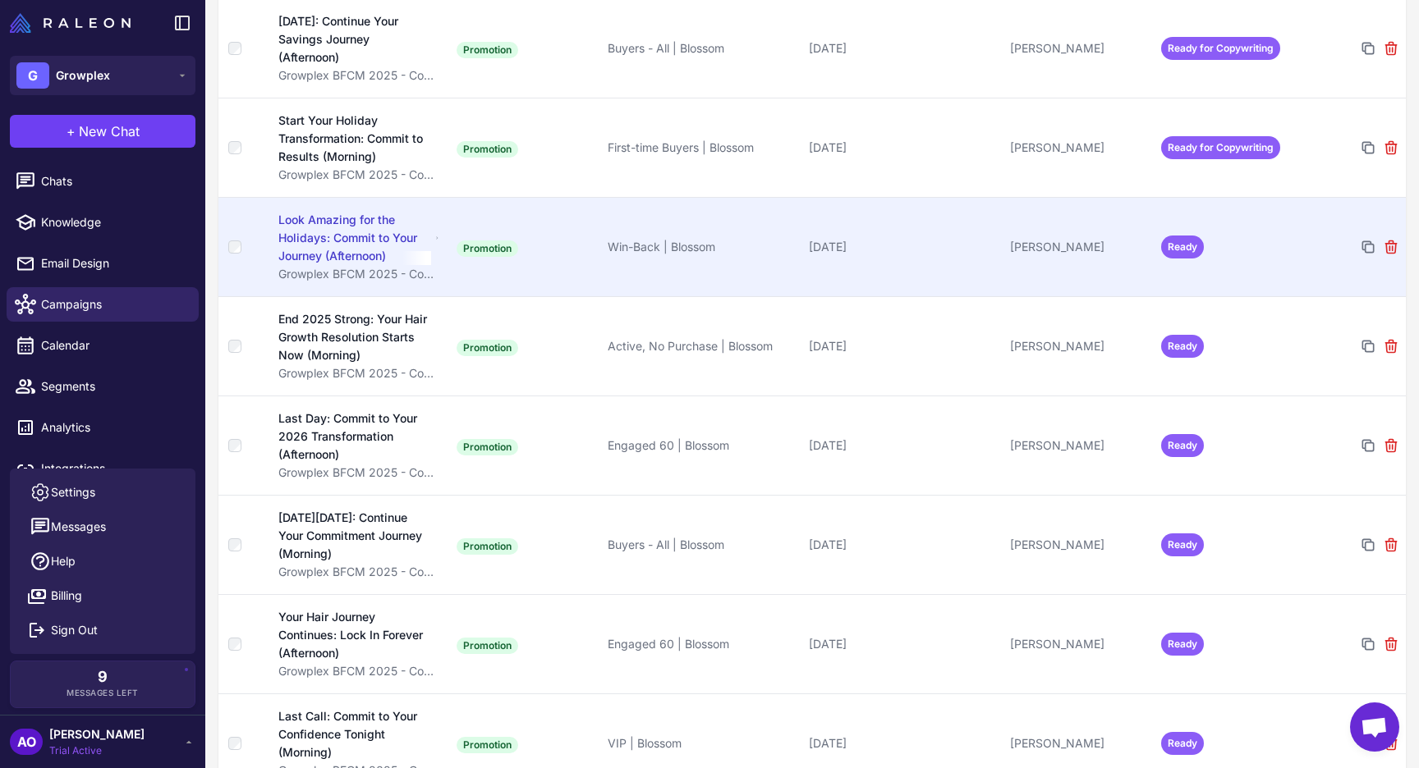
click at [1263, 258] on td "Ready" at bounding box center [1229, 246] width 151 height 99
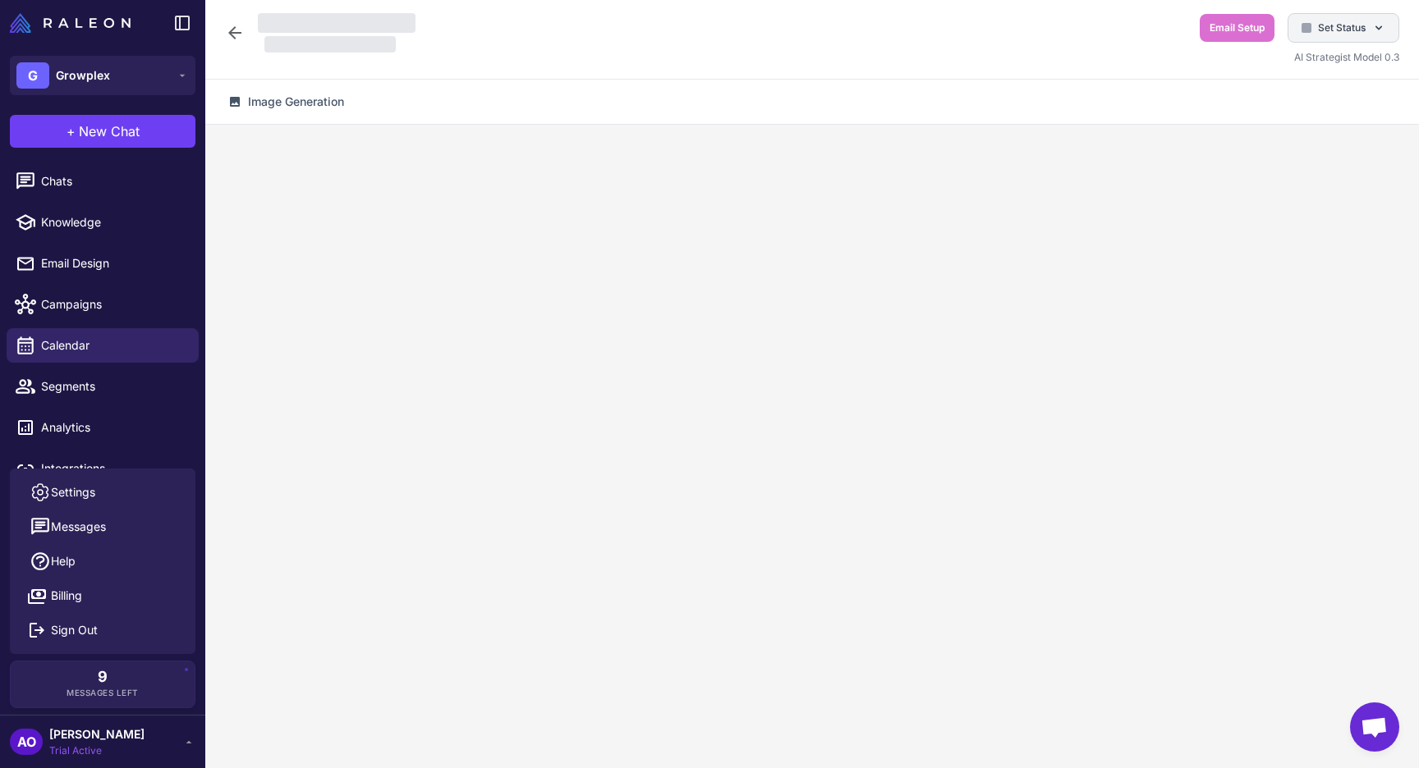
click at [1307, 16] on div "Set Status" at bounding box center [1343, 28] width 112 height 30
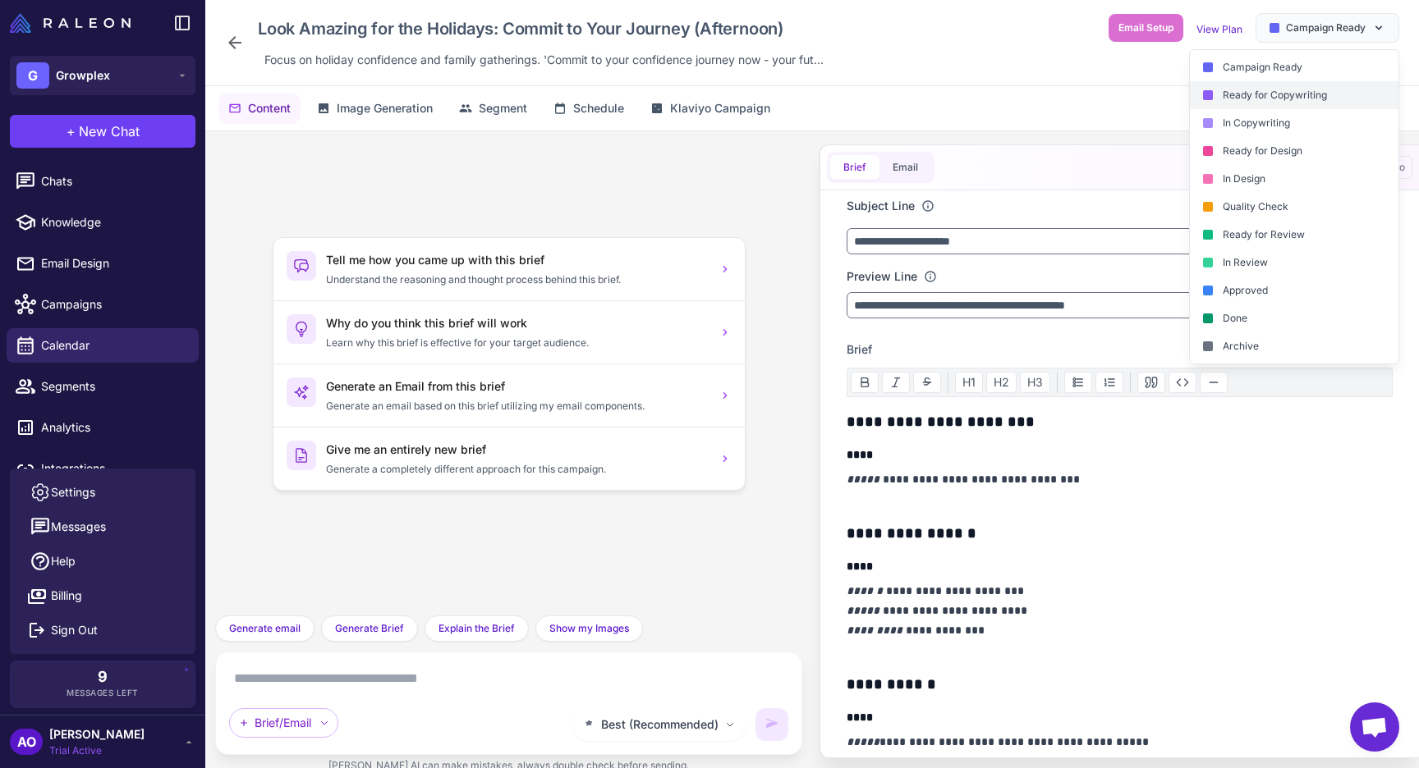
click at [1263, 94] on div "Ready for Copywriting" at bounding box center [1294, 95] width 209 height 28
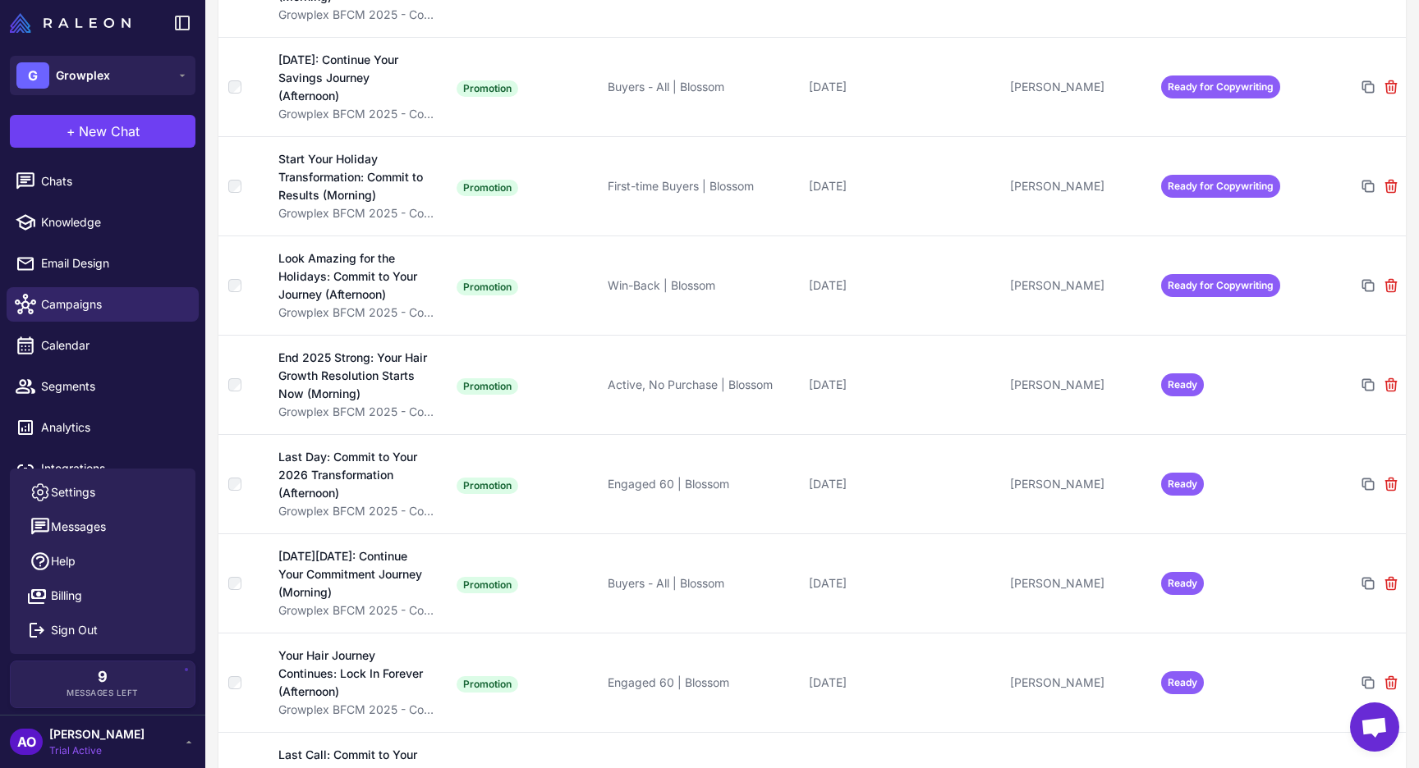
scroll to position [2604, 0]
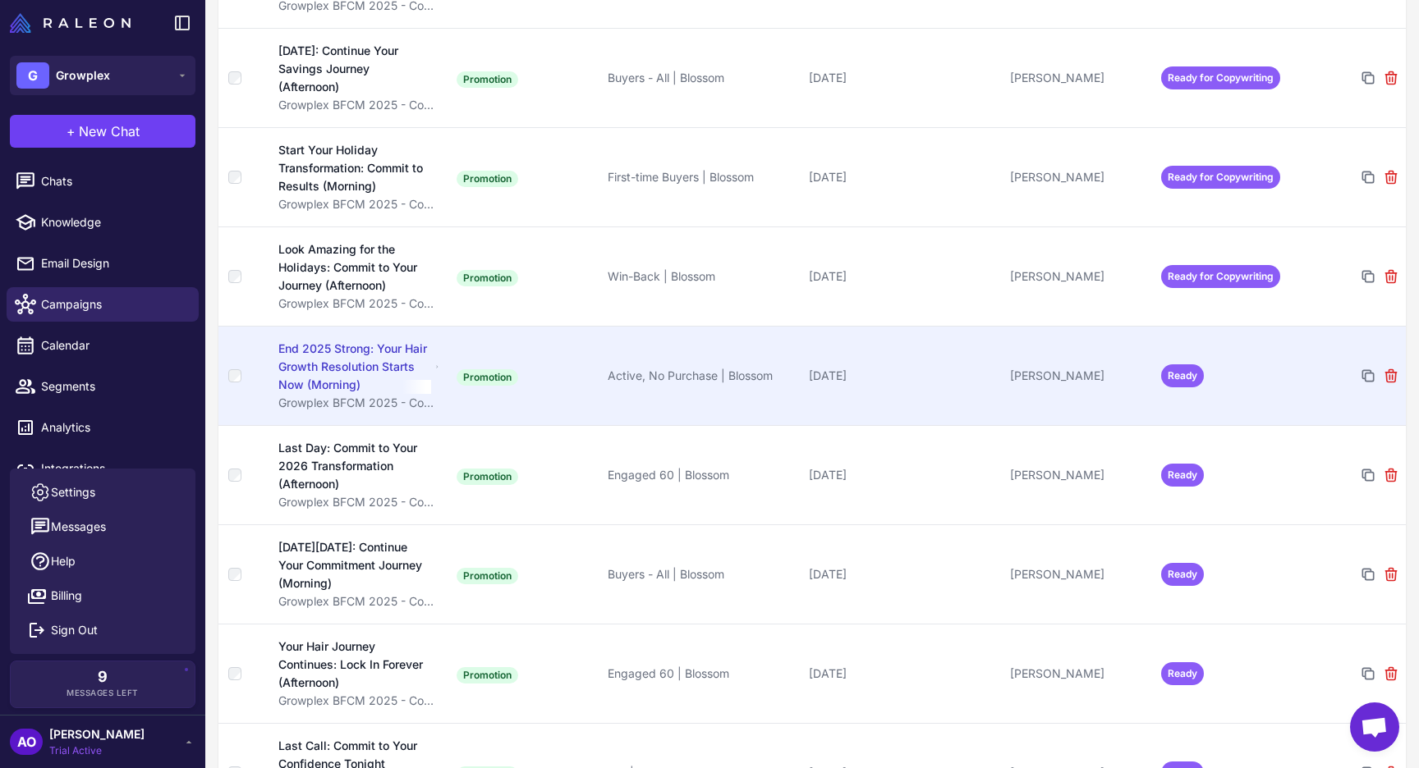
click at [1238, 329] on td "Ready" at bounding box center [1229, 375] width 151 height 99
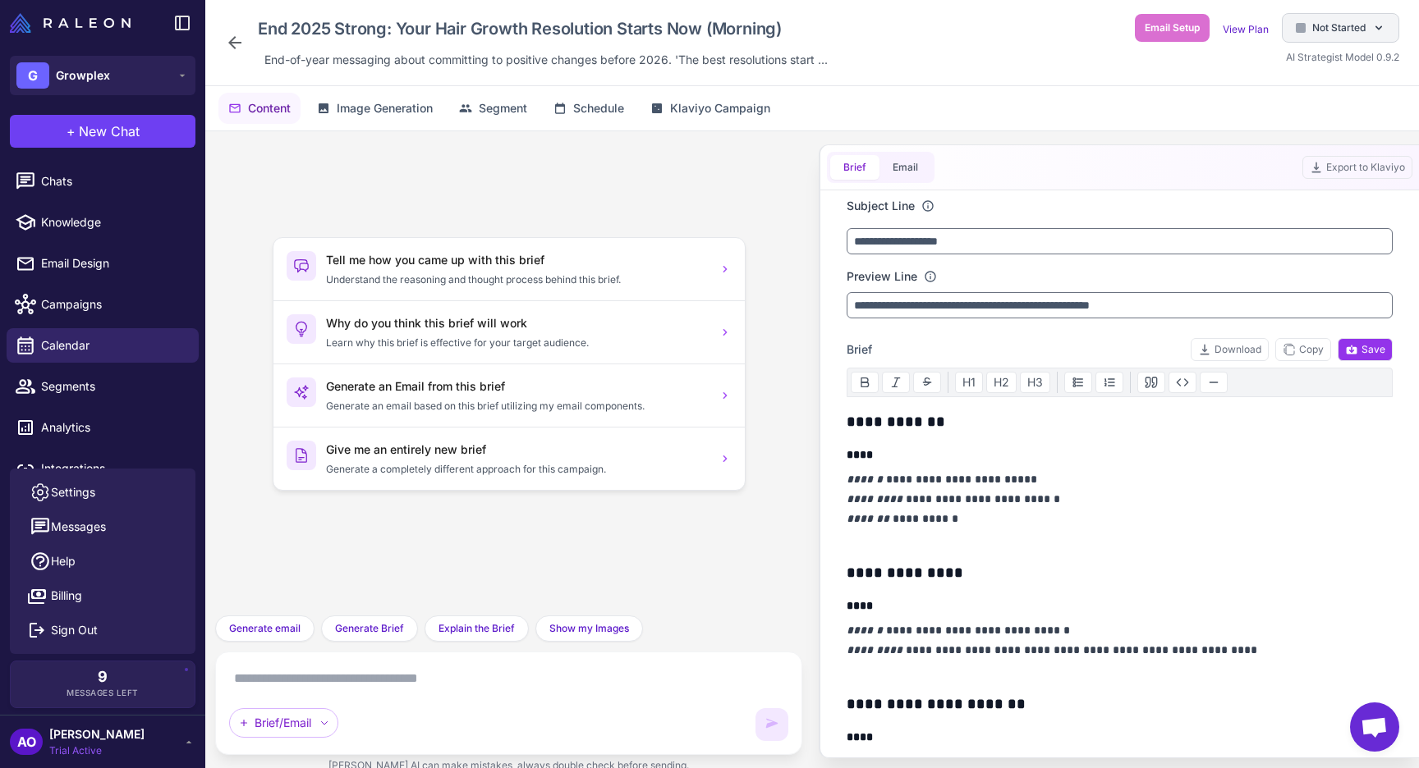
click at [1305, 25] on div at bounding box center [1300, 28] width 10 height 10
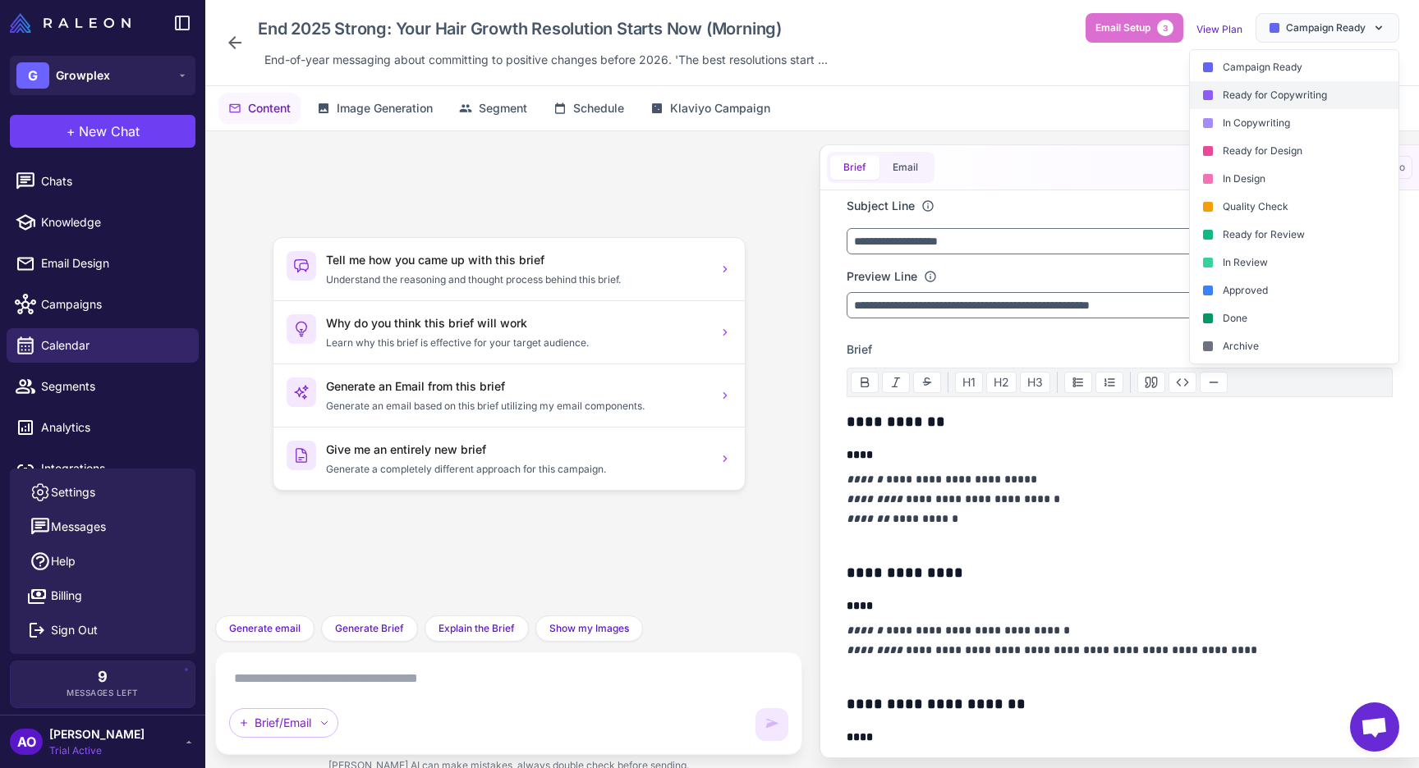
click at [1260, 95] on div "Ready for Copywriting" at bounding box center [1294, 95] width 209 height 28
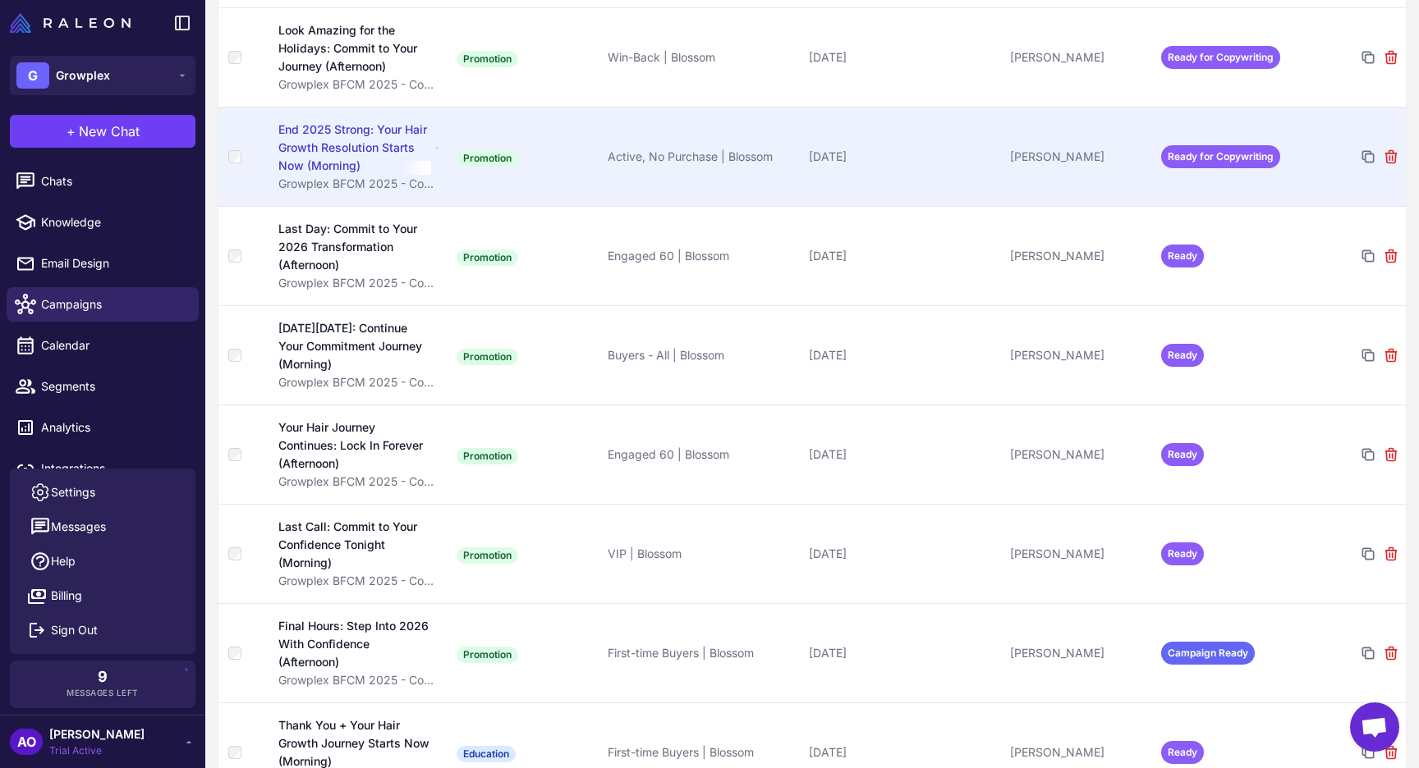
scroll to position [2860, 0]
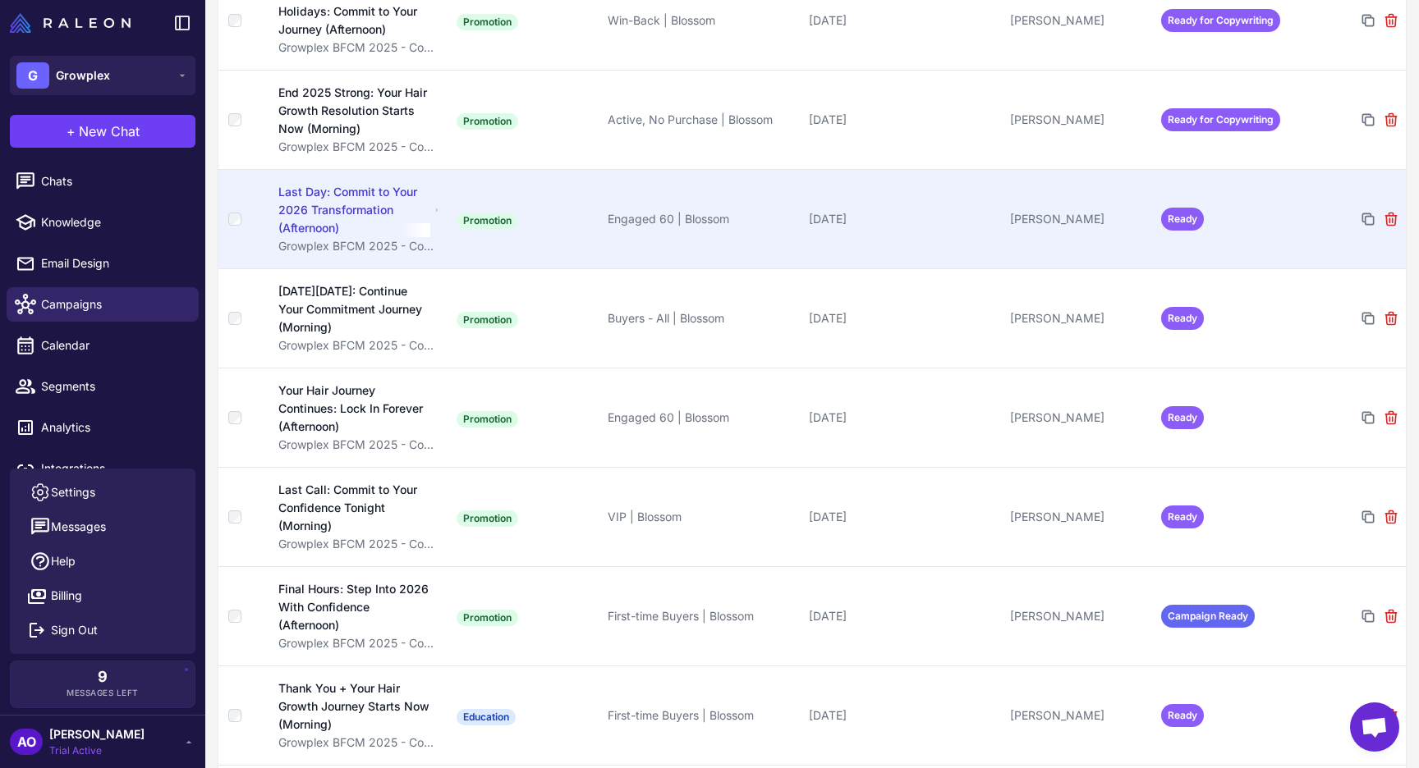
click at [1236, 180] on td "Ready" at bounding box center [1229, 218] width 151 height 99
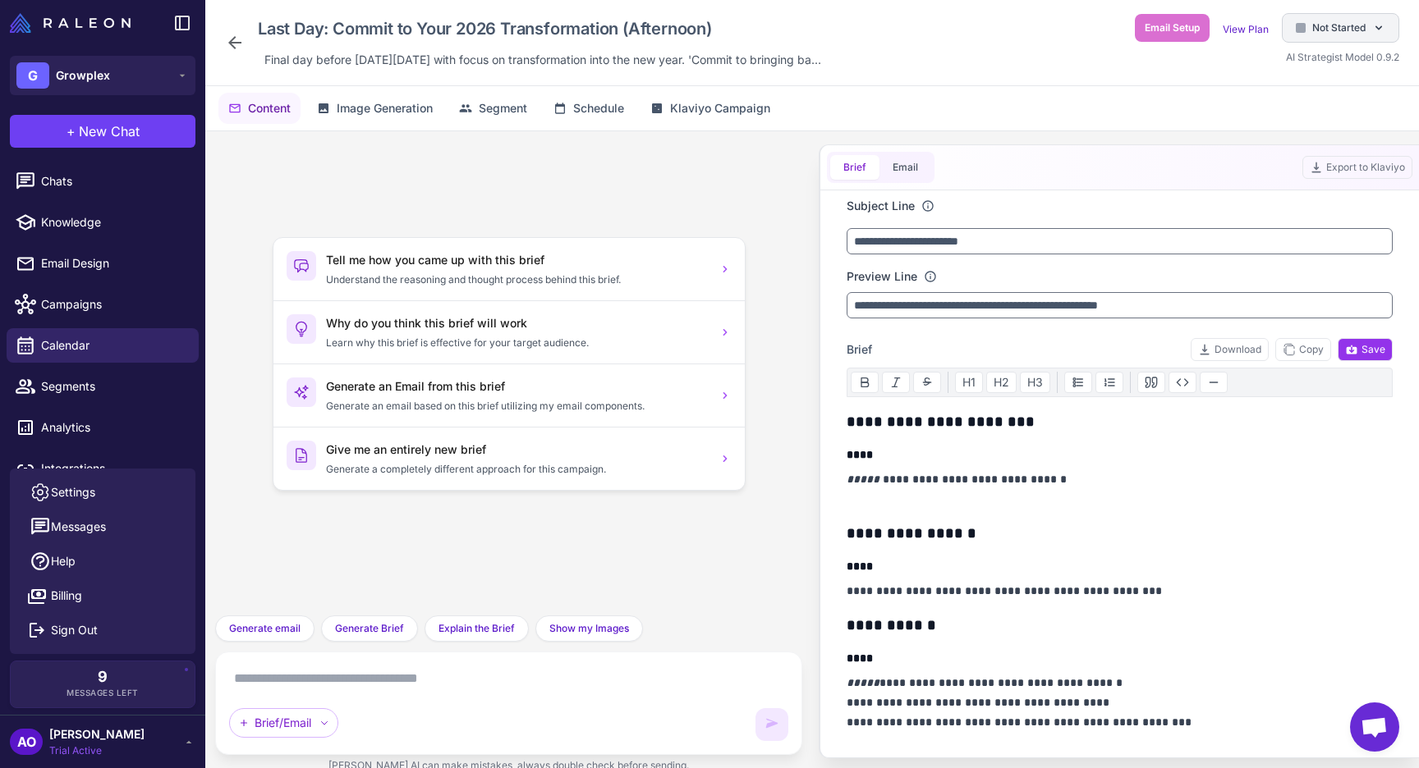
click at [1322, 29] on span "Not Started" at bounding box center [1338, 28] width 53 height 15
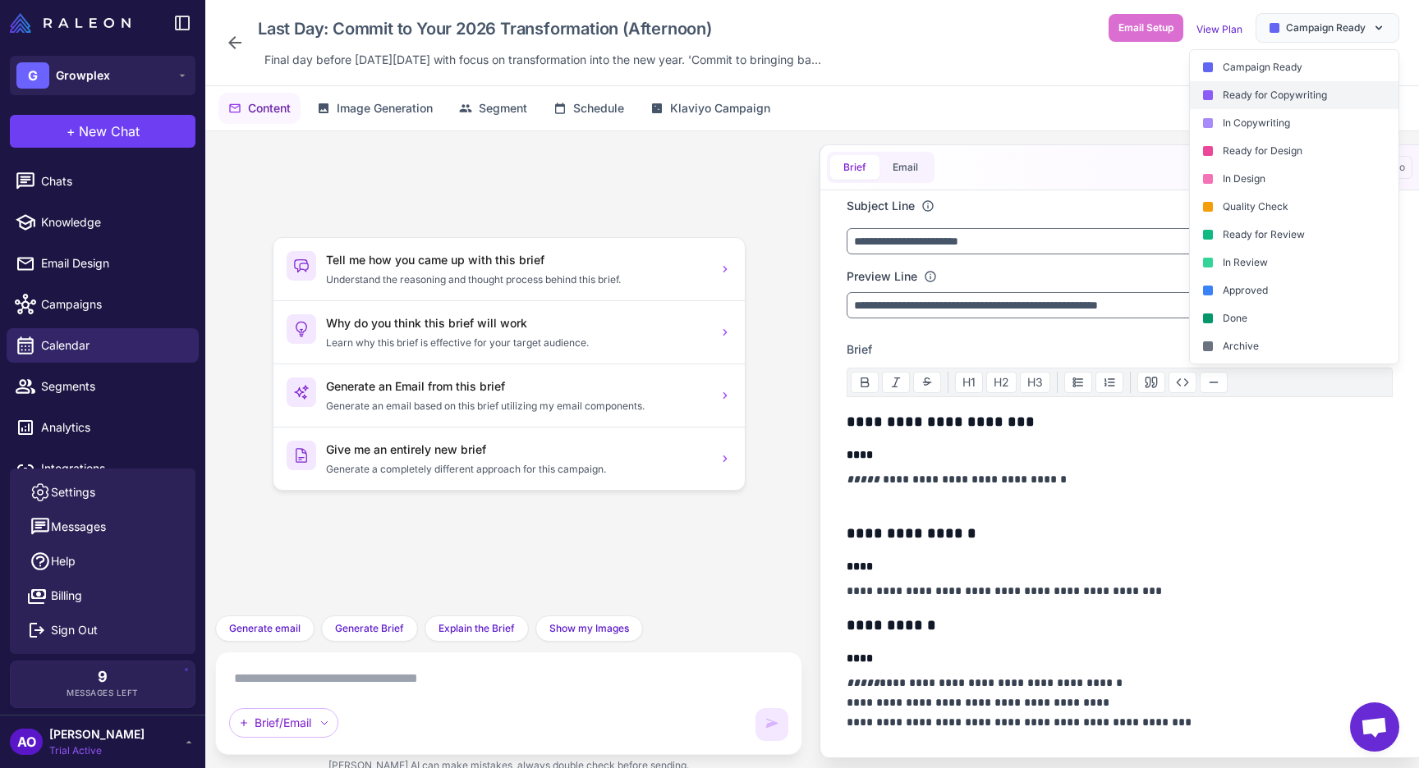
click at [1280, 95] on div "Ready for Copywriting" at bounding box center [1294, 95] width 209 height 28
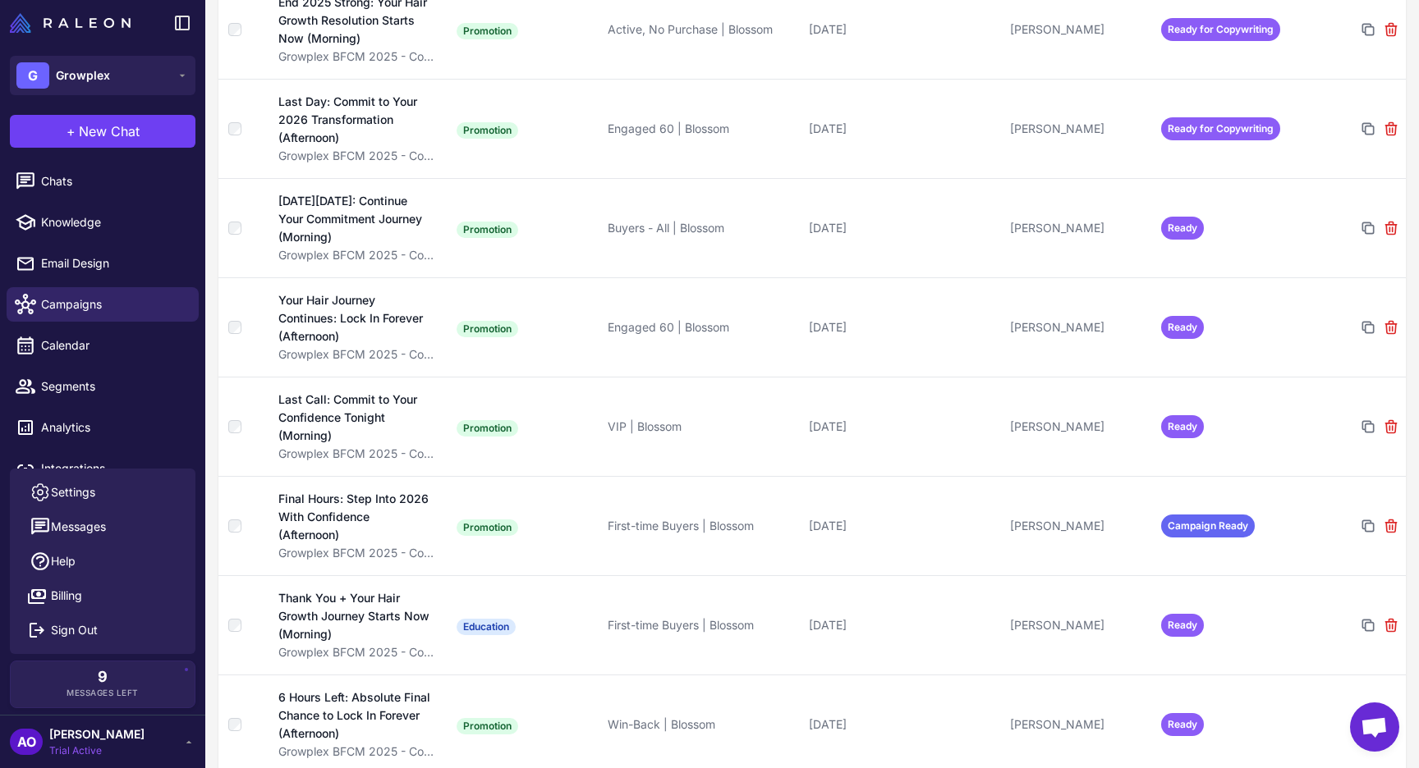
scroll to position [2929, 0]
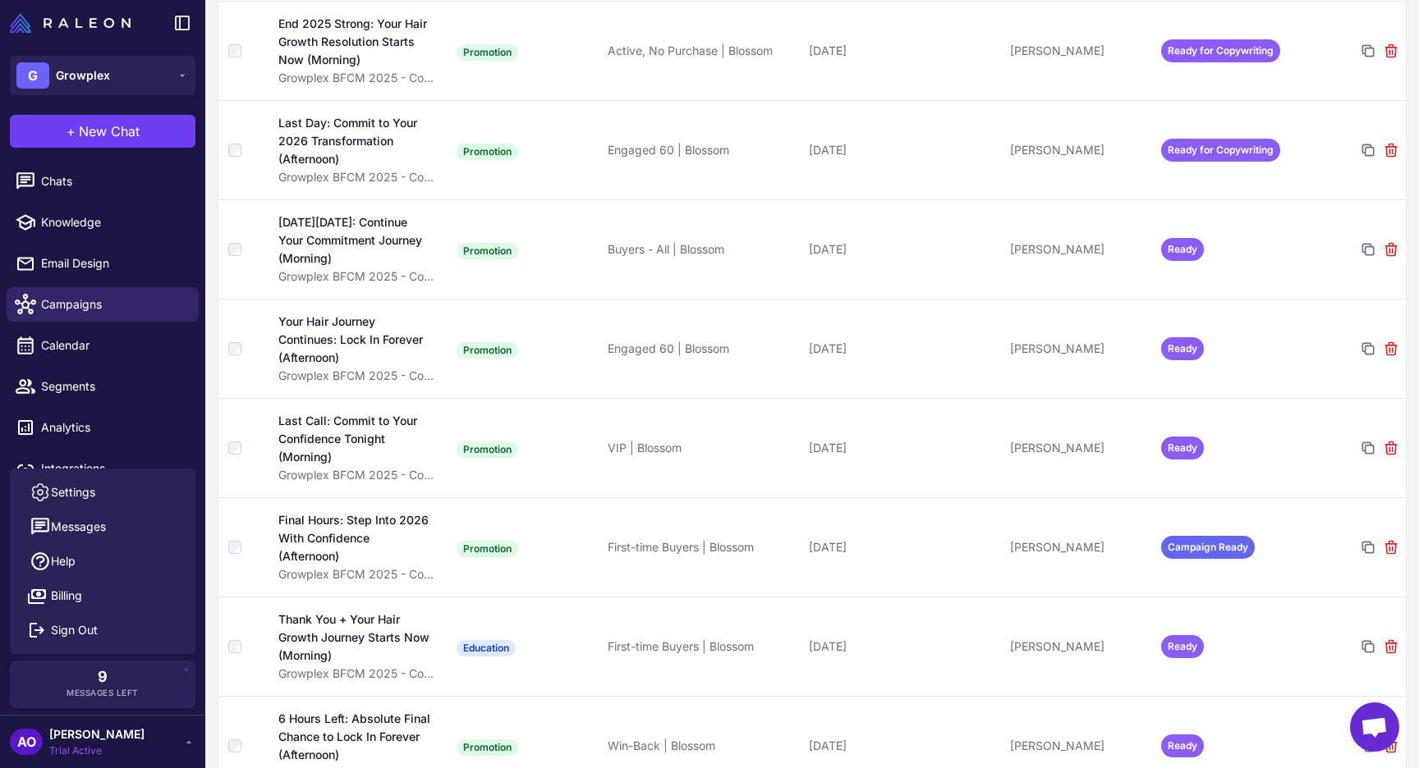
click at [1253, 213] on td "Ready" at bounding box center [1229, 248] width 151 height 99
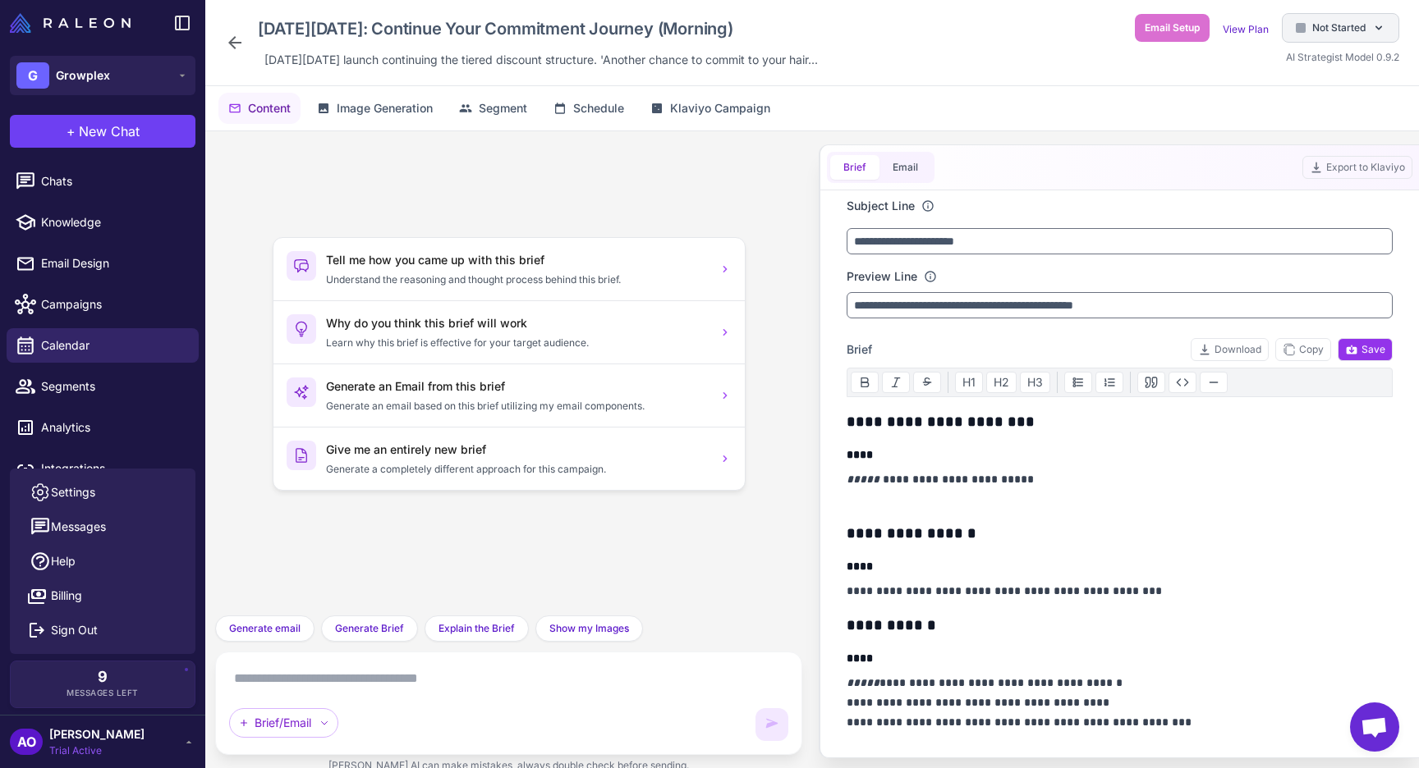
click at [1327, 17] on div "Not Started" at bounding box center [1340, 28] width 117 height 30
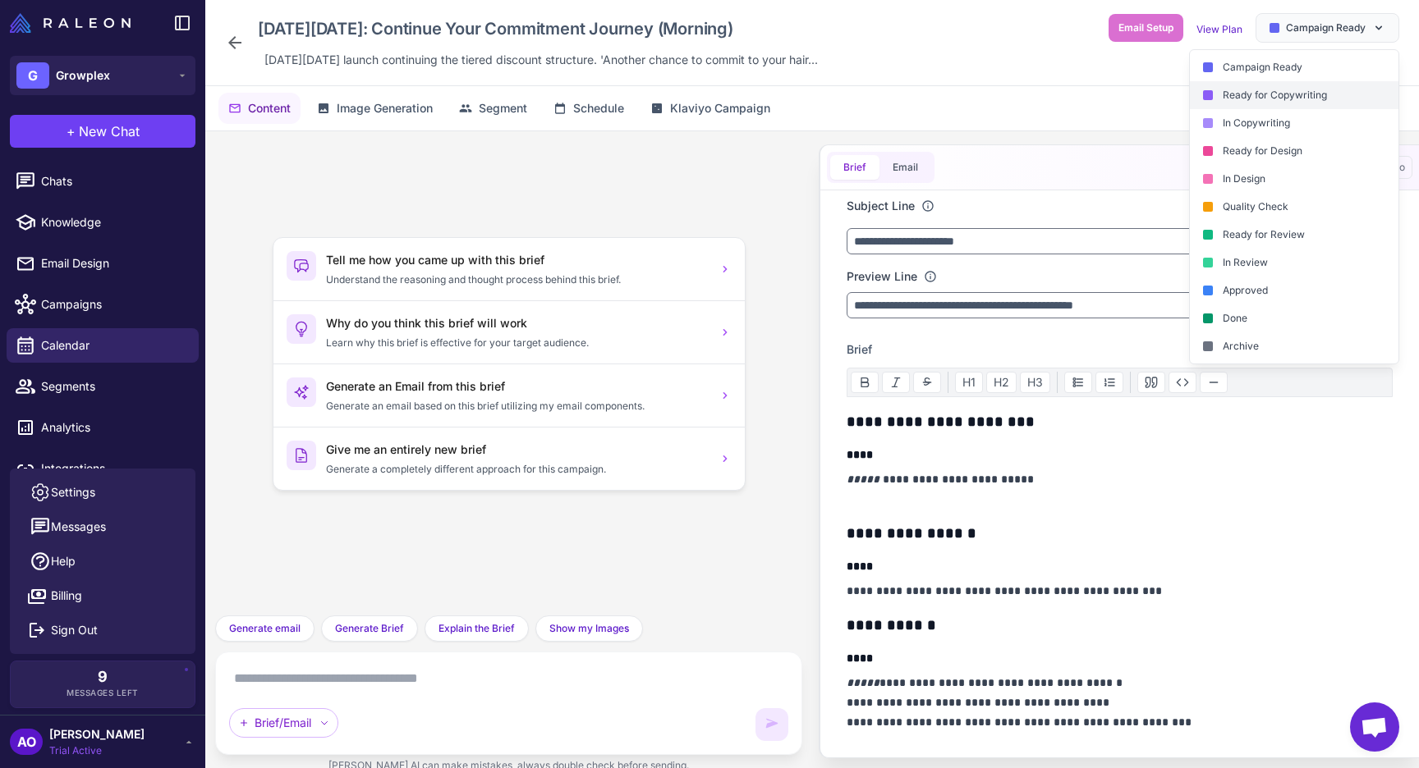
click at [1249, 98] on div "Ready for Copywriting" at bounding box center [1294, 95] width 209 height 28
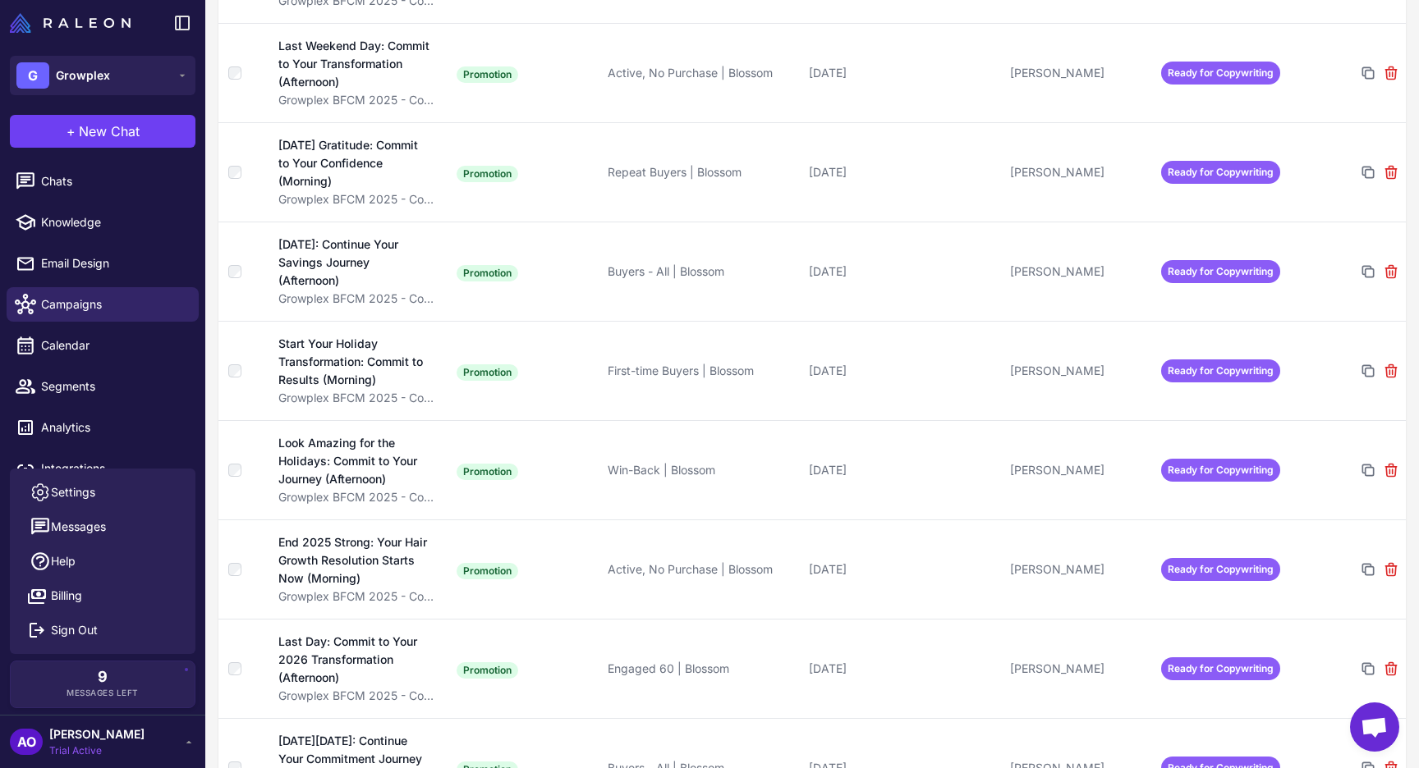
scroll to position [2951, 0]
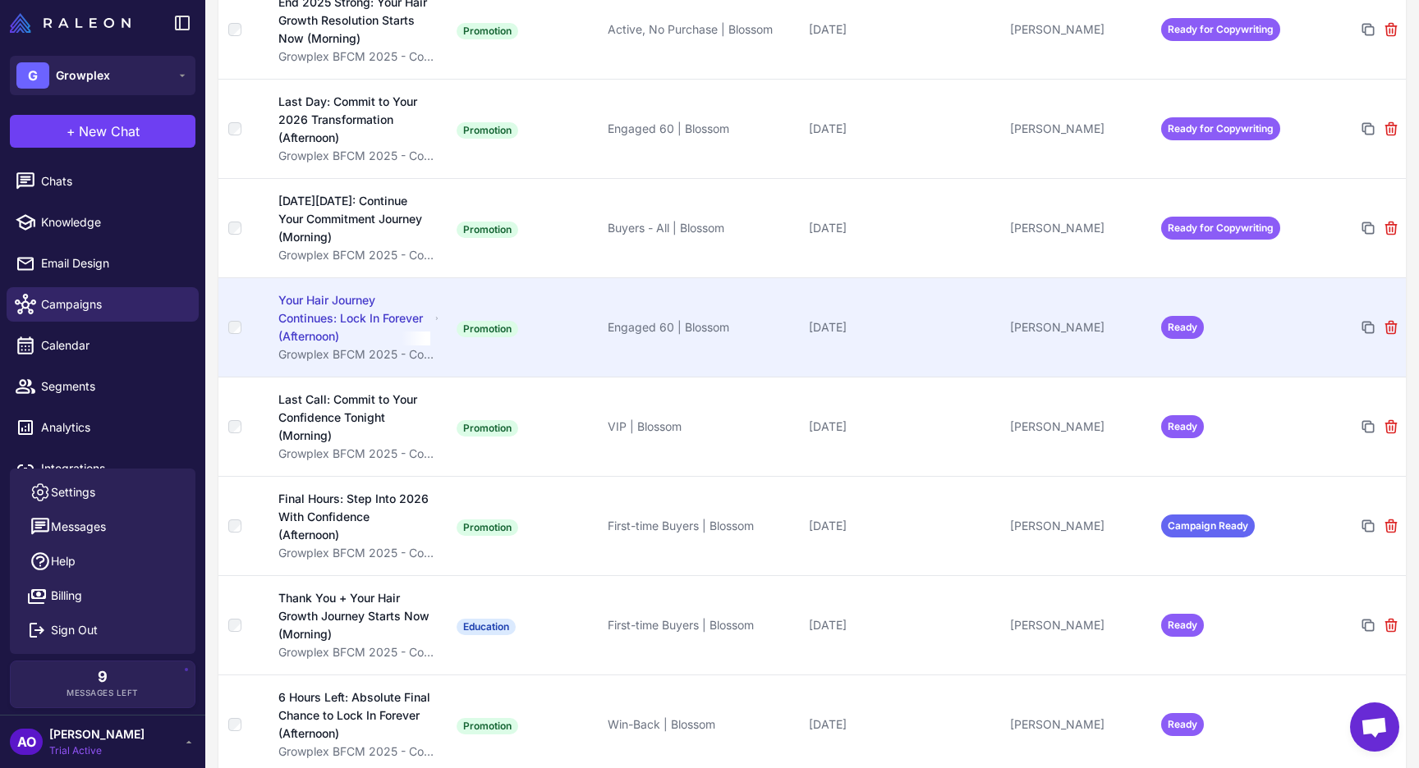
click at [1268, 310] on td "Ready" at bounding box center [1229, 326] width 151 height 99
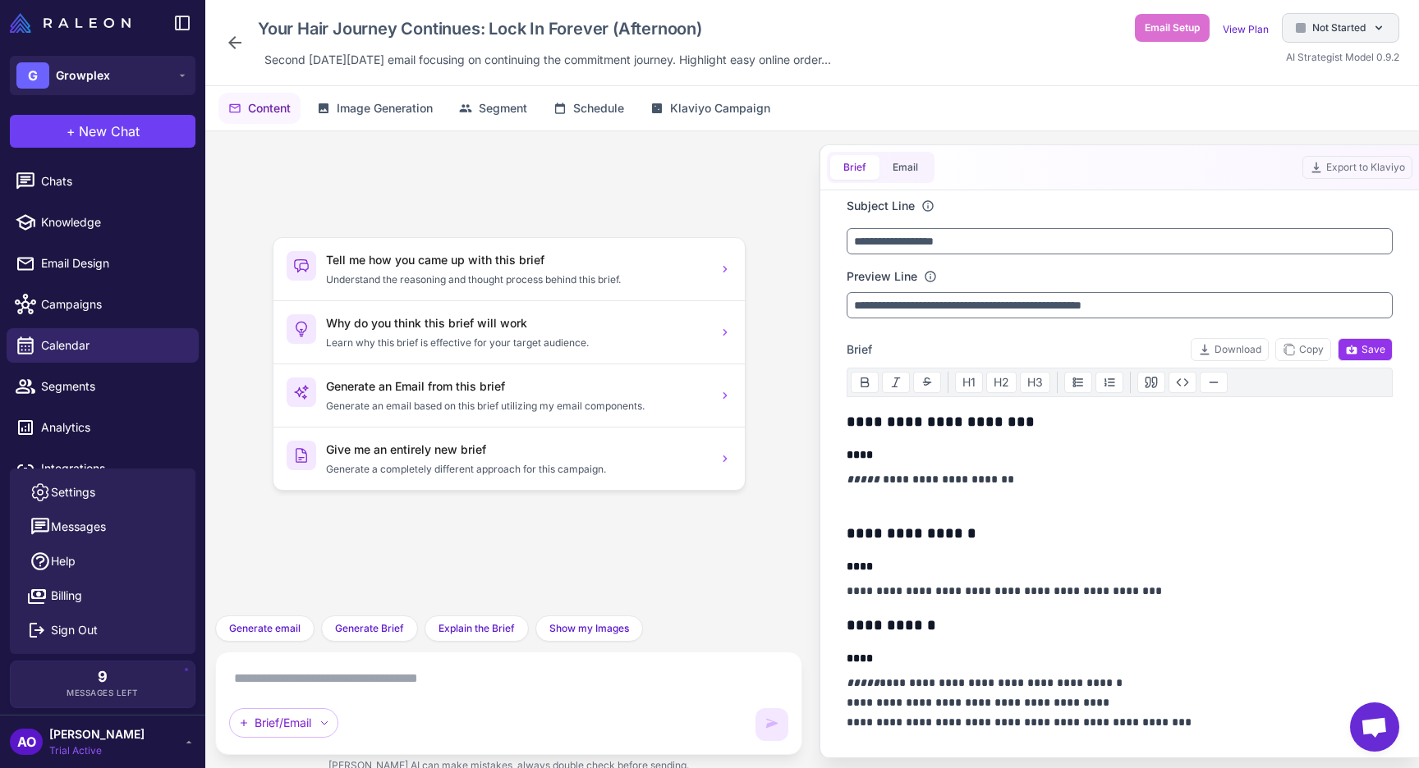
click at [1338, 29] on span "Not Started" at bounding box center [1338, 28] width 53 height 15
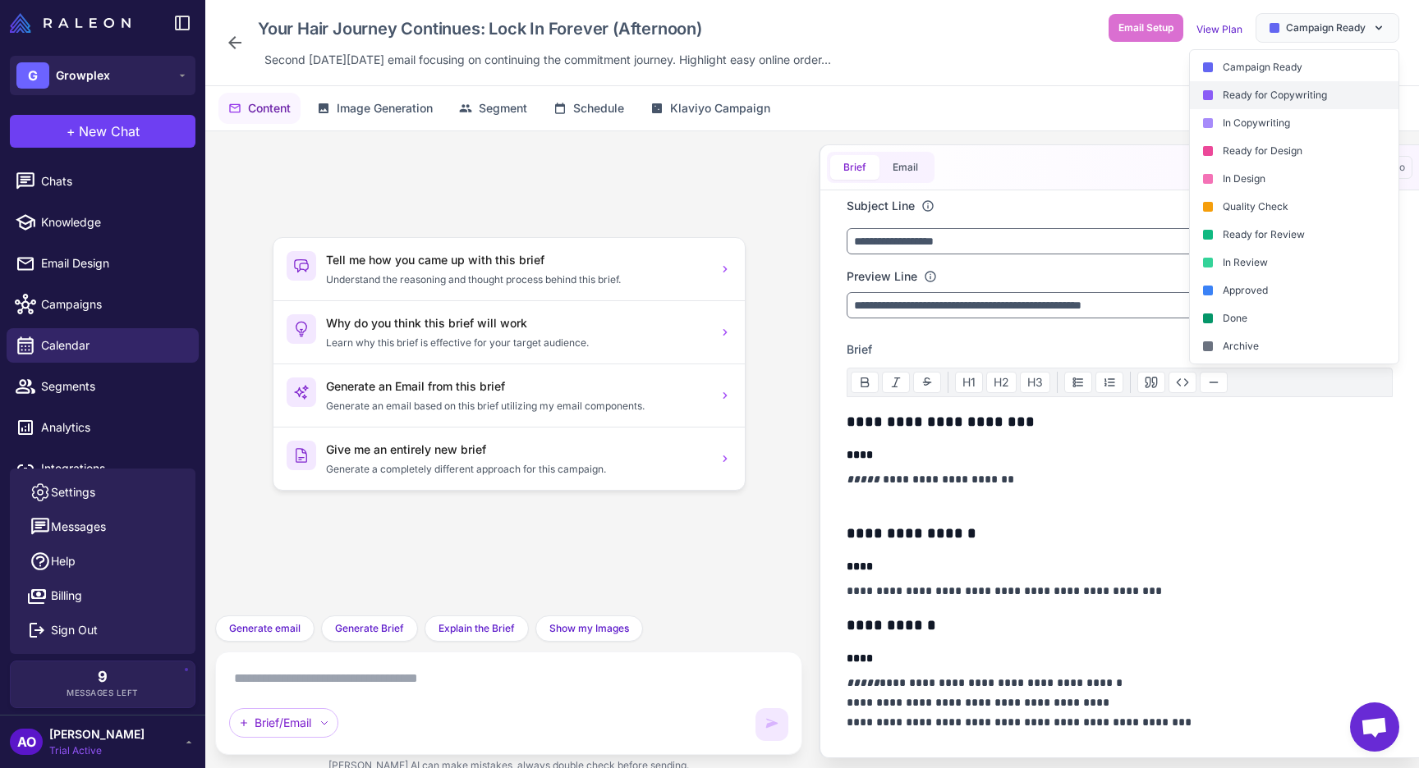
click at [1298, 87] on div "Ready for Copywriting" at bounding box center [1294, 95] width 209 height 28
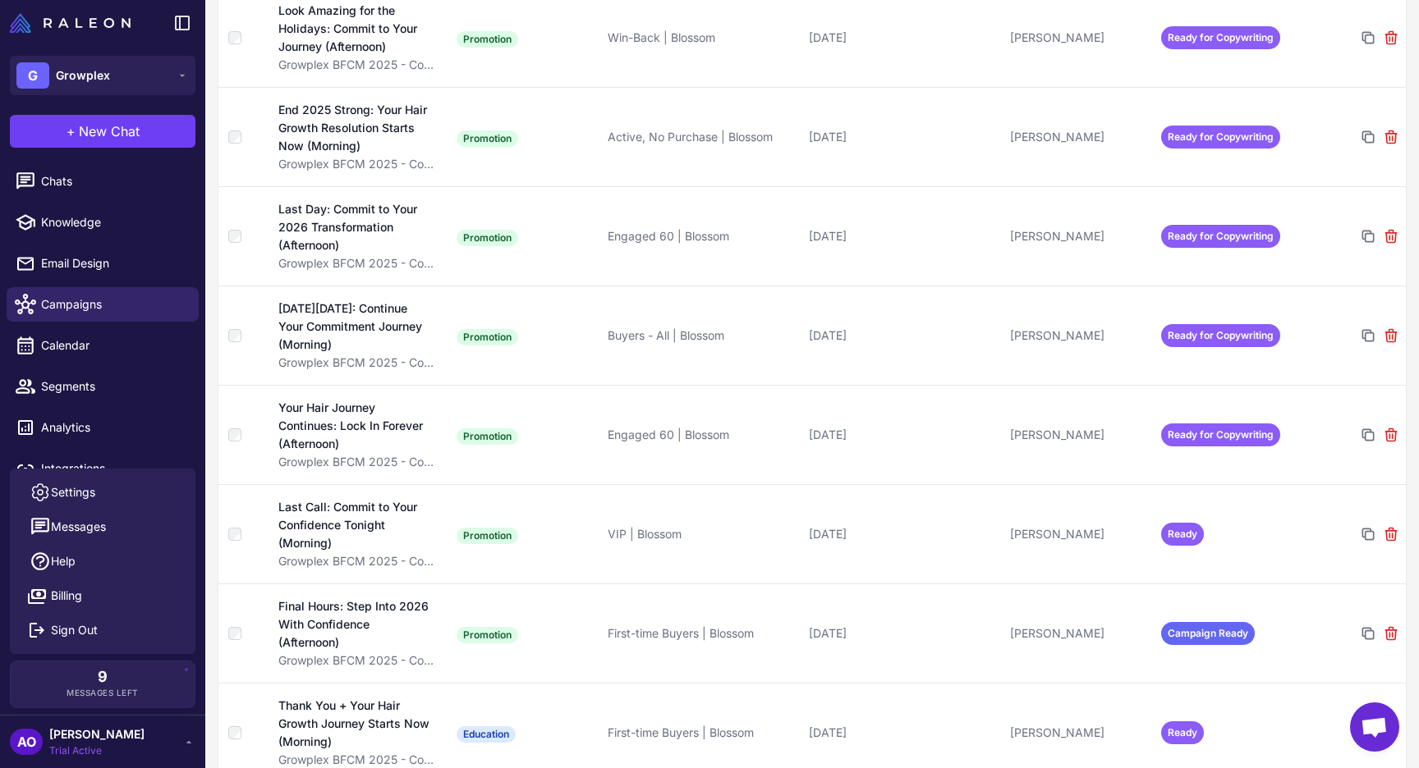
scroll to position [2951, 0]
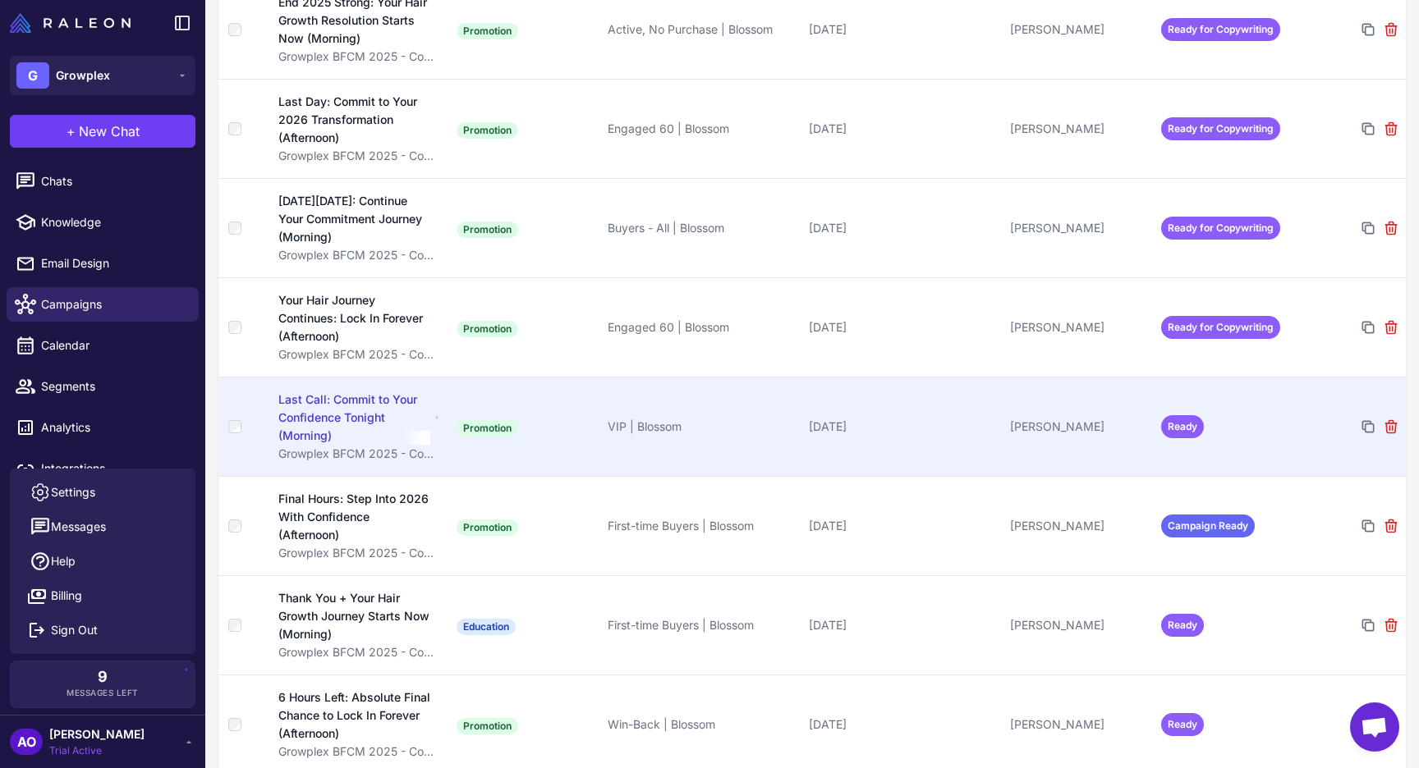
click at [1256, 402] on td "Ready" at bounding box center [1229, 426] width 151 height 99
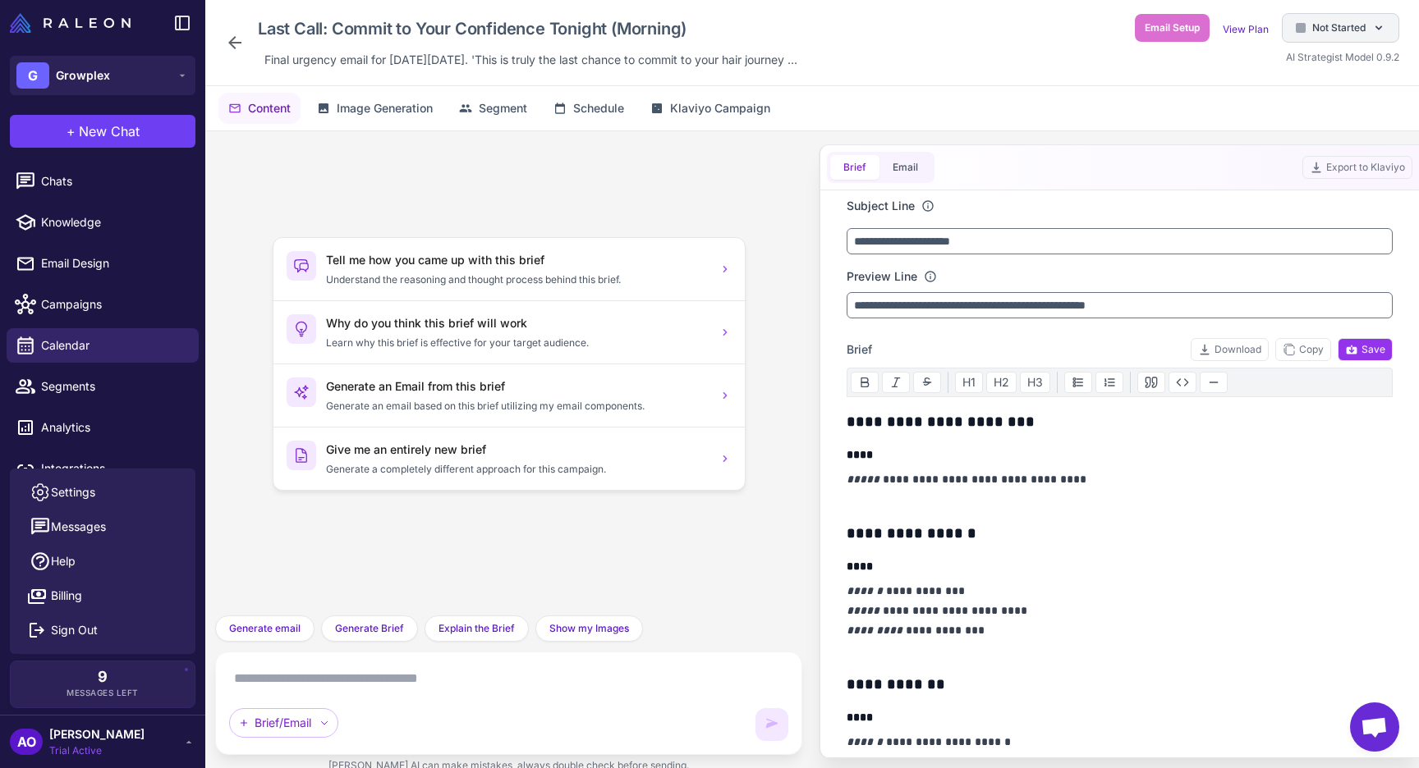
click at [1314, 16] on div "Not Started" at bounding box center [1340, 28] width 117 height 30
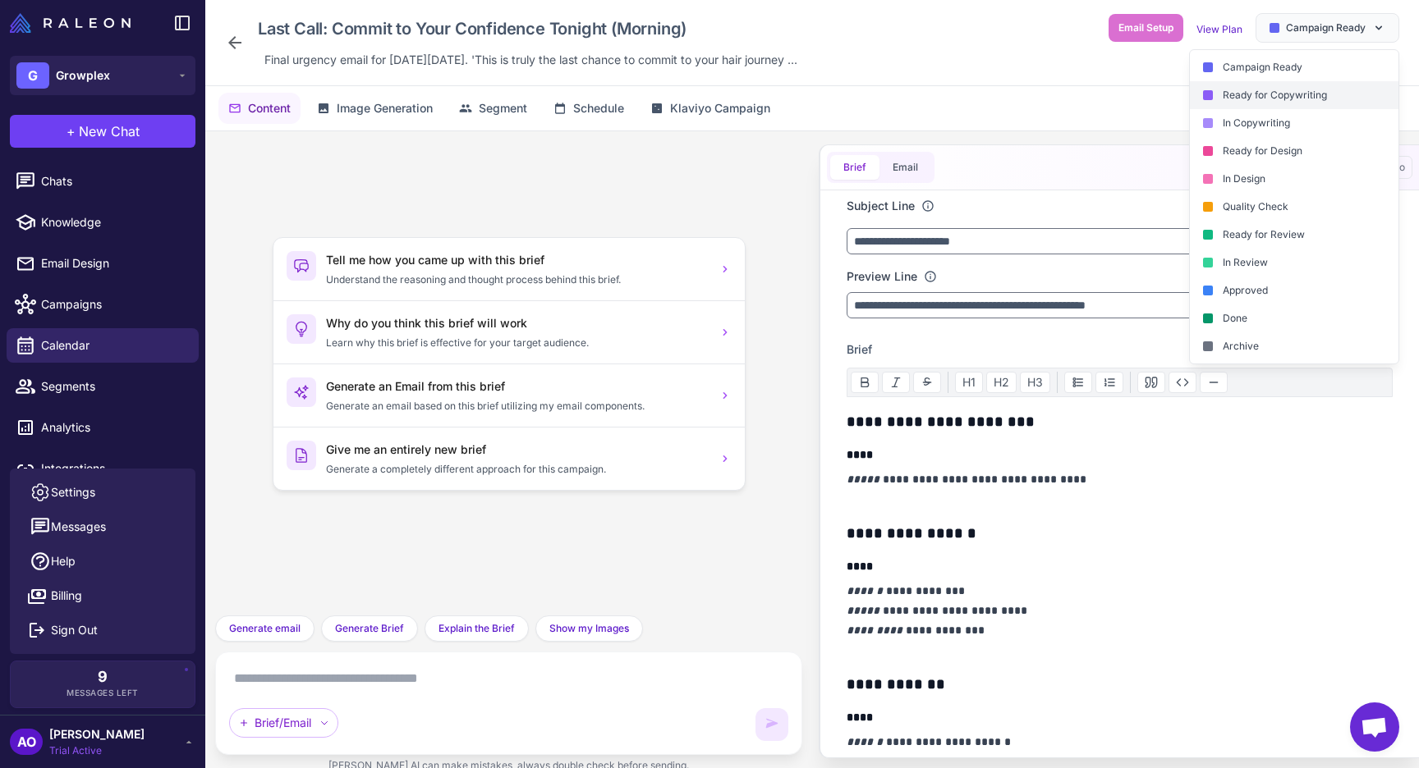
click at [1300, 99] on div "Ready for Copywriting" at bounding box center [1294, 95] width 209 height 28
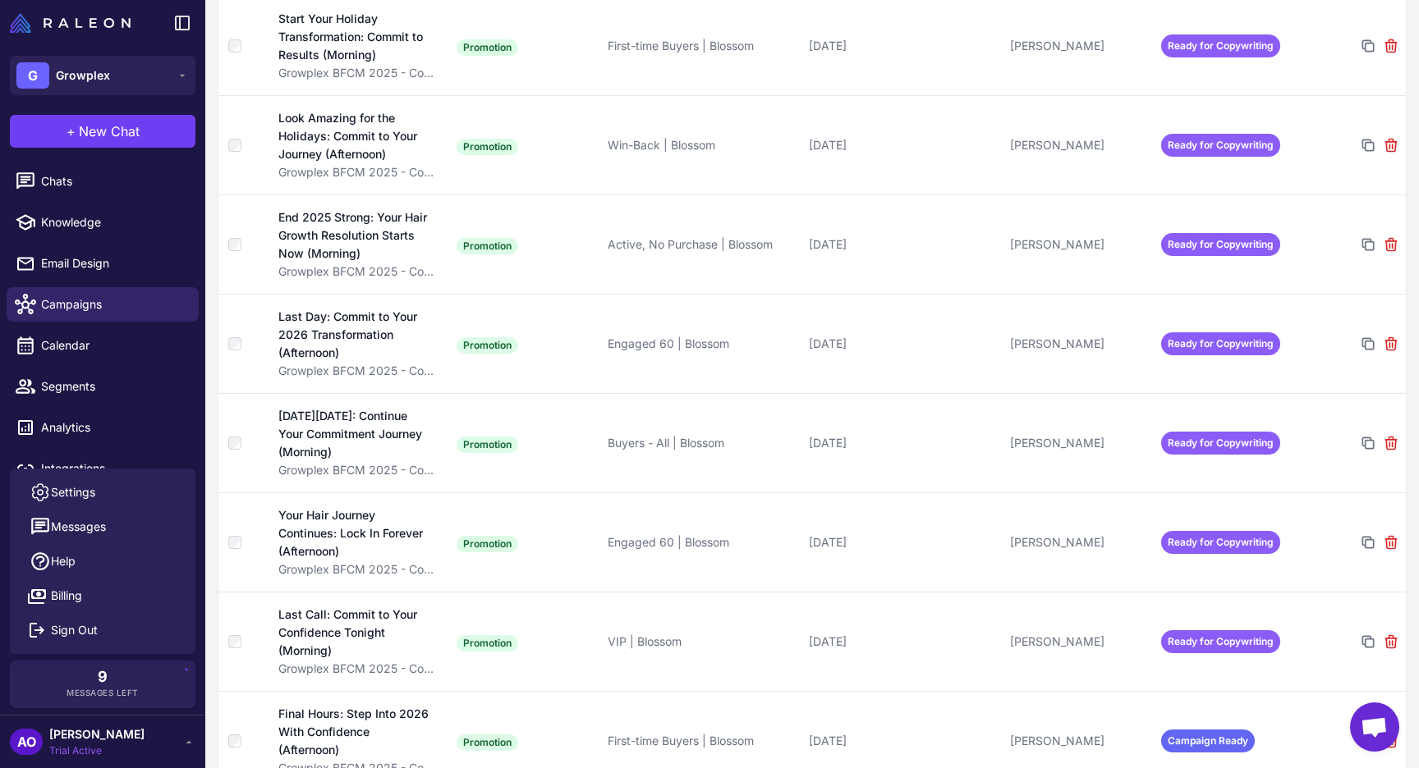
scroll to position [2951, 0]
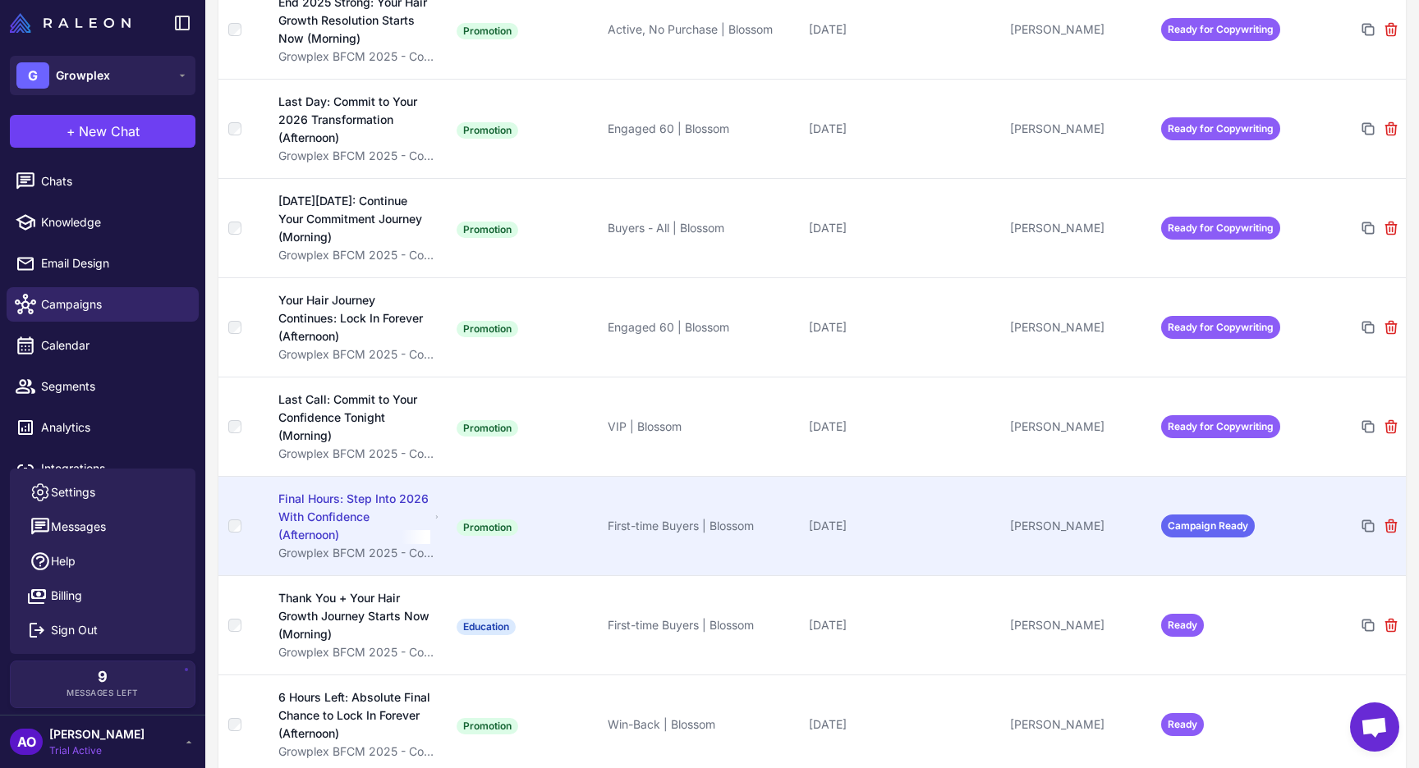
click at [1216, 515] on span "Campaign Ready" at bounding box center [1208, 526] width 94 height 23
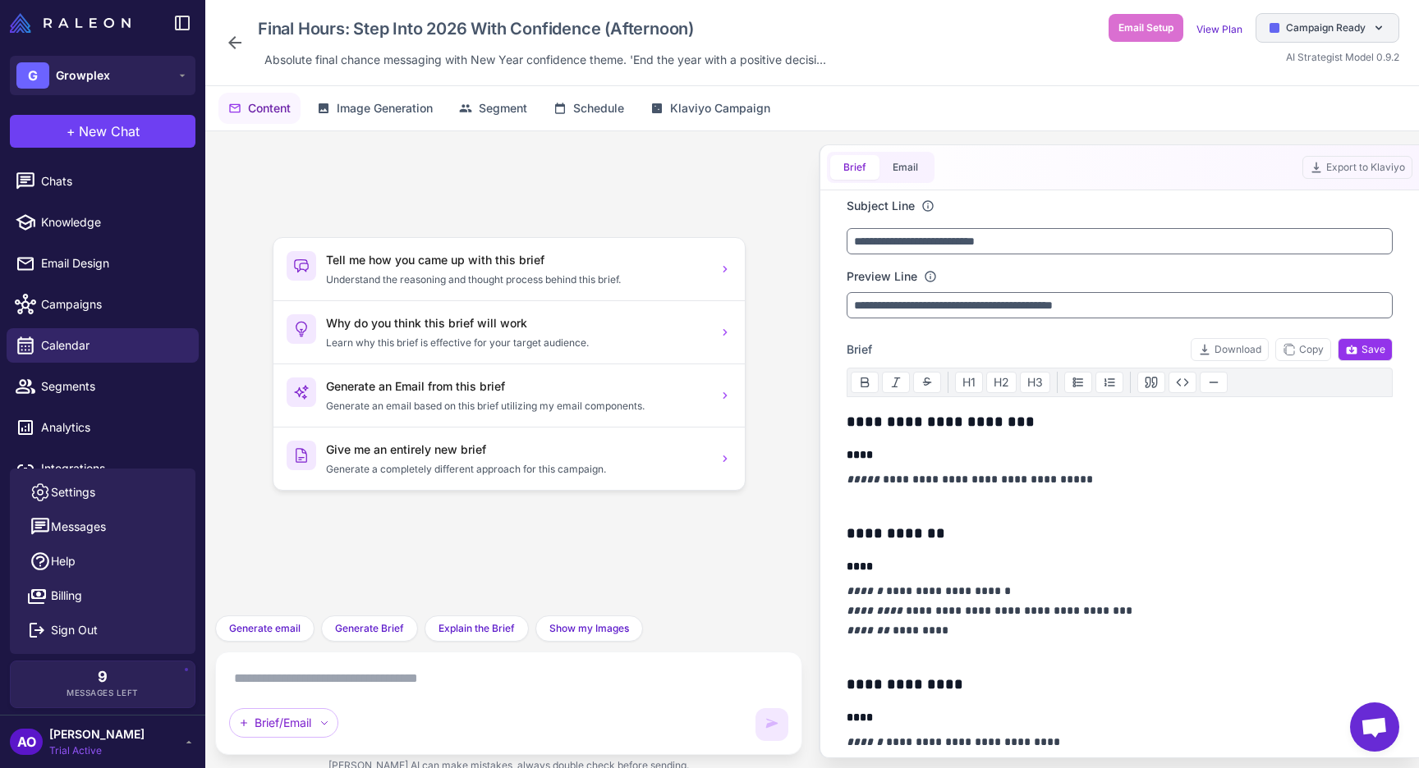
click at [1304, 34] on span "Campaign Ready" at bounding box center [1326, 28] width 80 height 15
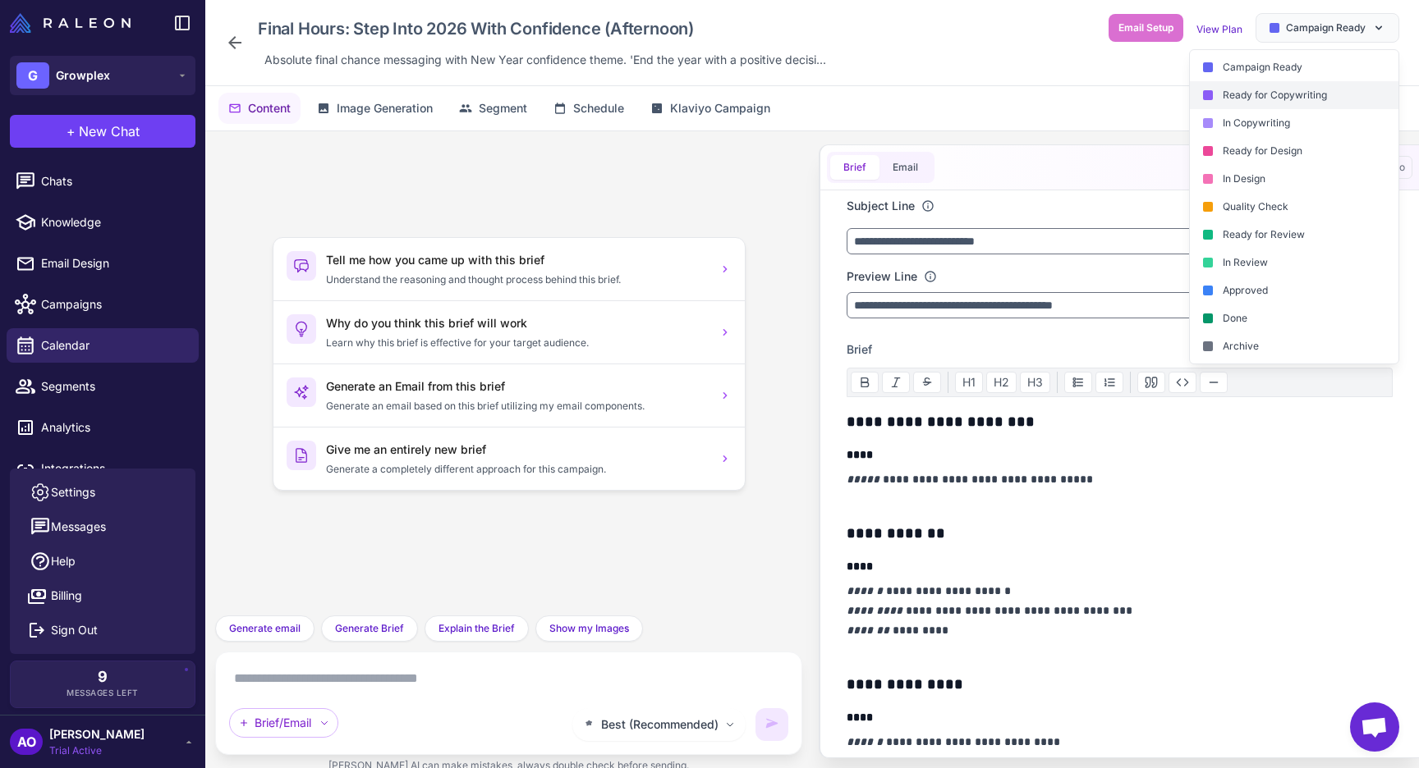
click at [1295, 101] on div "Ready for Copywriting" at bounding box center [1294, 95] width 209 height 28
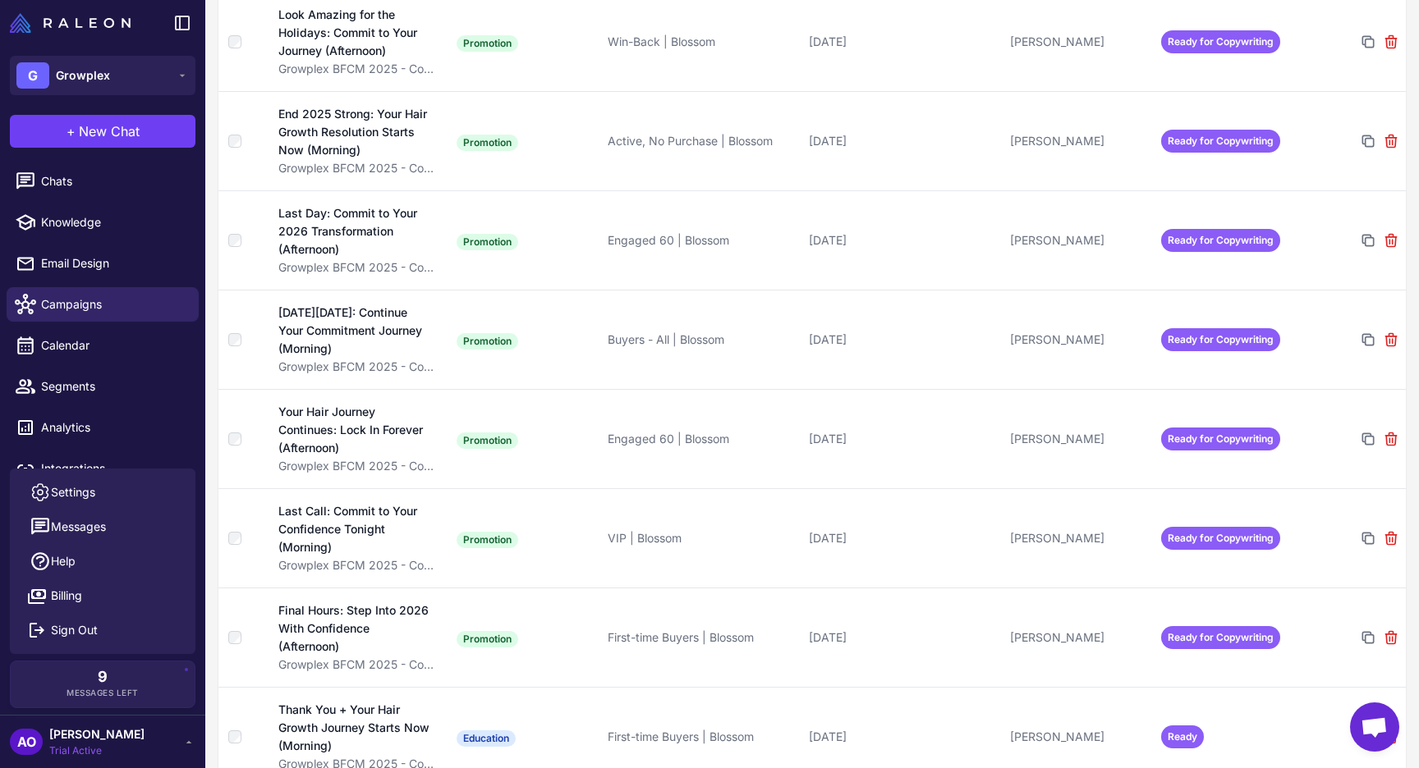
scroll to position [2951, 0]
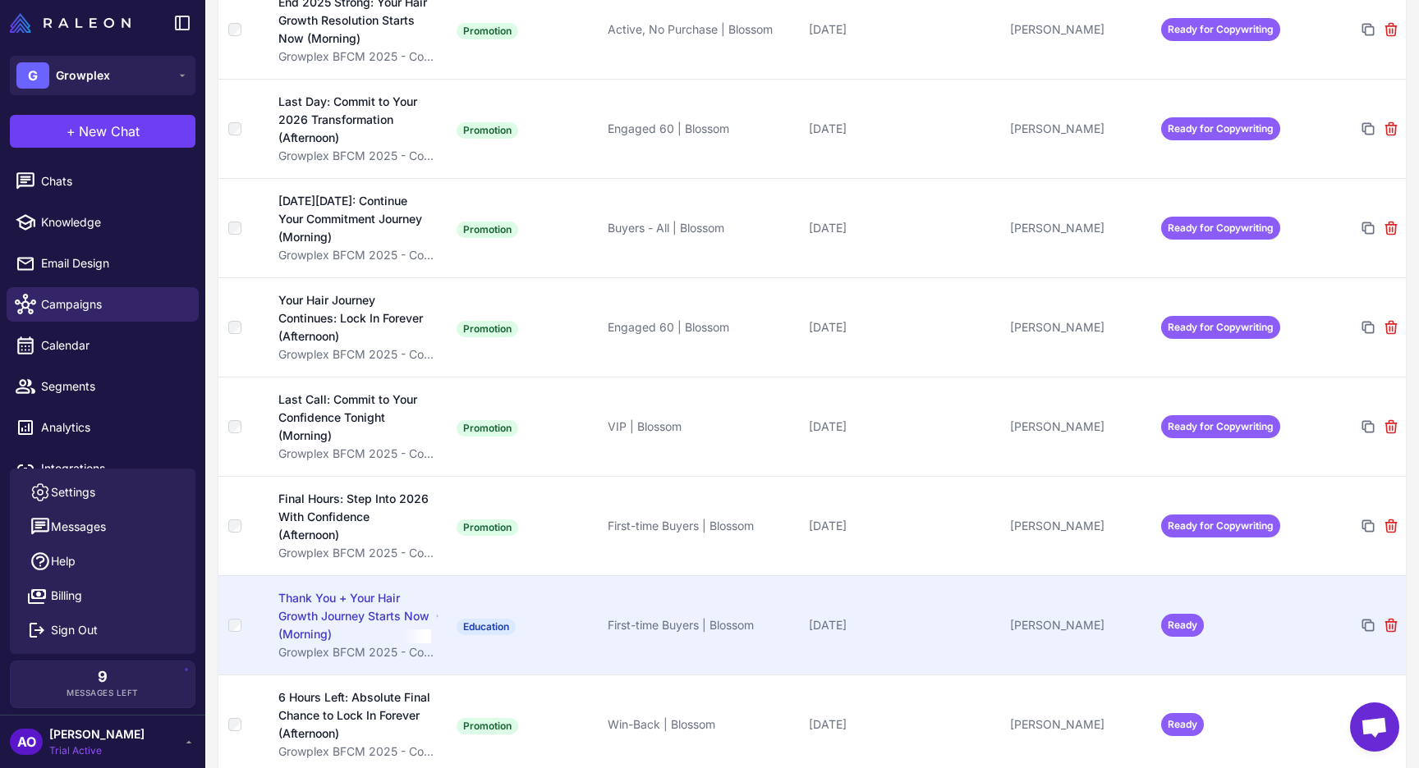
click at [1190, 614] on span "Ready" at bounding box center [1182, 625] width 43 height 23
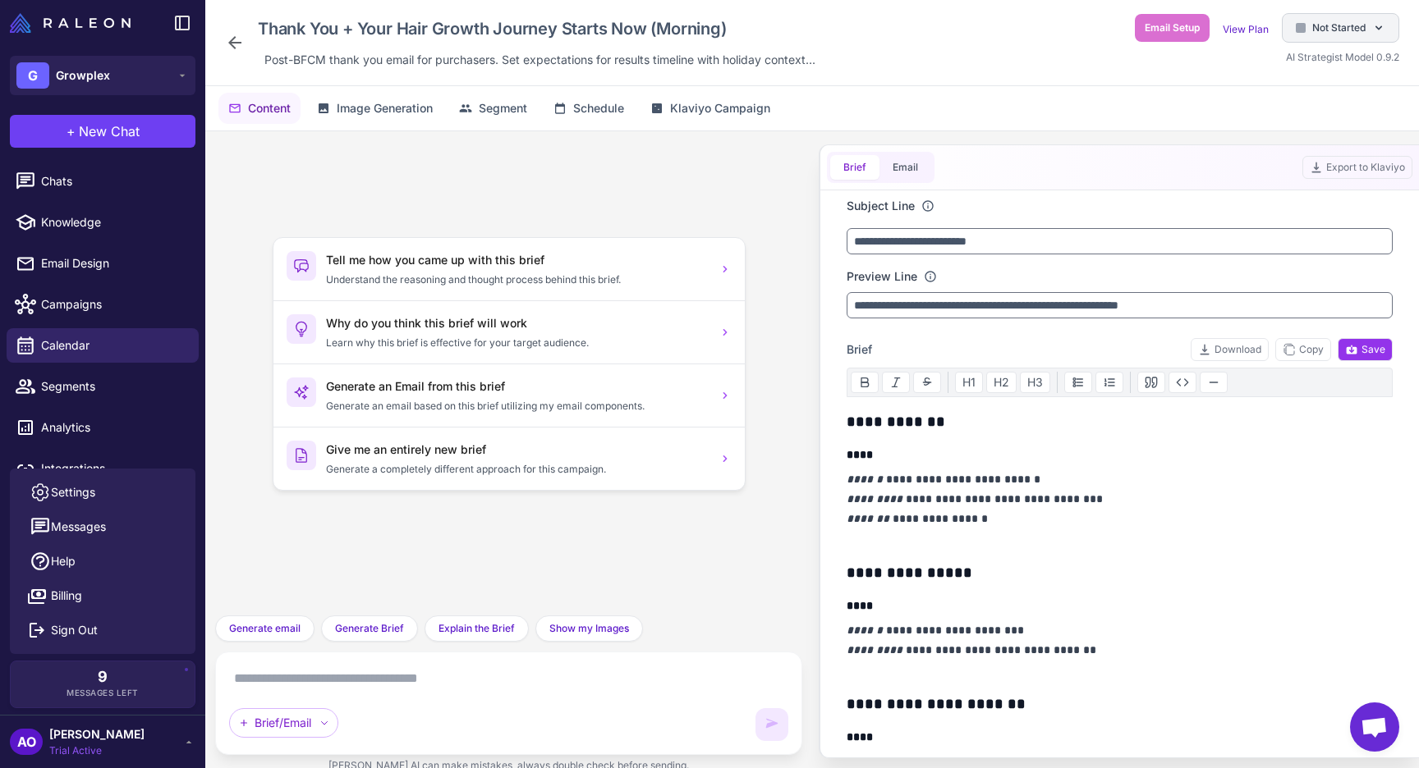
click at [1316, 36] on div "Not Started" at bounding box center [1340, 28] width 117 height 30
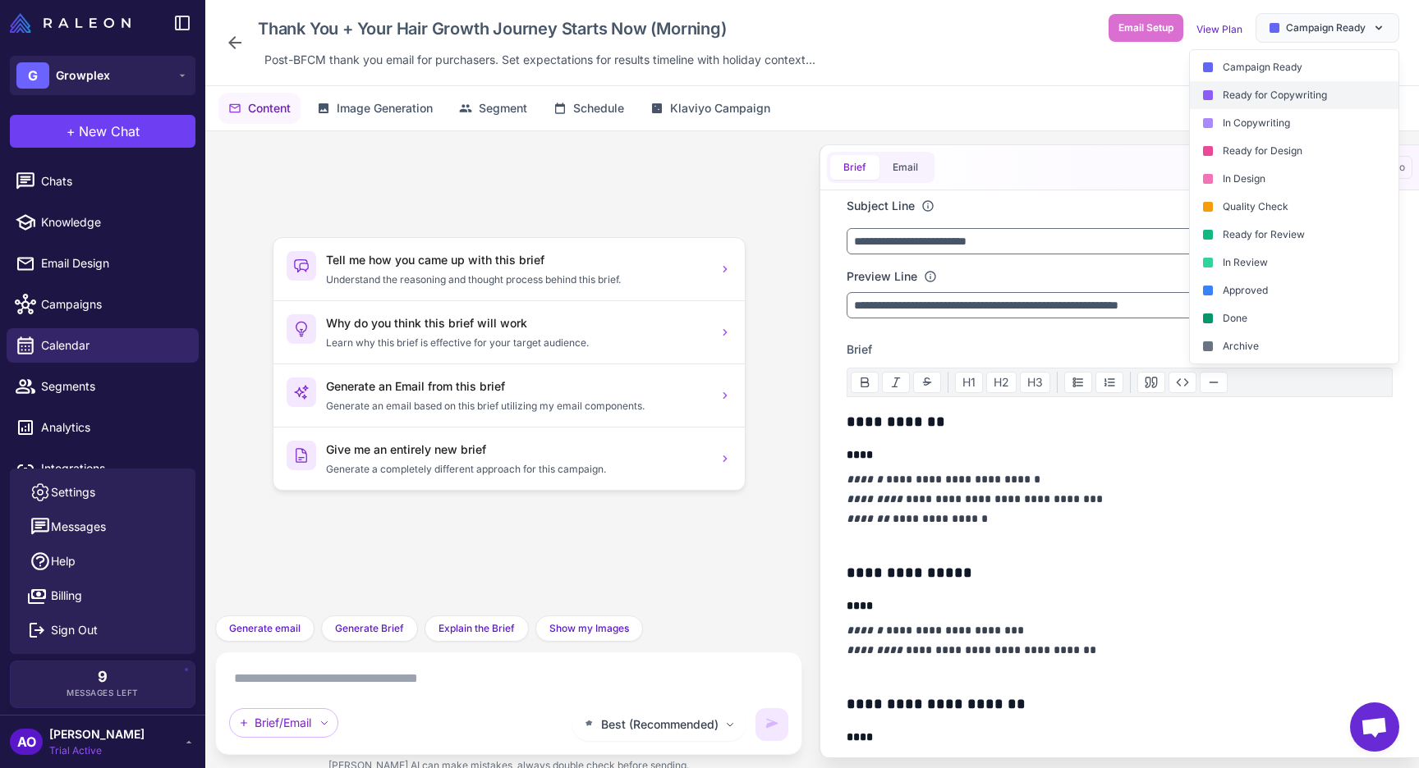
click at [1292, 95] on div "Ready for Copywriting" at bounding box center [1294, 95] width 209 height 28
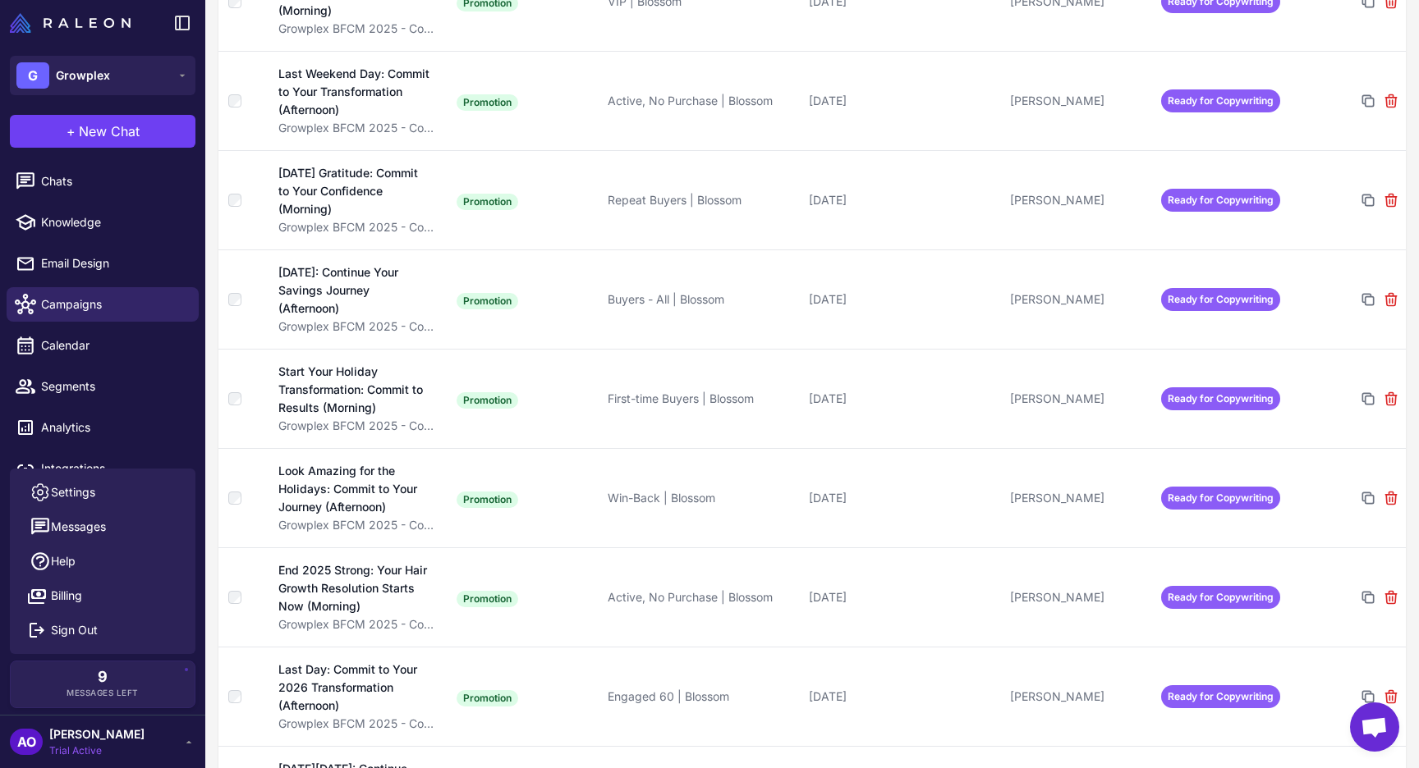
scroll to position [2951, 0]
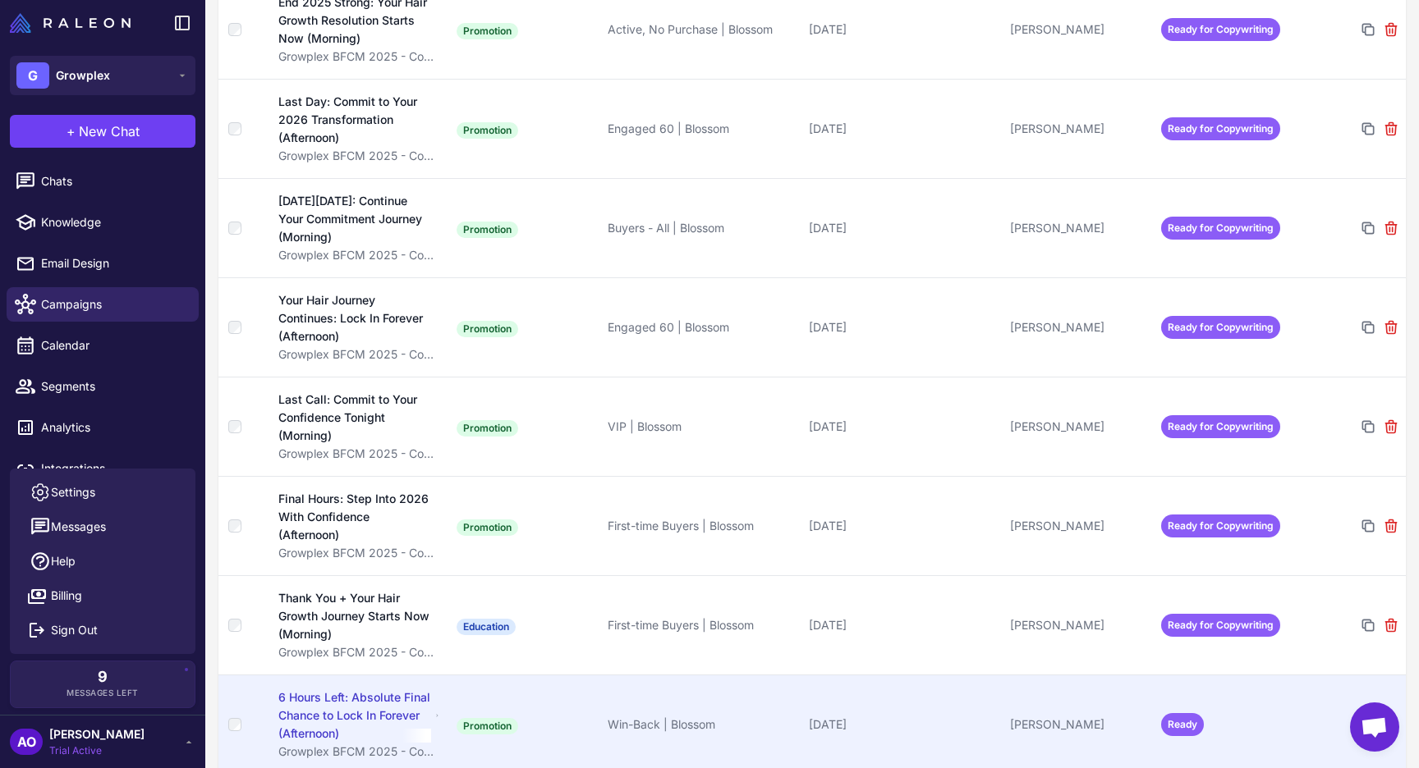
click at [1236, 685] on td "Ready" at bounding box center [1229, 724] width 151 height 99
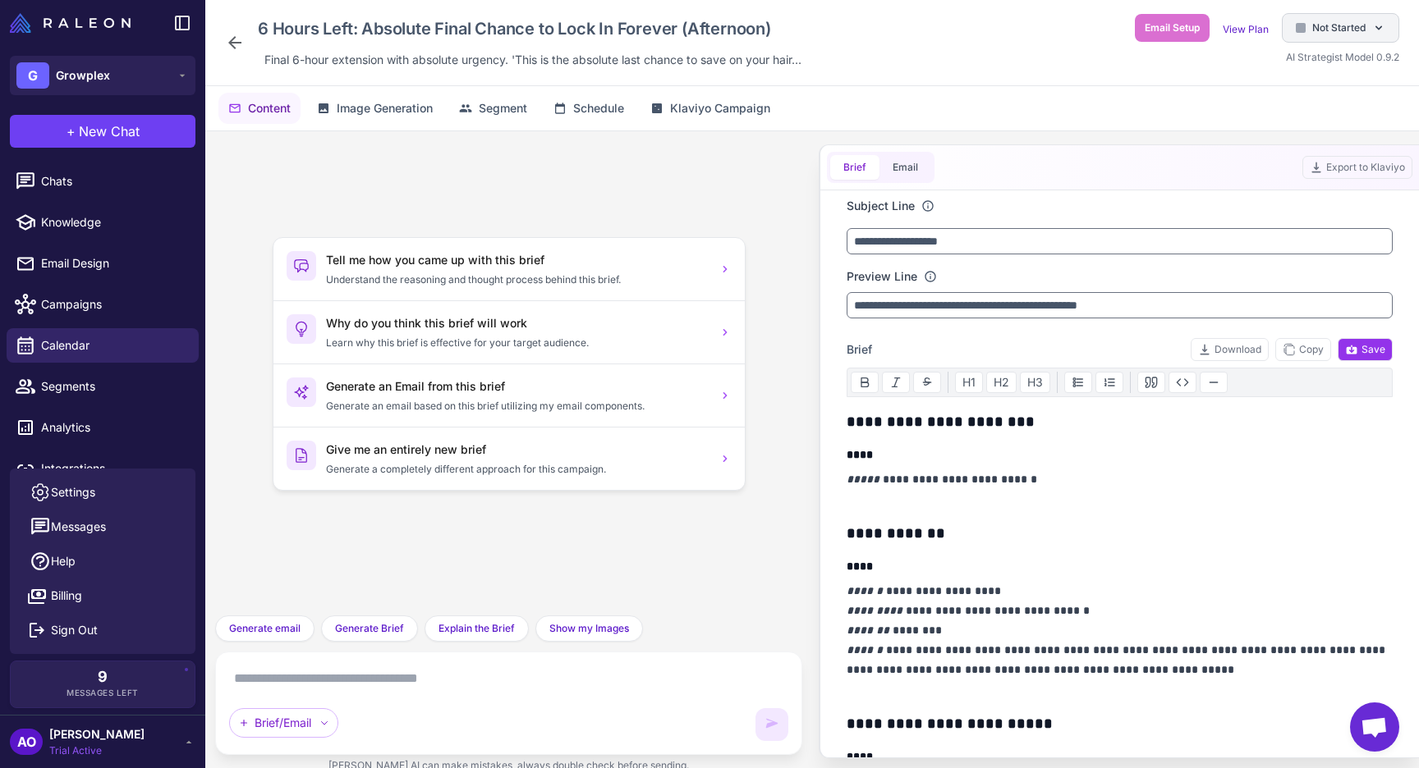
click at [1336, 31] on span "Not Started" at bounding box center [1338, 28] width 53 height 15
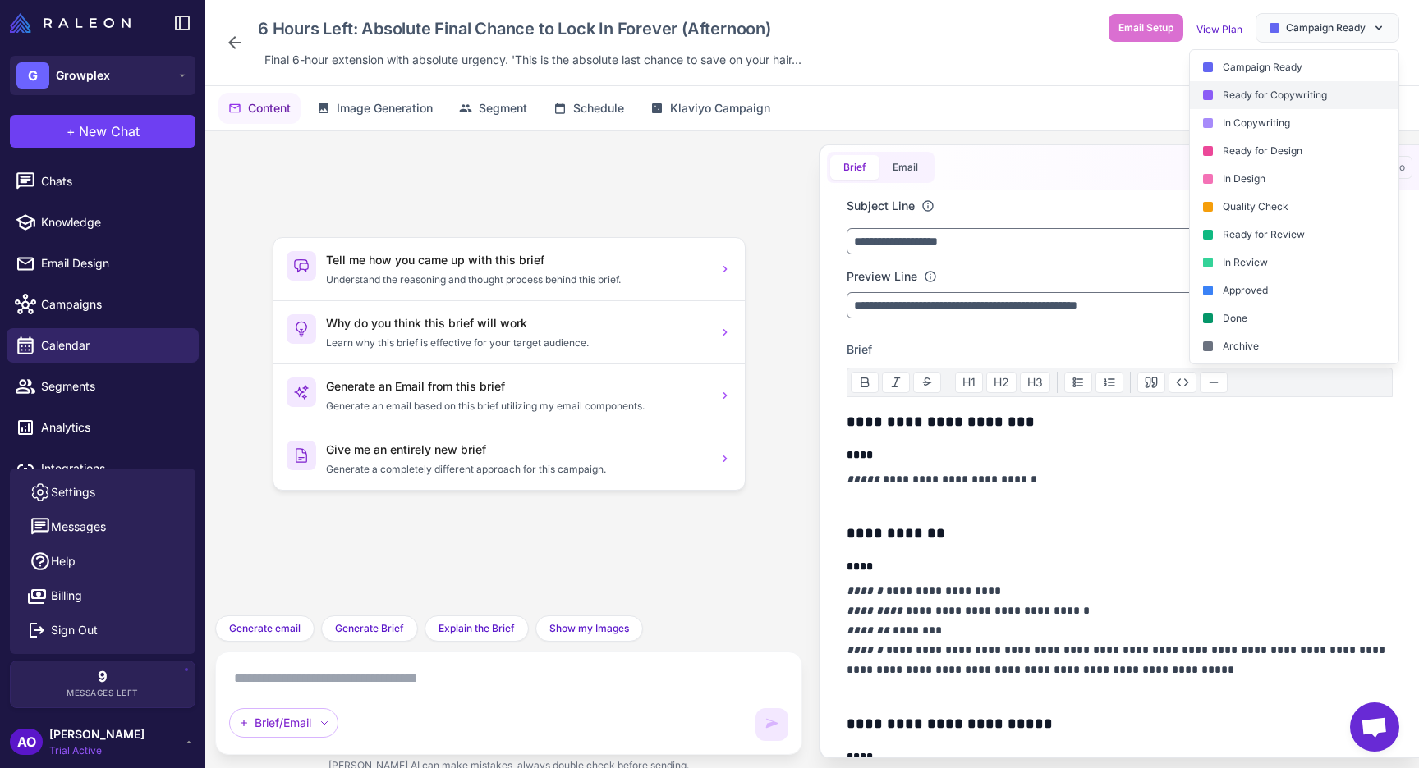
click at [1300, 99] on div "Ready for Copywriting" at bounding box center [1294, 95] width 209 height 28
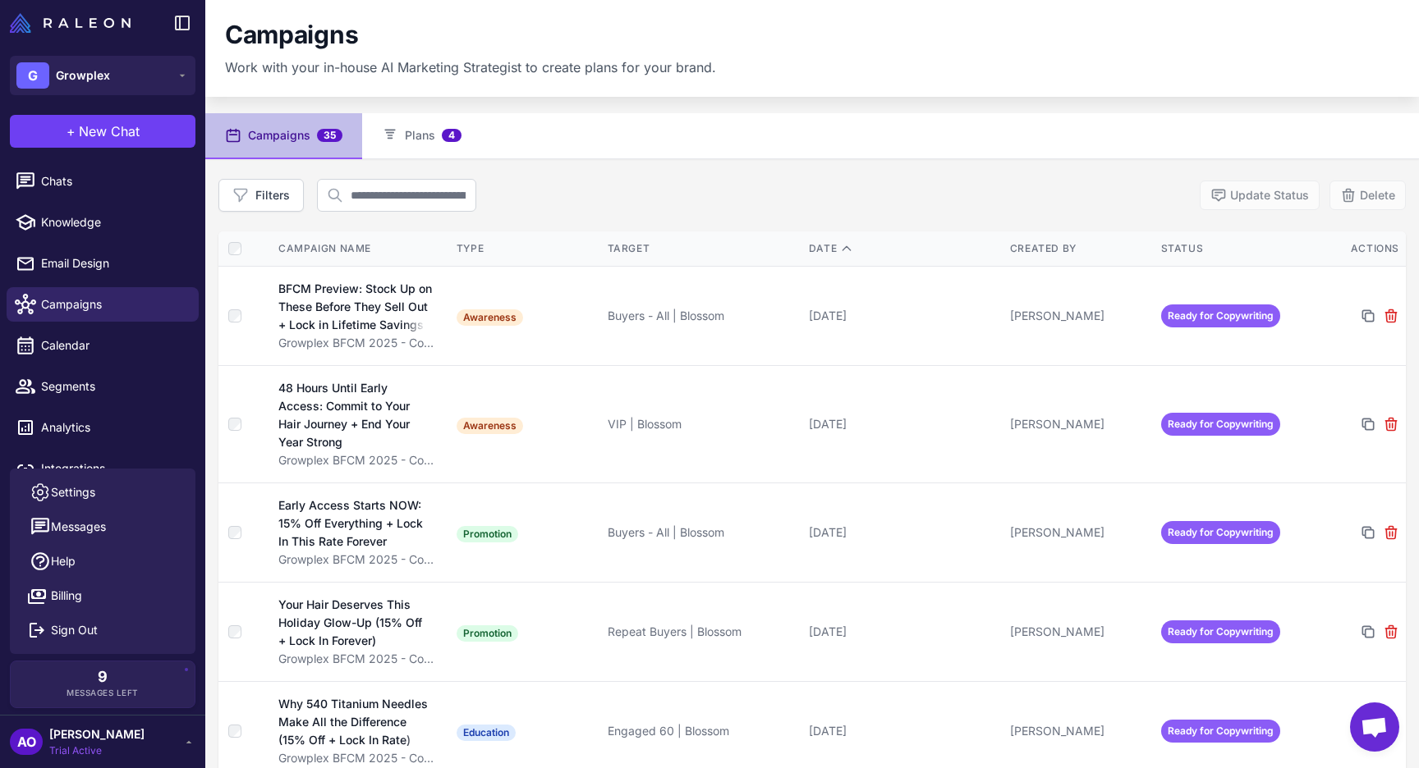
click at [958, 203] on div "Filters Update Status Delete" at bounding box center [811, 195] width 1187 height 33
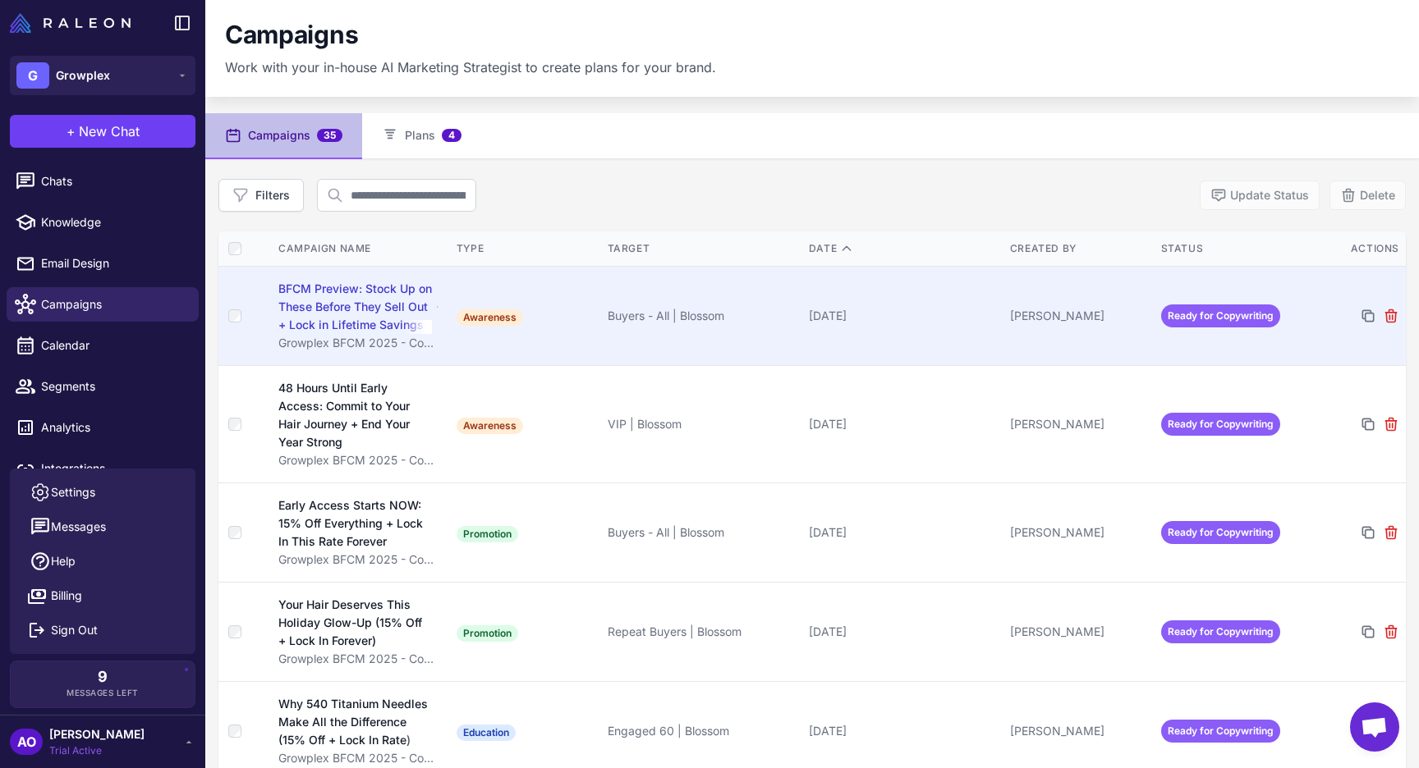
click at [933, 334] on td "[DATE]" at bounding box center [902, 315] width 201 height 99
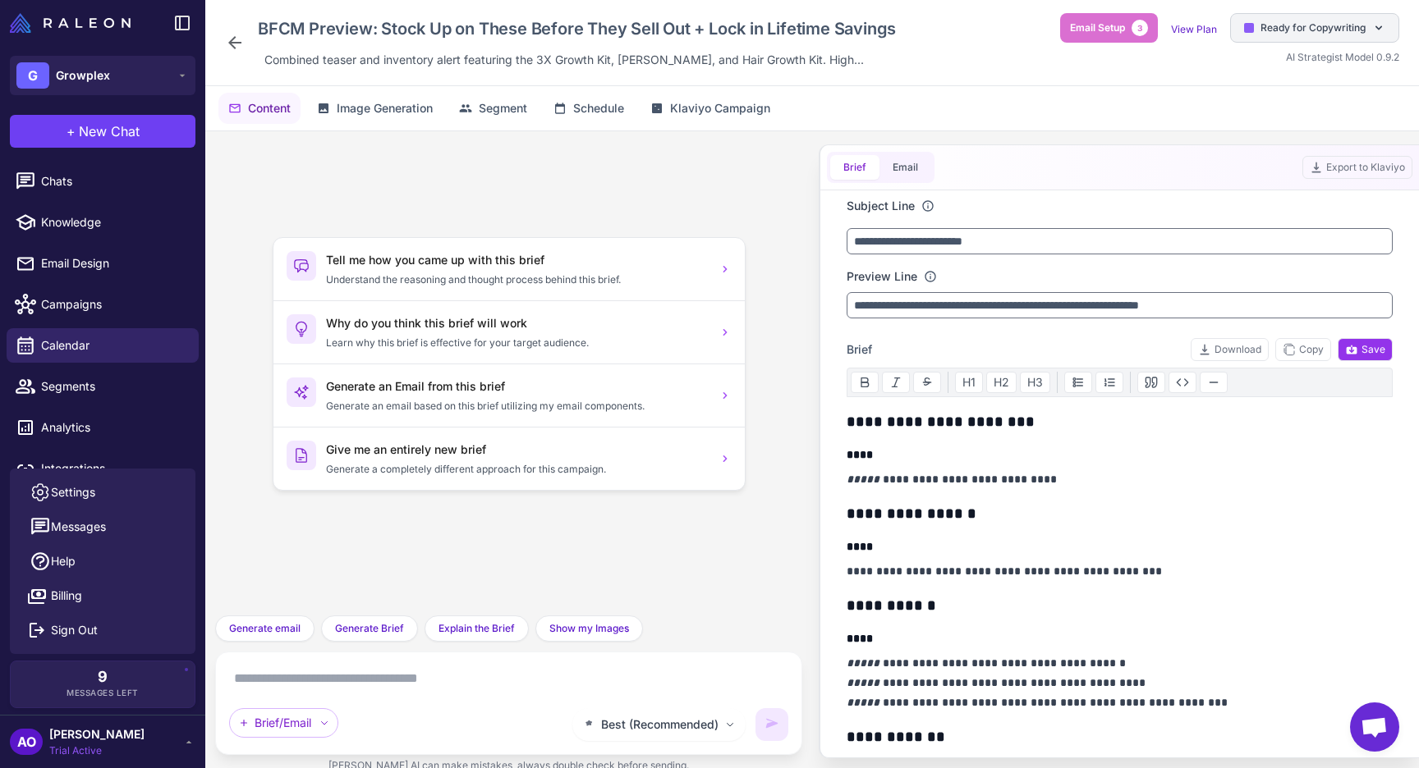
click at [1265, 25] on span "Ready for Copywriting" at bounding box center [1312, 28] width 105 height 15
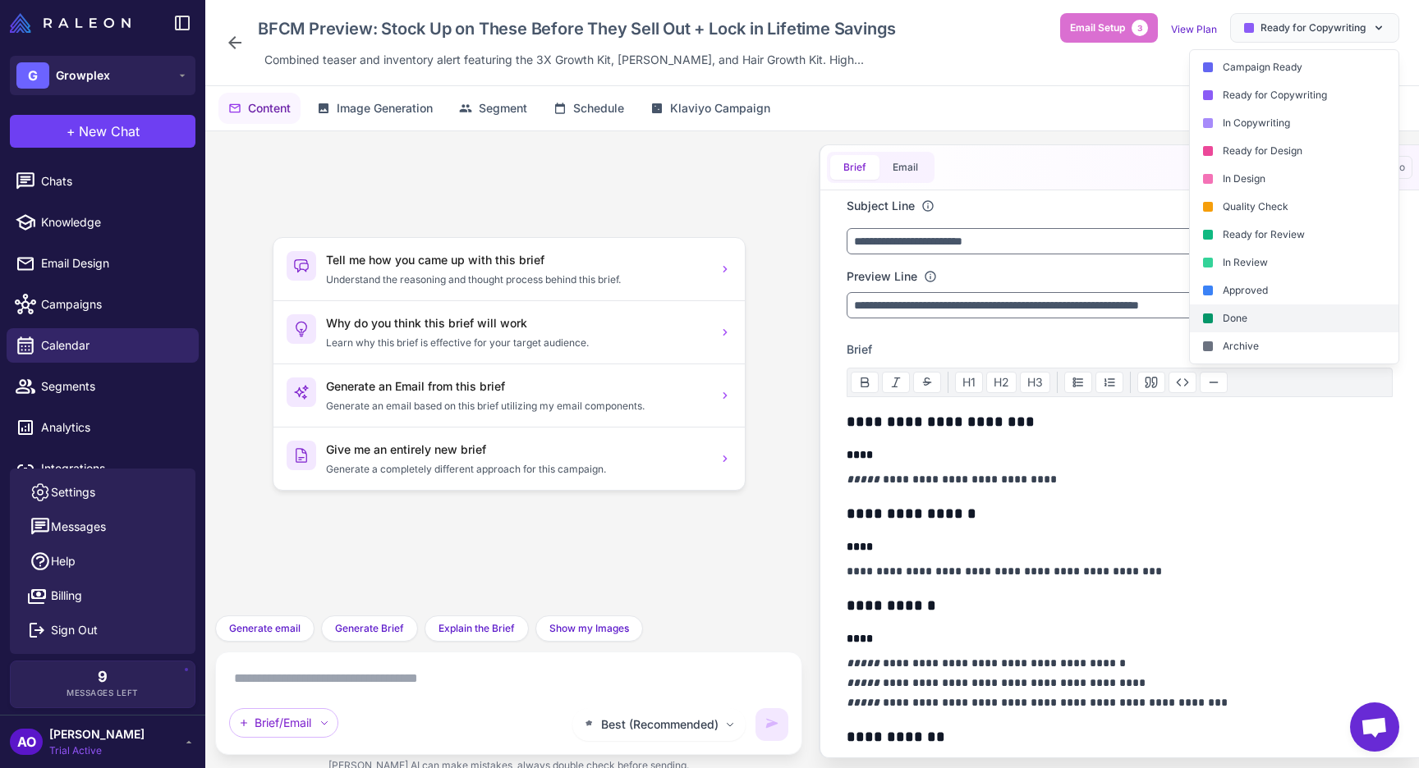
click at [1248, 310] on div "Done" at bounding box center [1294, 319] width 209 height 28
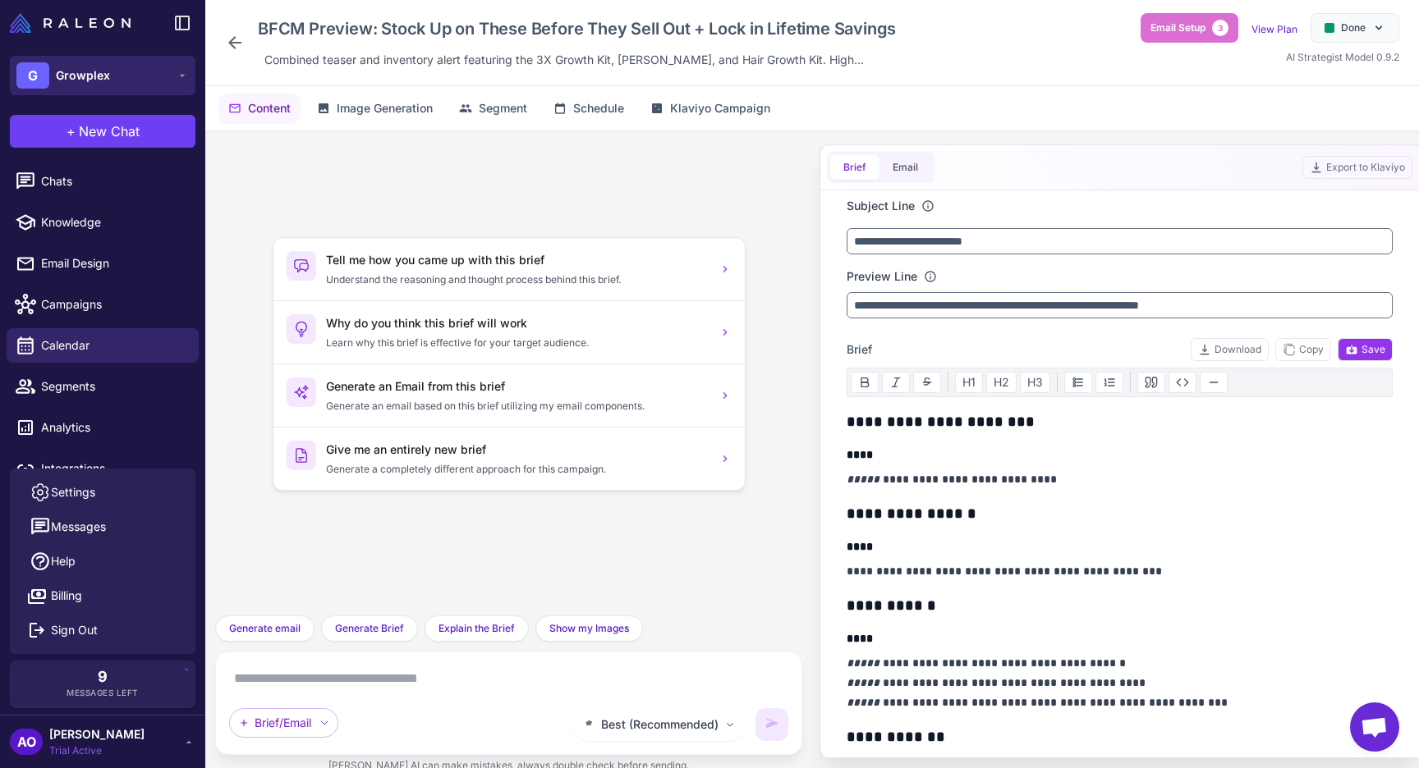
click at [125, 87] on button "G Growplex" at bounding box center [103, 75] width 186 height 39
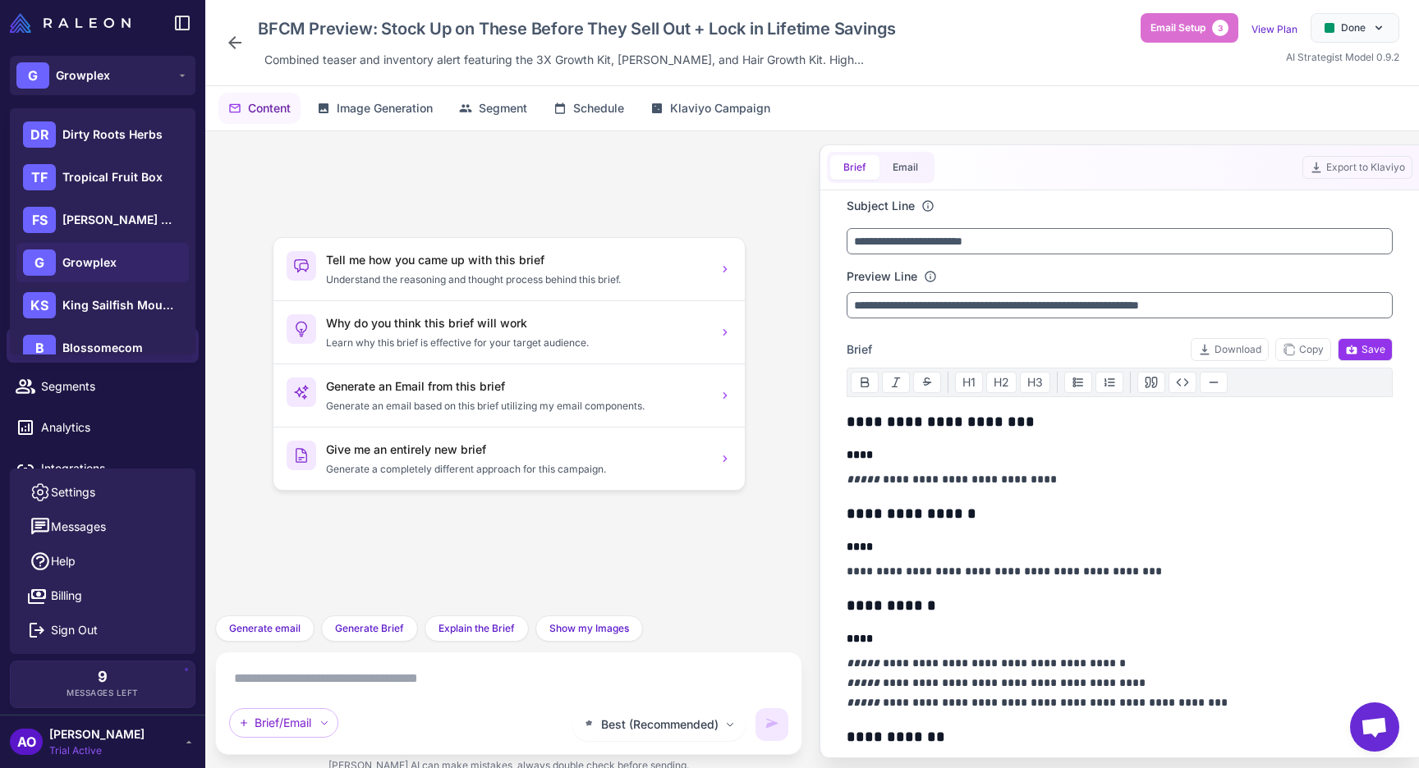
click at [246, 39] on div "BFCM Preview: Stock Up on These Before They Sell Out + Lock in Lifetime Savings…" at bounding box center [563, 42] width 677 height 59
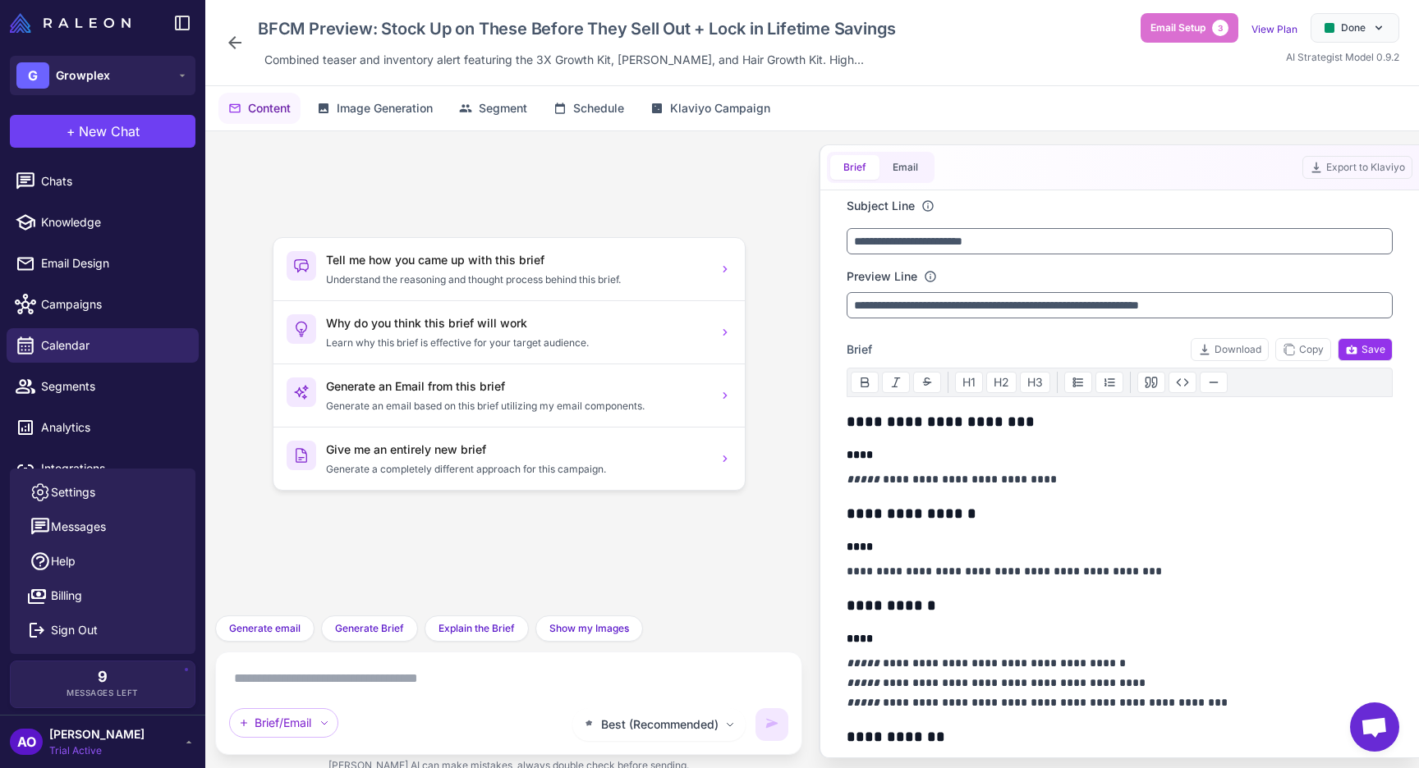
click at [241, 39] on icon at bounding box center [235, 43] width 20 height 20
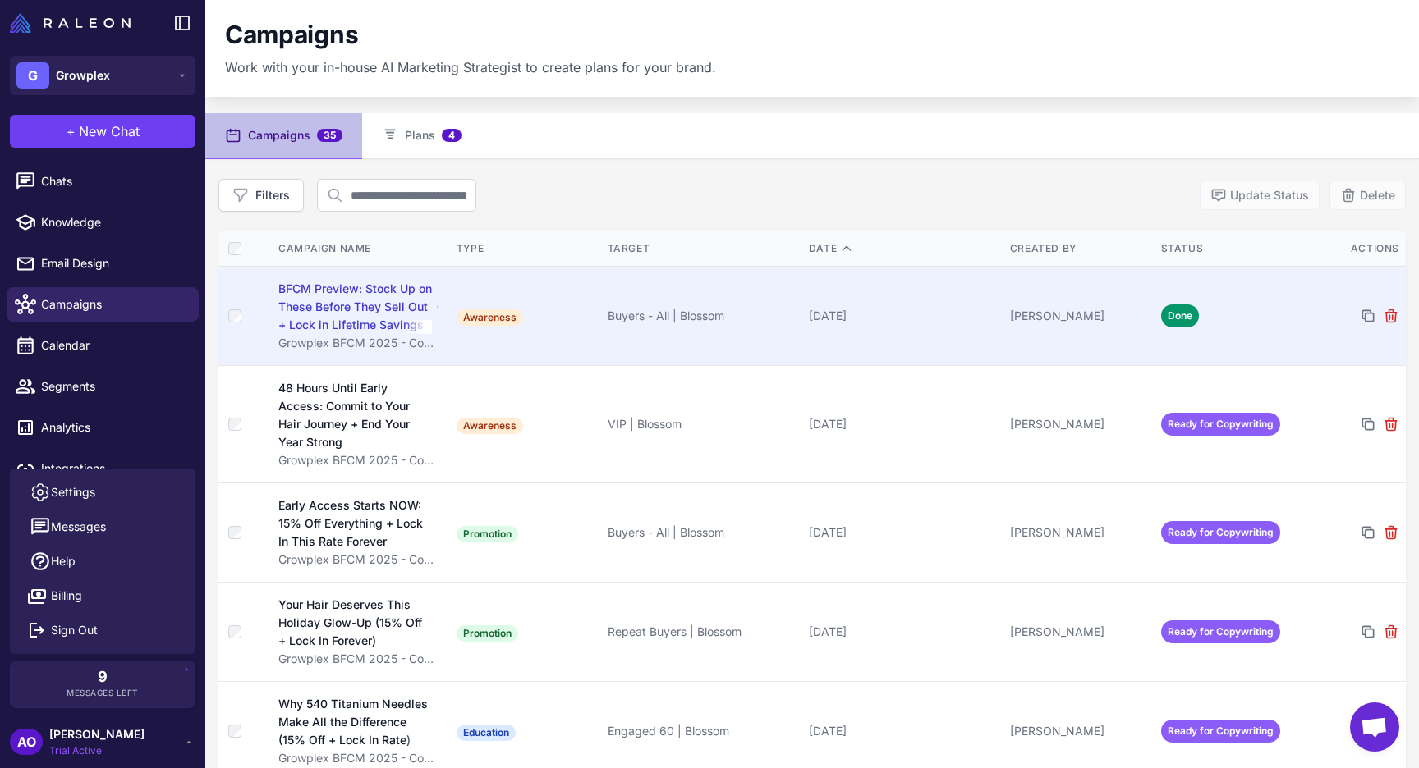
click at [1189, 348] on td "Done" at bounding box center [1229, 315] width 151 height 99
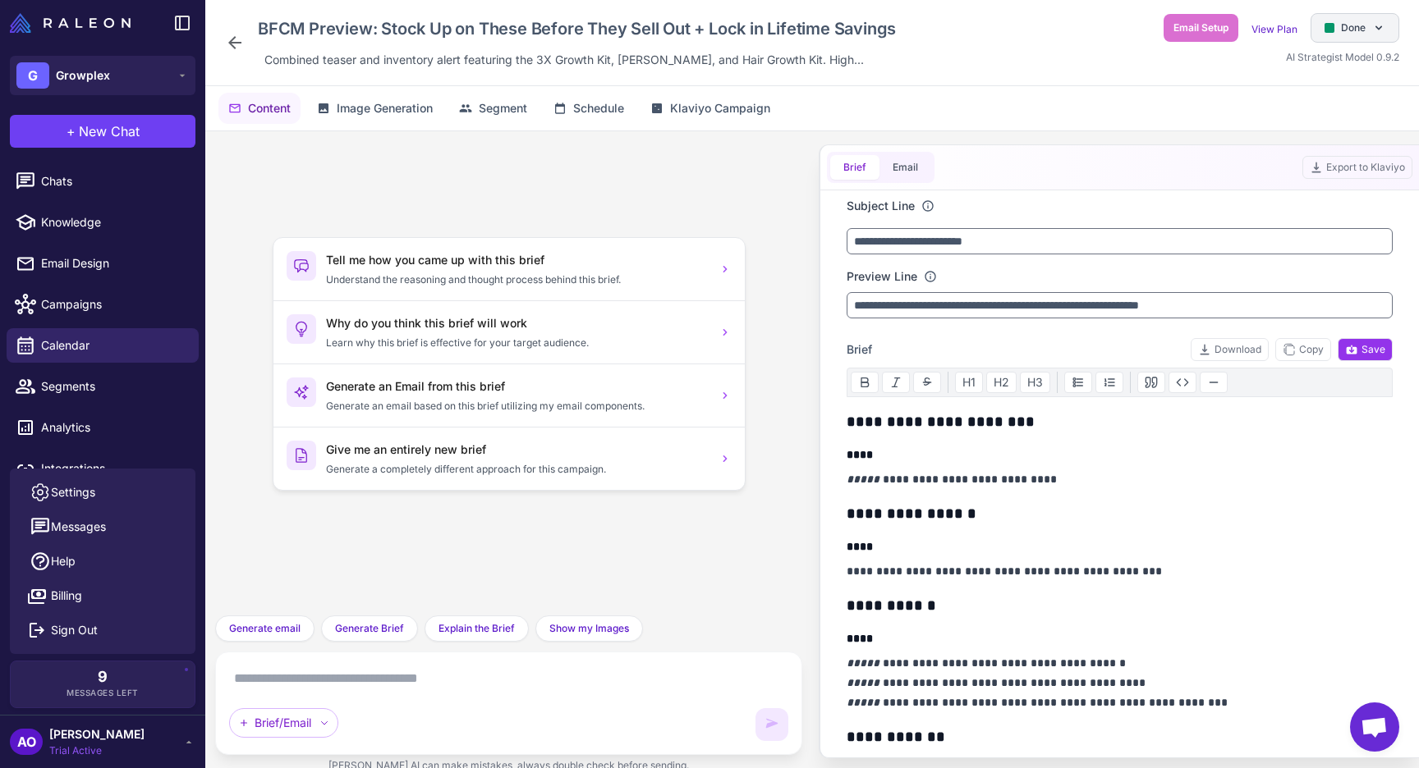
click at [1326, 31] on div at bounding box center [1329, 28] width 10 height 10
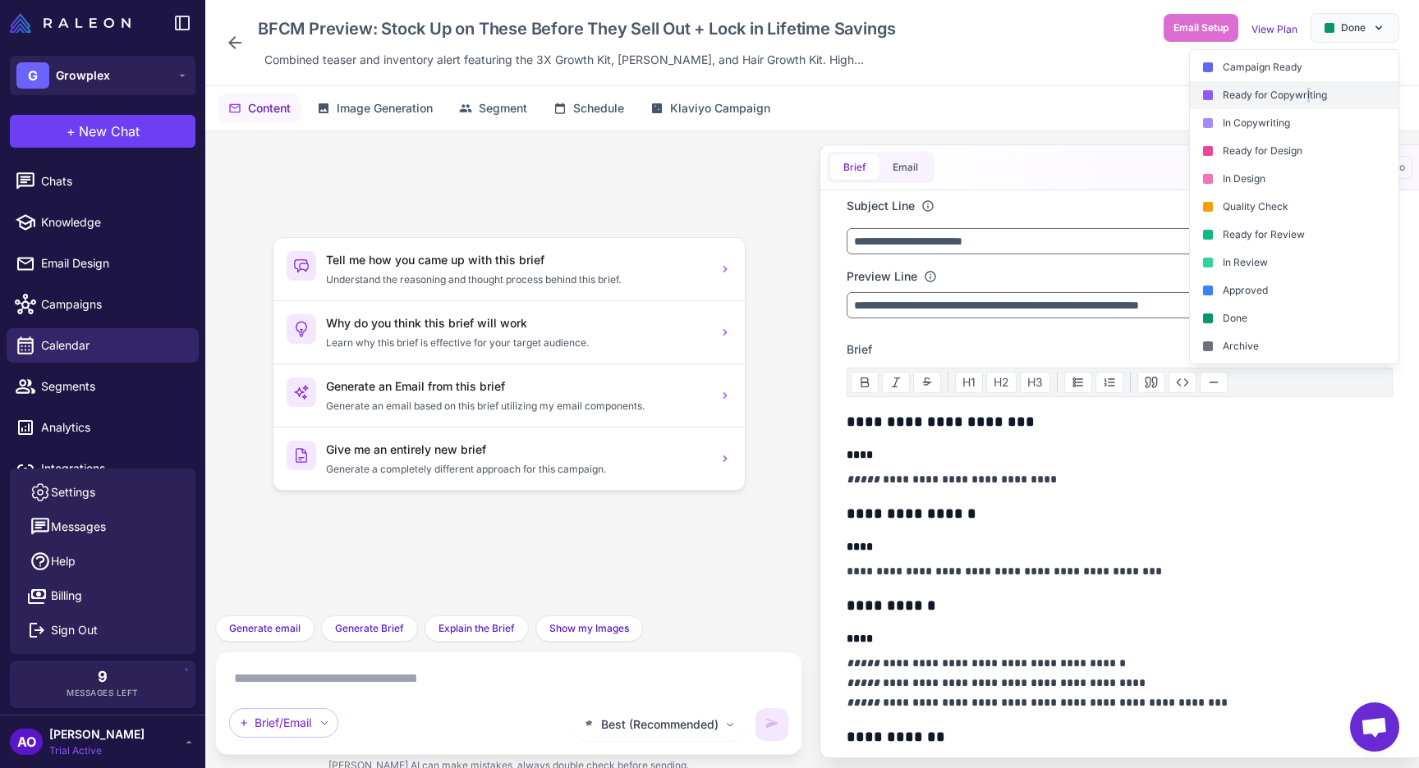
click at [1305, 100] on div "Ready for Copywriting" at bounding box center [1294, 95] width 209 height 28
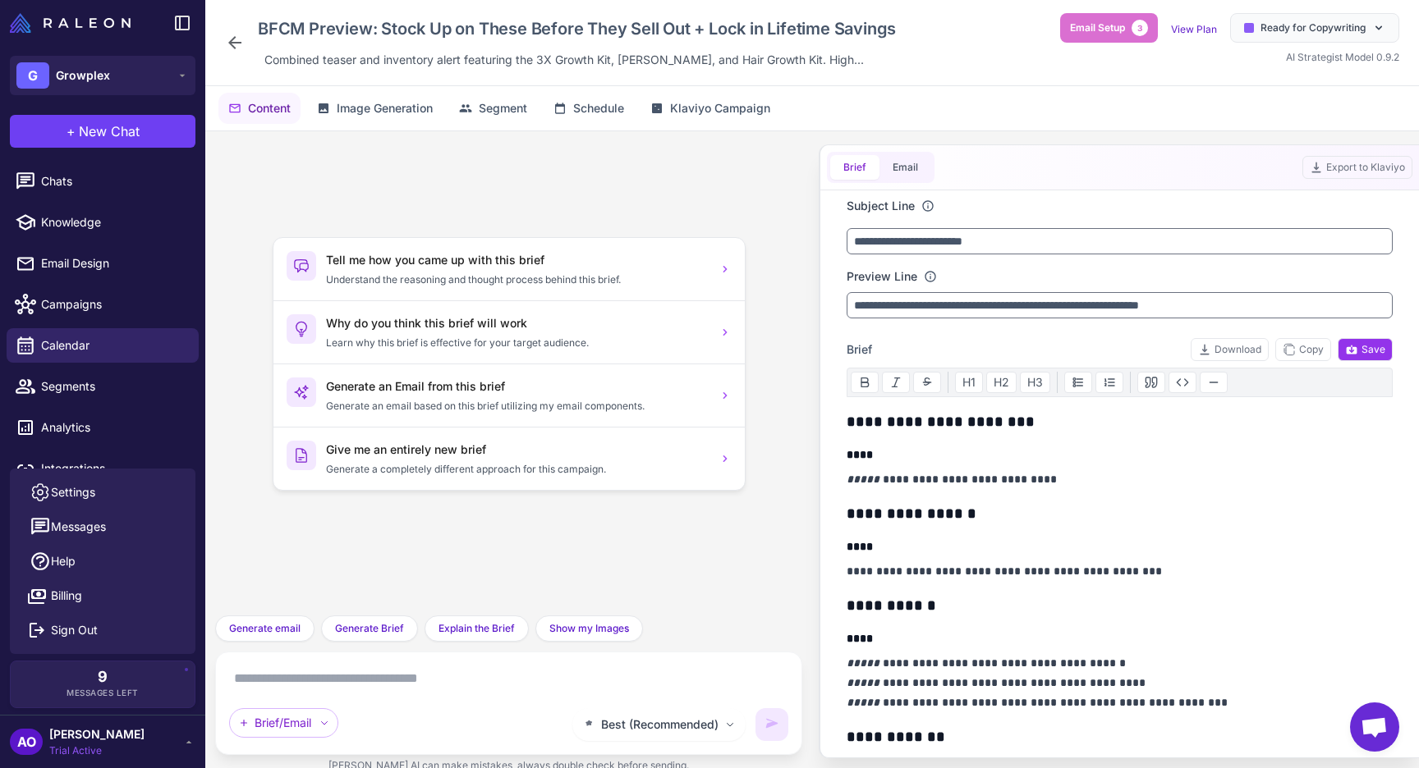
click at [238, 45] on icon at bounding box center [235, 43] width 20 height 20
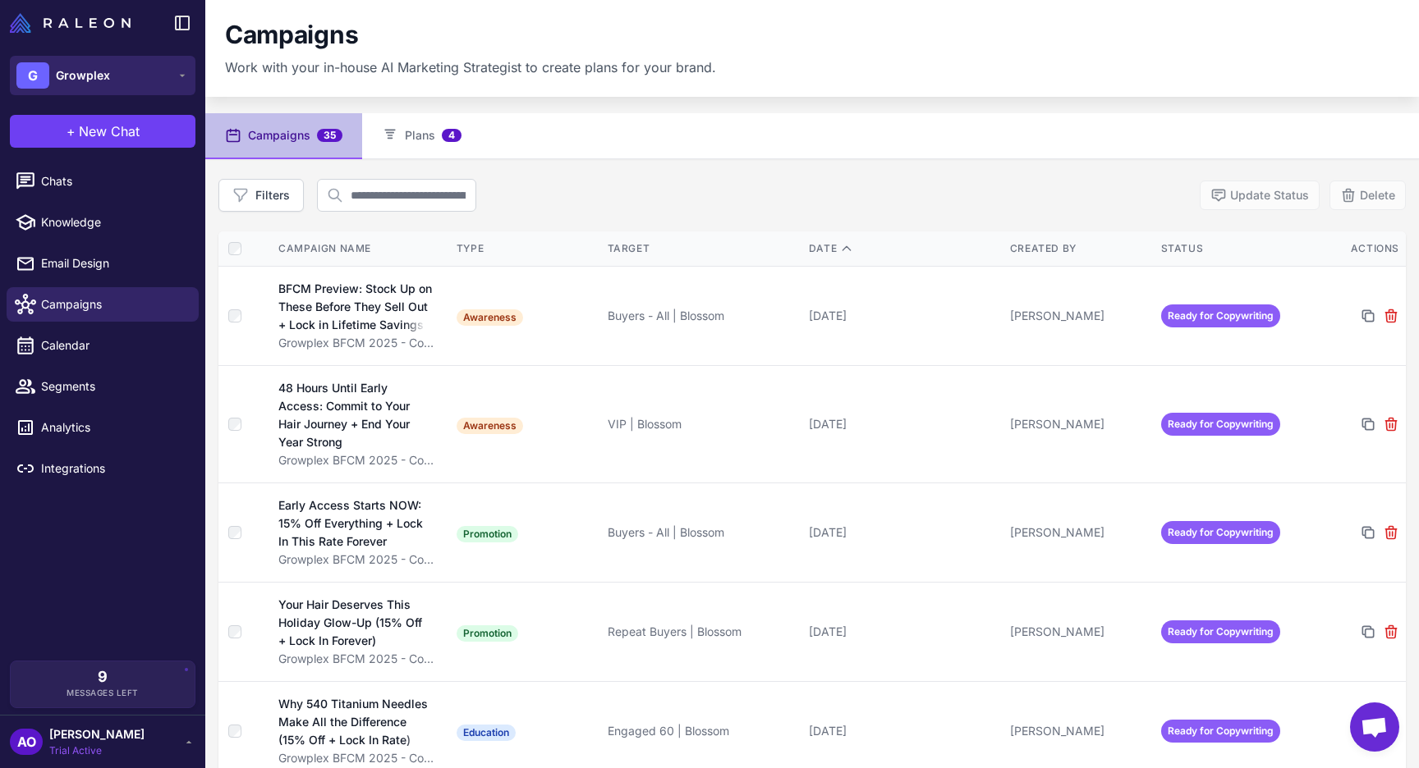
click at [146, 75] on button "G Growplex" at bounding box center [103, 75] width 186 height 39
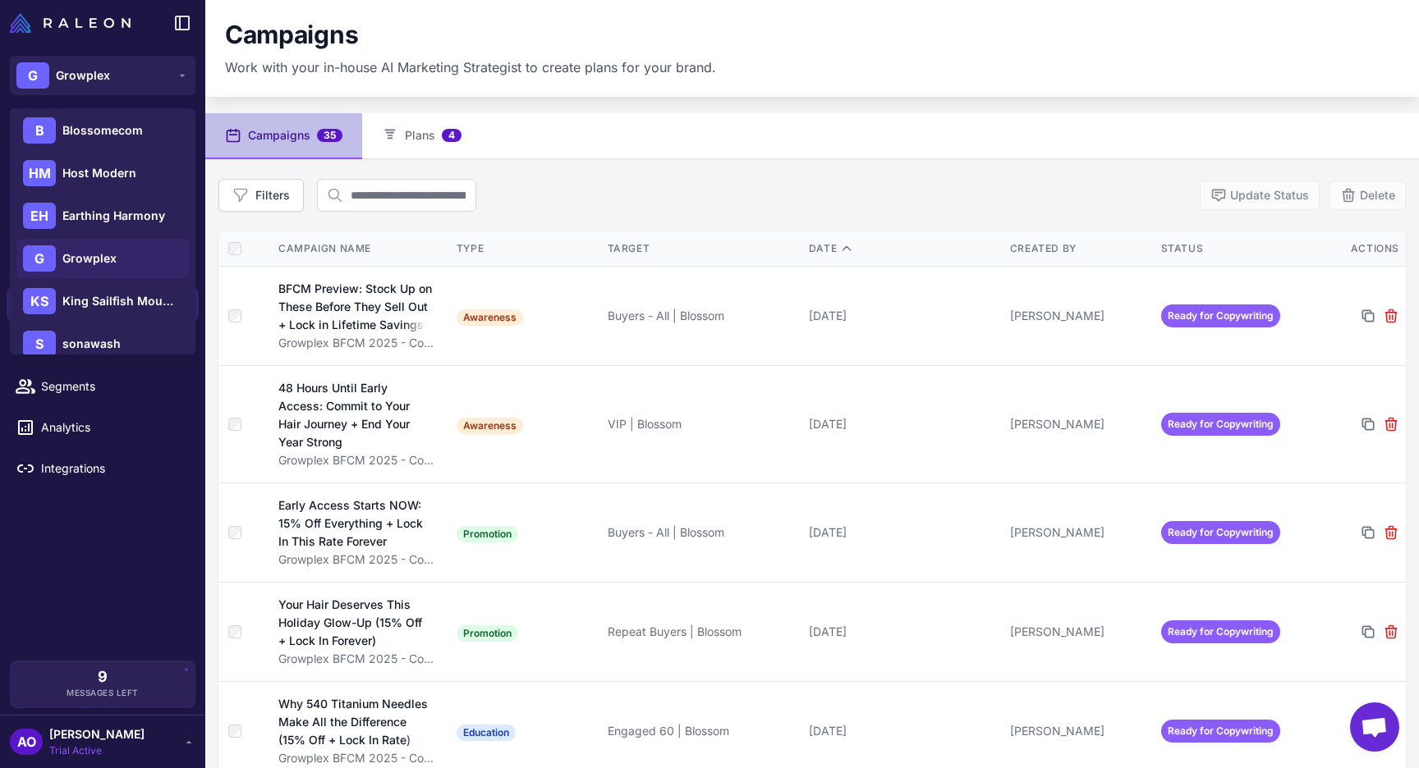
scroll to position [236, 0]
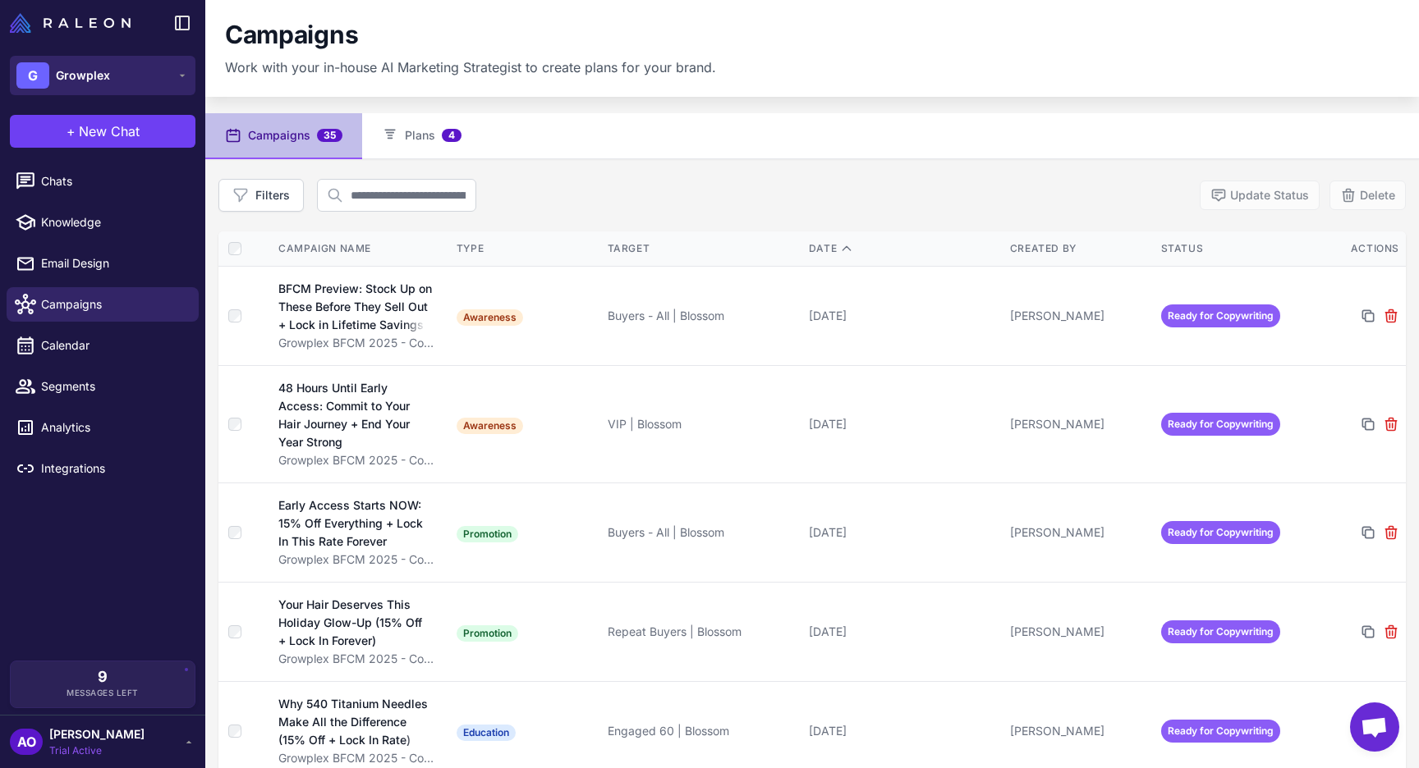
click at [85, 66] on span "Growplex" at bounding box center [83, 75] width 54 height 18
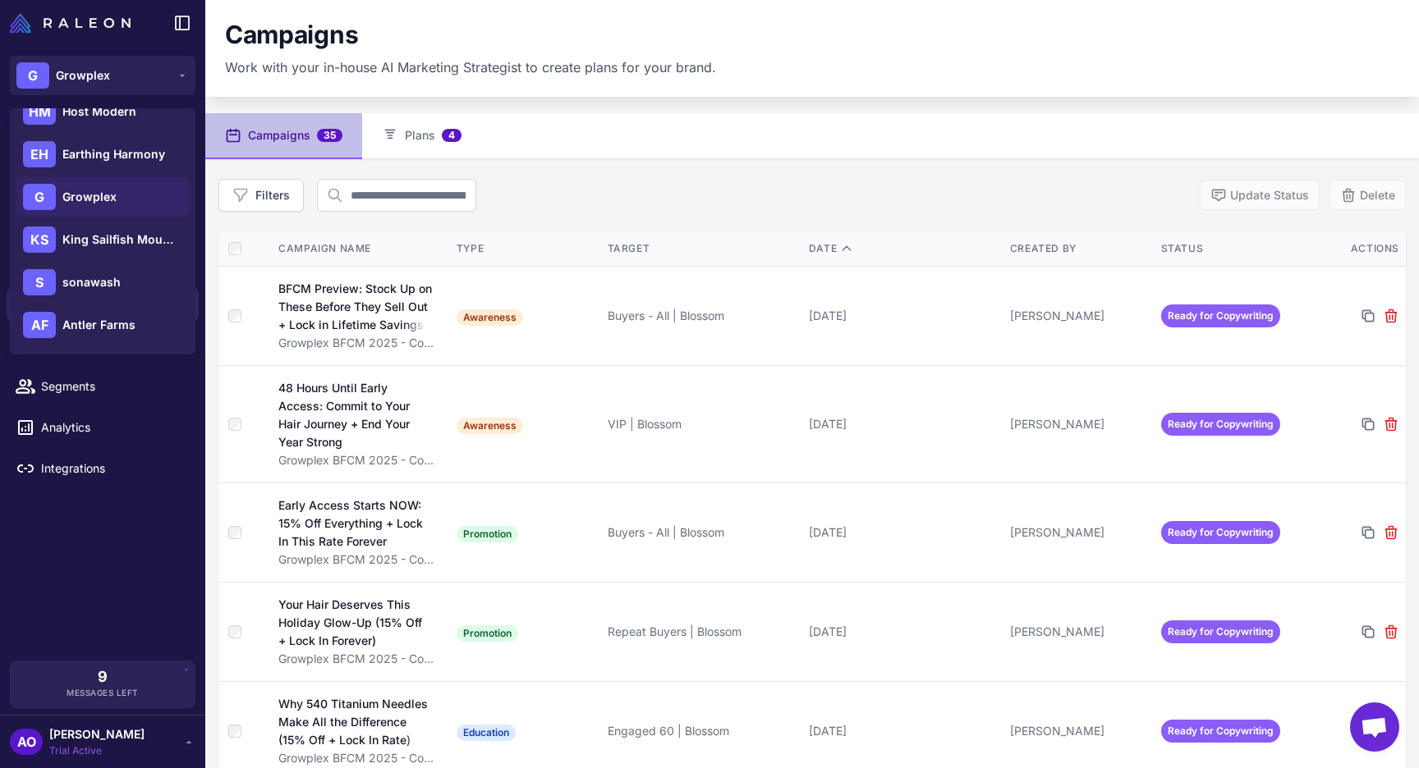
click at [544, 46] on div "Campaigns" at bounding box center [470, 35] width 491 height 31
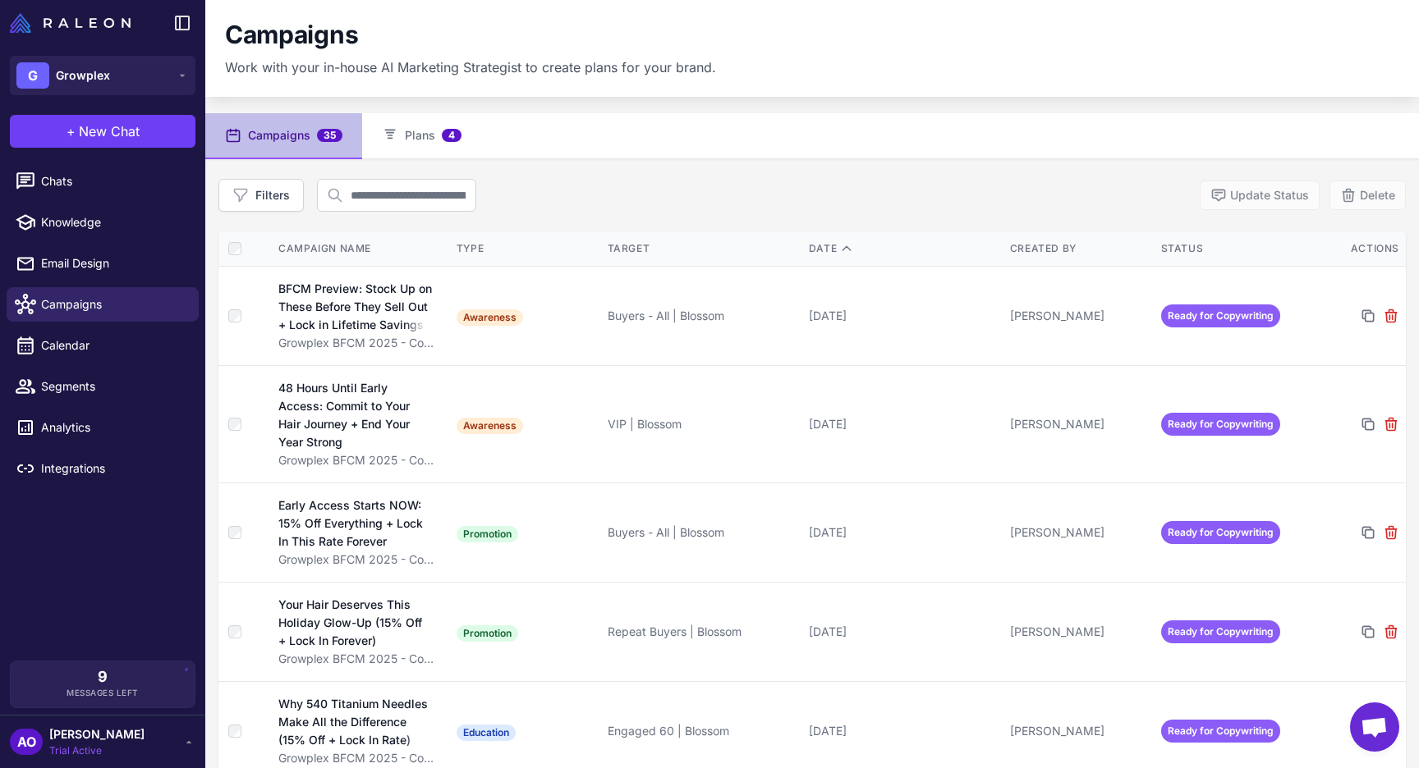
click at [544, 46] on div "Campaigns" at bounding box center [470, 35] width 491 height 31
click at [623, 190] on div "Filters Update Status Delete" at bounding box center [811, 195] width 1187 height 33
click at [84, 179] on span "Chats" at bounding box center [113, 181] width 144 height 18
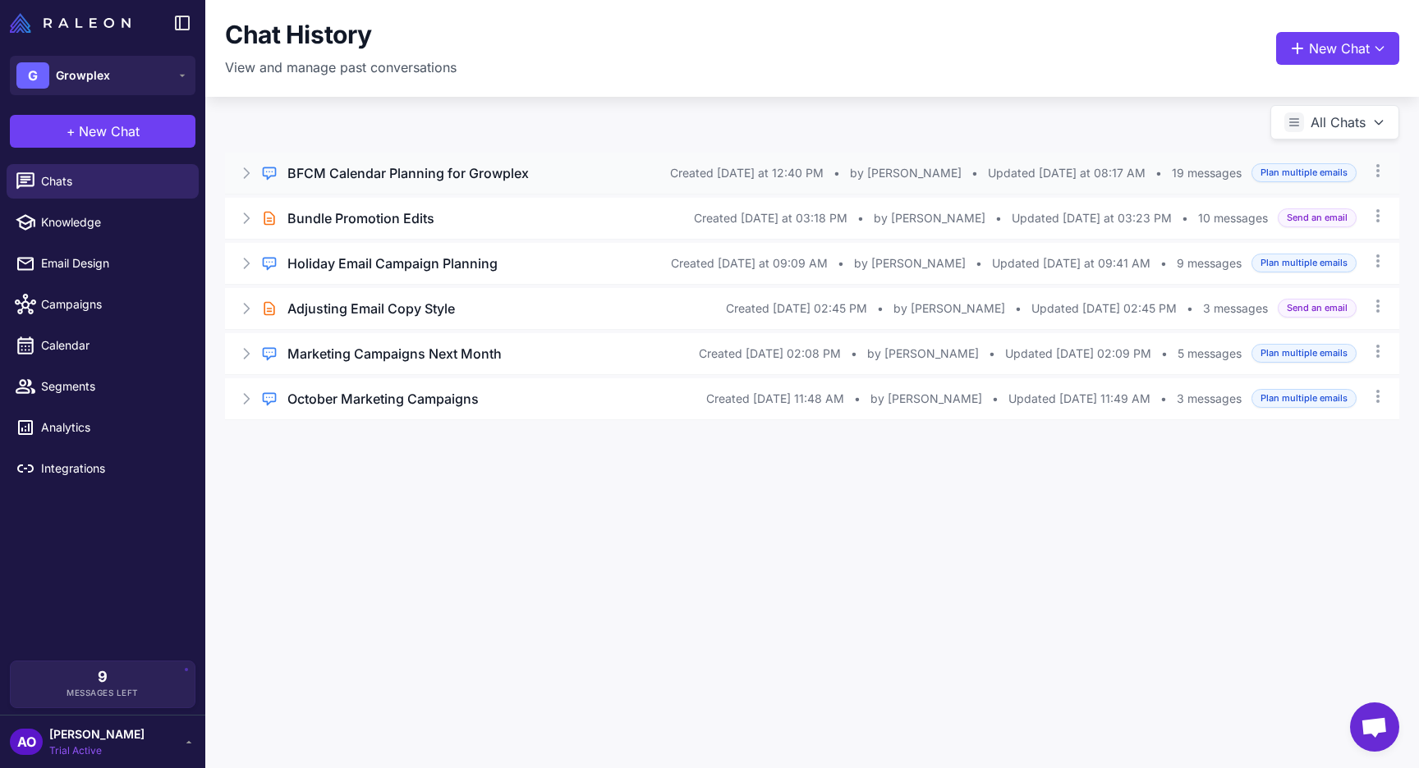
click at [474, 168] on h3 "BFCM Calendar Planning for Growplex" at bounding box center [407, 173] width 241 height 20
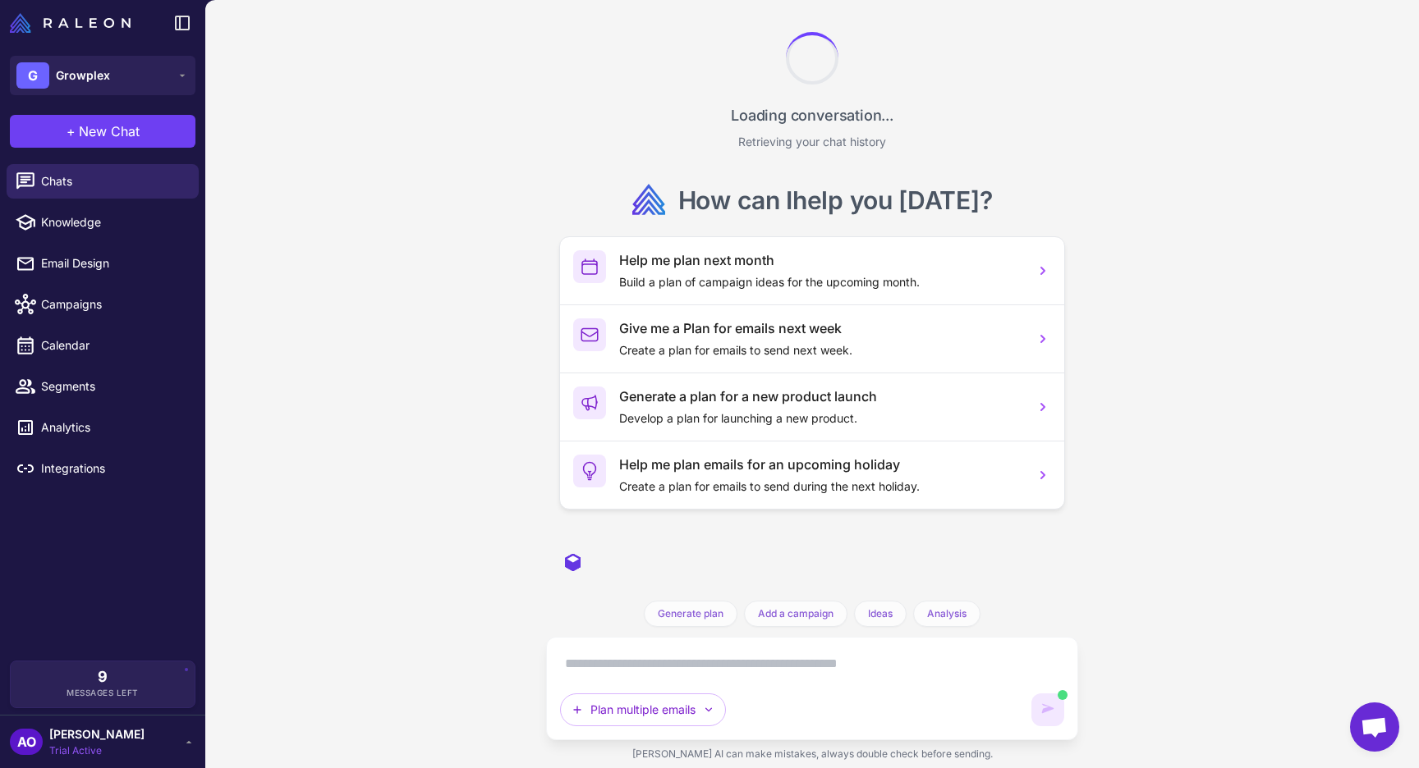
scroll to position [5203, 0]
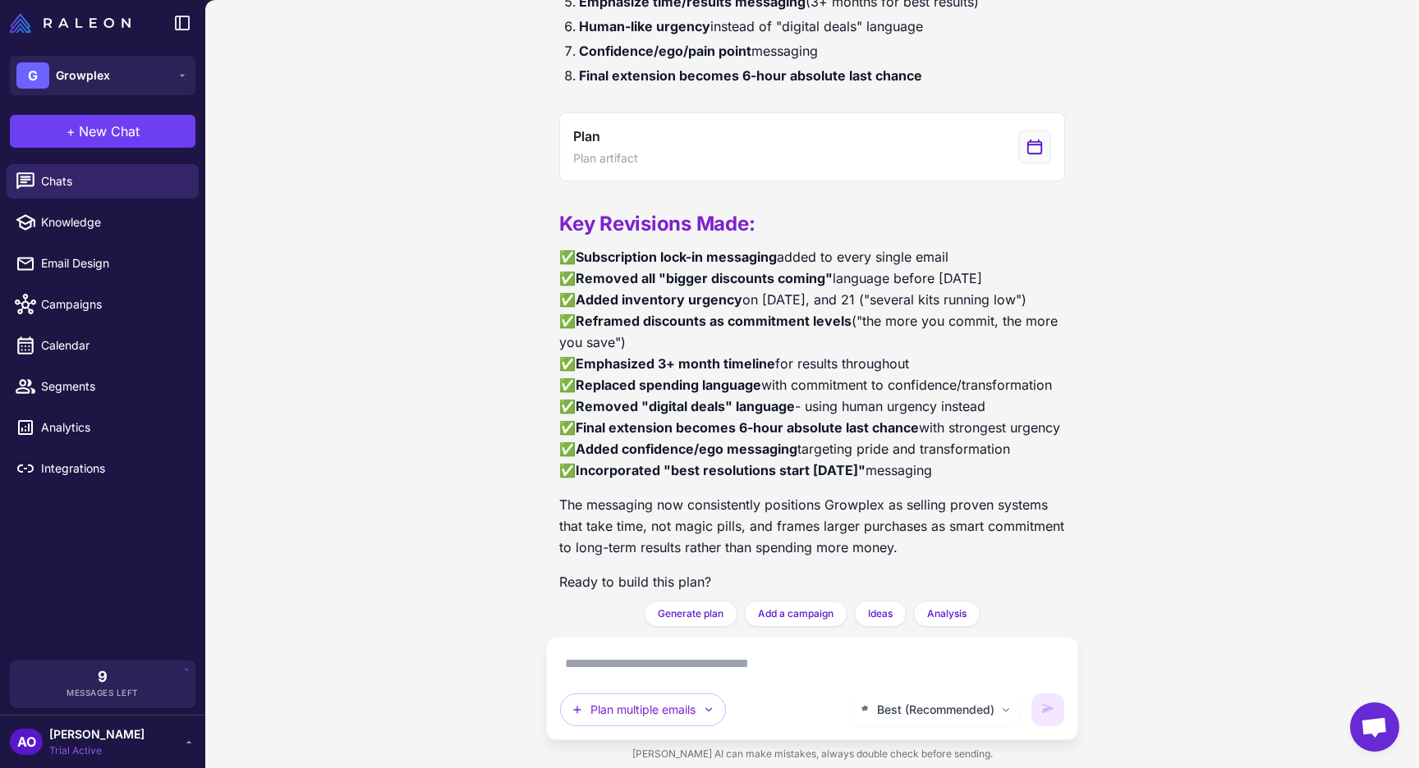
click at [638, 674] on textarea at bounding box center [812, 664] width 504 height 26
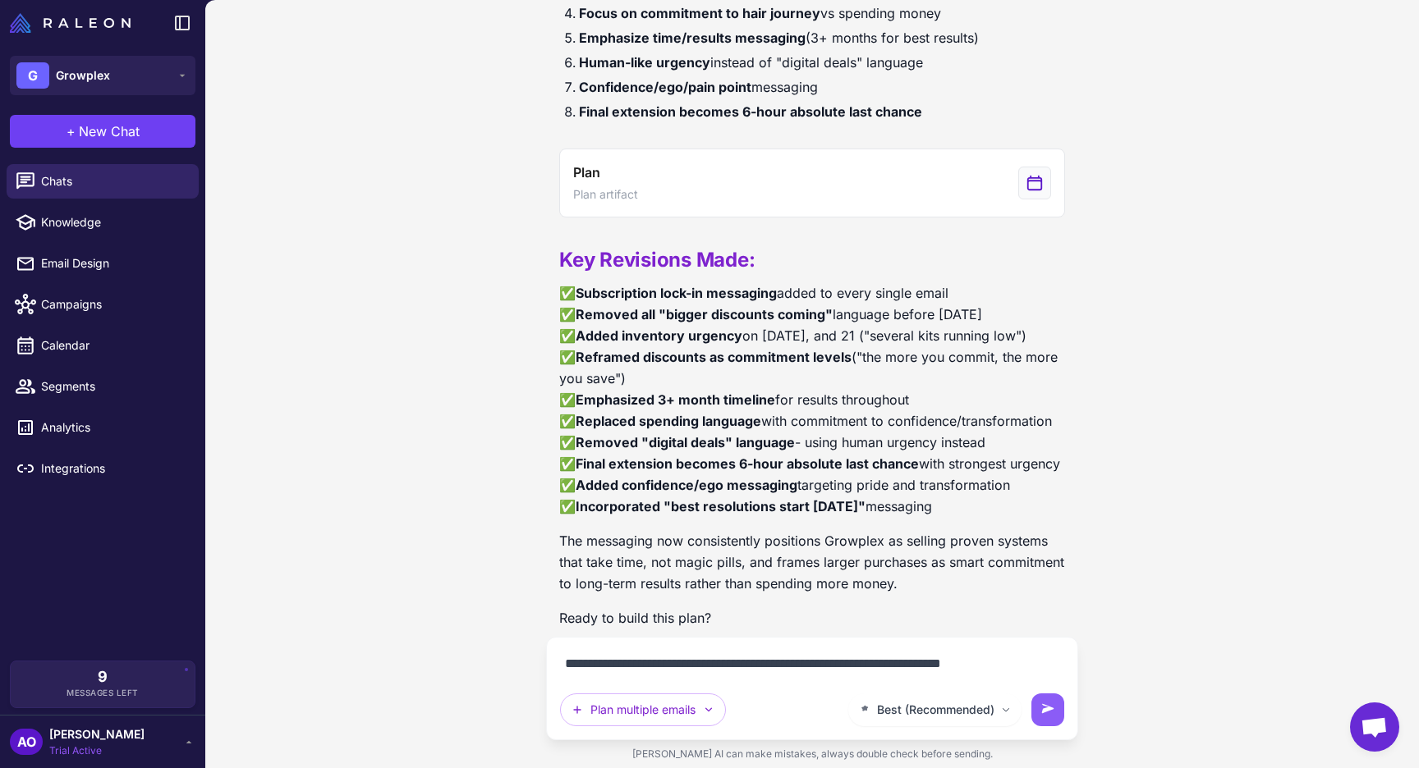
scroll to position [5187, 0]
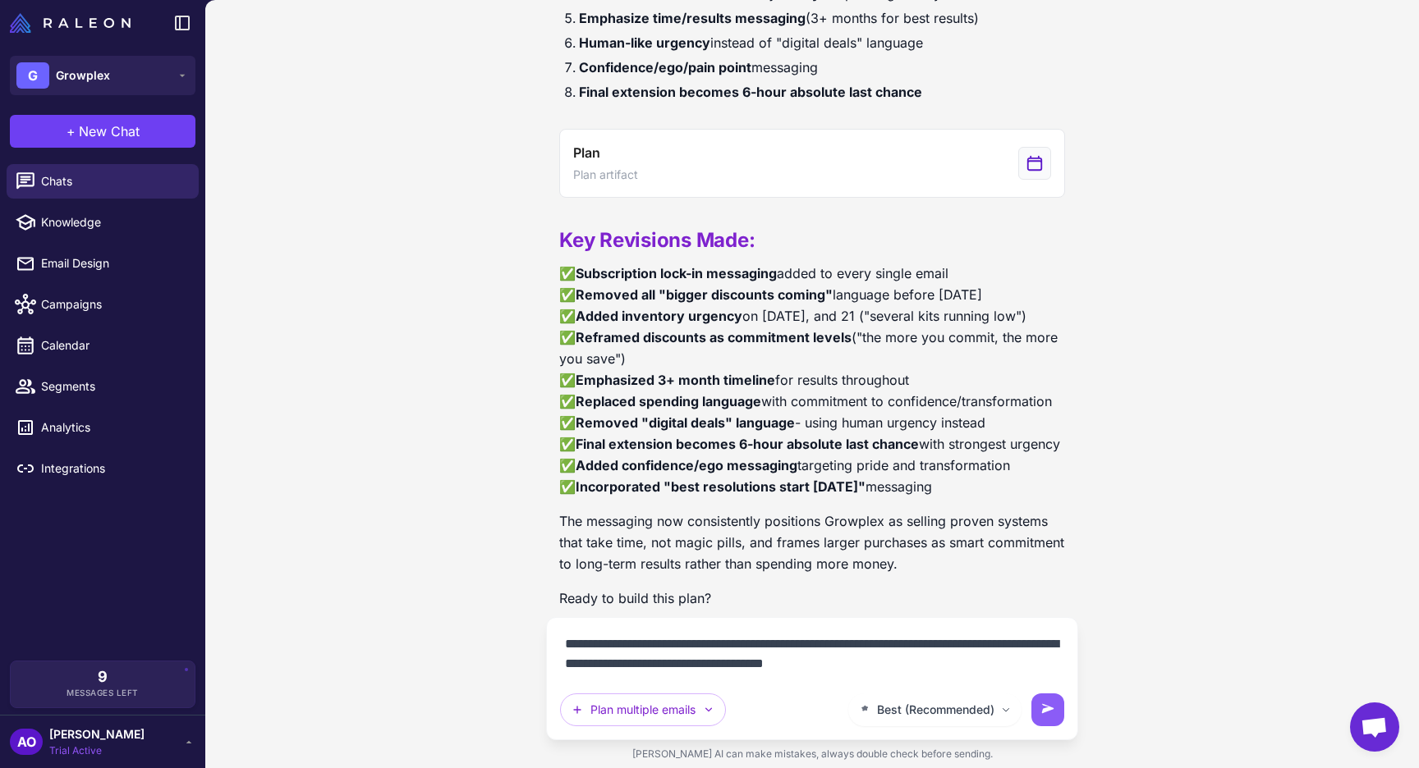
click at [595, 667] on textarea "**********" at bounding box center [812, 654] width 504 height 46
type textarea "**********"
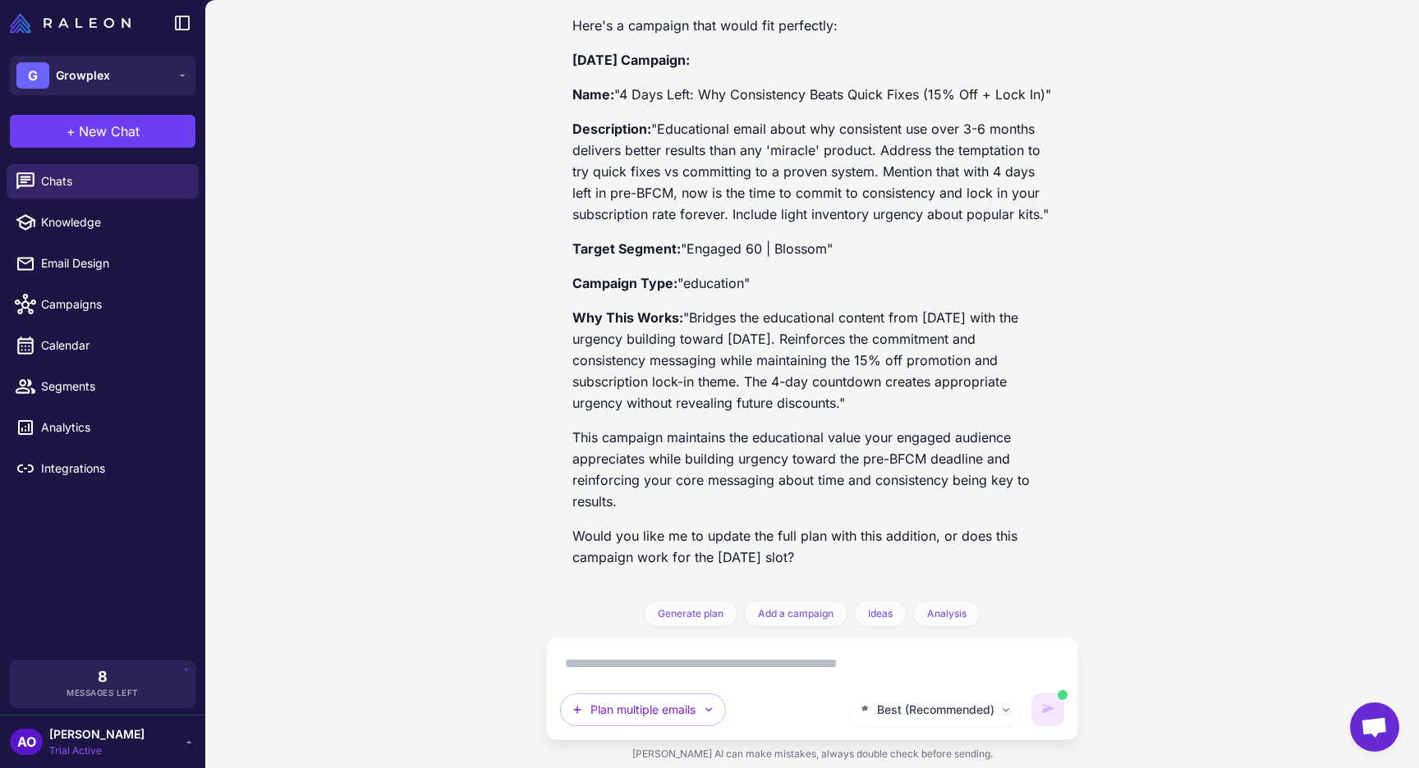
scroll to position [5991, 0]
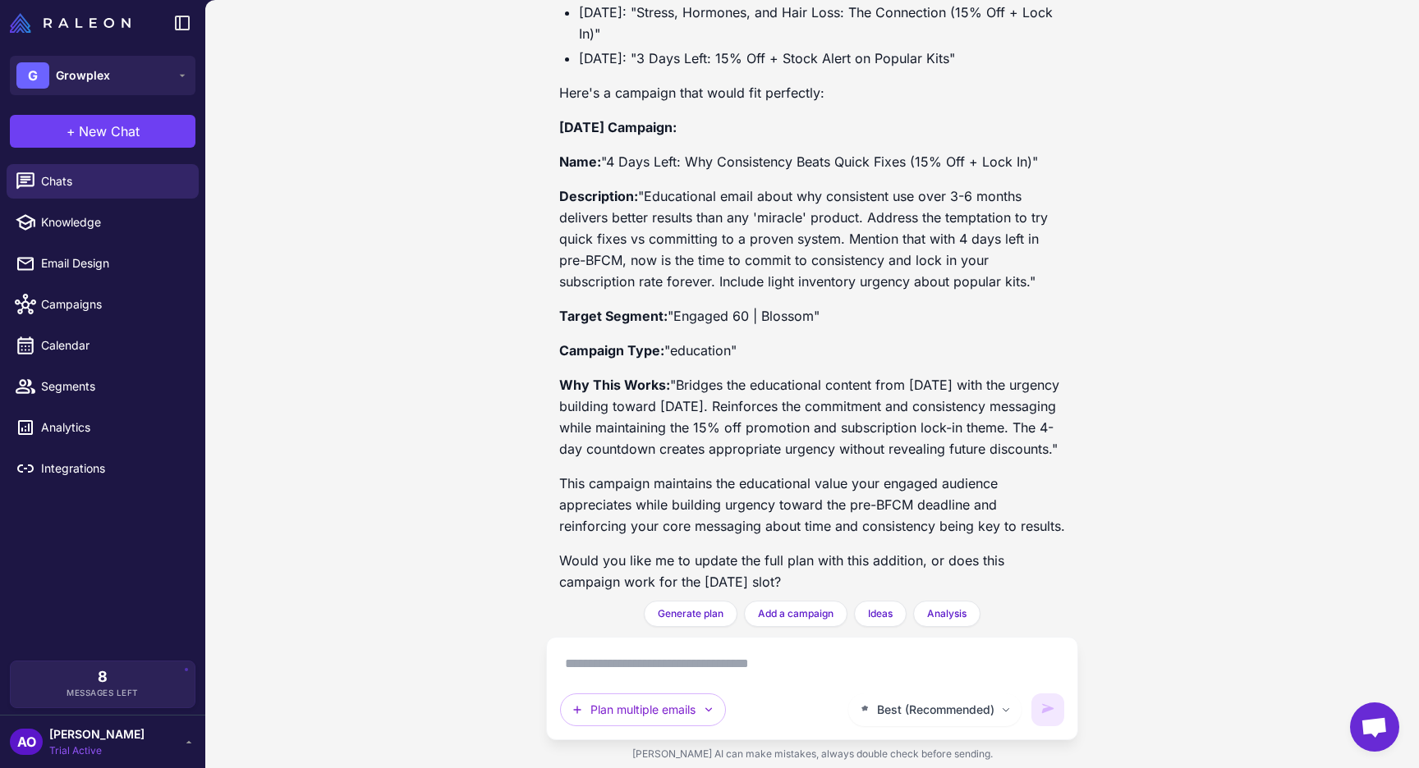
click at [689, 661] on textarea at bounding box center [812, 664] width 504 height 26
click at [627, 659] on textarea at bounding box center [812, 664] width 504 height 26
click at [628, 524] on div "You're absolutely right! There's a gap on November 20th. Let me add a campaign …" at bounding box center [812, 258] width 506 height 695
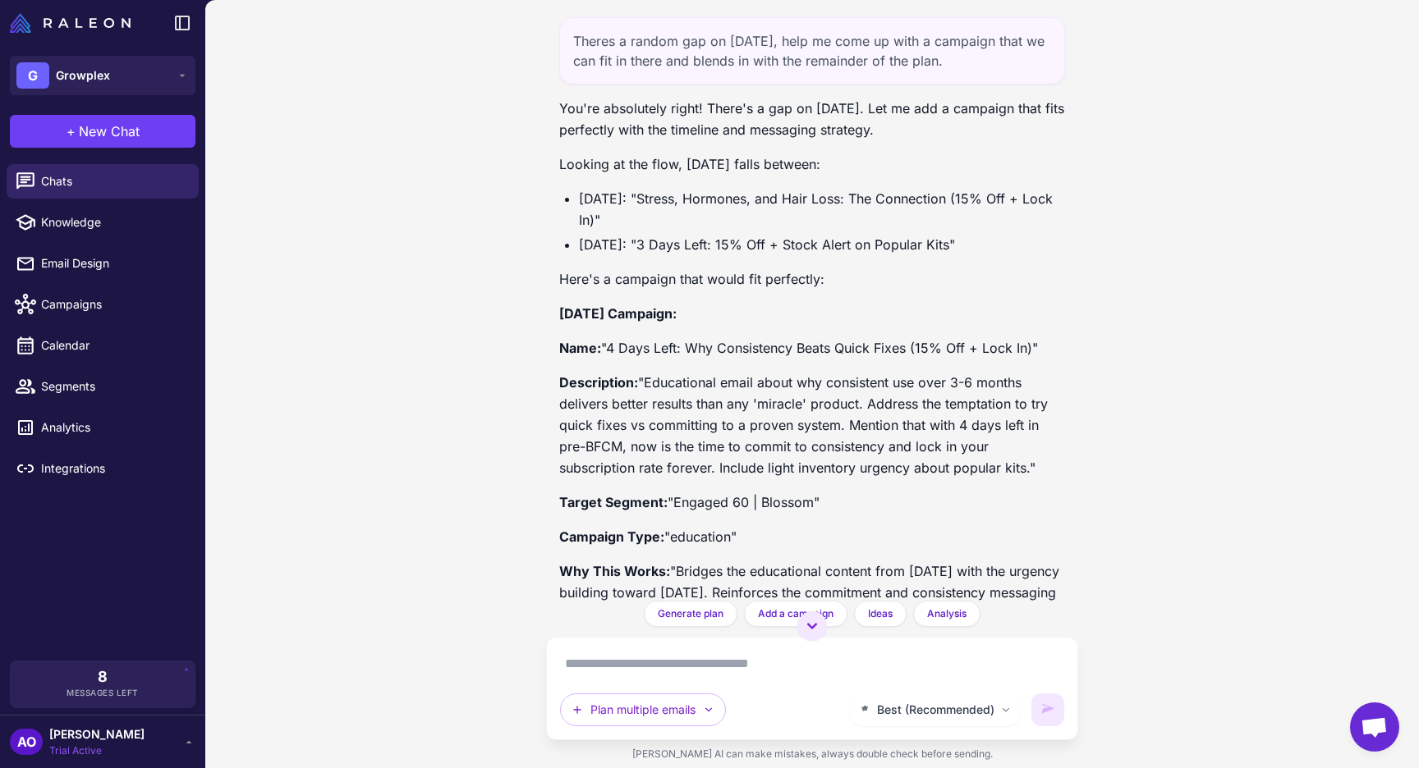
scroll to position [5793, 0]
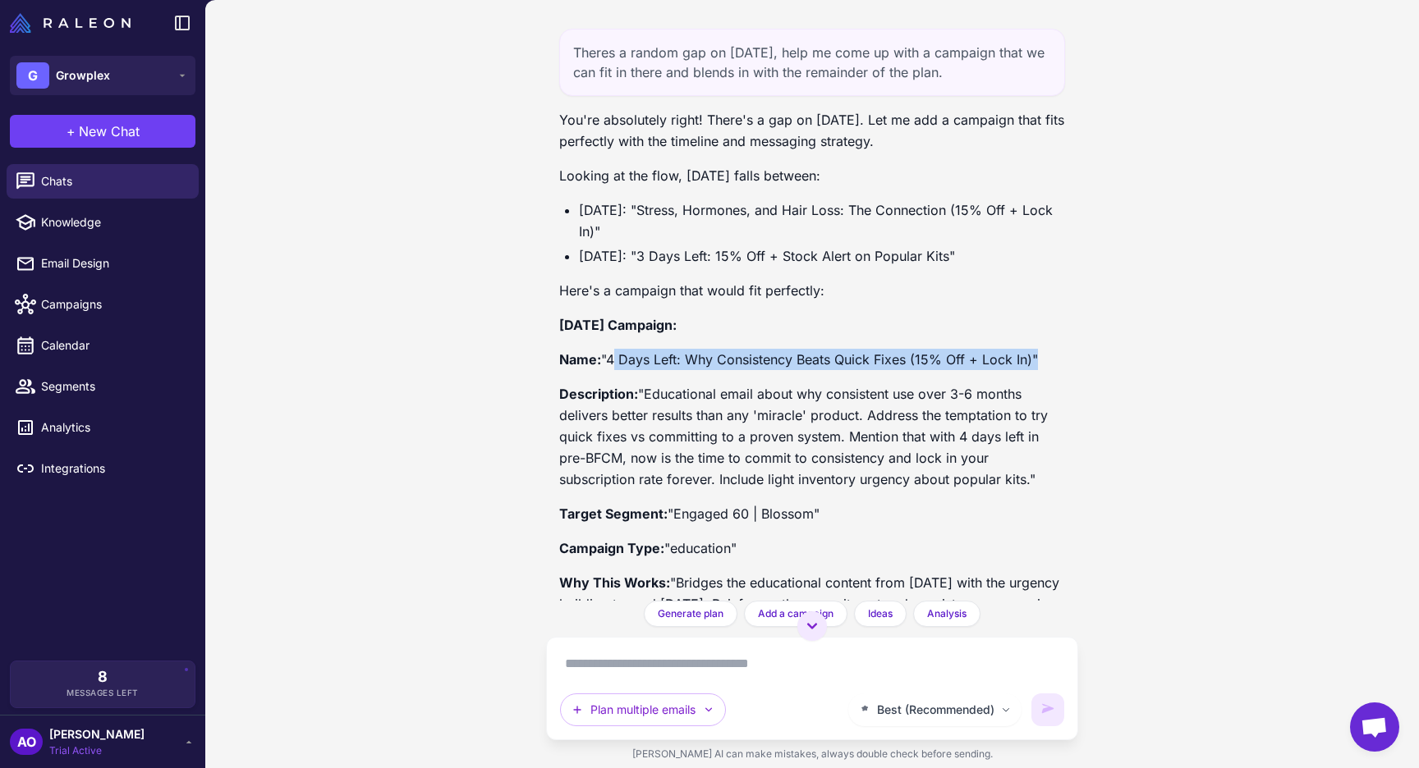
drag, startPoint x: 611, startPoint y: 341, endPoint x: 1033, endPoint y: 344, distance: 422.0
click at [1033, 349] on p "Name: "4 Days Left: Why Consistency Beats Quick Fixes (15% Off + Lock In)"" at bounding box center [812, 359] width 506 height 21
